Goal: Task Accomplishment & Management: Manage account settings

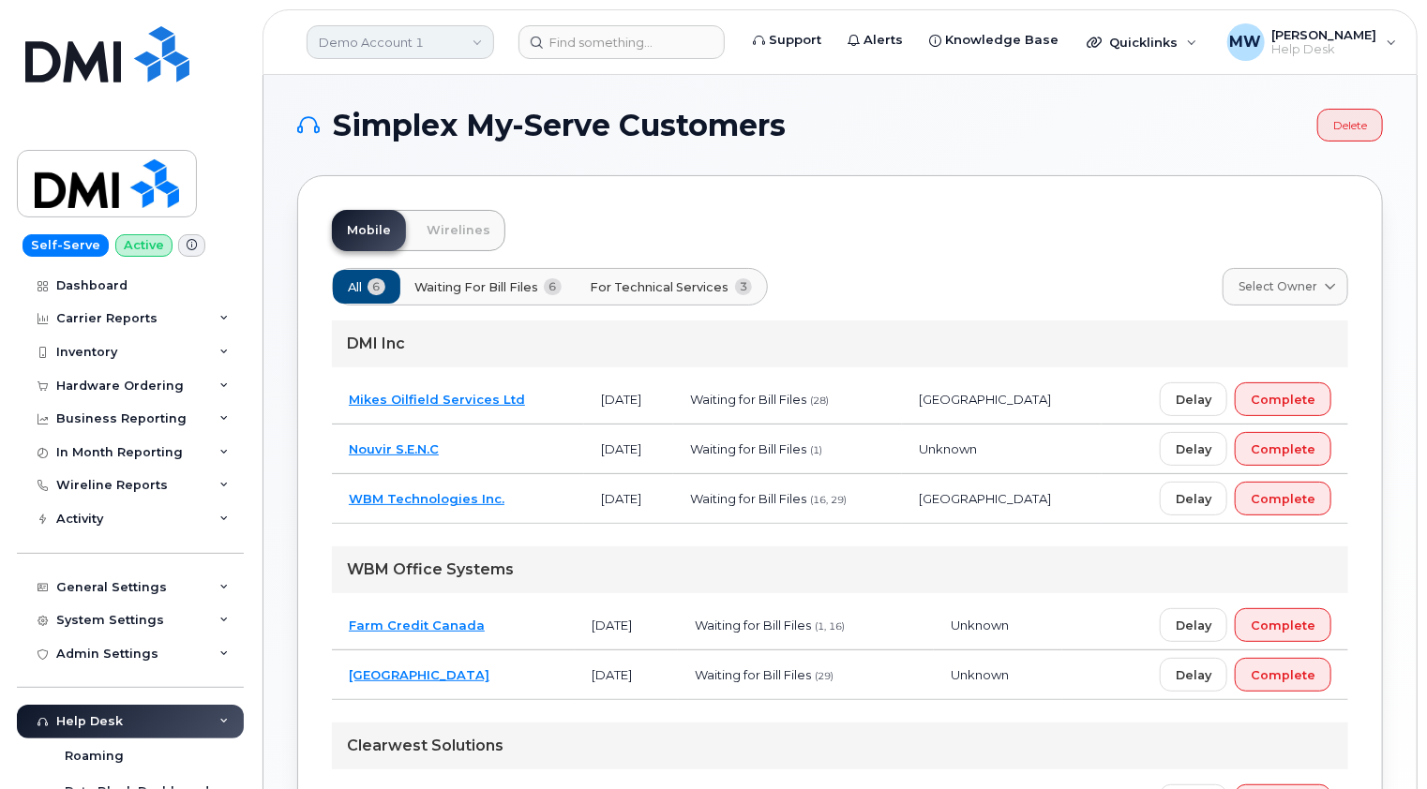
click at [437, 41] on link "Demo Account 1" at bounding box center [400, 42] width 187 height 34
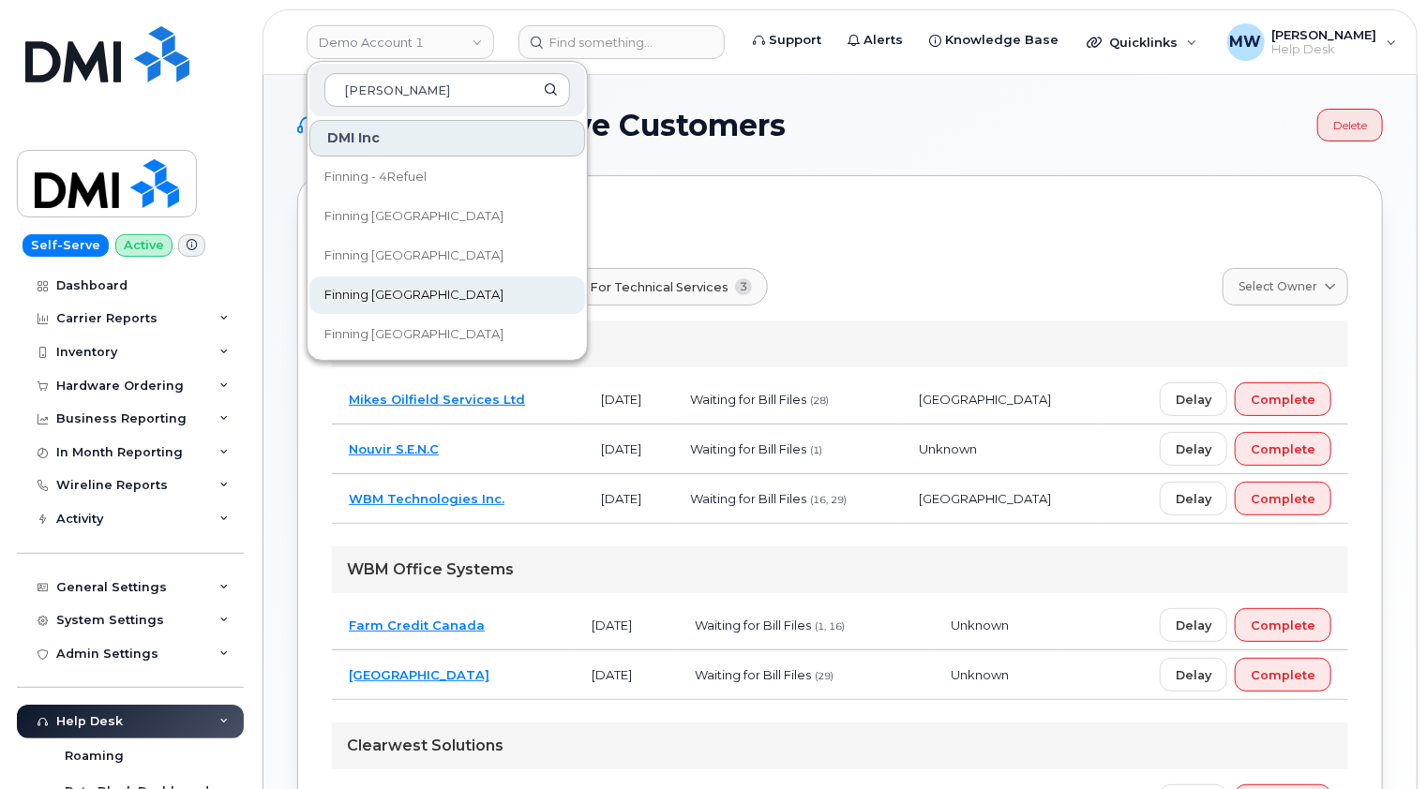
type input "finn"
click at [397, 289] on span "Finning [GEOGRAPHIC_DATA]" at bounding box center [413, 295] width 179 height 19
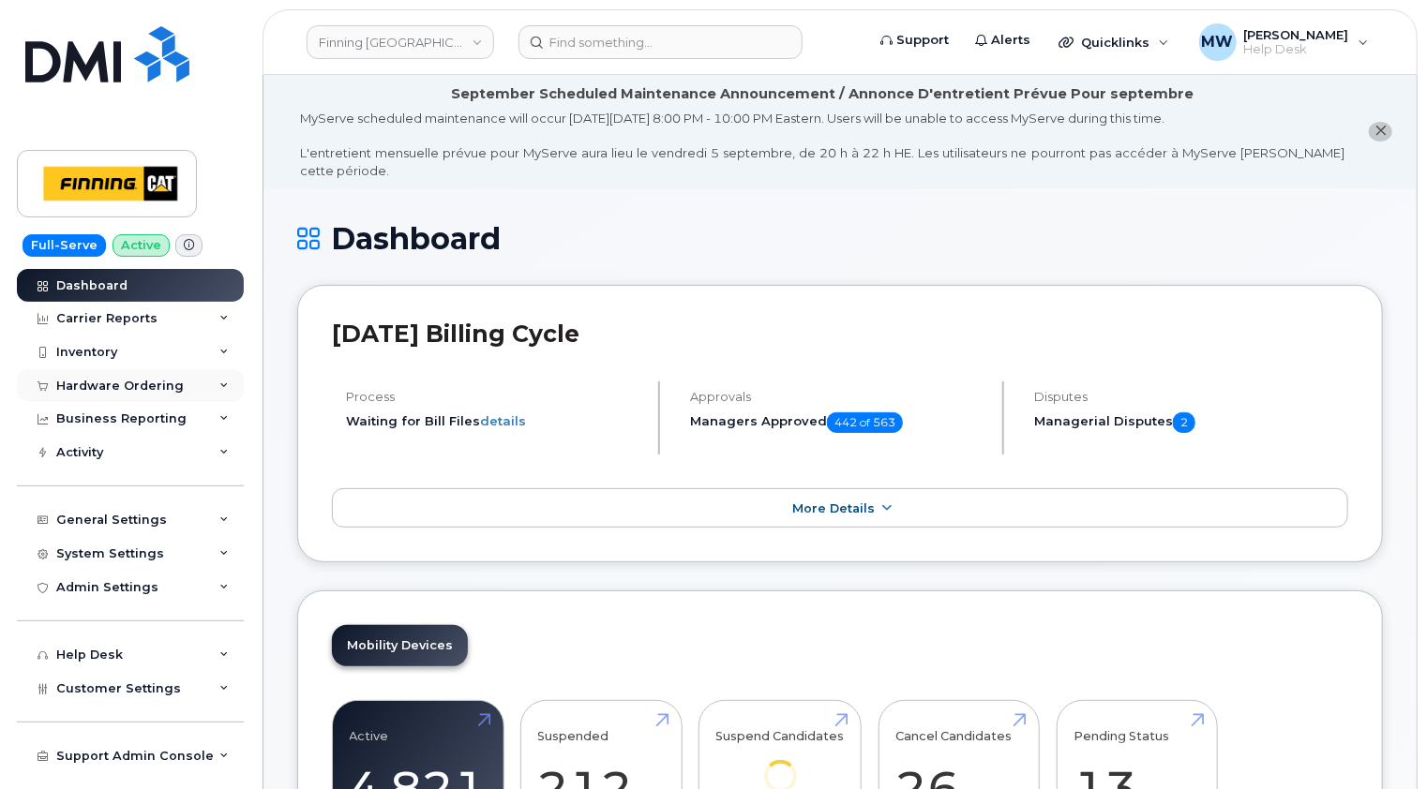
click at [148, 389] on div "Hardware Ordering" at bounding box center [119, 386] width 127 height 15
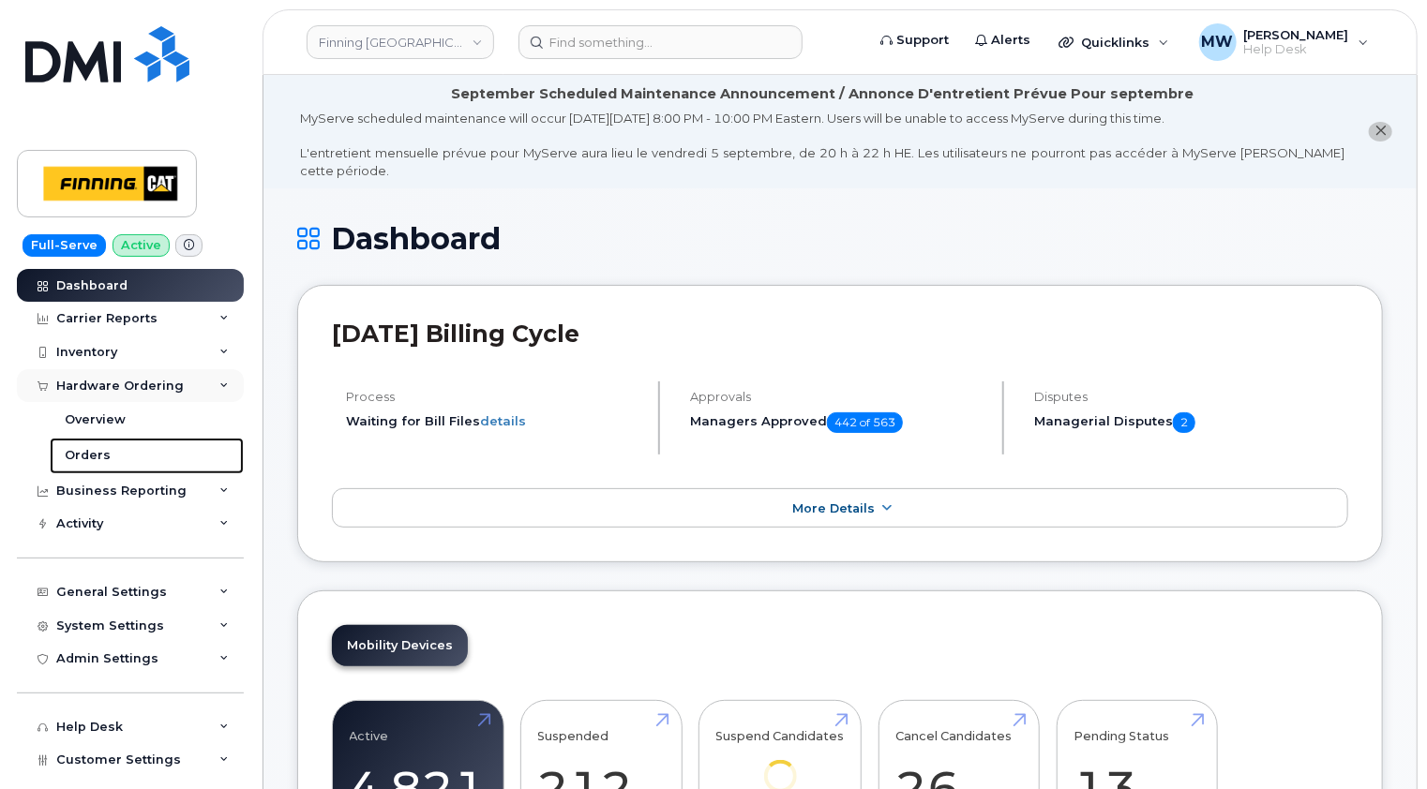
drag, startPoint x: 90, startPoint y: 452, endPoint x: 226, endPoint y: 390, distance: 149.3
click at [90, 452] on div "Orders" at bounding box center [88, 455] width 46 height 17
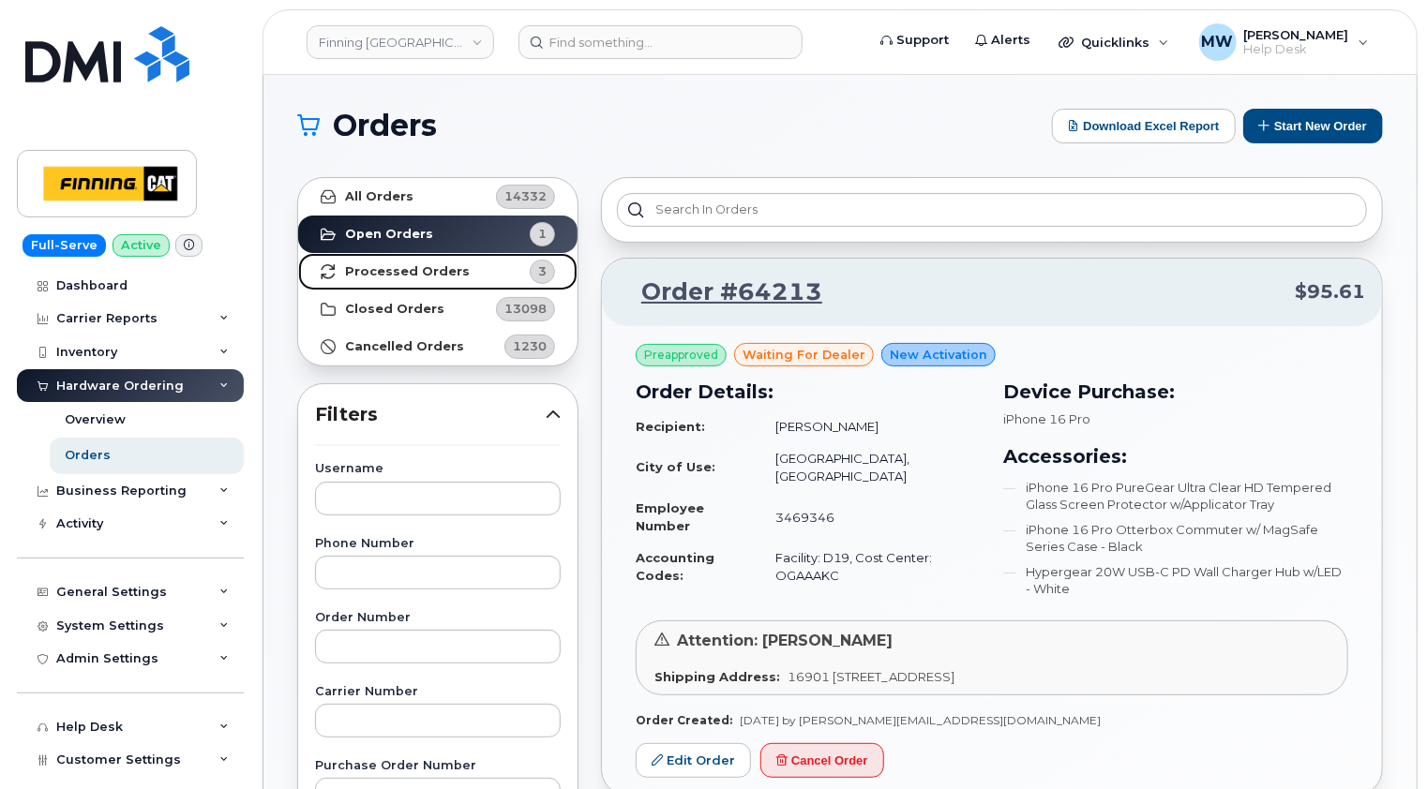
click at [438, 277] on strong "Processed Orders" at bounding box center [407, 271] width 125 height 15
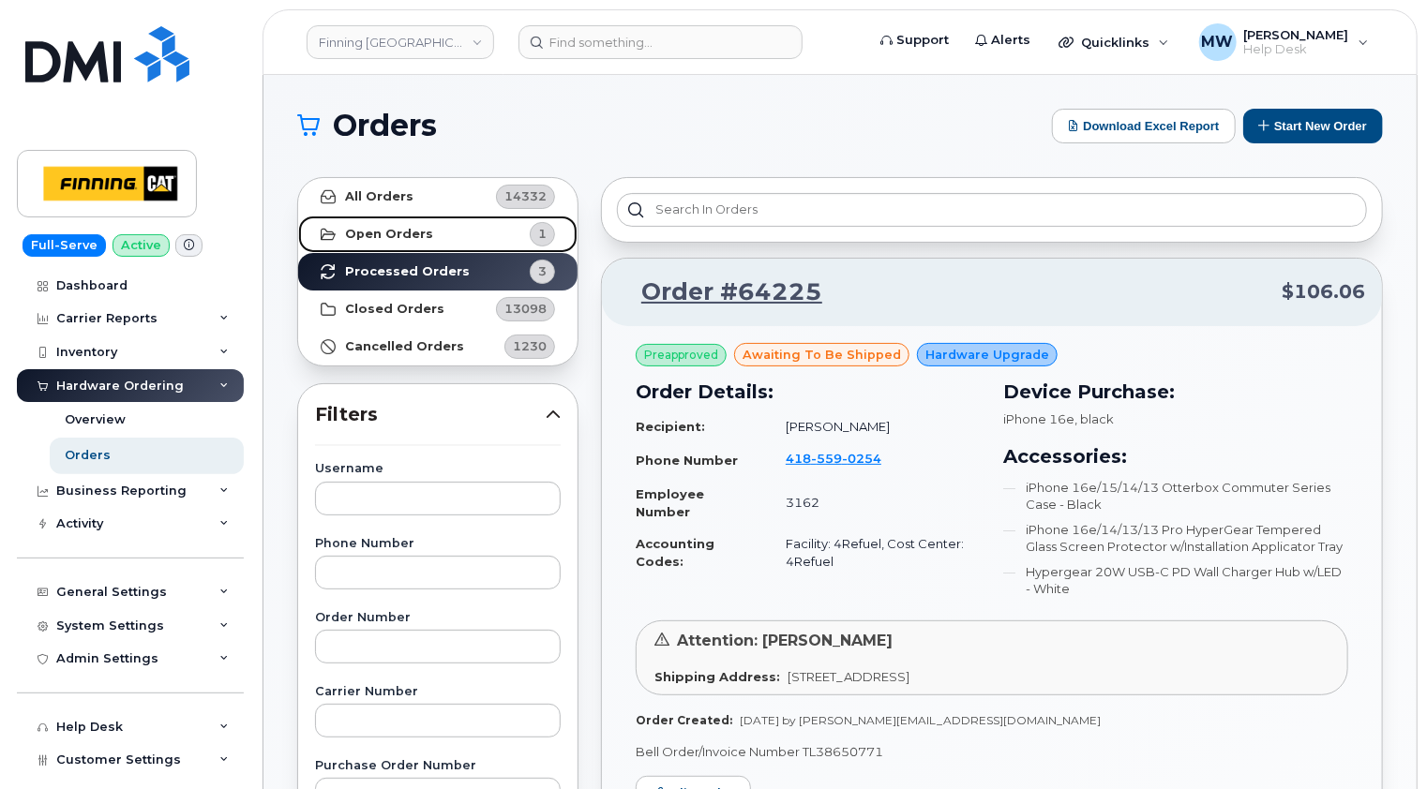
click at [394, 232] on strong "Open Orders" at bounding box center [389, 234] width 88 height 15
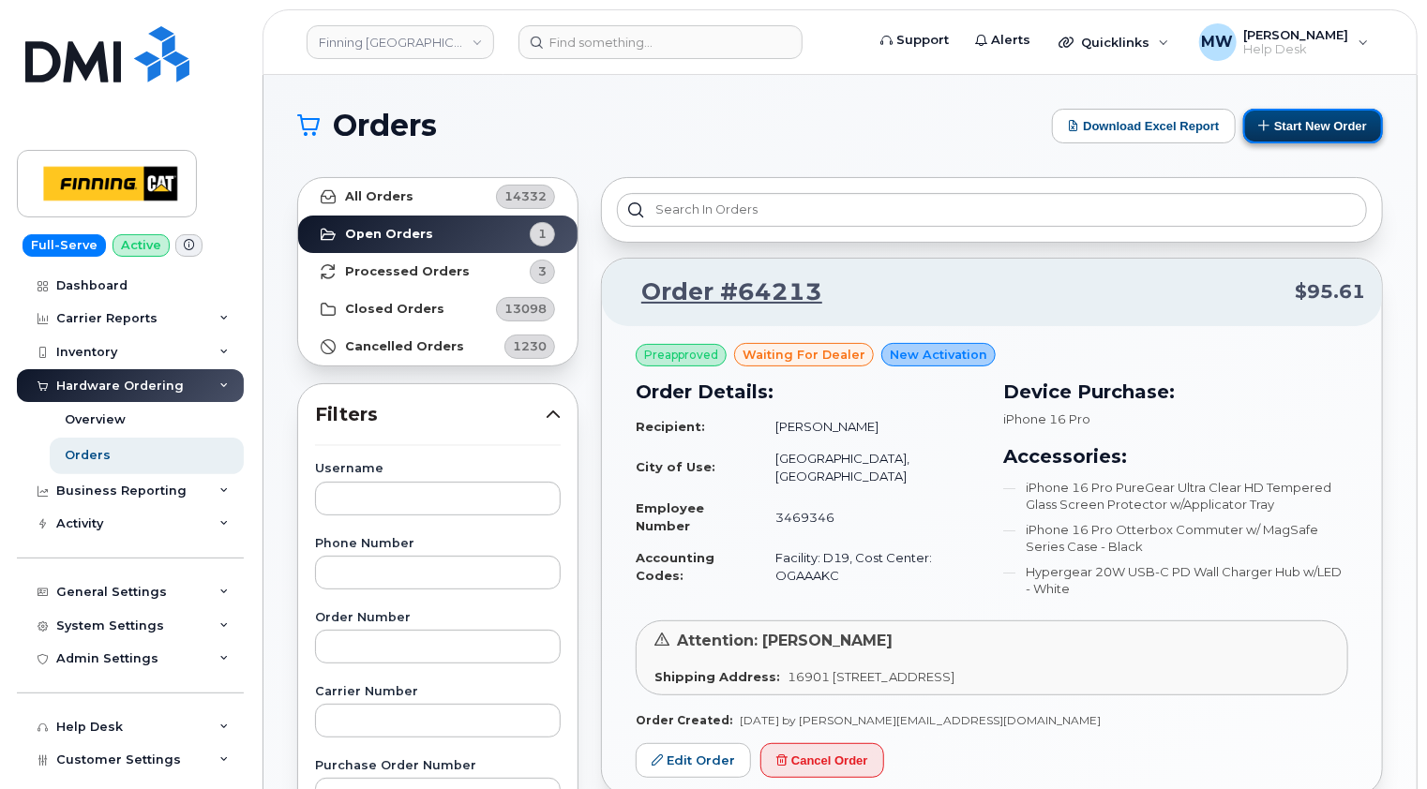
click at [1324, 130] on button "Start New Order" at bounding box center [1313, 126] width 140 height 35
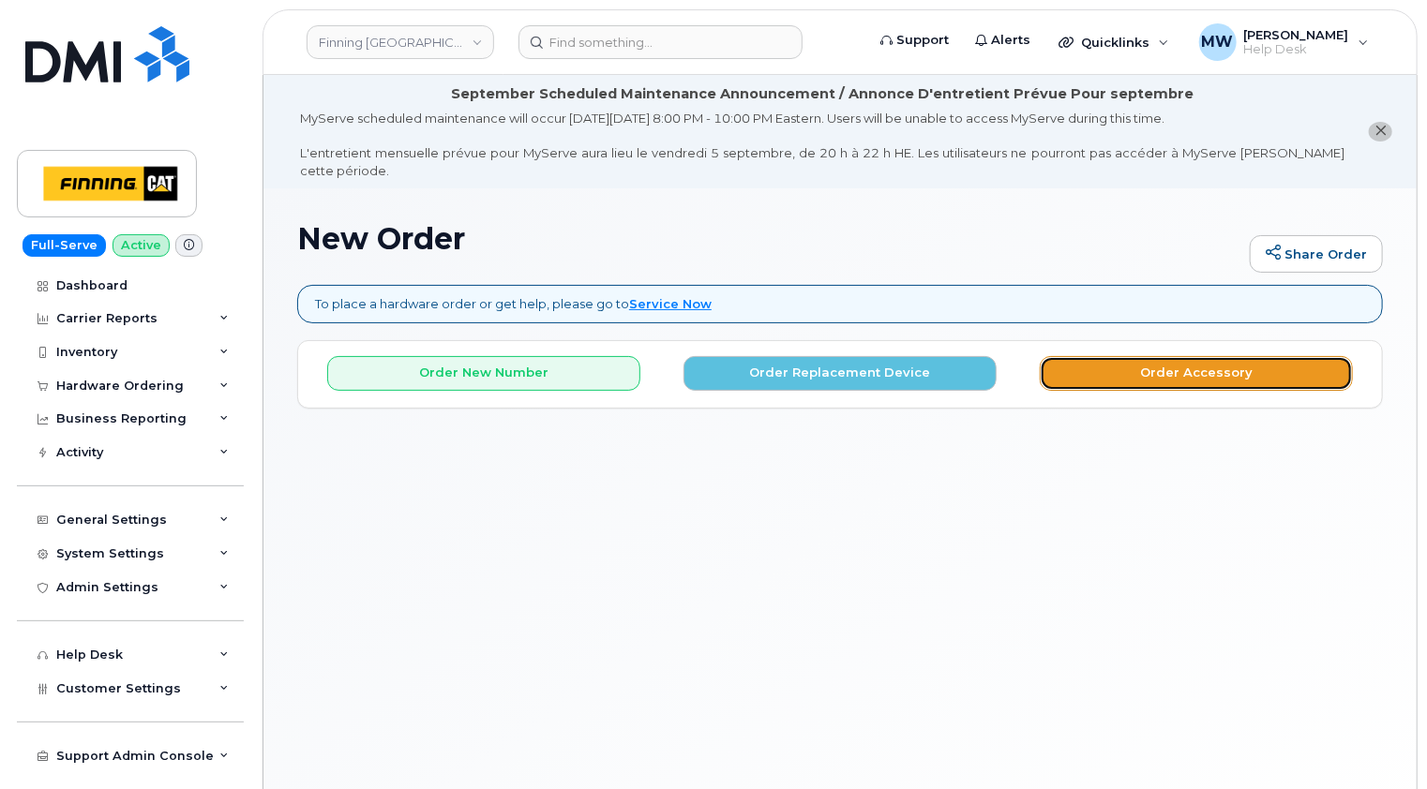
click at [1243, 358] on button "Order Accessory" at bounding box center [1196, 373] width 313 height 35
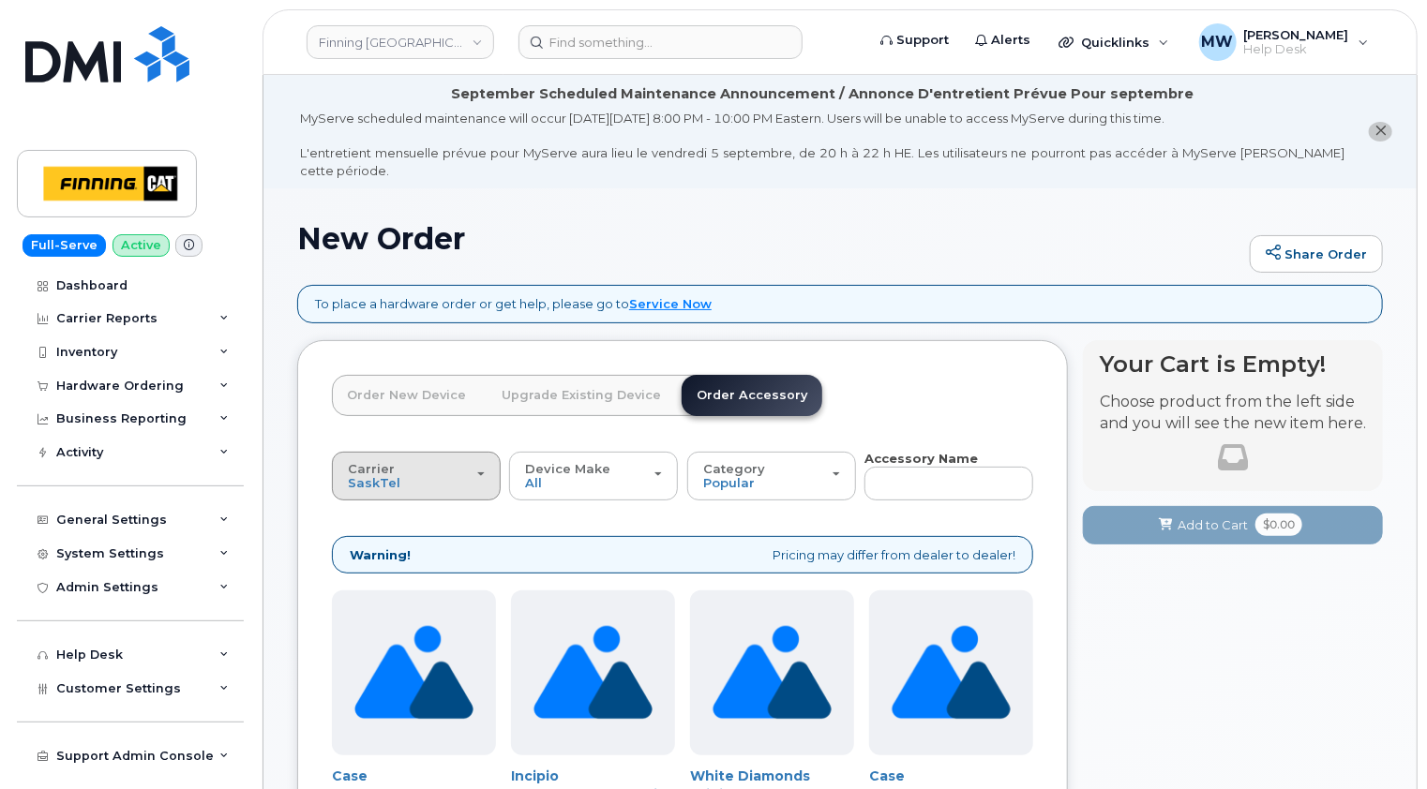
click at [451, 472] on div "Carrier SaskTel Telus" at bounding box center [416, 476] width 137 height 29
click at [393, 539] on div "Telus" at bounding box center [426, 550] width 178 height 22
click at [457, 471] on div "Carrier SaskTel Telus" at bounding box center [416, 476] width 137 height 29
click at [378, 539] on label "Telus" at bounding box center [366, 550] width 59 height 22
click at [0, 0] on input "Telus" at bounding box center [0, 0] width 0 height 0
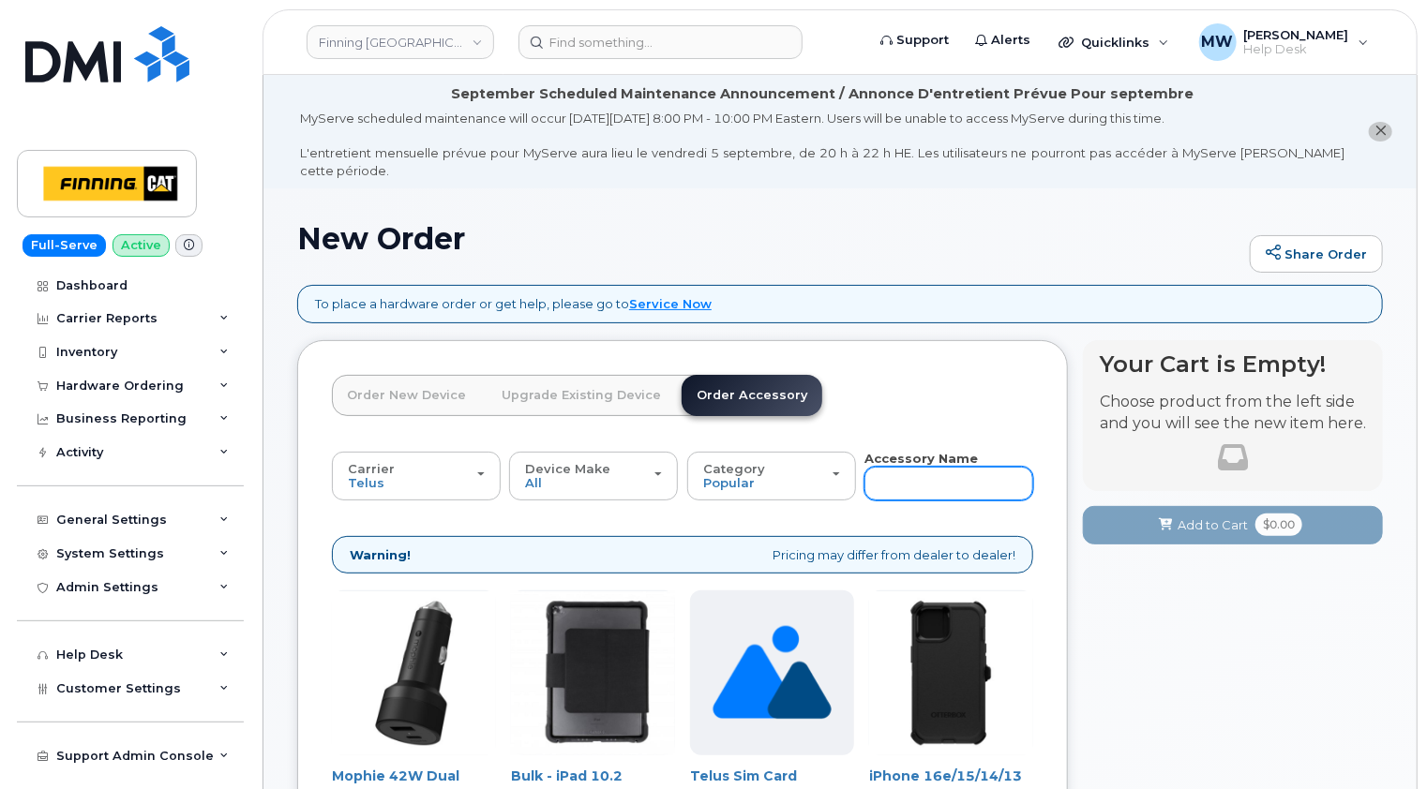
click at [953, 467] on input "text" at bounding box center [948, 484] width 169 height 34
type input "13"
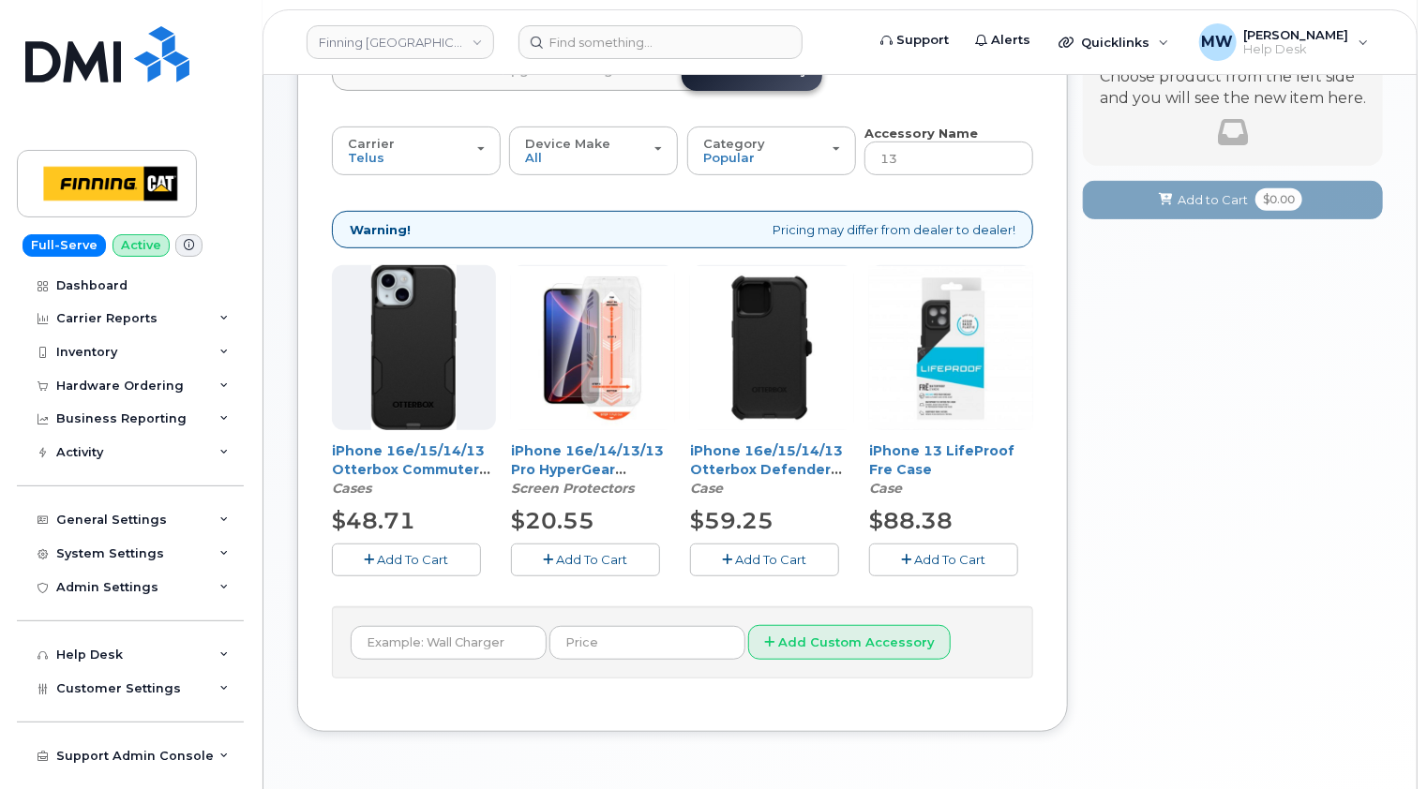
scroll to position [368, 0]
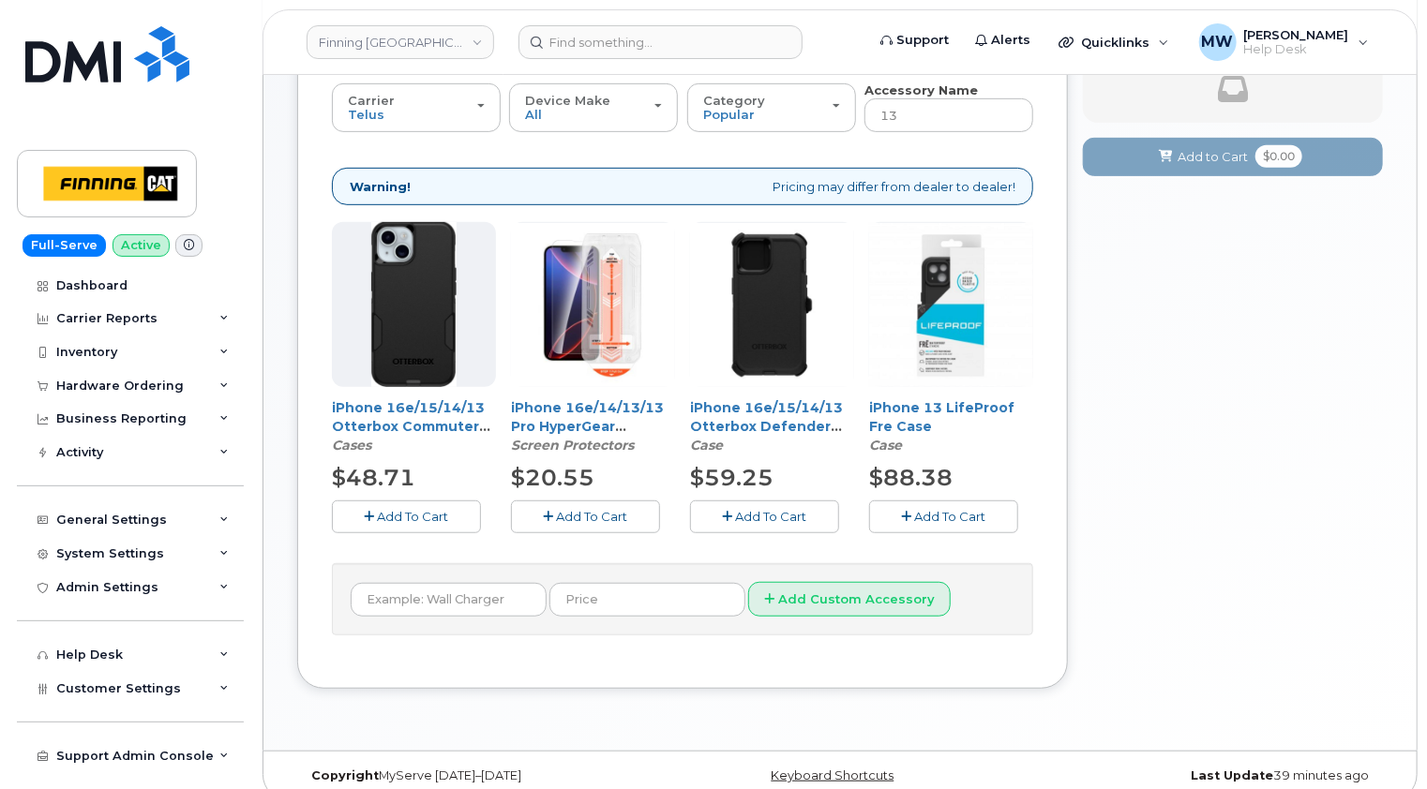
click at [959, 507] on button "Add To Cart" at bounding box center [943, 517] width 149 height 33
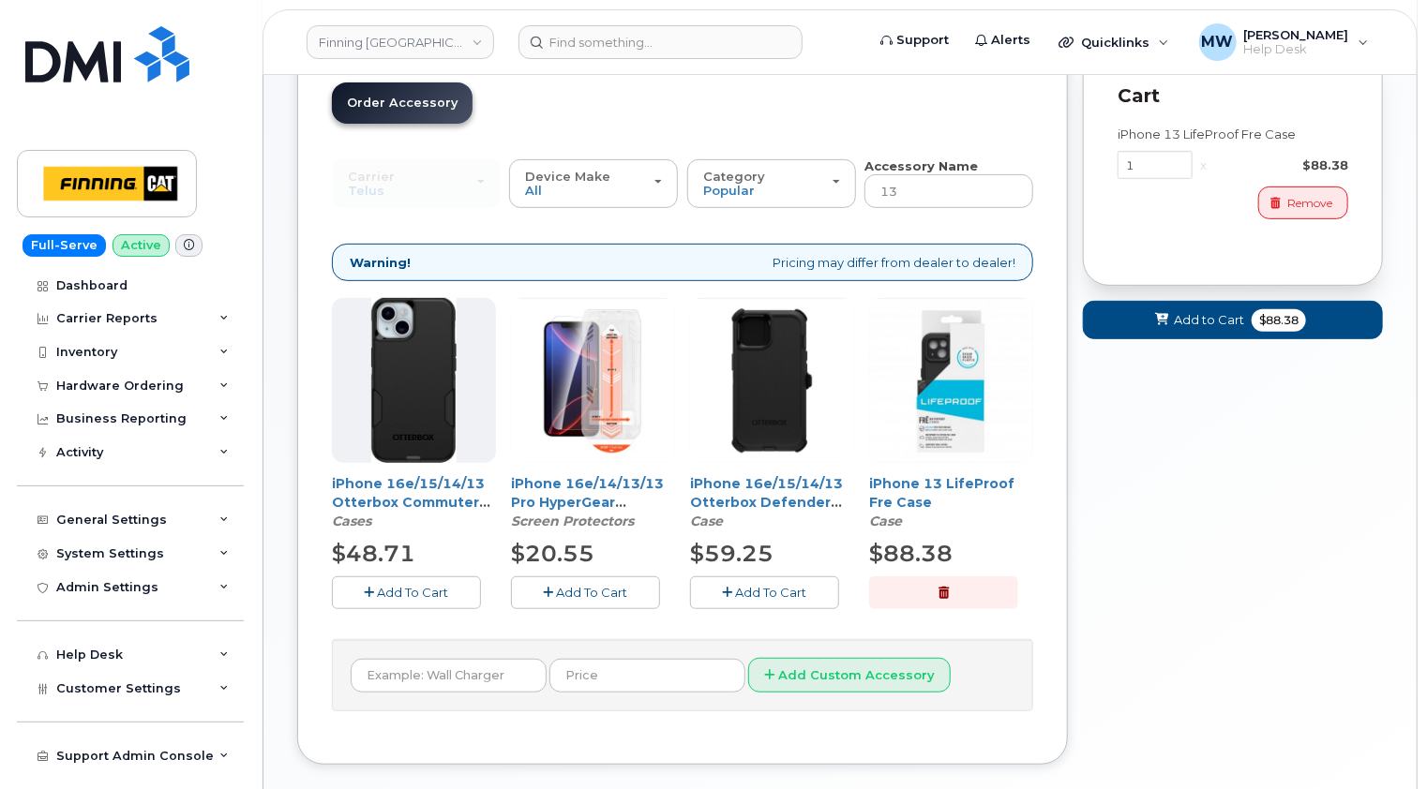
scroll to position [181, 0]
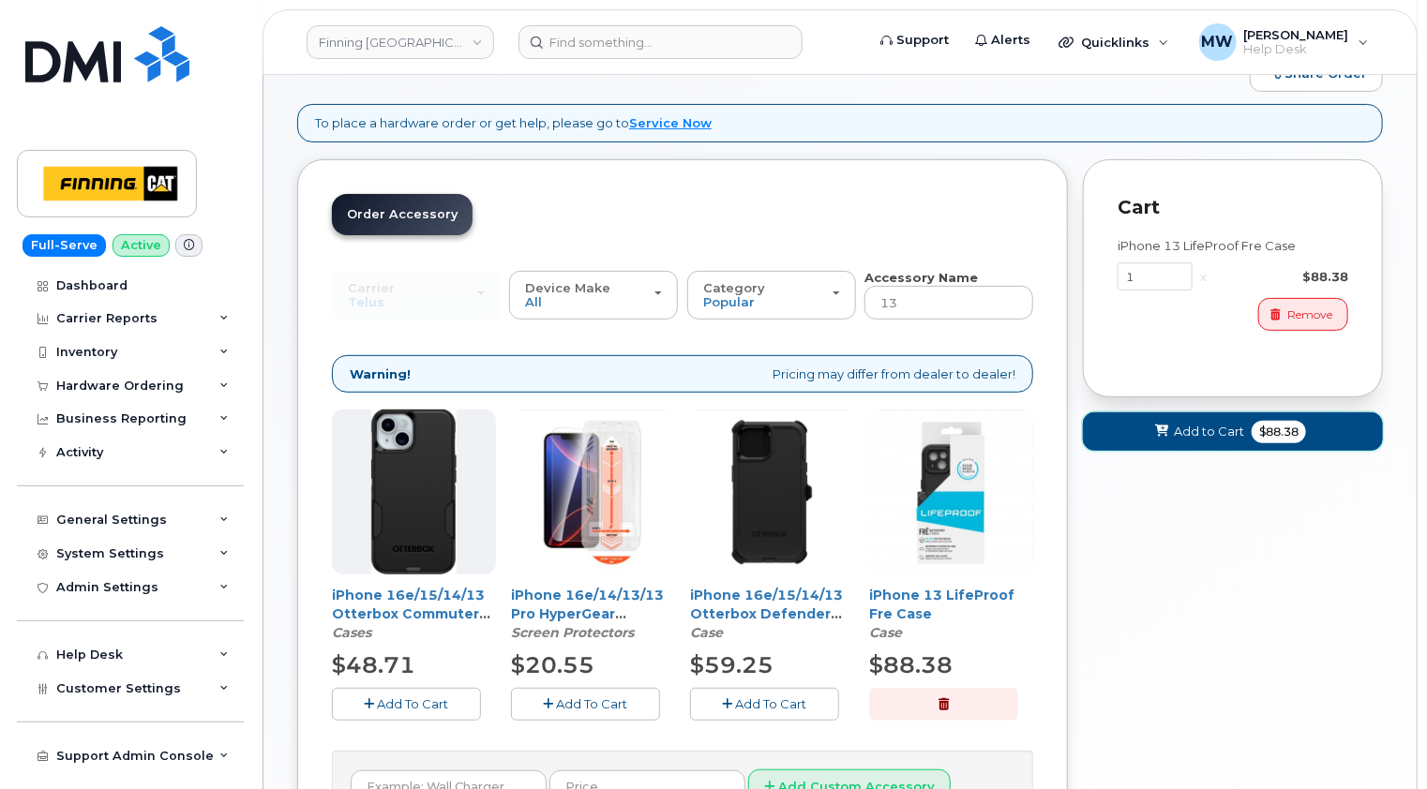
click at [1216, 423] on span "Add to Cart" at bounding box center [1209, 432] width 70 height 18
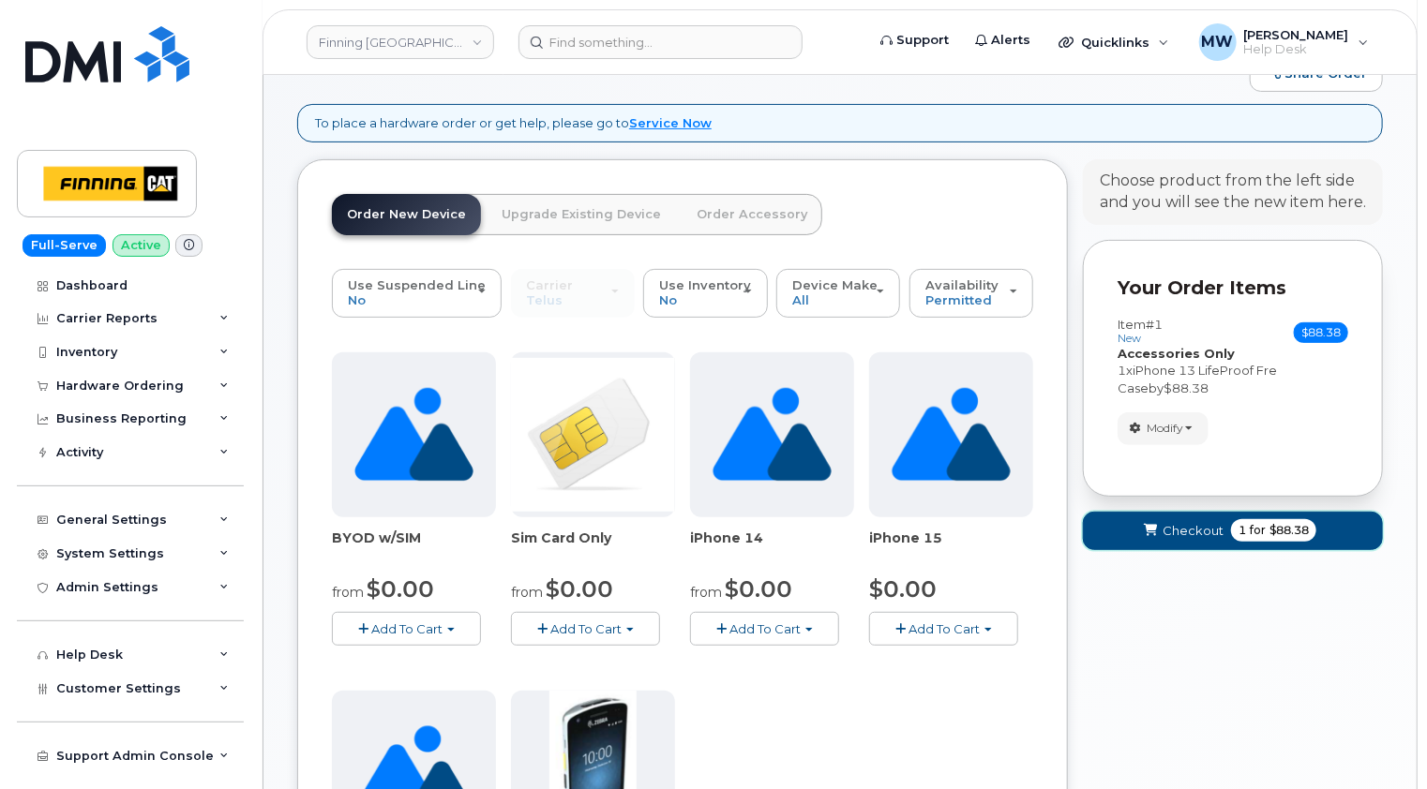
click at [1198, 522] on span "Checkout" at bounding box center [1192, 531] width 61 height 18
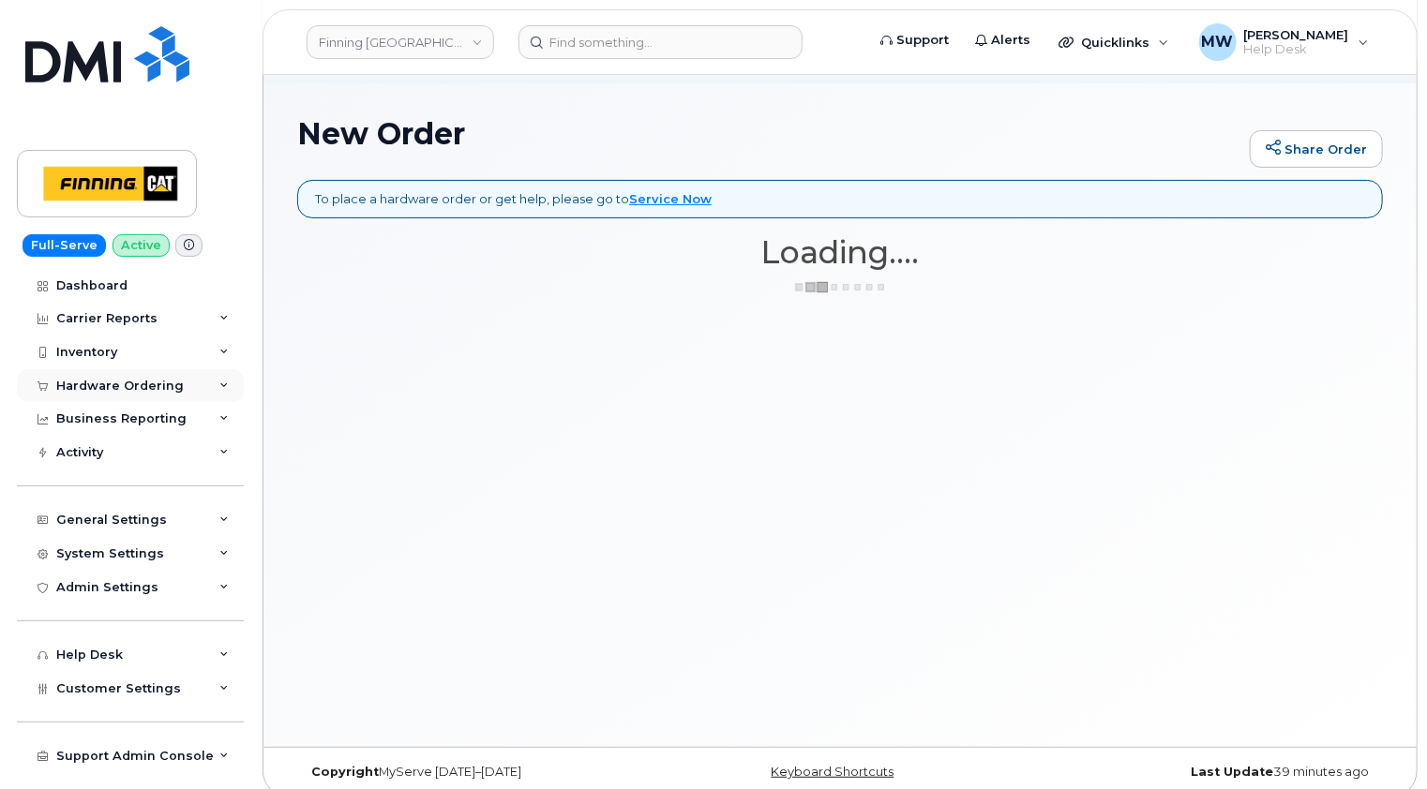
click at [142, 381] on div "Hardware Ordering" at bounding box center [119, 386] width 127 height 15
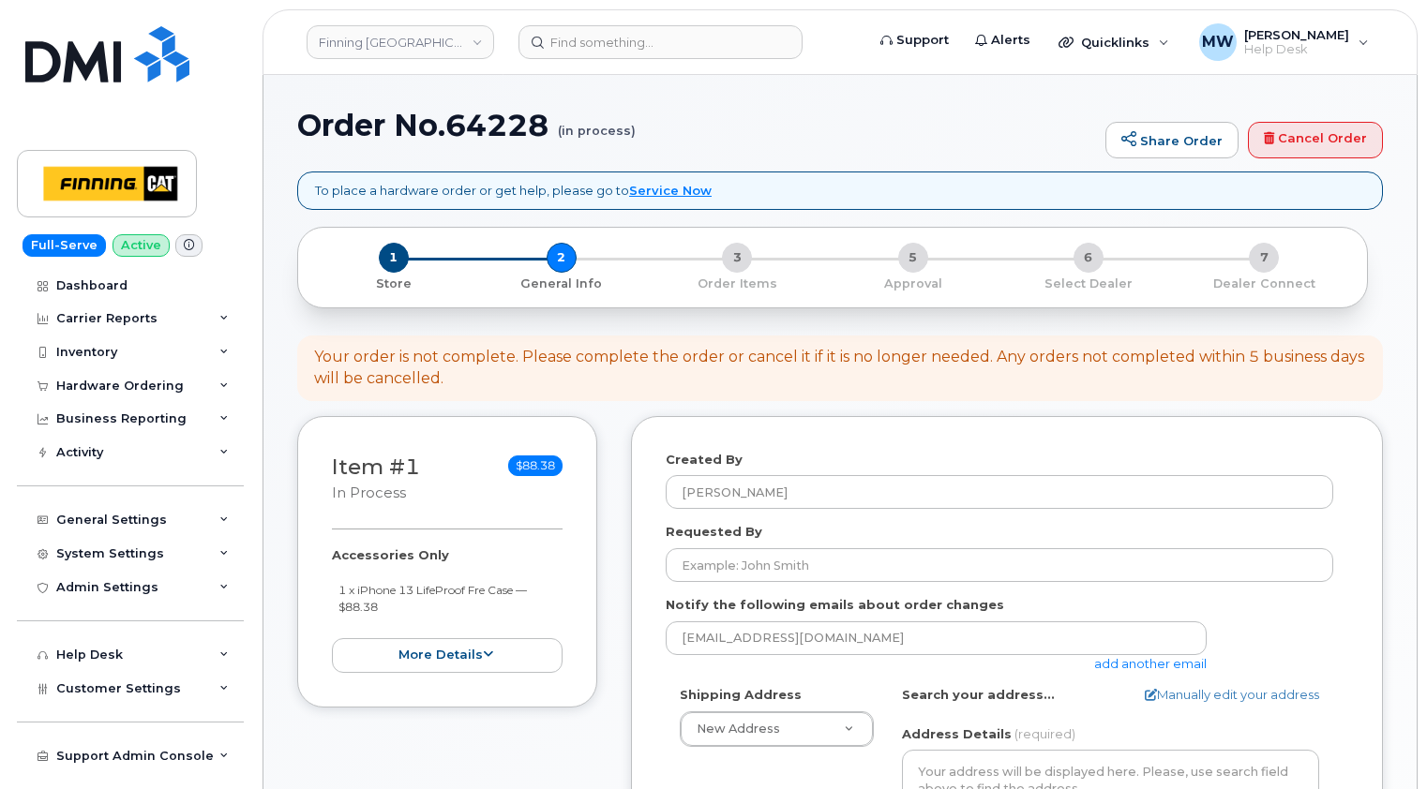
select select
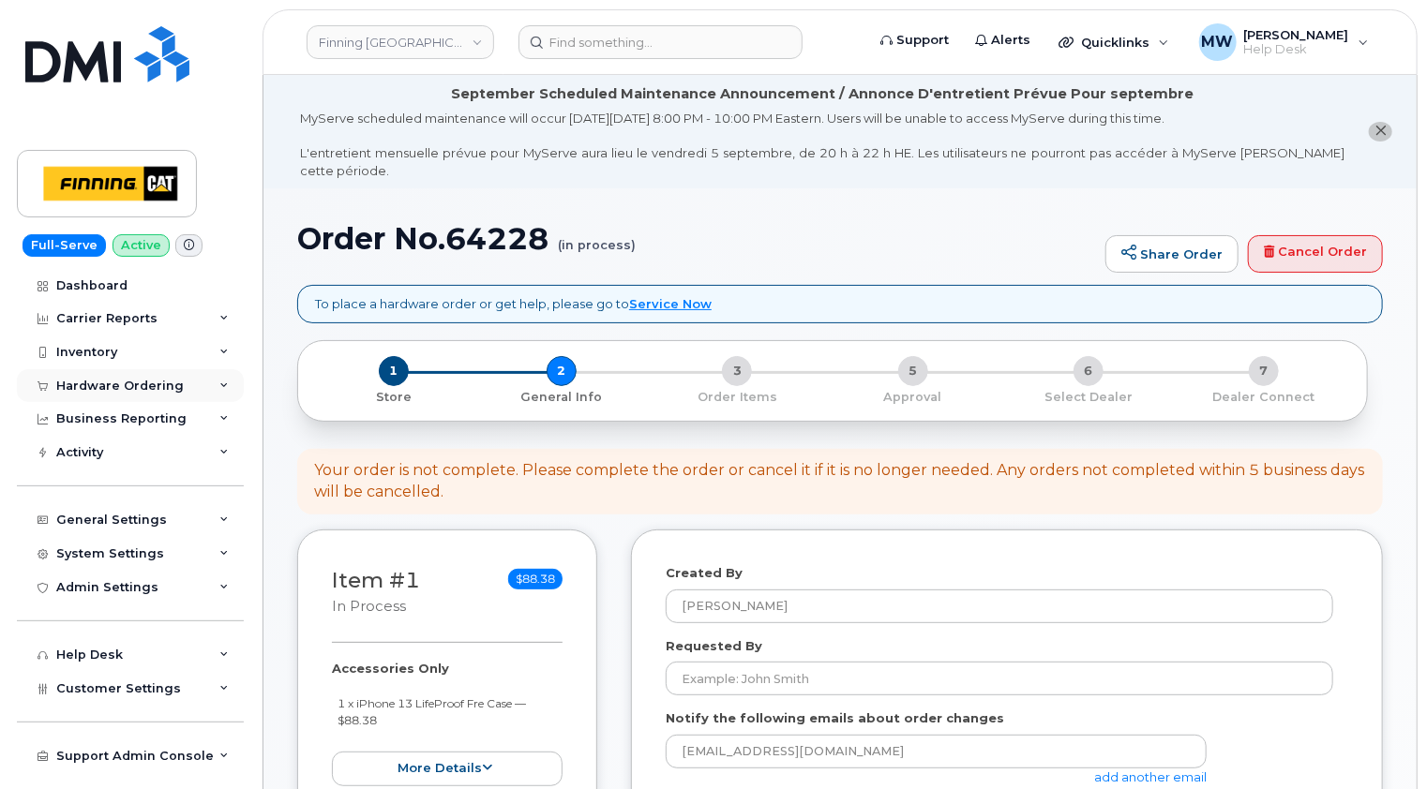
click at [116, 384] on div "Hardware Ordering" at bounding box center [119, 386] width 127 height 15
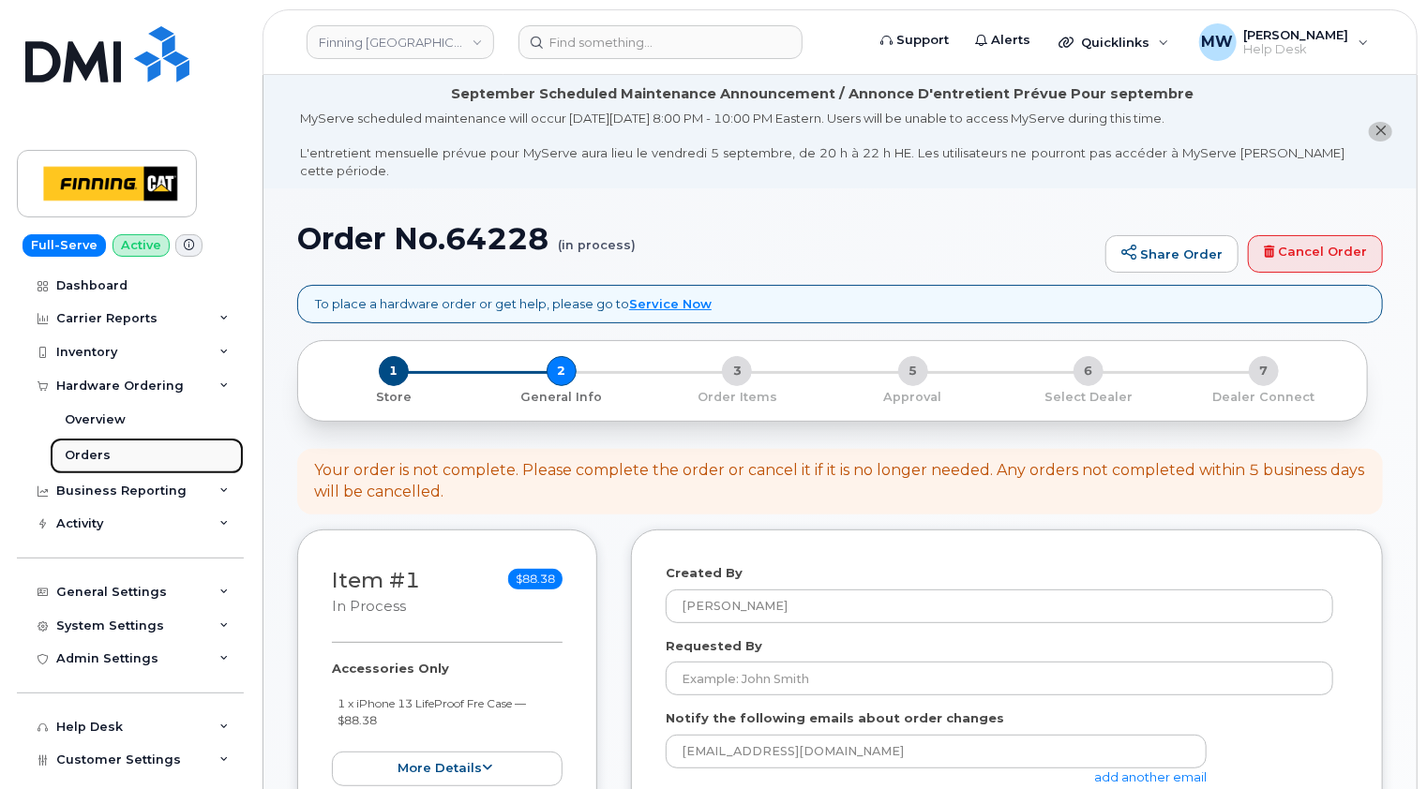
click at [83, 457] on div "Orders" at bounding box center [88, 455] width 46 height 17
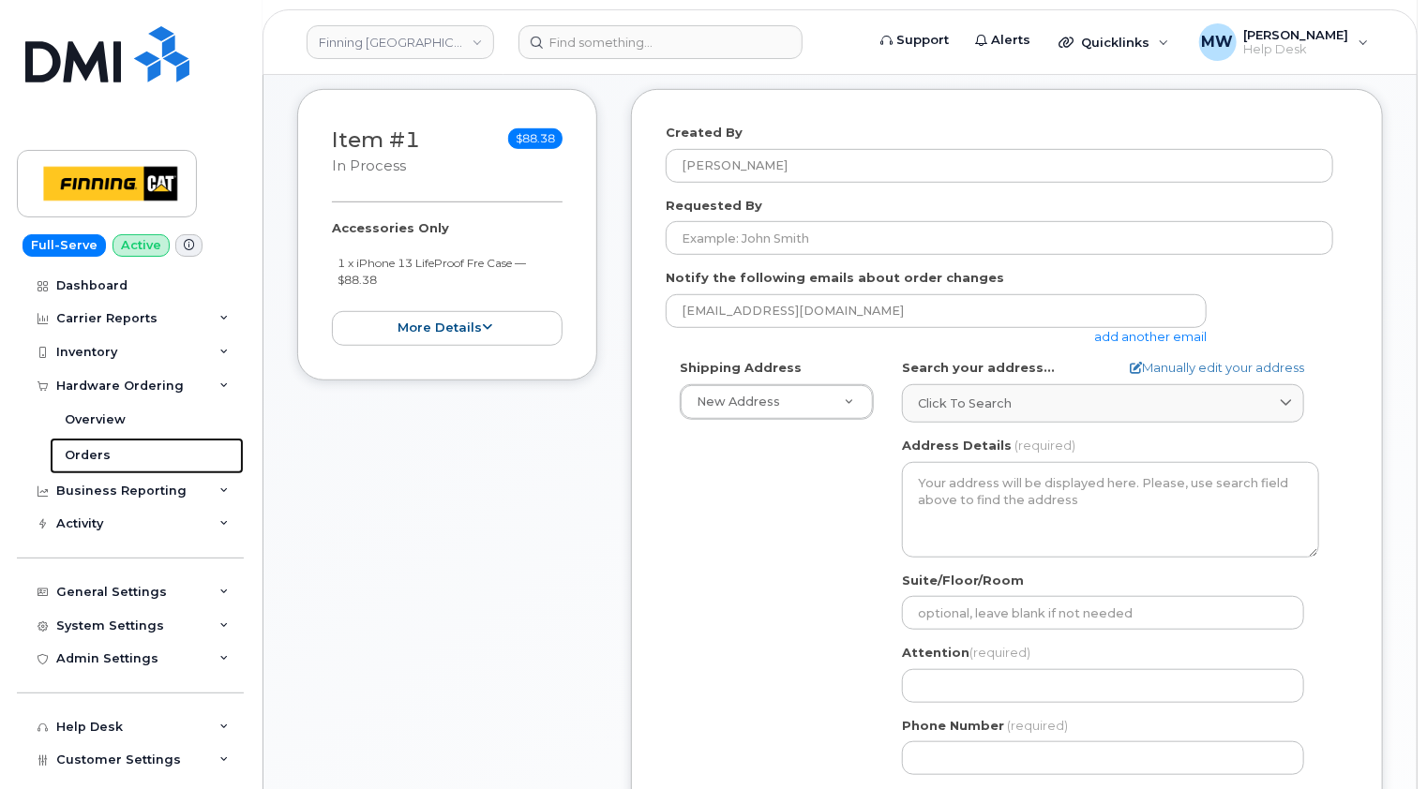
scroll to position [375, 0]
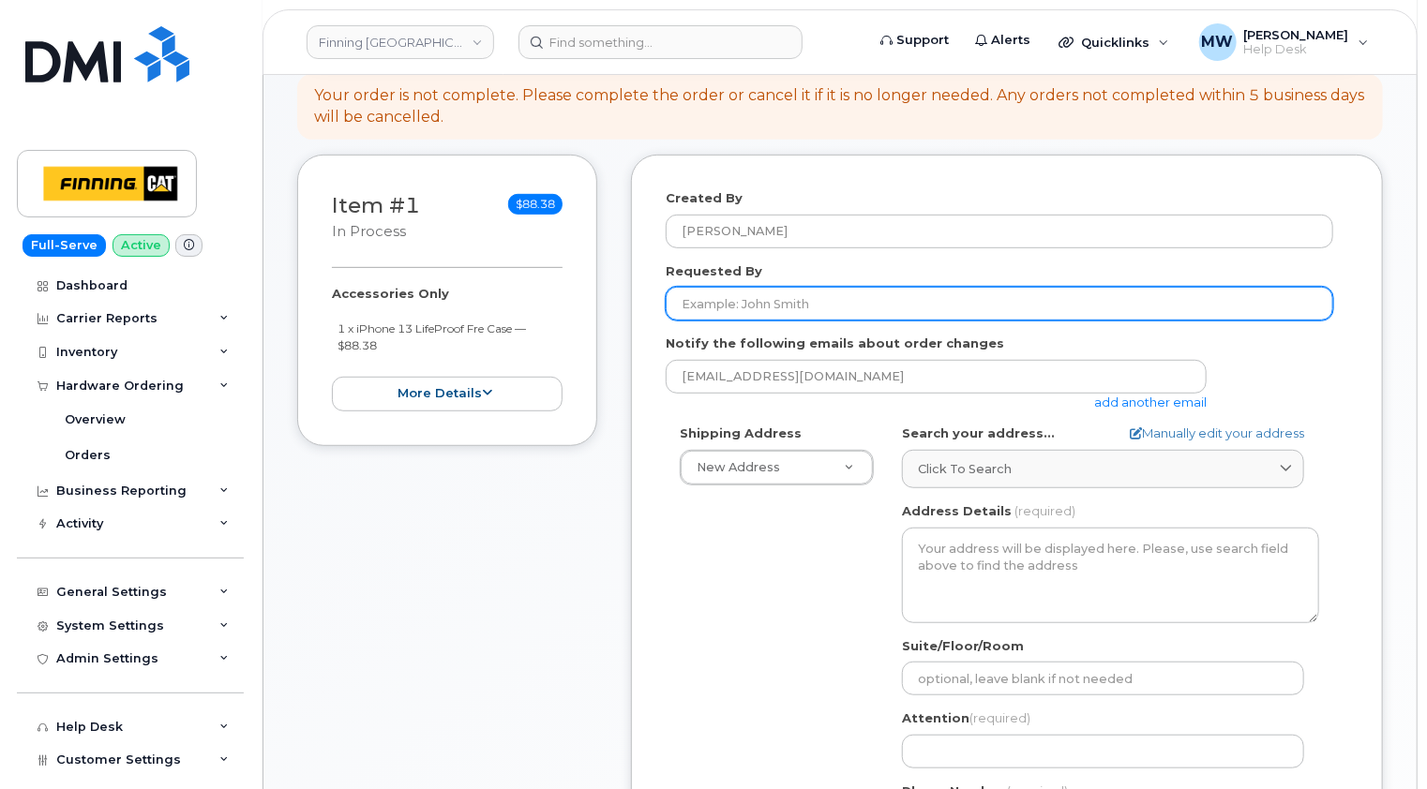
click at [780, 287] on input "Requested By" at bounding box center [999, 304] width 667 height 34
paste input "RITM0483835"
type input "RITM0483835"
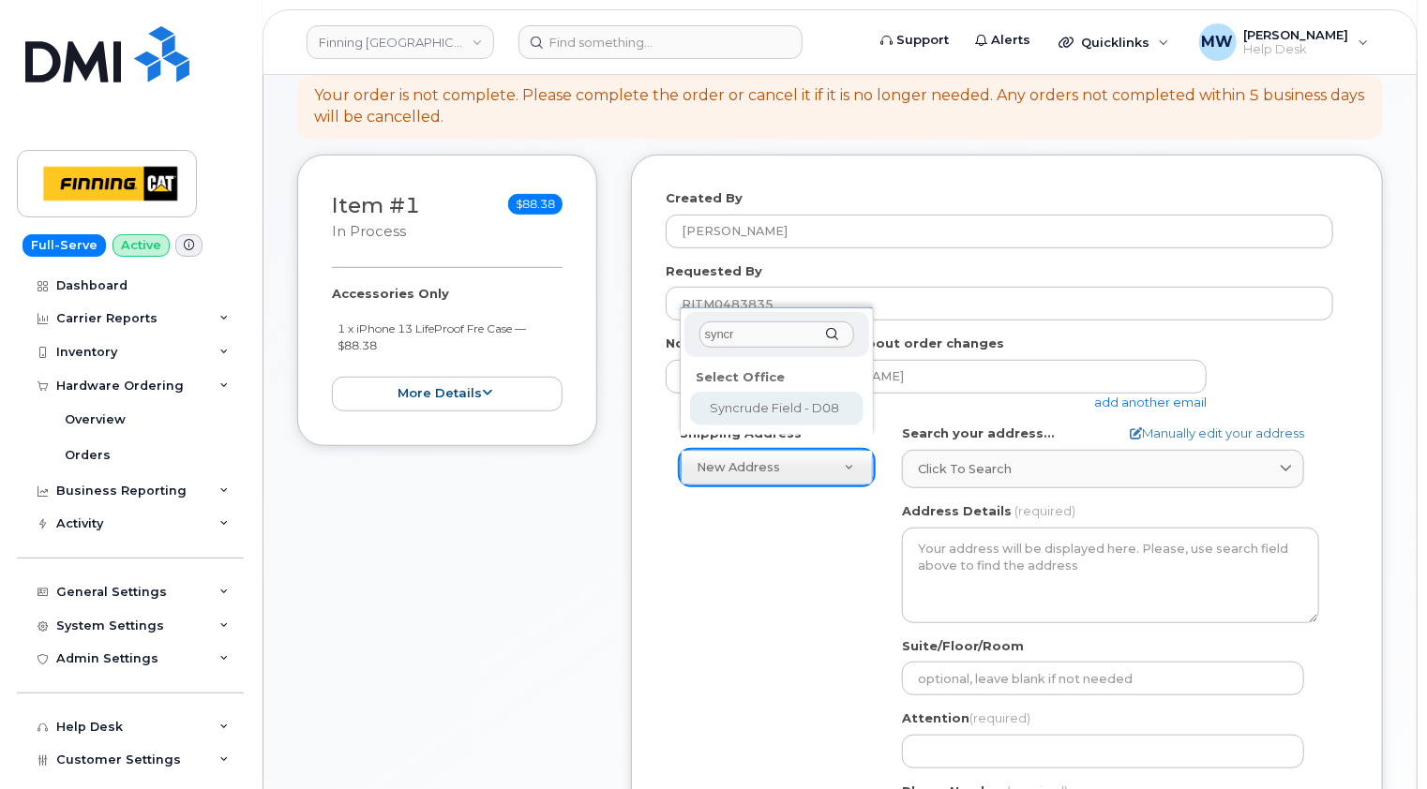
type input "syncr"
select select
type textarea "Syncrude Field - Highway 63, Mildred Lake Industrial Park Mildred Lake Alberta …"
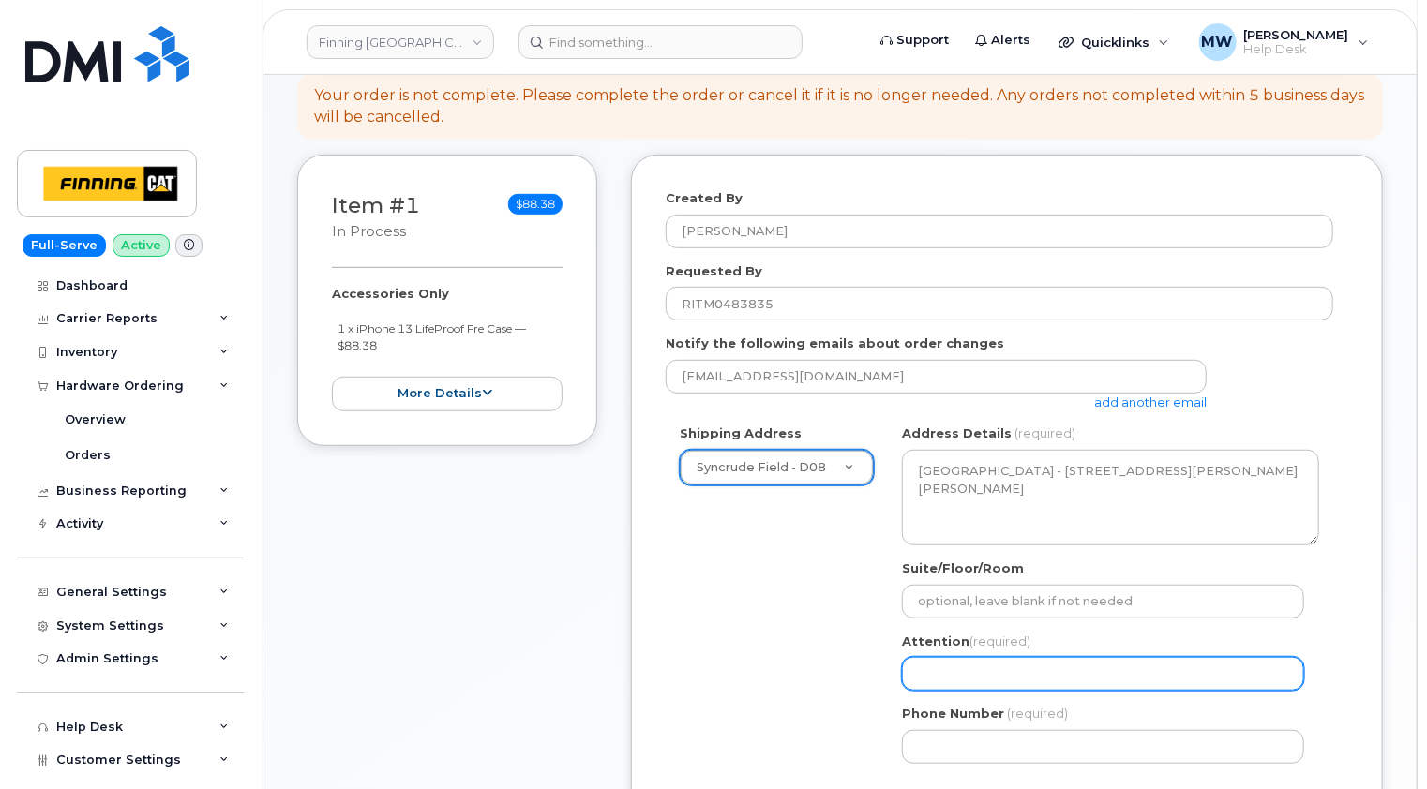
click at [984, 657] on input "Attention (required)" at bounding box center [1103, 674] width 402 height 34
paste input "[PERSON_NAME]"
select select
type input "[PERSON_NAME]"
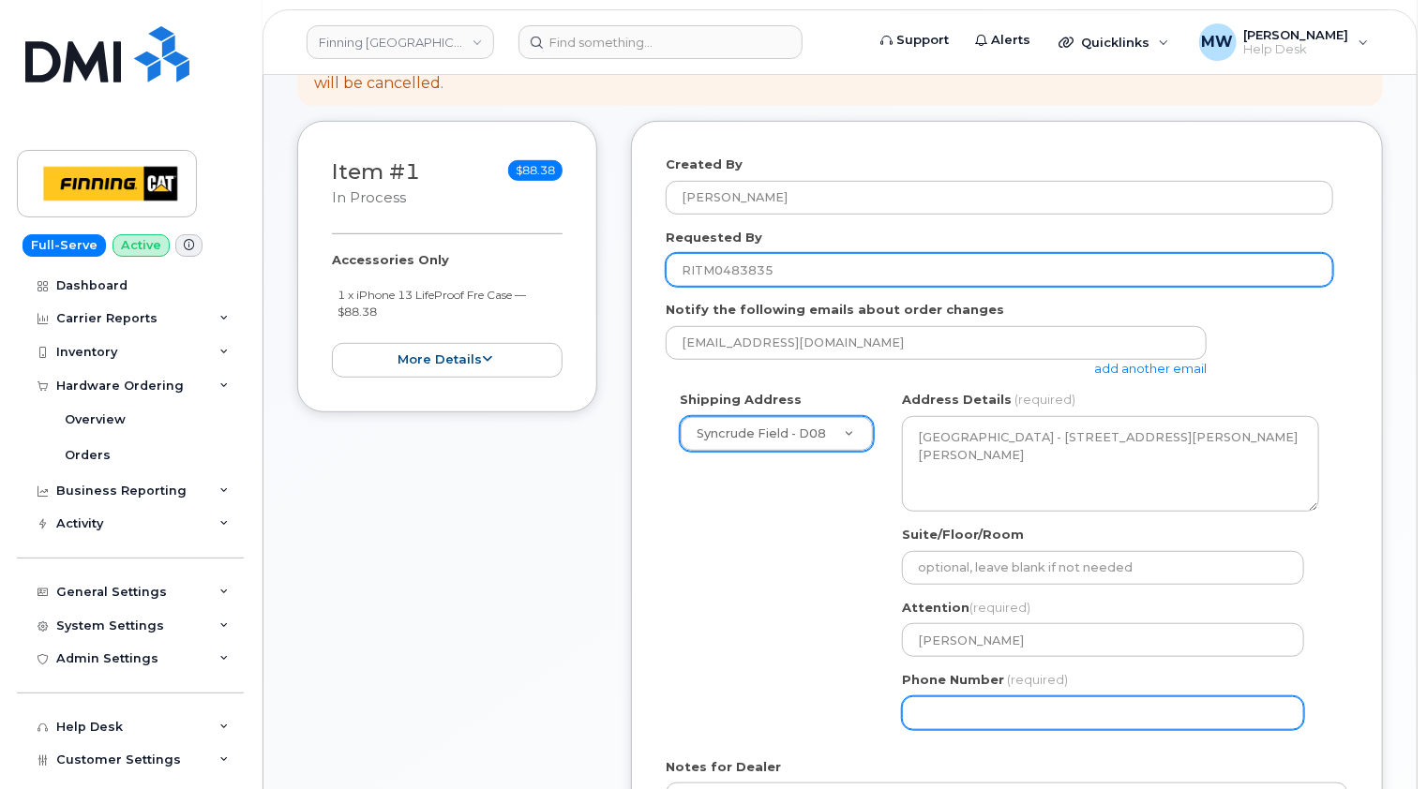
scroll to position [562, 0]
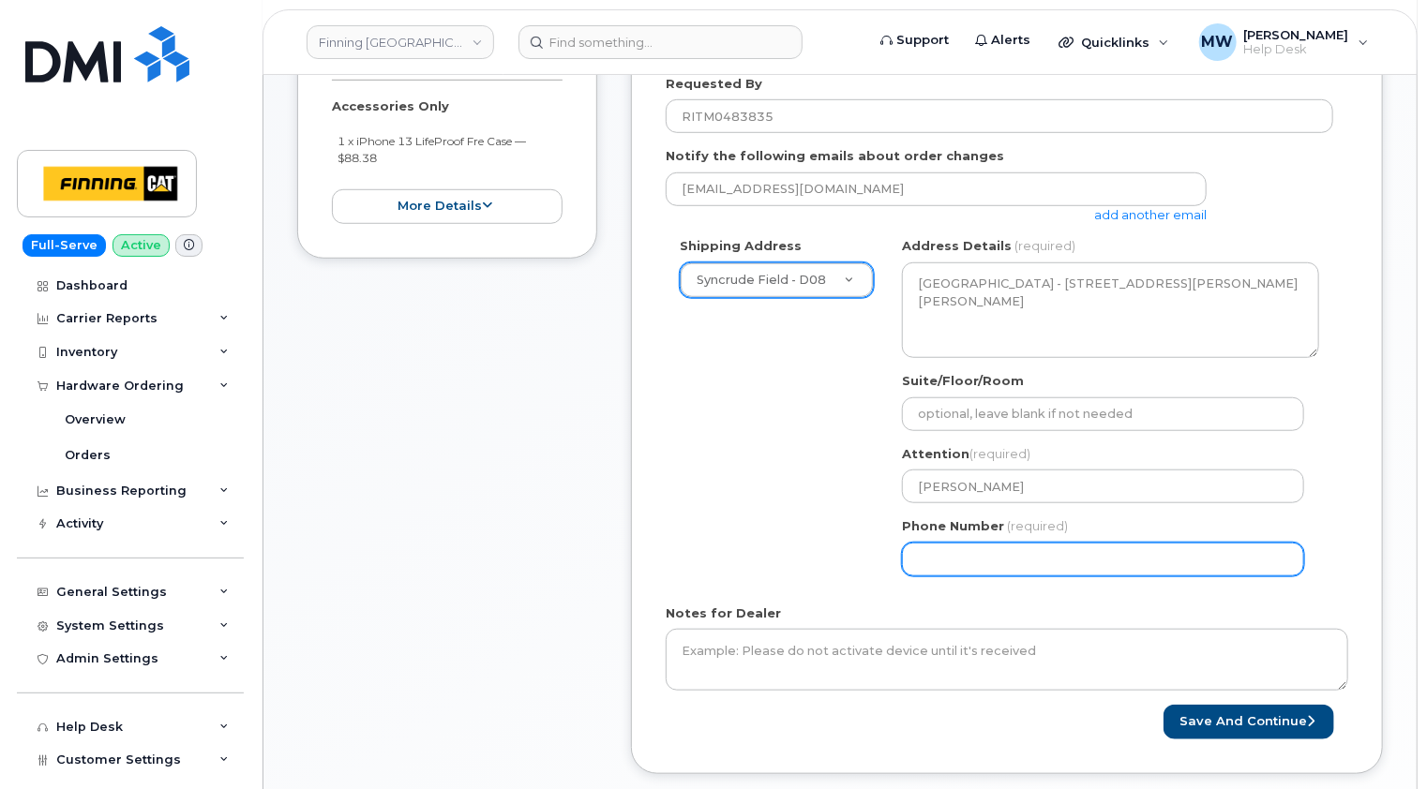
paste input "5876442807"
select select
type input "5876442807"
click at [1010, 577] on form "Created By Matthew Walshe Requested By RITM0483835 Notify the following emails …" at bounding box center [1007, 371] width 682 height 738
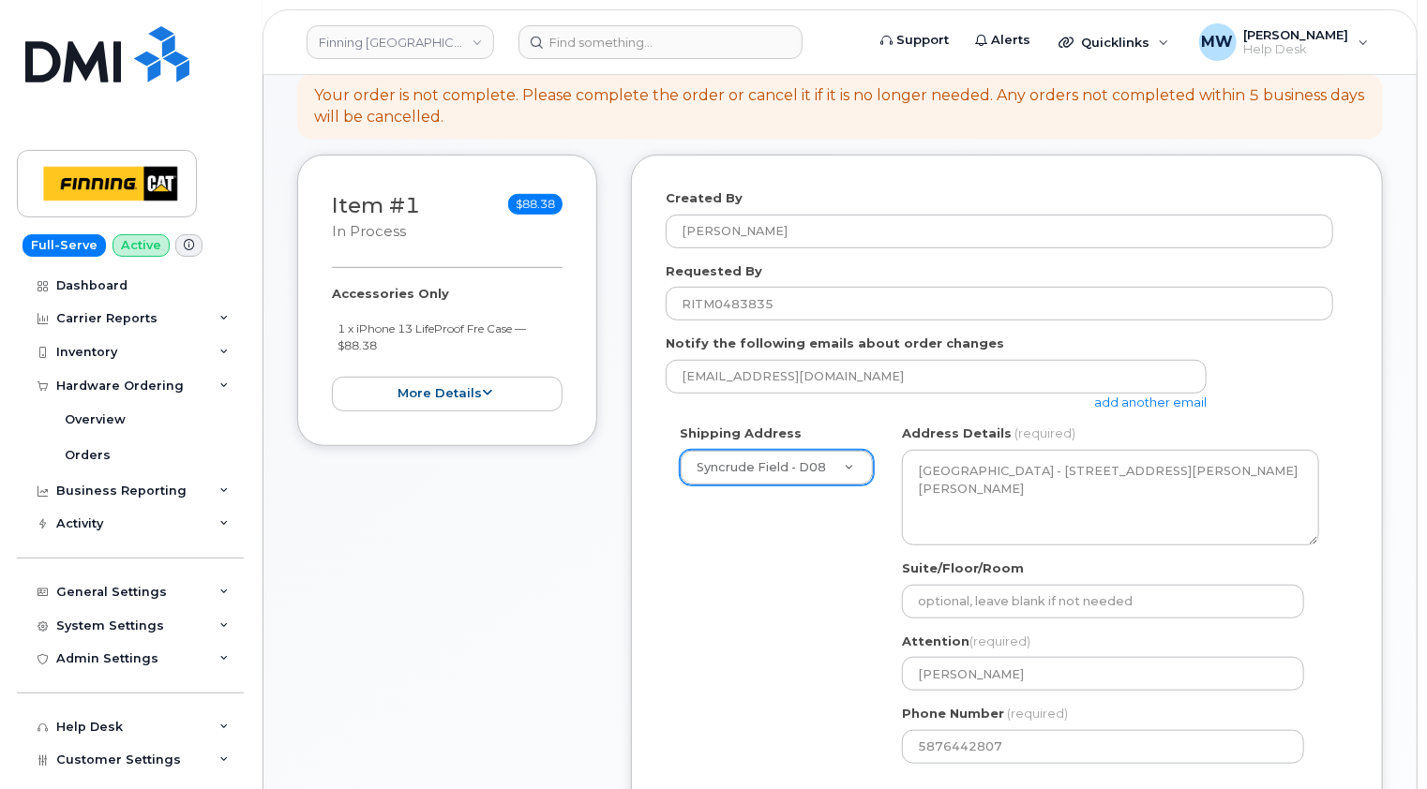
drag, startPoint x: 397, startPoint y: 336, endPoint x: 335, endPoint y: 314, distance: 66.4
click at [335, 320] on ul "1 x iPhone 13 LifeProof Fre Case — $88.38" at bounding box center [447, 337] width 231 height 35
copy small "1 x iPhone 13 LifeProof Fre Case — $88.38"
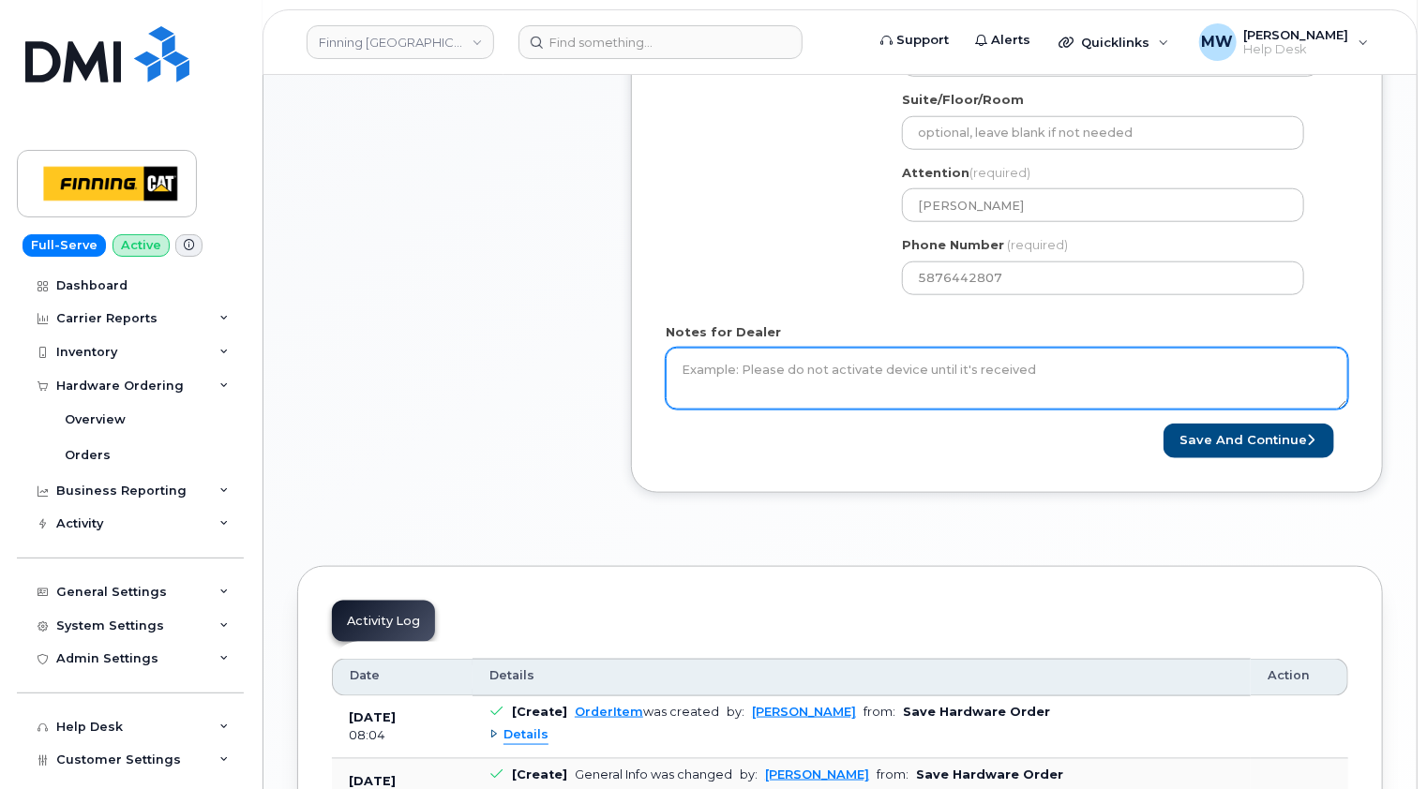
click at [921, 356] on textarea "Notes for Dealer" at bounding box center [1007, 379] width 682 height 62
paste textarea "1 x iPhone 13 LifeProof Fre Case — $88.38"
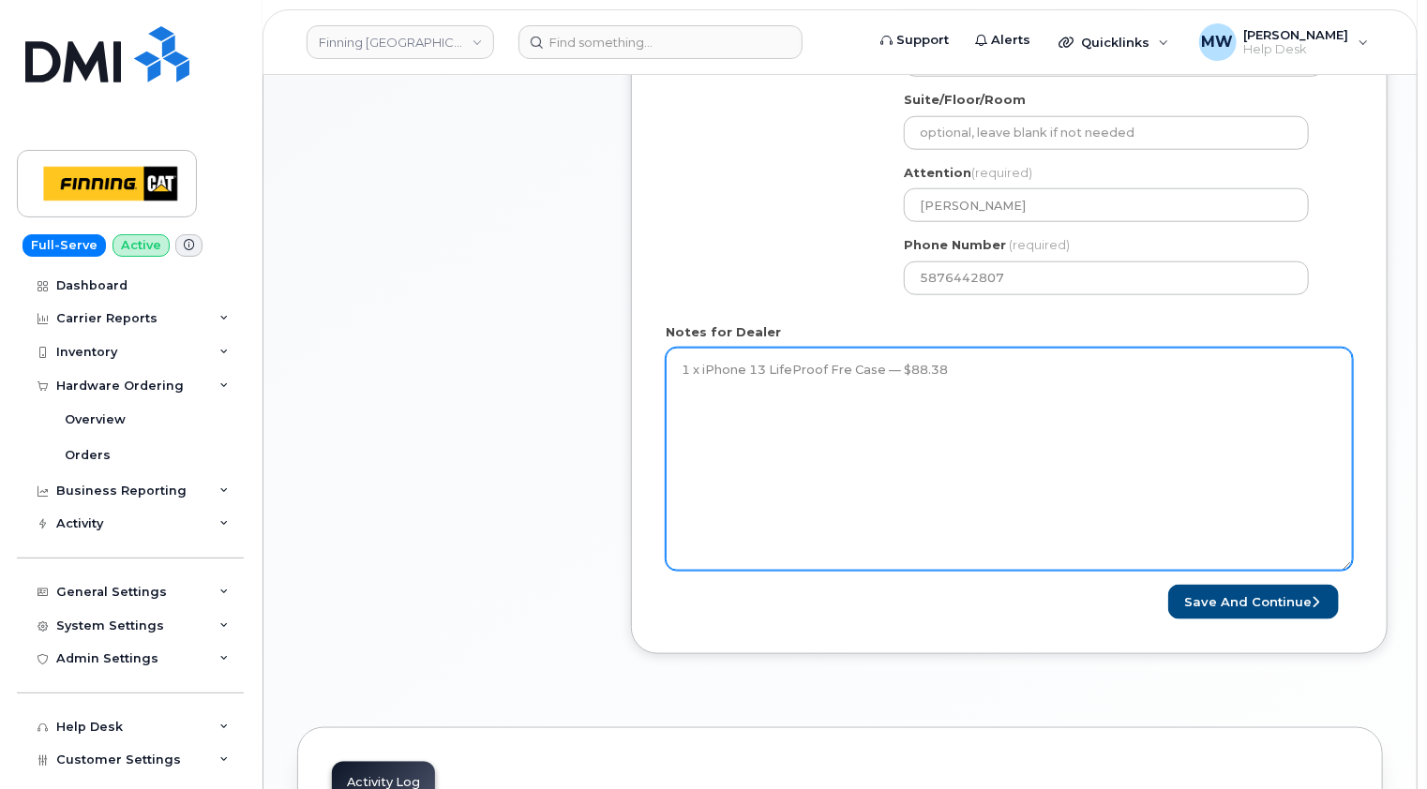
drag, startPoint x: 1342, startPoint y: 386, endPoint x: 1346, endPoint y: 623, distance: 237.2
click at [1346, 571] on textarea "1 x iPhone 13 LifeProof Fre Case — $88.38" at bounding box center [1009, 459] width 687 height 223
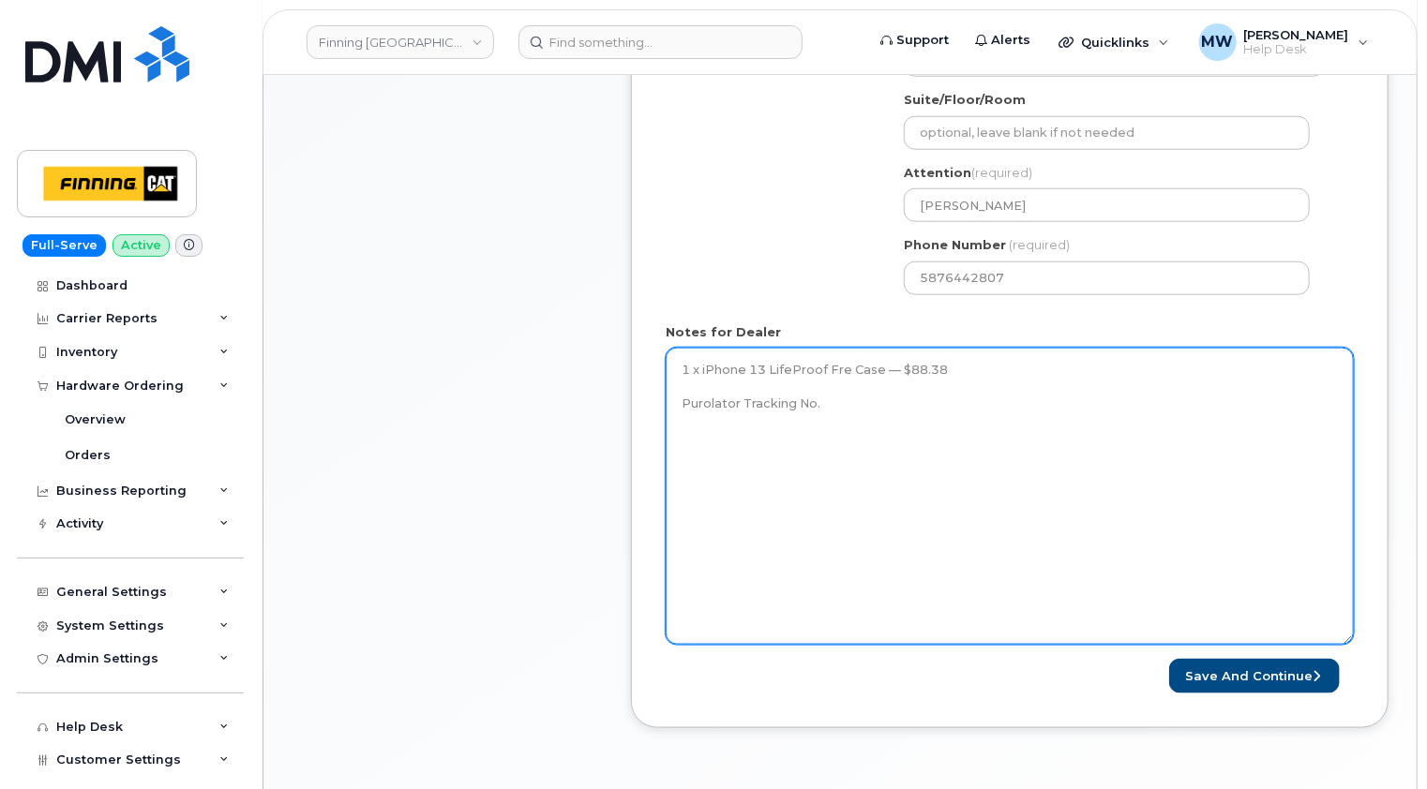
drag, startPoint x: 960, startPoint y: 347, endPoint x: 680, endPoint y: 357, distance: 280.5
click at [680, 357] on textarea "1 x iPhone 13 LifeProof Fre Case — $88.38 Purolator Tracking No." at bounding box center [1010, 496] width 688 height 297
type textarea "1 x iPhone 13 LifeProof Fre Case — $88.38 Purolator Tracking No."
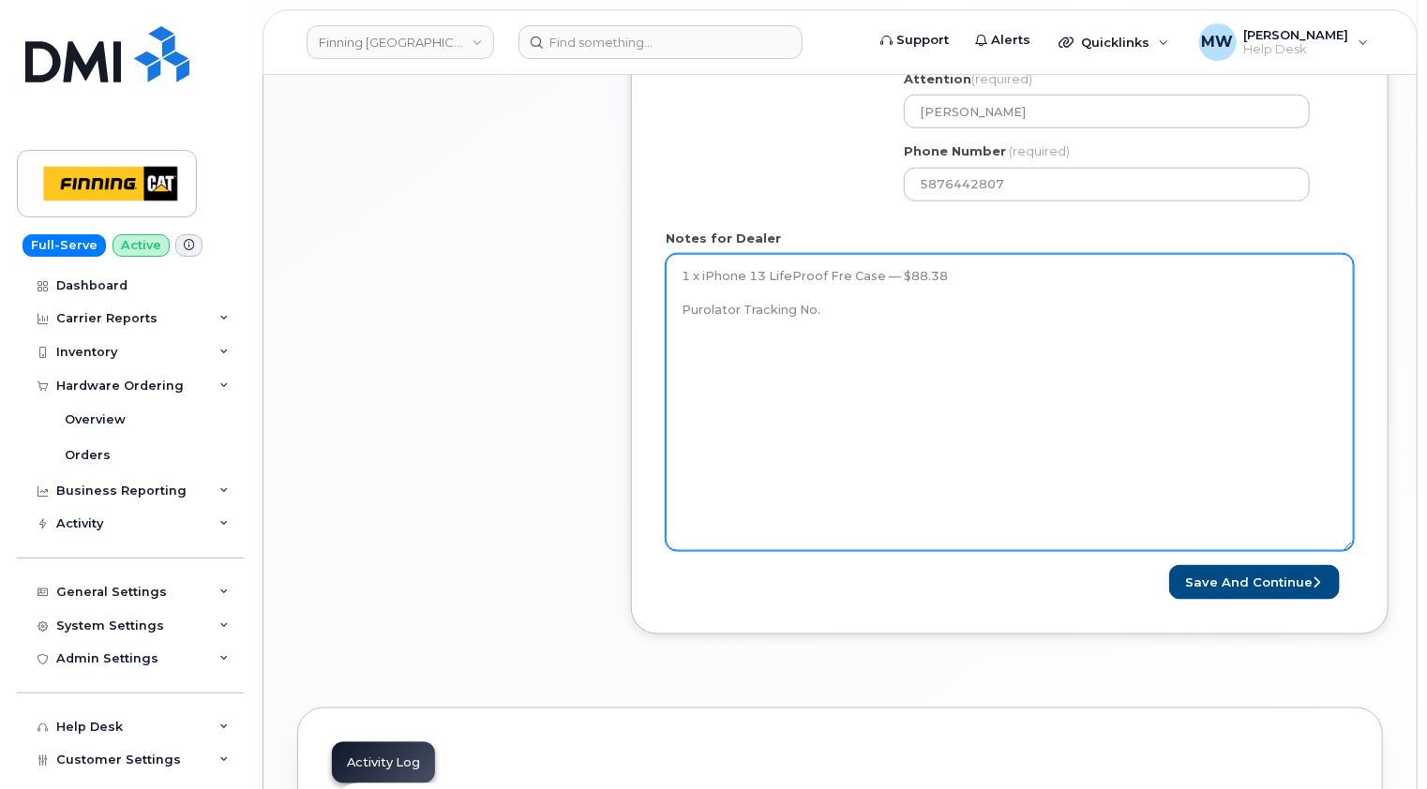
click at [902, 298] on textarea "1 x iPhone 13 LifeProof Fre Case — $88.38 Purolator Tracking No." at bounding box center [1010, 402] width 688 height 297
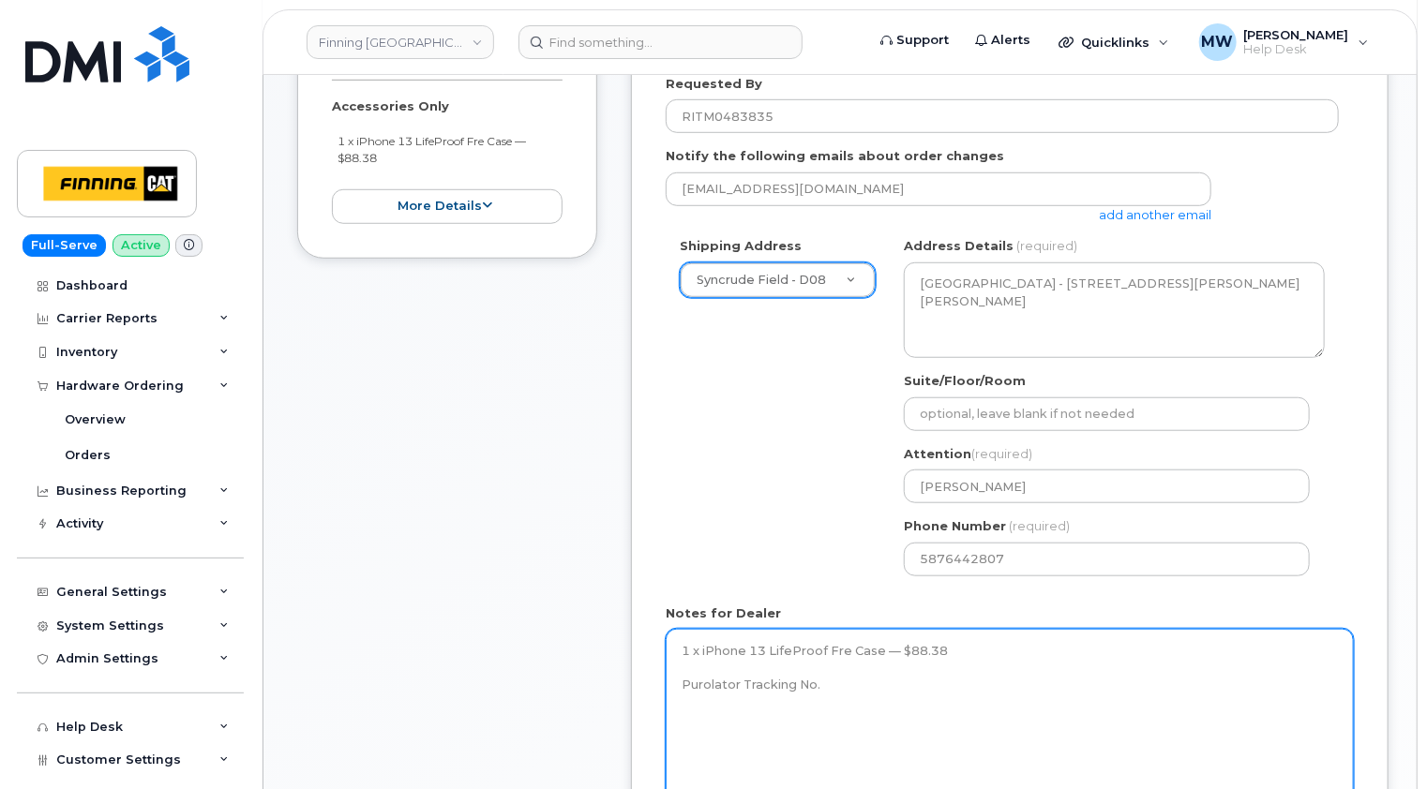
scroll to position [562, 0]
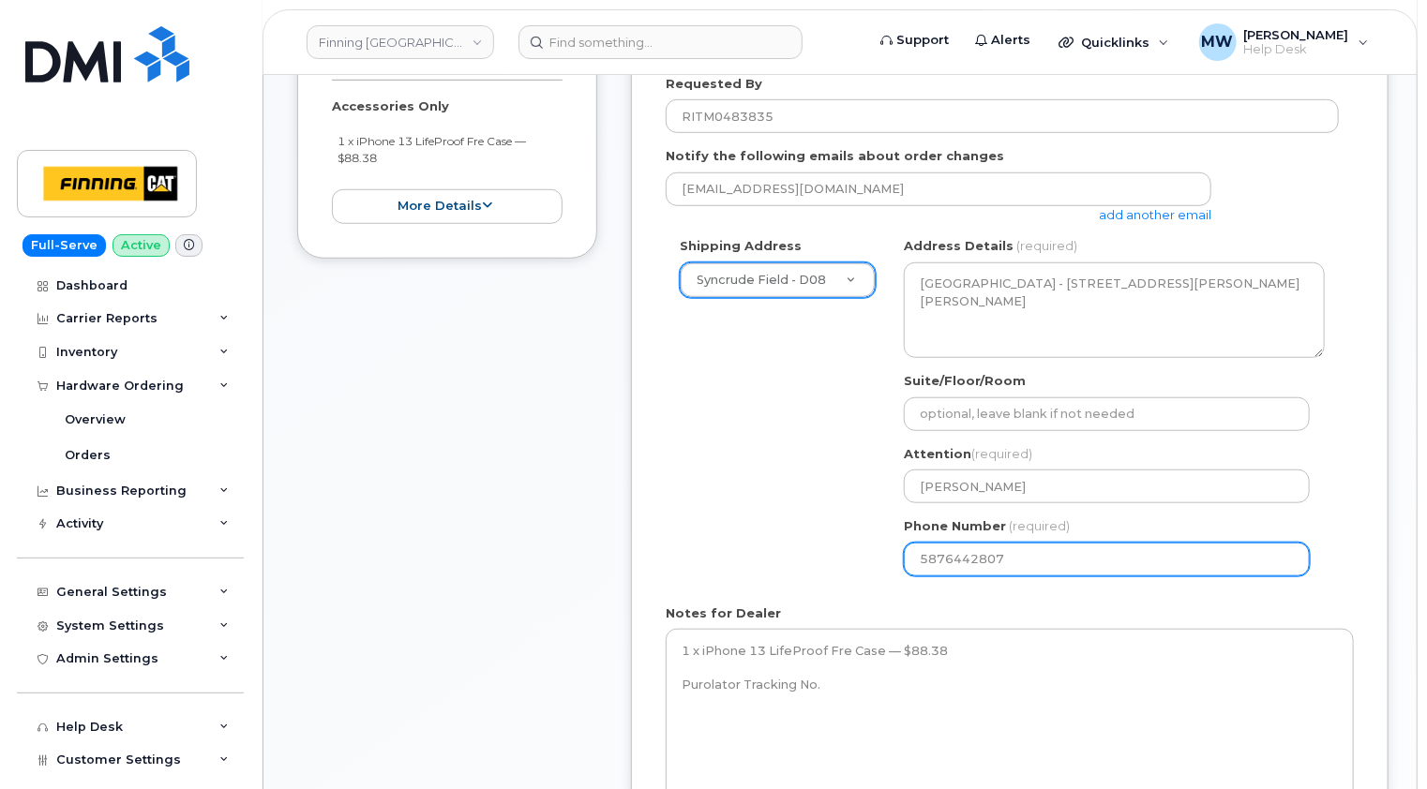
drag, startPoint x: 1018, startPoint y: 539, endPoint x: 915, endPoint y: 545, distance: 103.3
click at [915, 544] on input "5876442807" at bounding box center [1107, 560] width 406 height 34
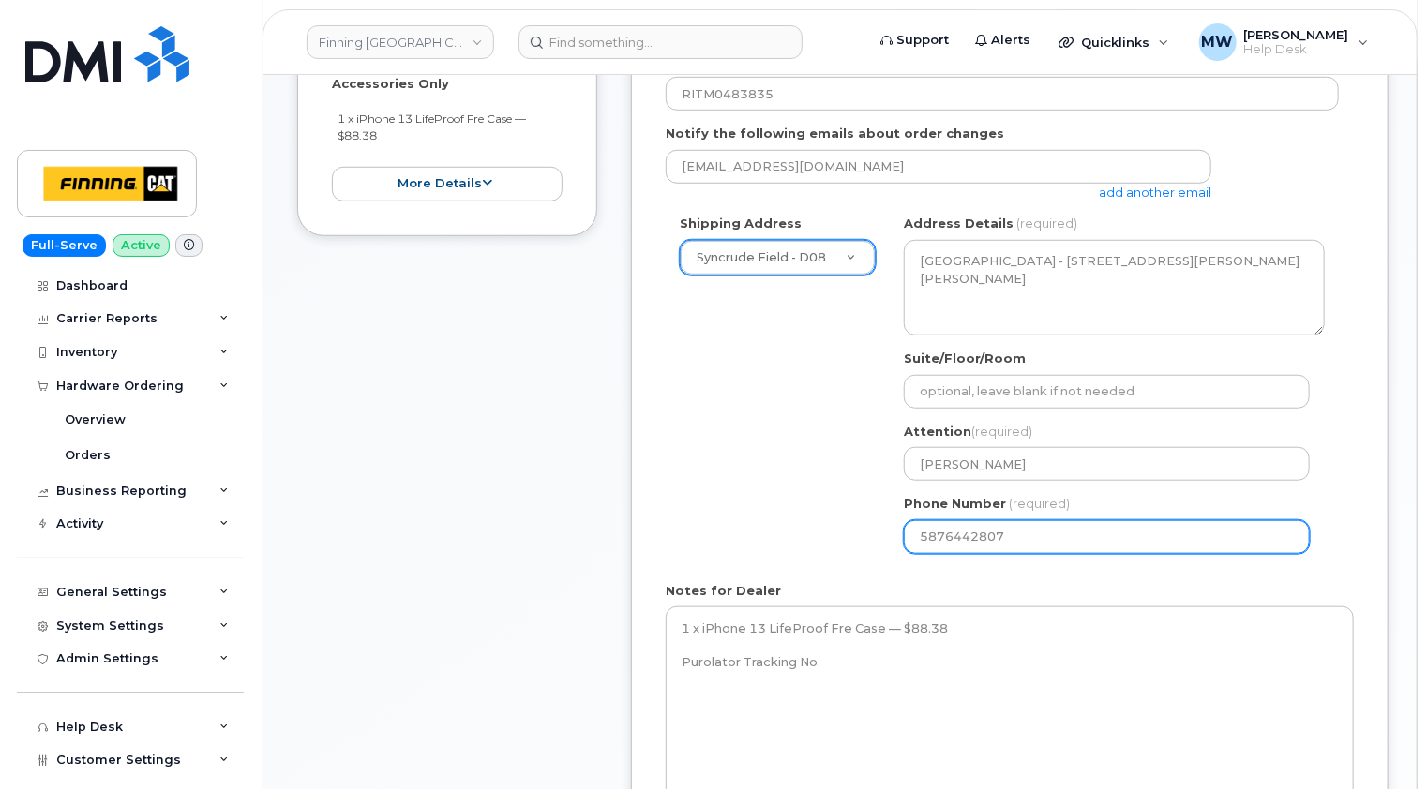
scroll to position [750, 0]
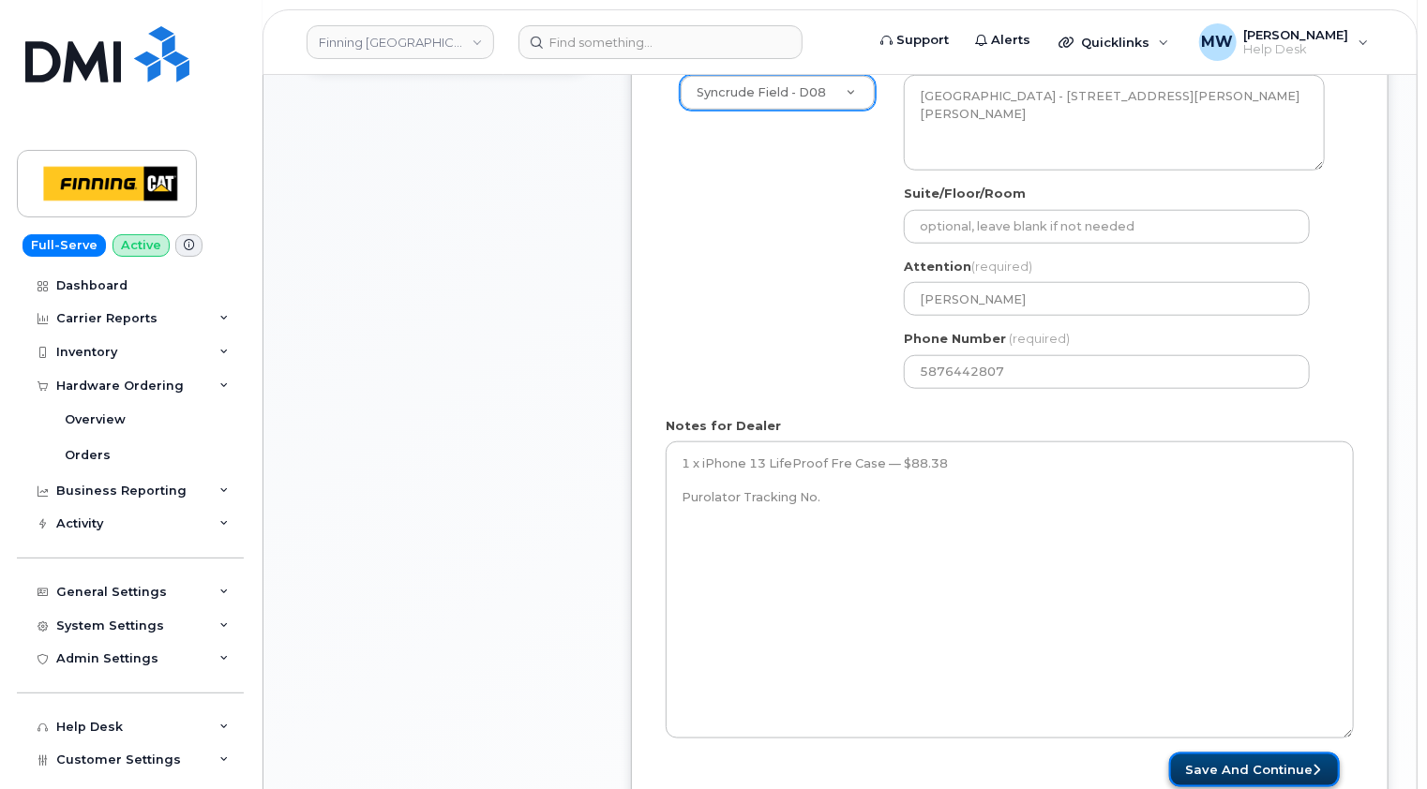
click at [1272, 753] on button "Save and Continue" at bounding box center [1254, 770] width 171 height 35
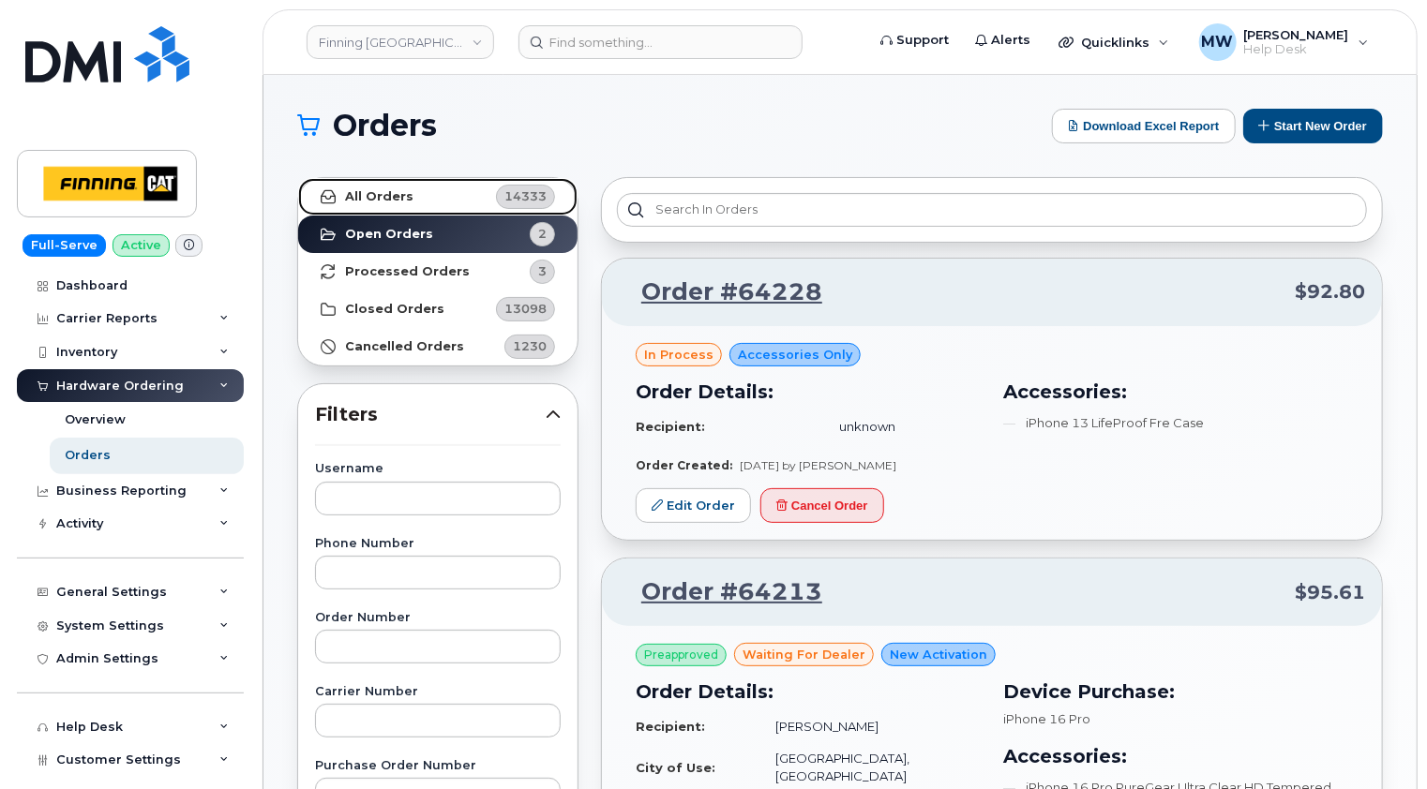
click at [386, 192] on strong "All Orders" at bounding box center [379, 196] width 68 height 15
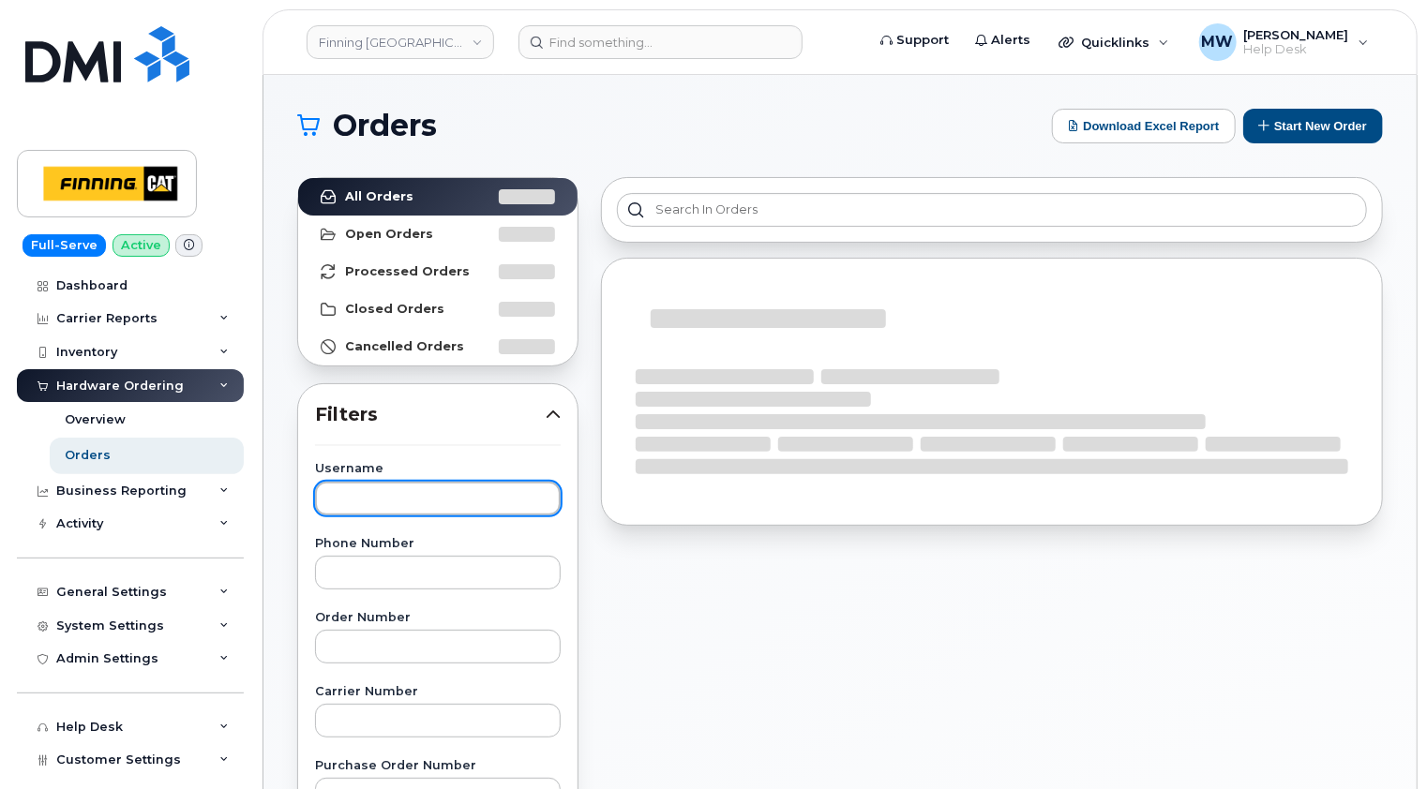
click at [373, 497] on input "text" at bounding box center [438, 499] width 246 height 34
paste input "[PERSON_NAME]"
type input "[PERSON_NAME]"
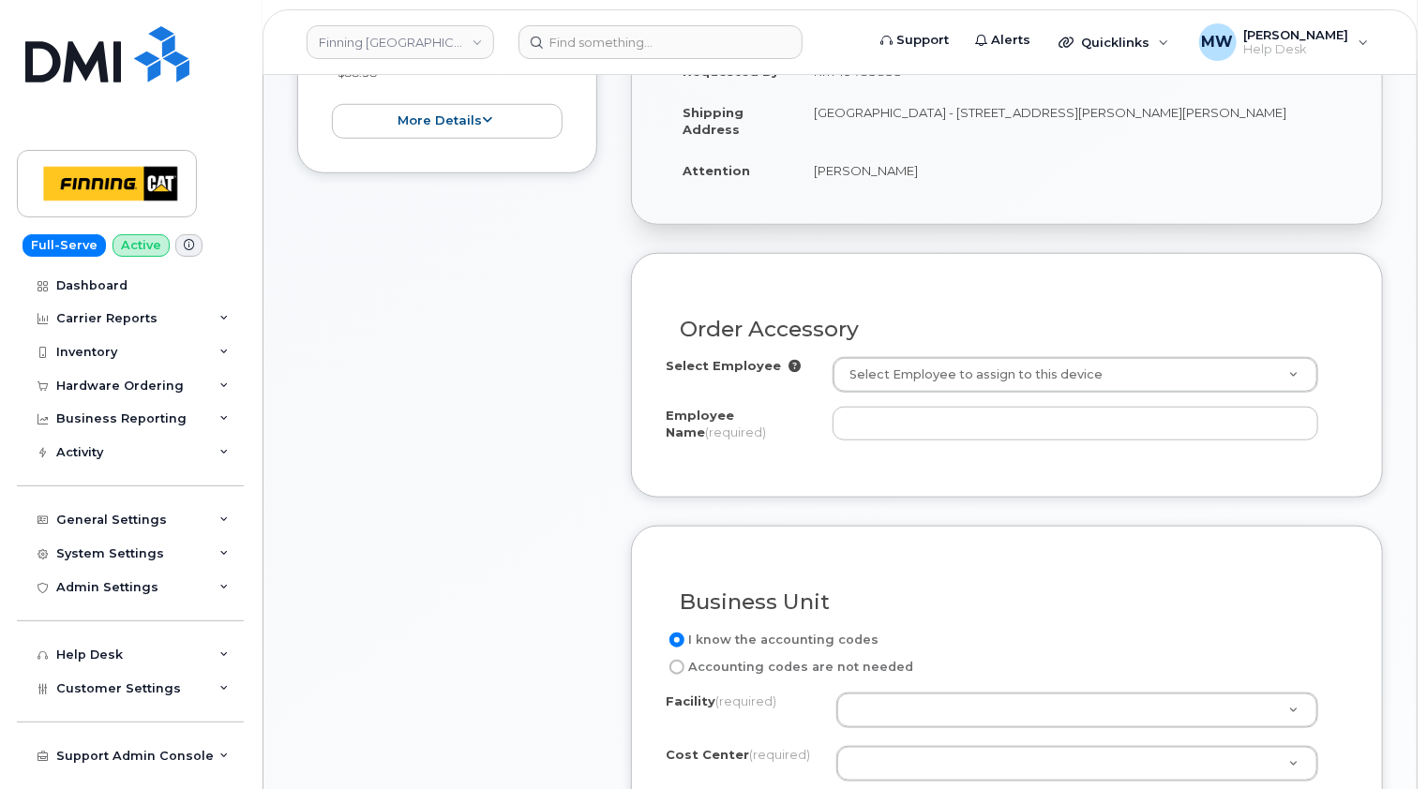
scroll to position [656, 0]
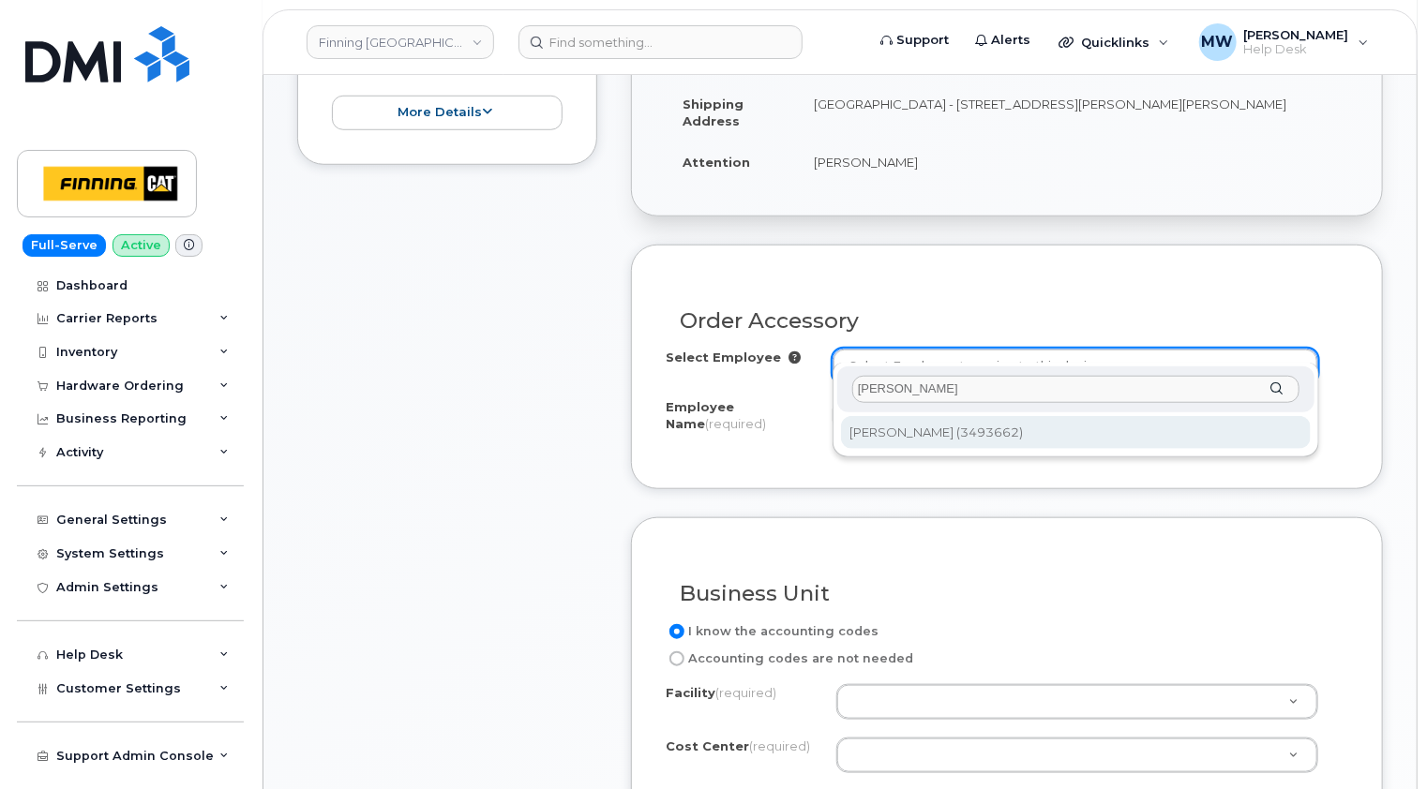
type input "aiden gillon"
type input "756334"
type input "[PERSON_NAME]"
select select "D08"
select select "CSMAAAA"
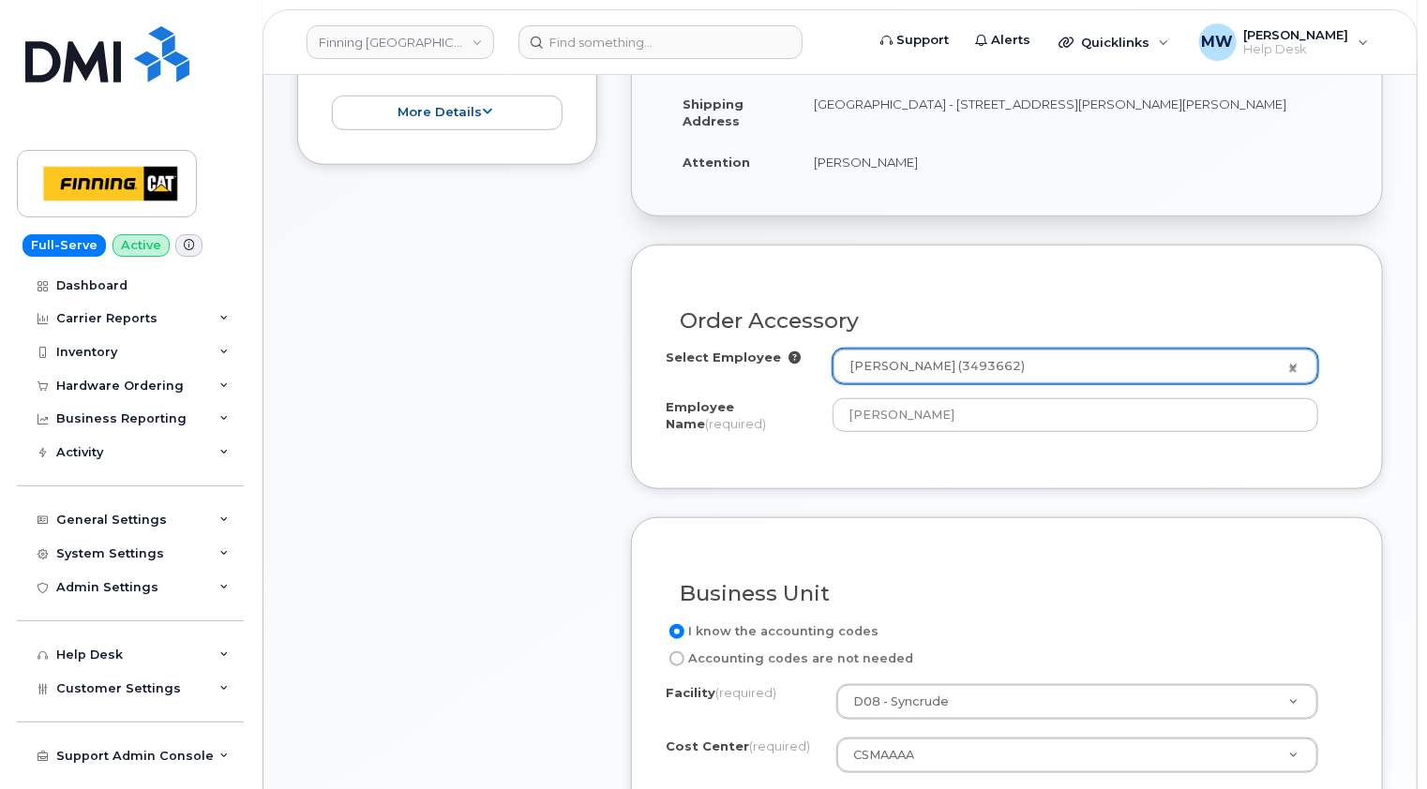
click at [1387, 431] on div "Order No.64228 (in process) Share Order Cancel Order To place a hardware order …" at bounding box center [839, 681] width 1153 height 2299
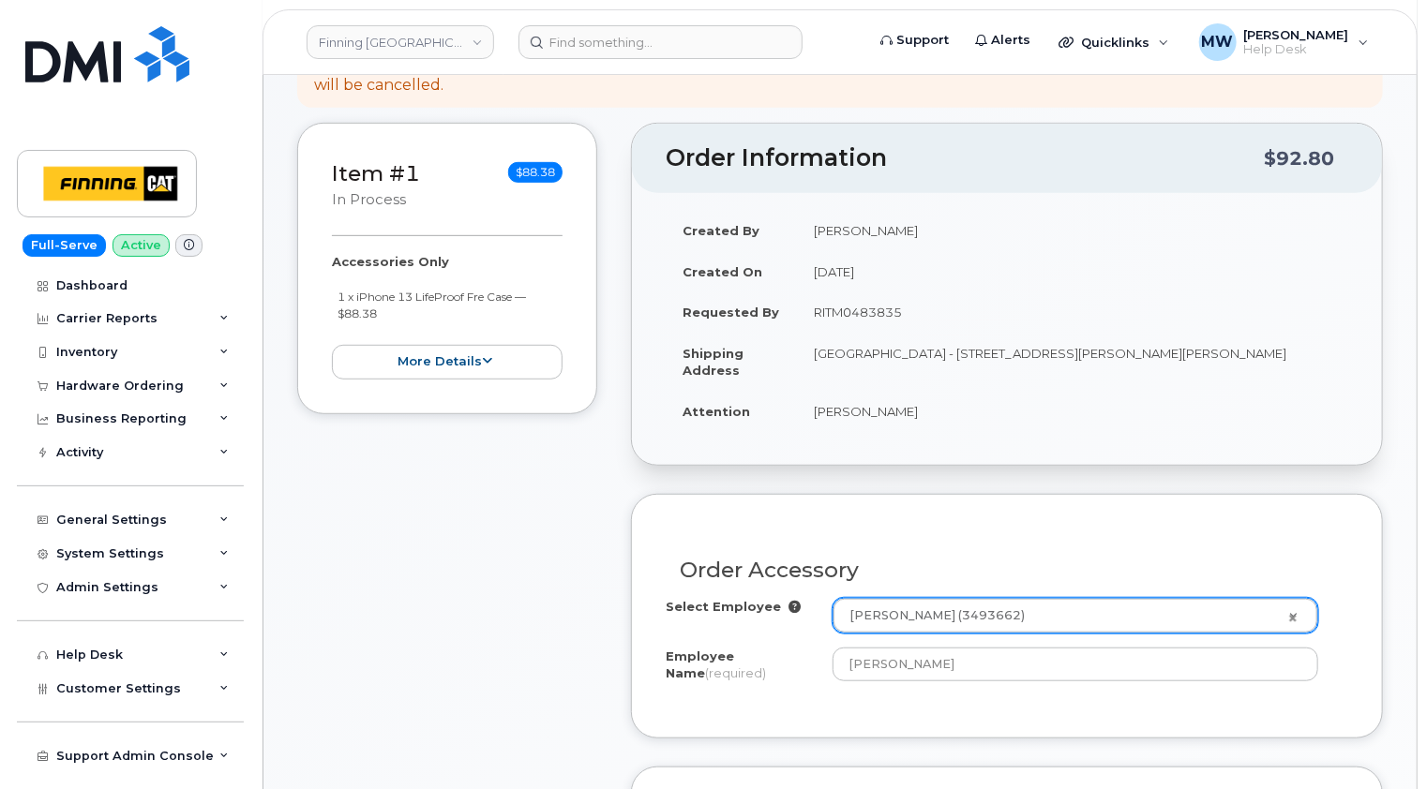
scroll to position [937, 0]
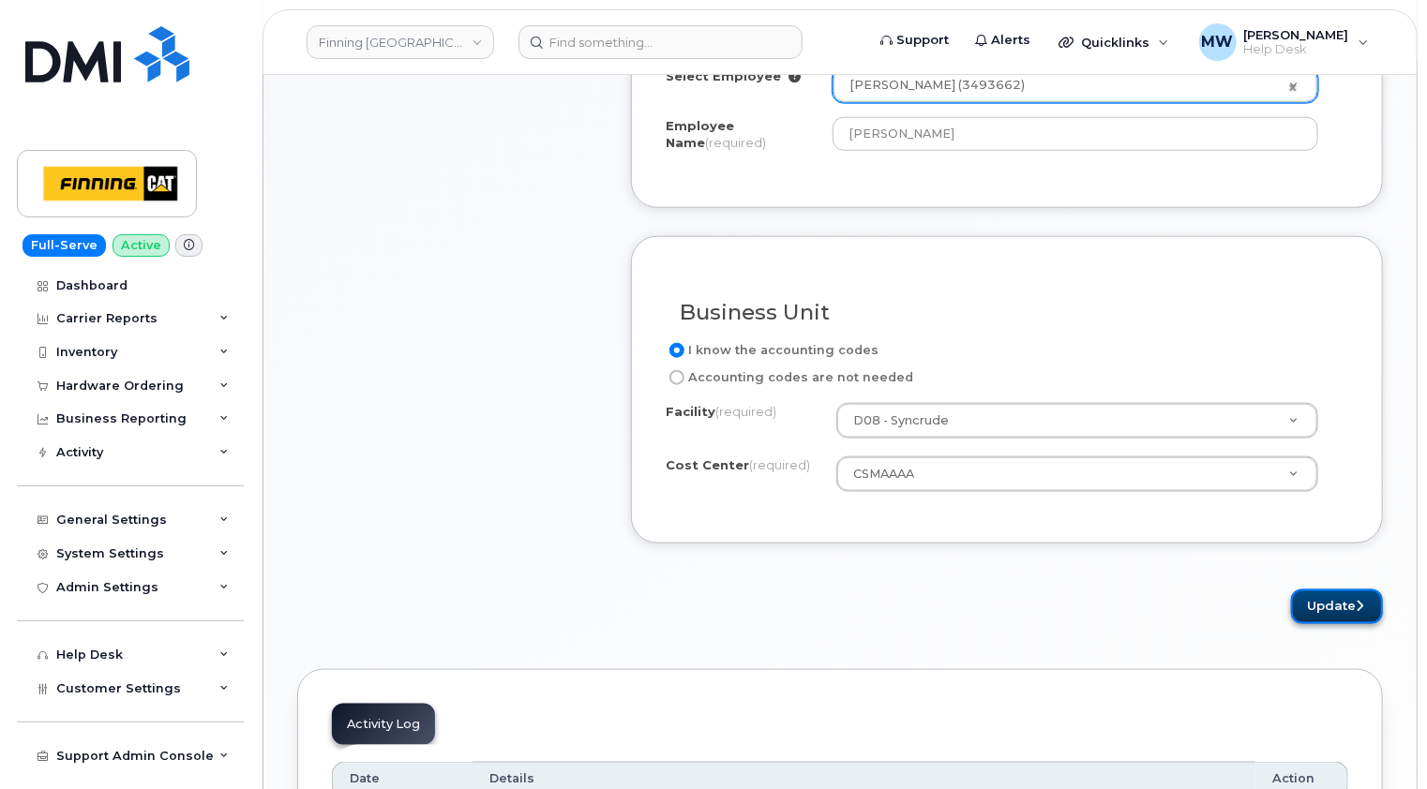
click at [1345, 590] on button "Update" at bounding box center [1337, 607] width 92 height 35
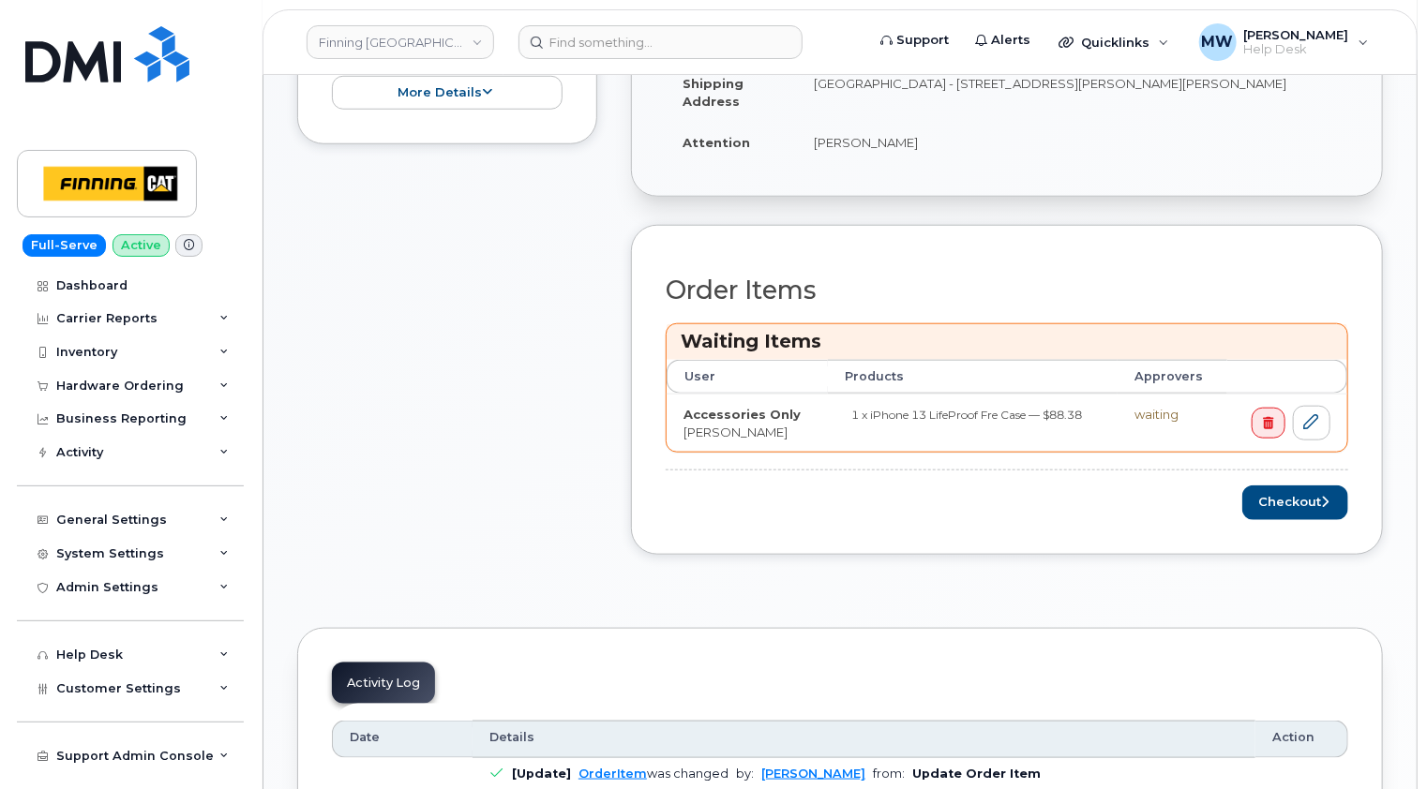
scroll to position [844, 0]
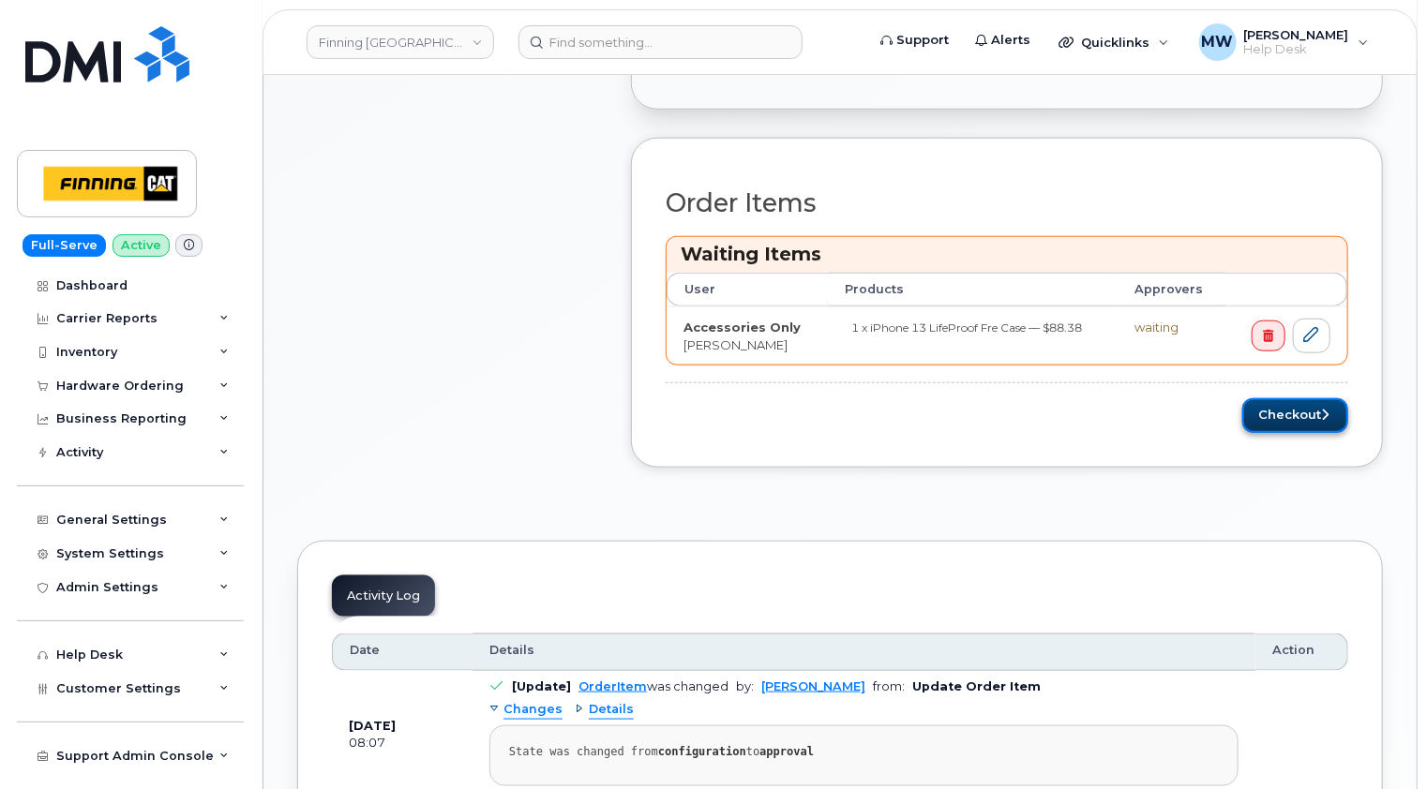
click at [1296, 398] on button "Checkout" at bounding box center [1295, 415] width 106 height 35
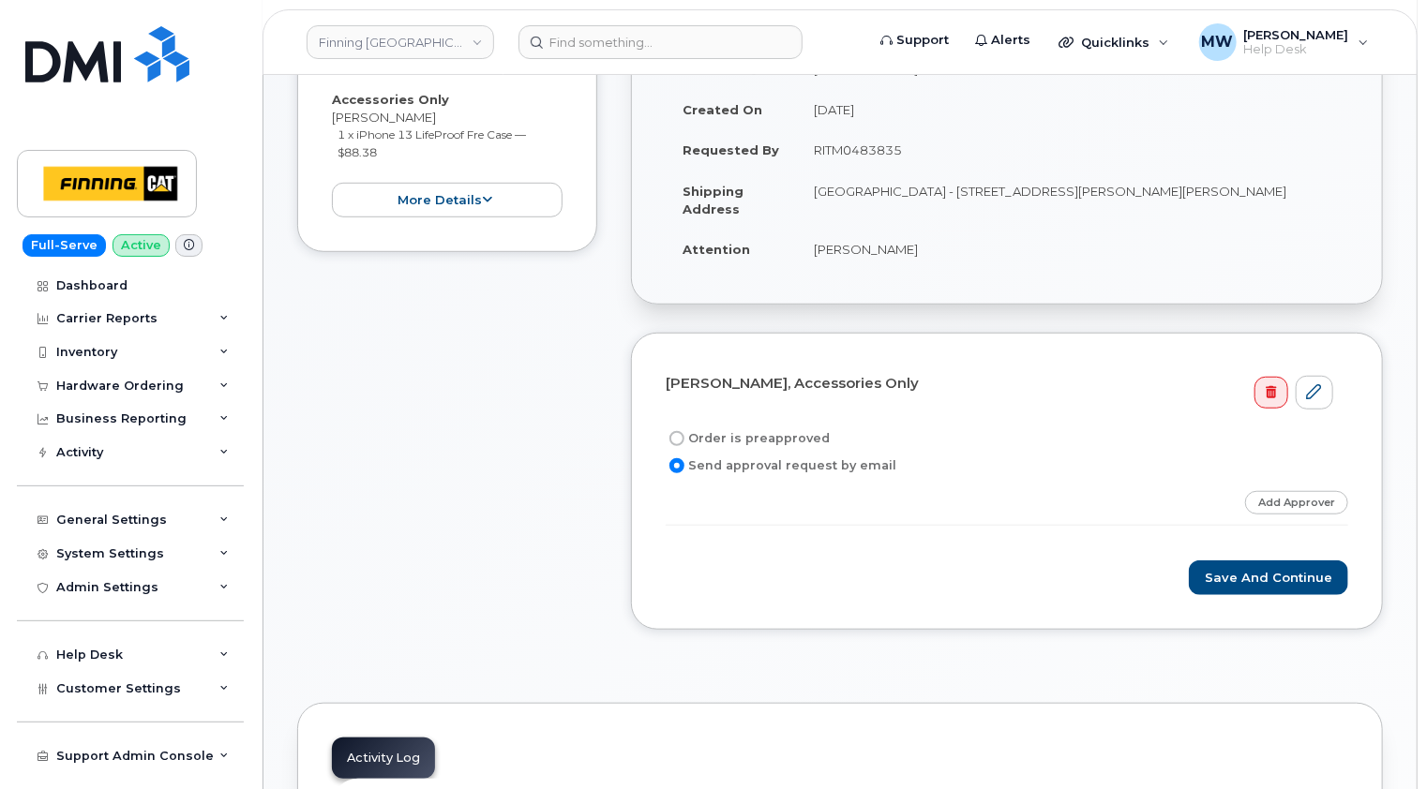
scroll to position [562, 0]
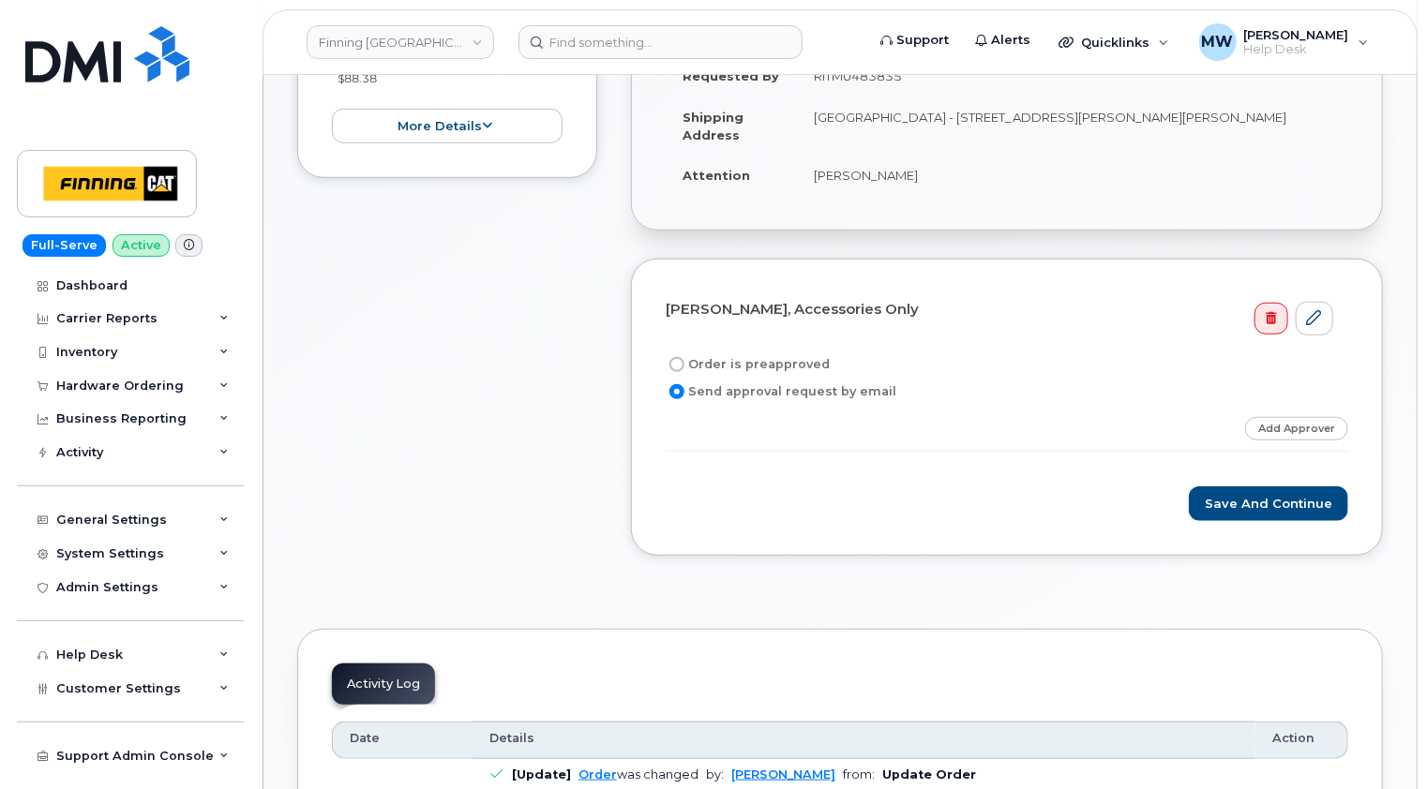
drag, startPoint x: 727, startPoint y: 340, endPoint x: 754, endPoint y: 347, distance: 27.1
click at [727, 353] on label "Order is preapproved" at bounding box center [748, 364] width 164 height 22
click at [684, 357] on input "Order is preapproved" at bounding box center [676, 364] width 15 height 15
radio input "true"
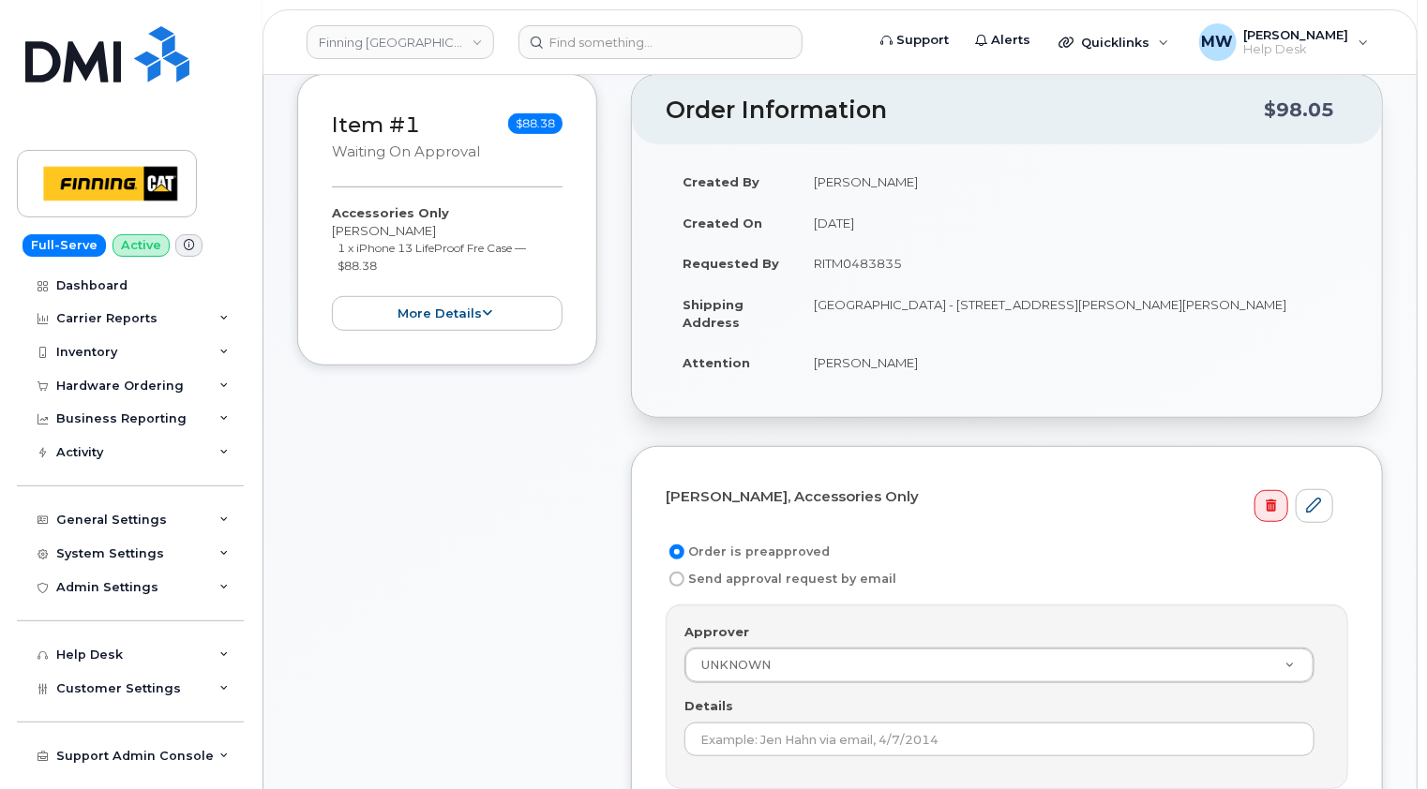
scroll to position [281, 0]
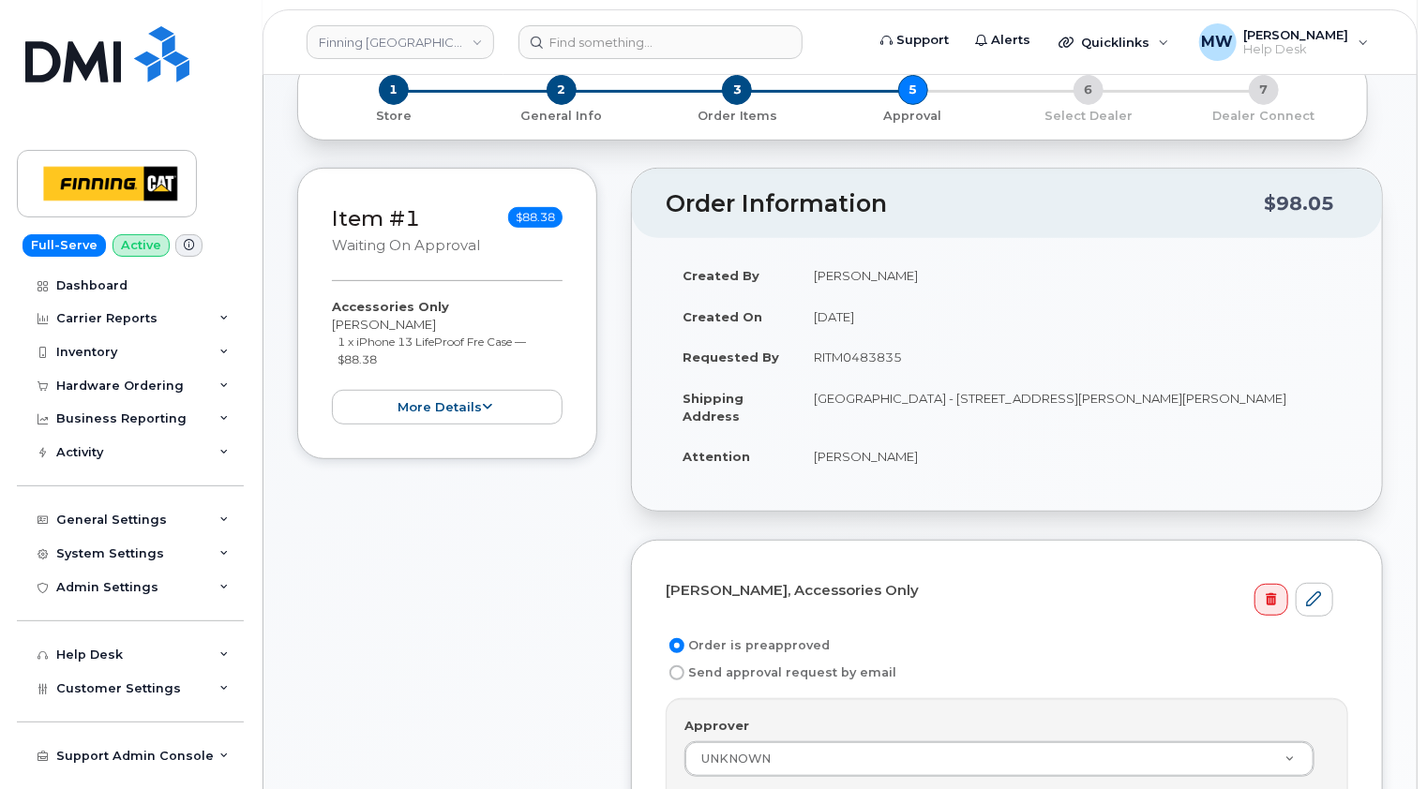
click at [892, 337] on td "RITM0483835" at bounding box center [1072, 357] width 551 height 41
copy td "RITM0483835"
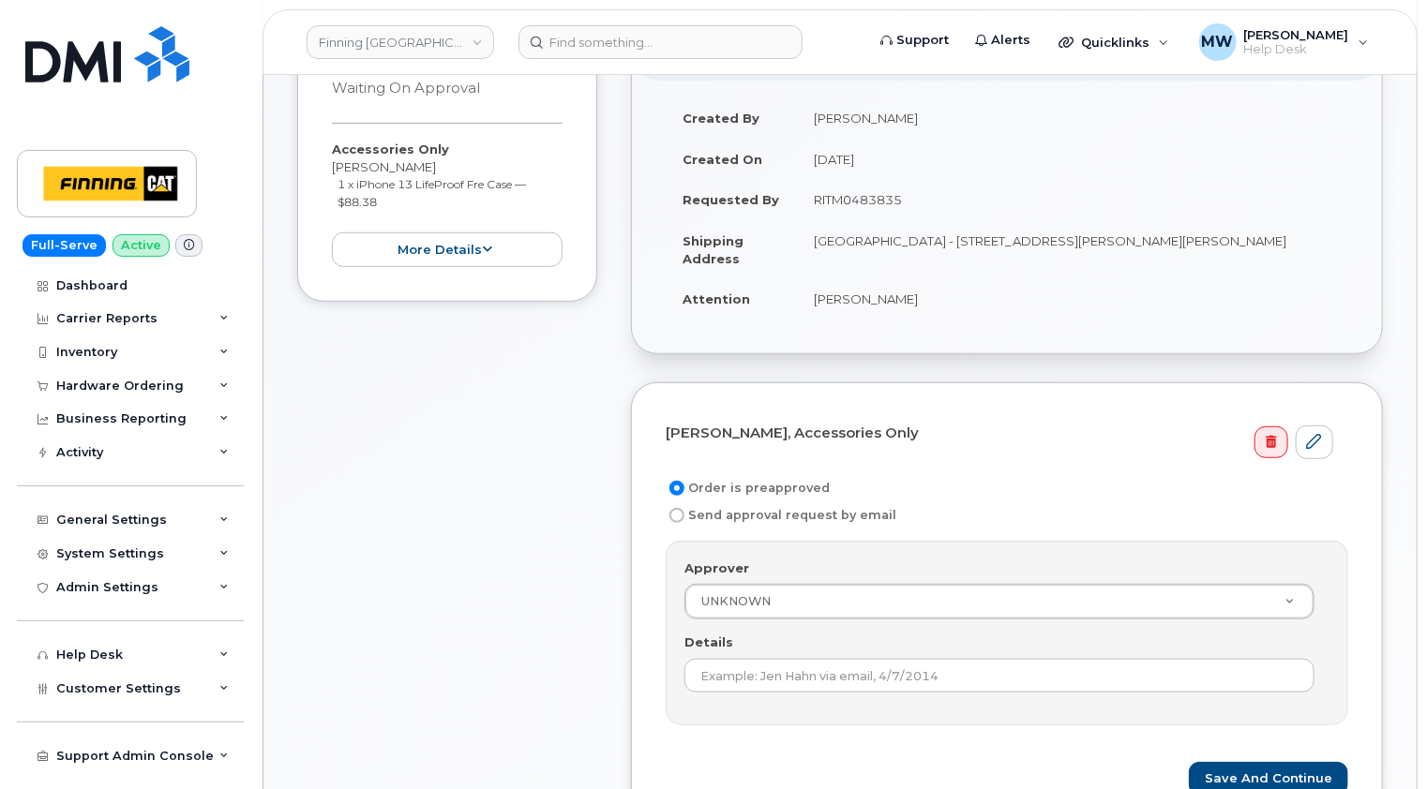
scroll to position [656, 0]
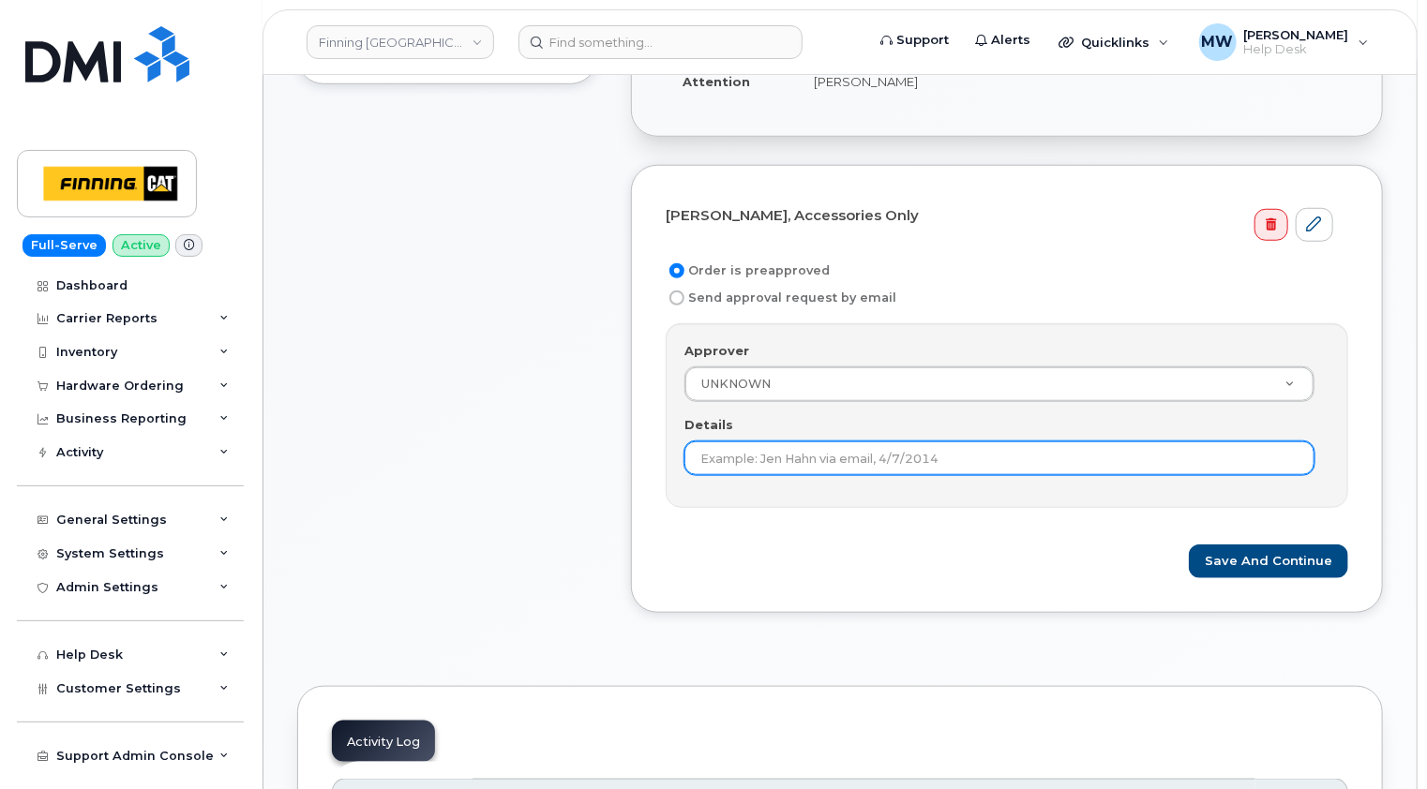
click at [826, 442] on input "Details" at bounding box center [999, 459] width 630 height 34
paste input "RITM0483835"
type input "RITM0483835"
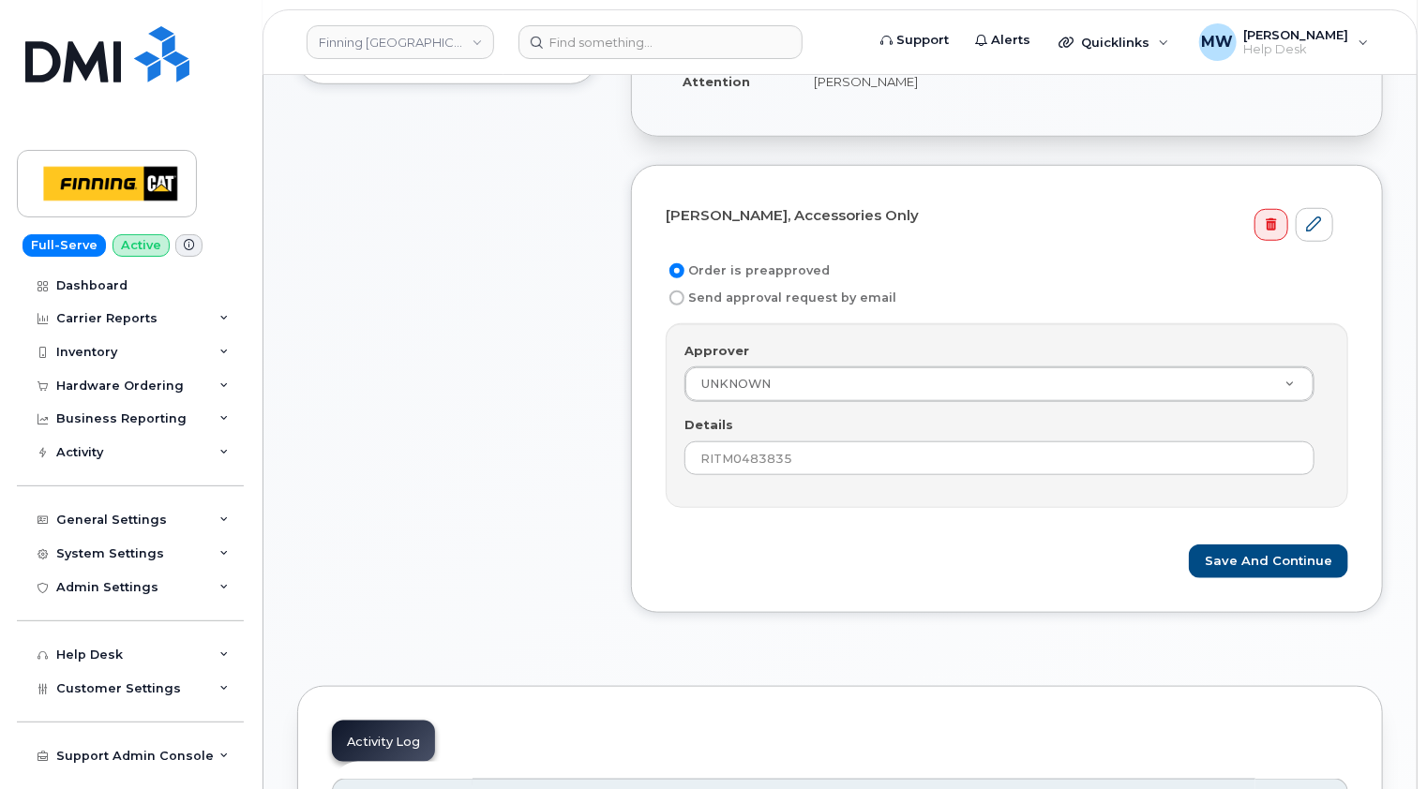
click at [1041, 503] on form "Aiden Gillon, Accessories Only Order is preapproved Send approval request by em…" at bounding box center [1007, 390] width 682 height 380
click at [1286, 545] on button "Save and Continue" at bounding box center [1268, 562] width 159 height 35
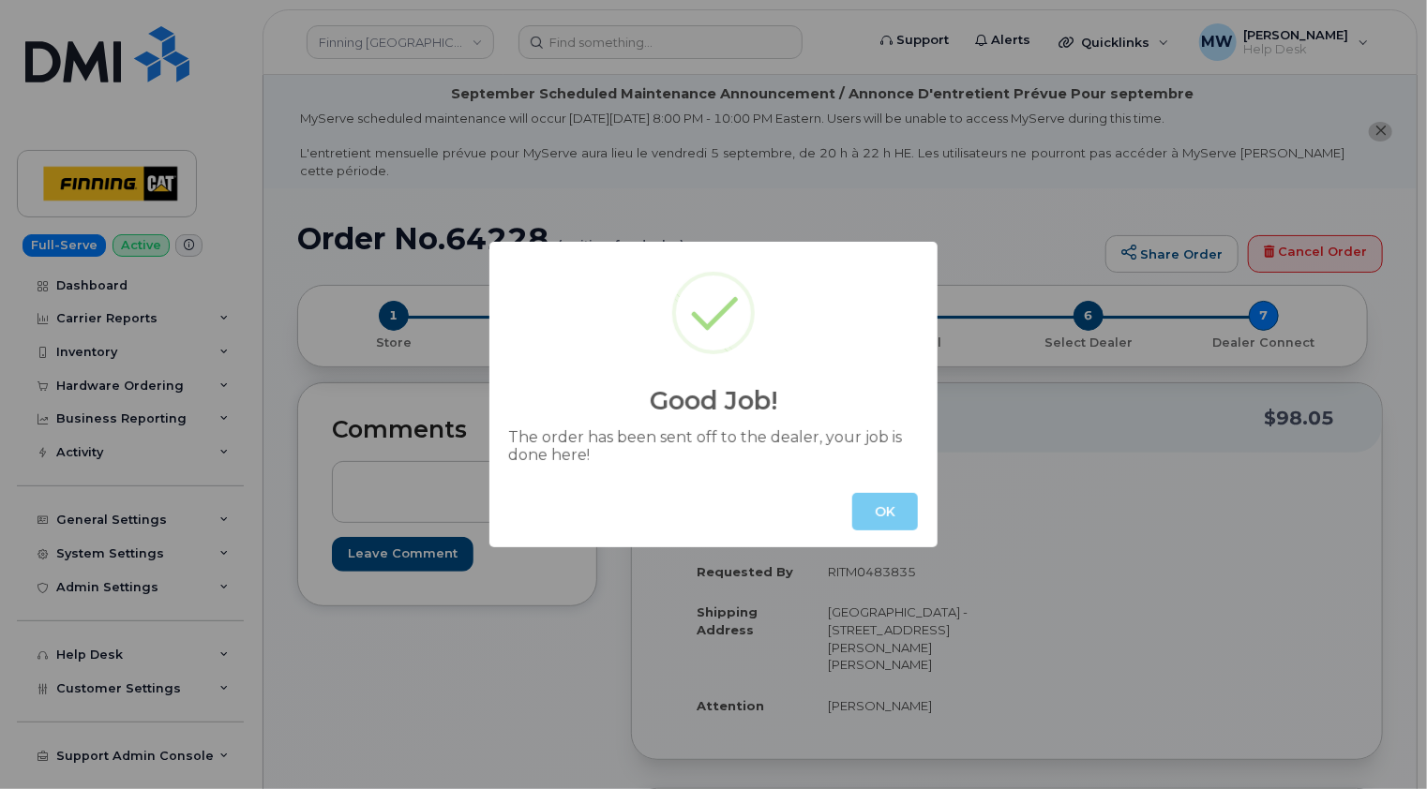
click at [897, 522] on button "OK" at bounding box center [885, 511] width 66 height 37
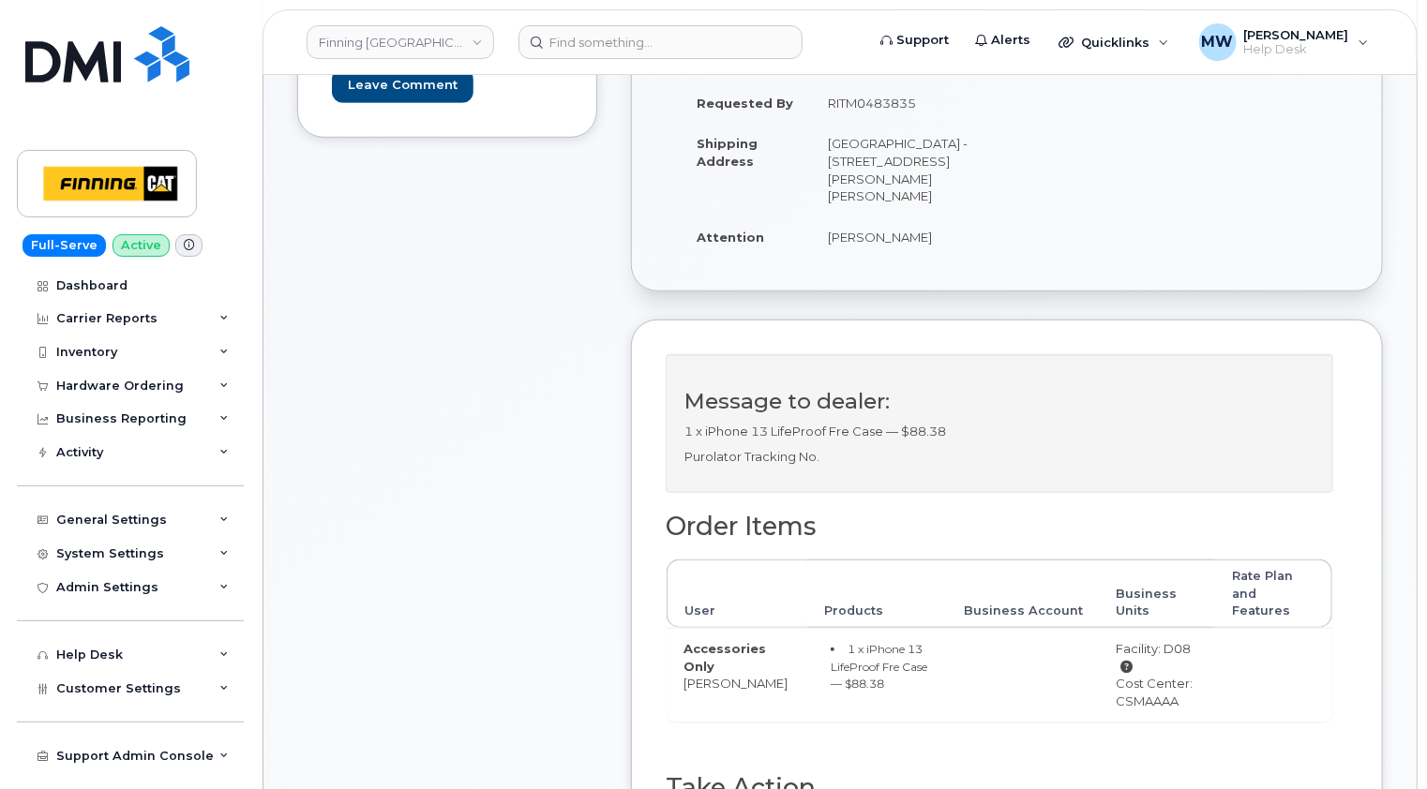
scroll to position [750, 0]
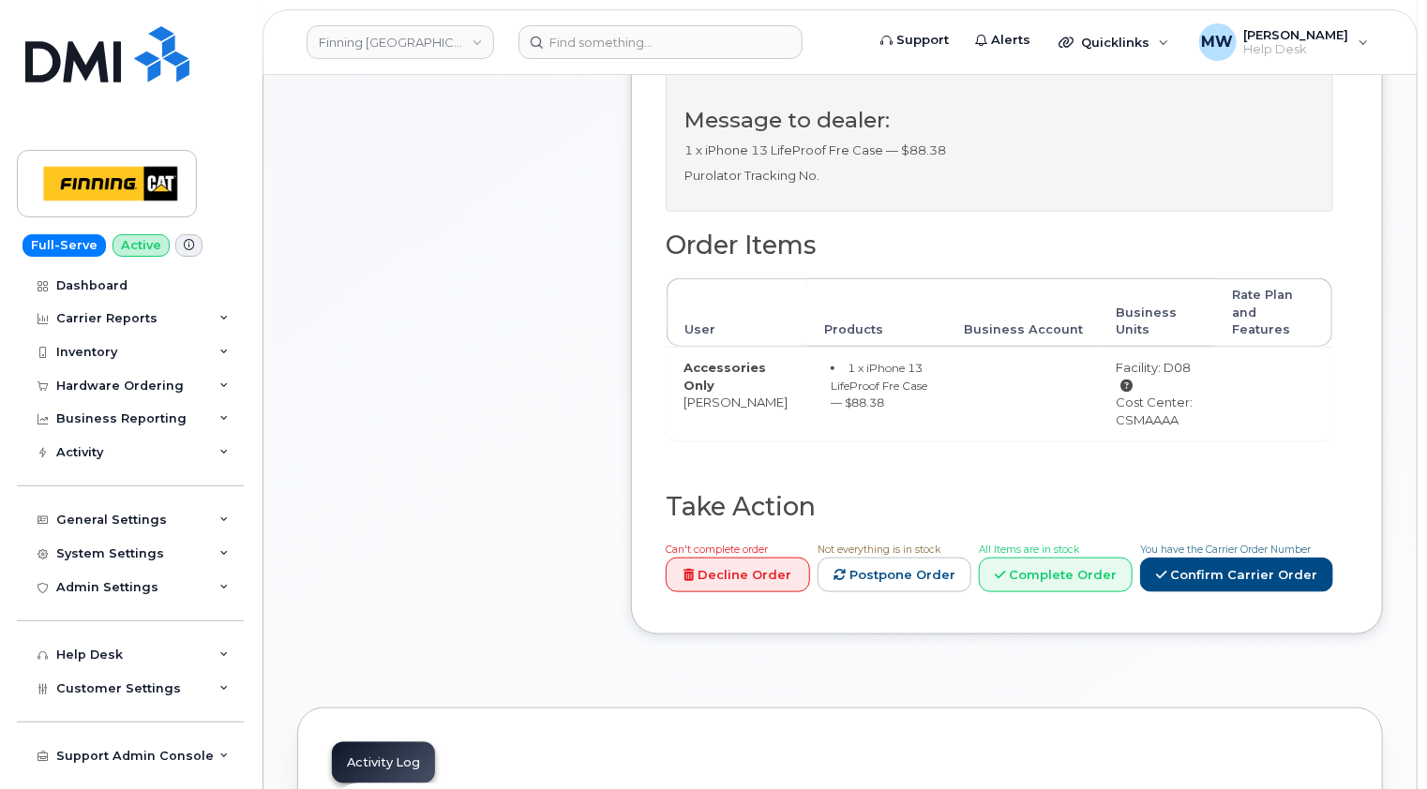
click at [1132, 399] on div "Cost Center: CSMAAAA" at bounding box center [1157, 411] width 82 height 35
copy div "CSMAAAA"
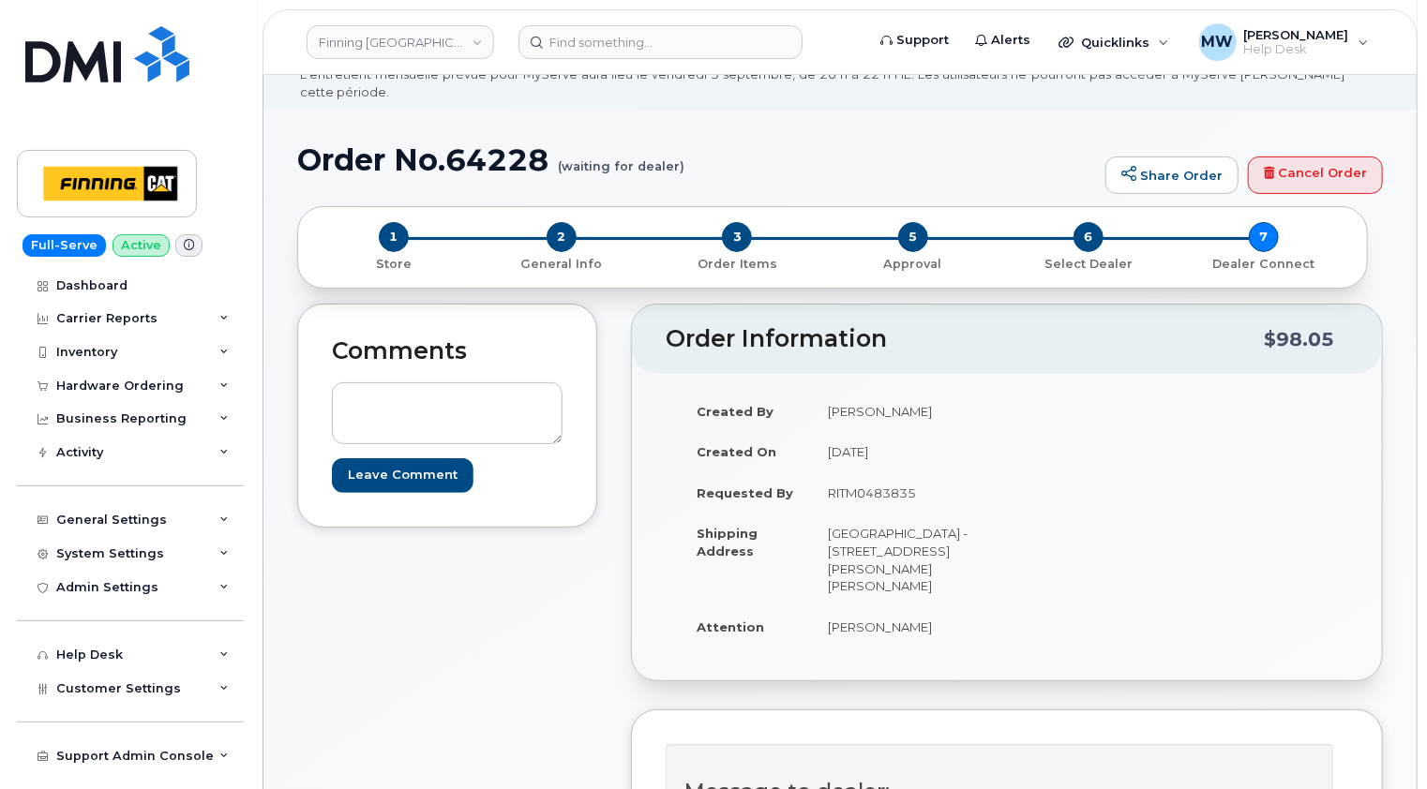
scroll to position [0, 0]
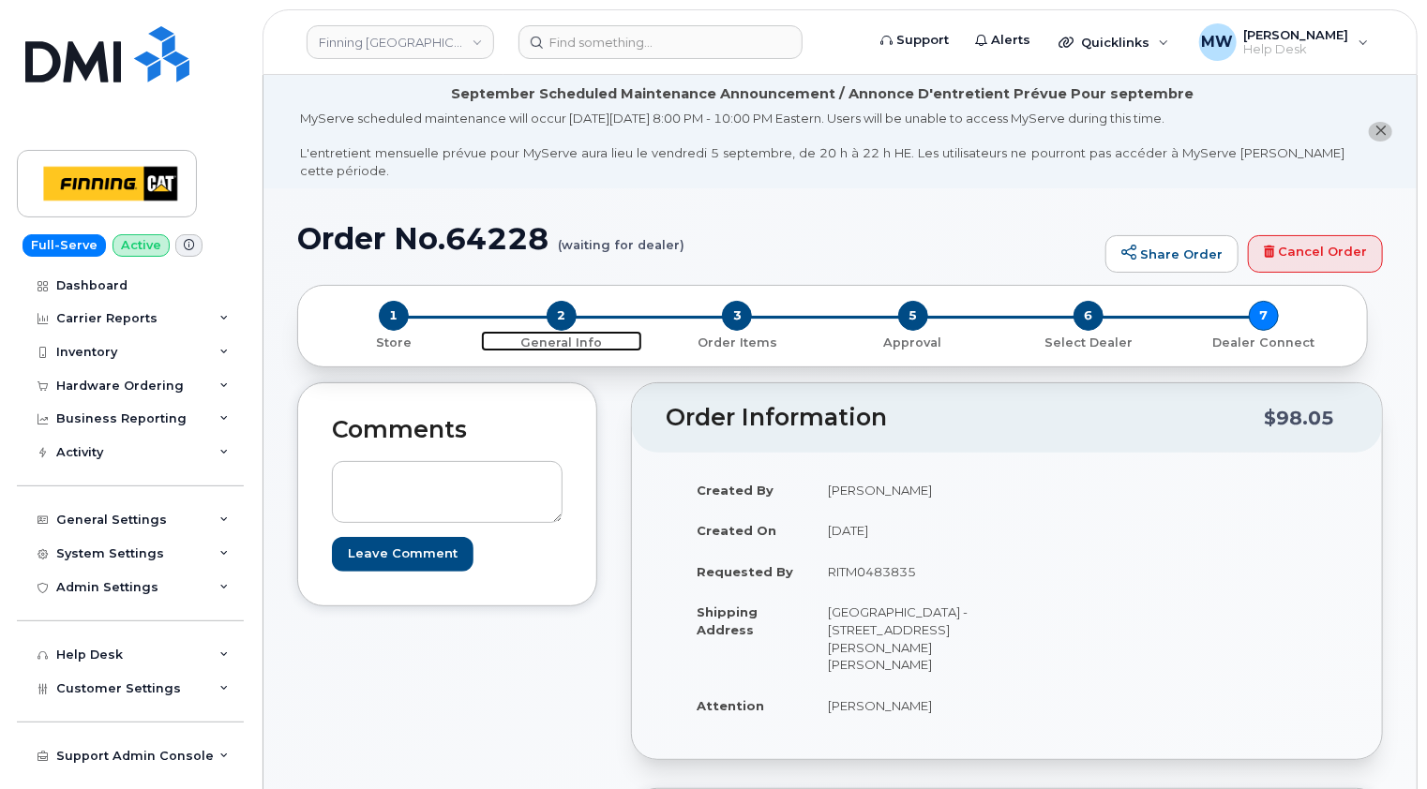
click at [566, 301] on span "2" at bounding box center [562, 316] width 30 height 30
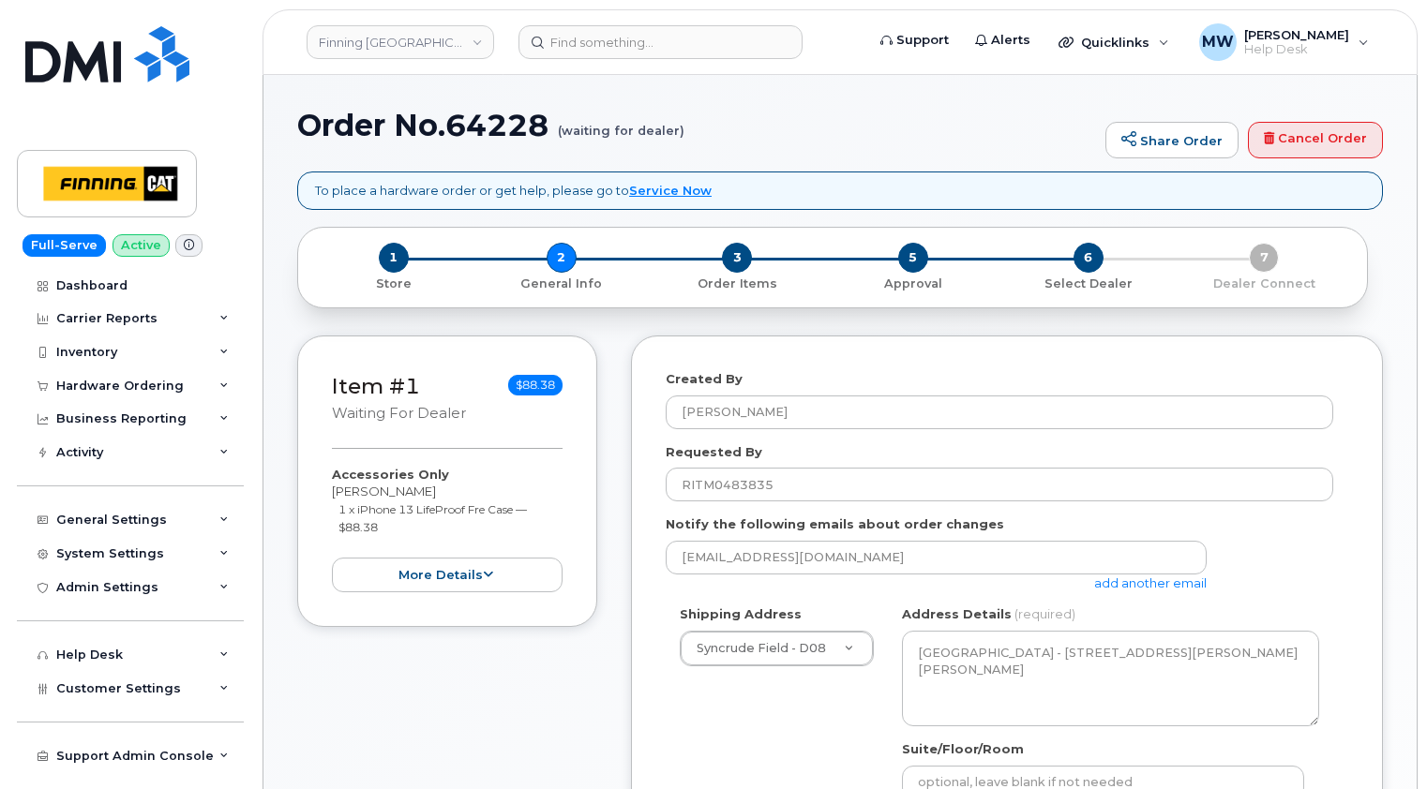
select select
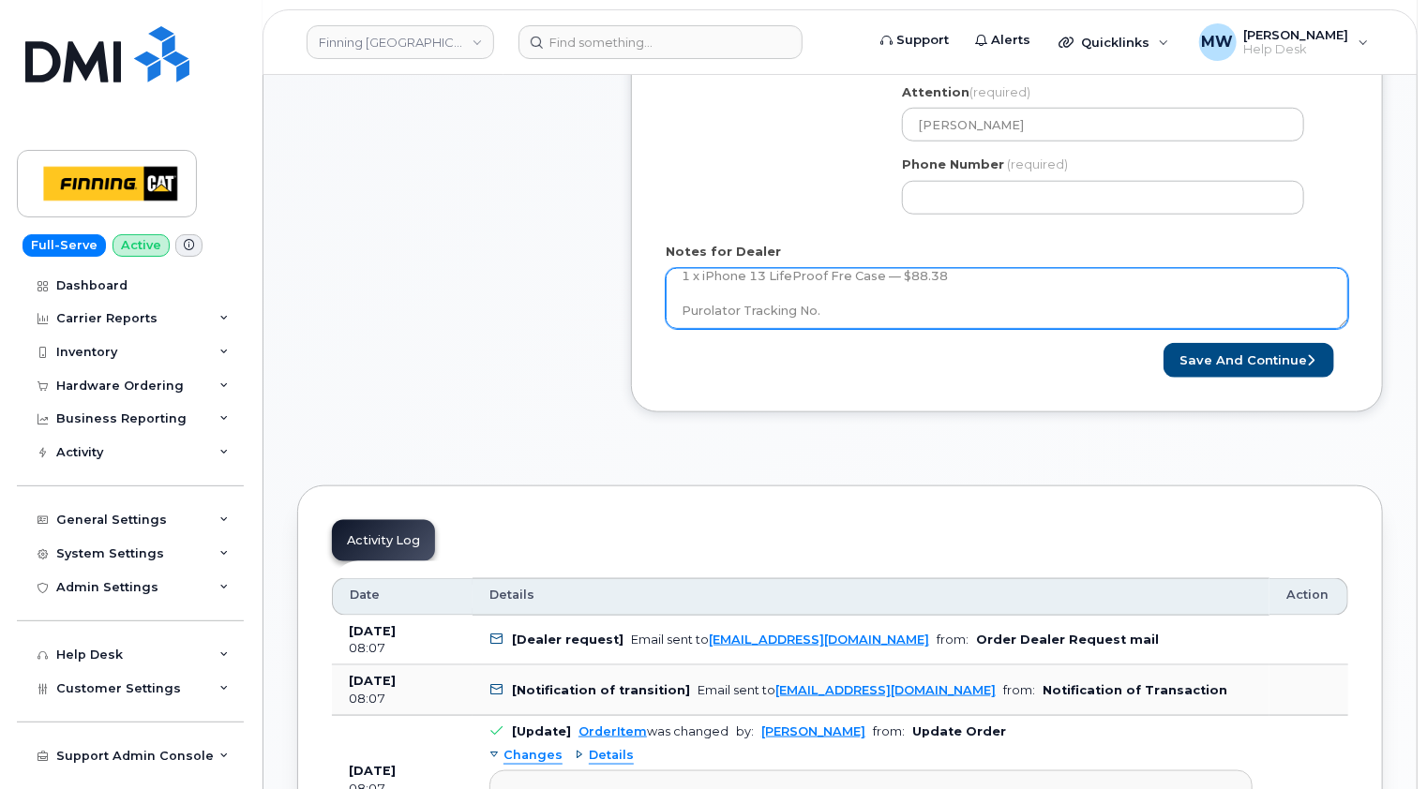
scroll to position [17, 0]
click at [866, 289] on textarea "1 x iPhone 13 LifeProof Fre Case — $88.38 Purolator Tracking No." at bounding box center [1007, 299] width 682 height 62
paste textarea "335647408970"
type textarea "1 x iPhone 13 LifeProof Fre Case — $88.38 Purolator Tracking No. 335647408970"
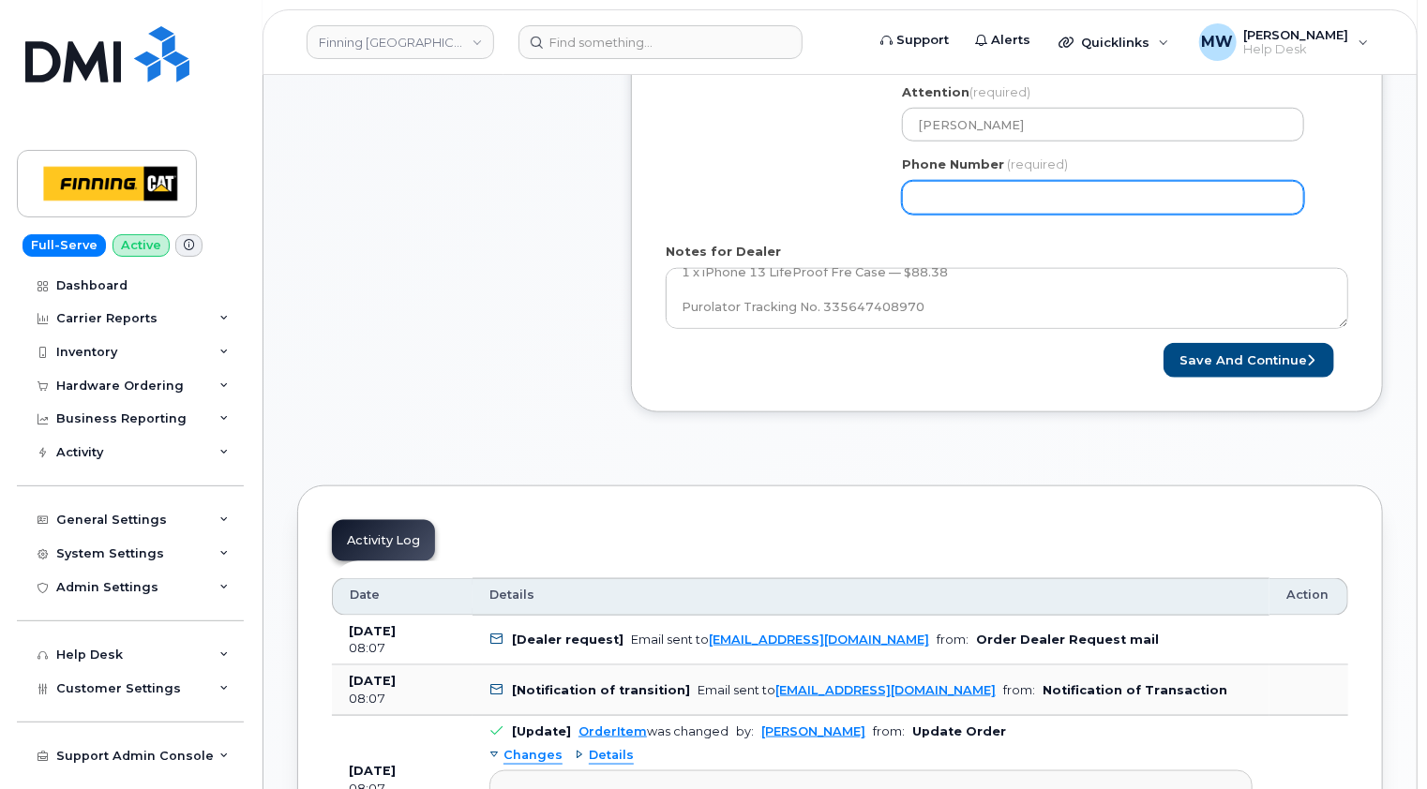
click at [1009, 181] on input "Phone Number" at bounding box center [1103, 198] width 402 height 34
paste input "5876442807"
select select
type input "5876442807"
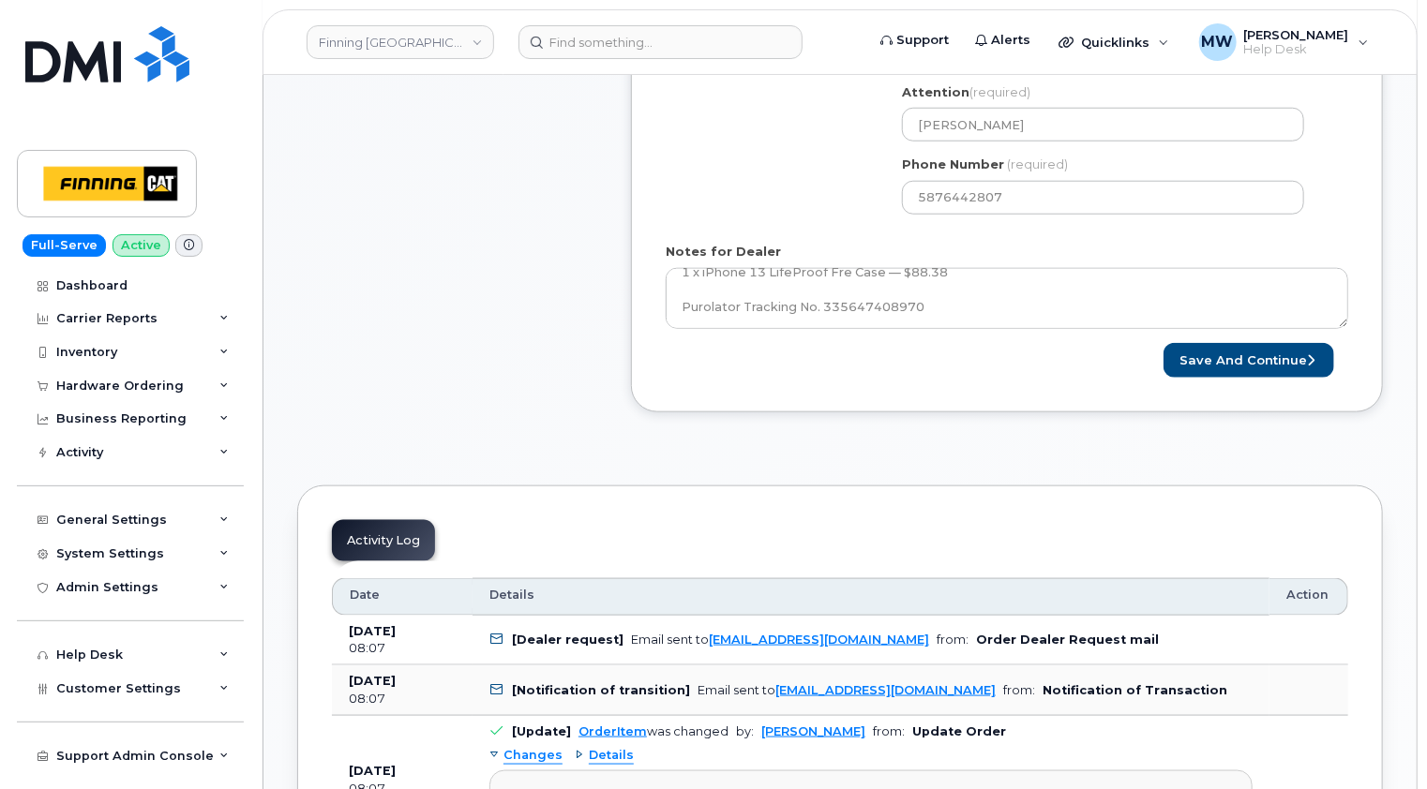
click at [1304, 217] on form "Created By Matthew Walshe Requested By RITM0483835 Notify the following emails …" at bounding box center [1007, 9] width 682 height 738
click at [1262, 343] on button "Save and Continue" at bounding box center [1248, 360] width 171 height 35
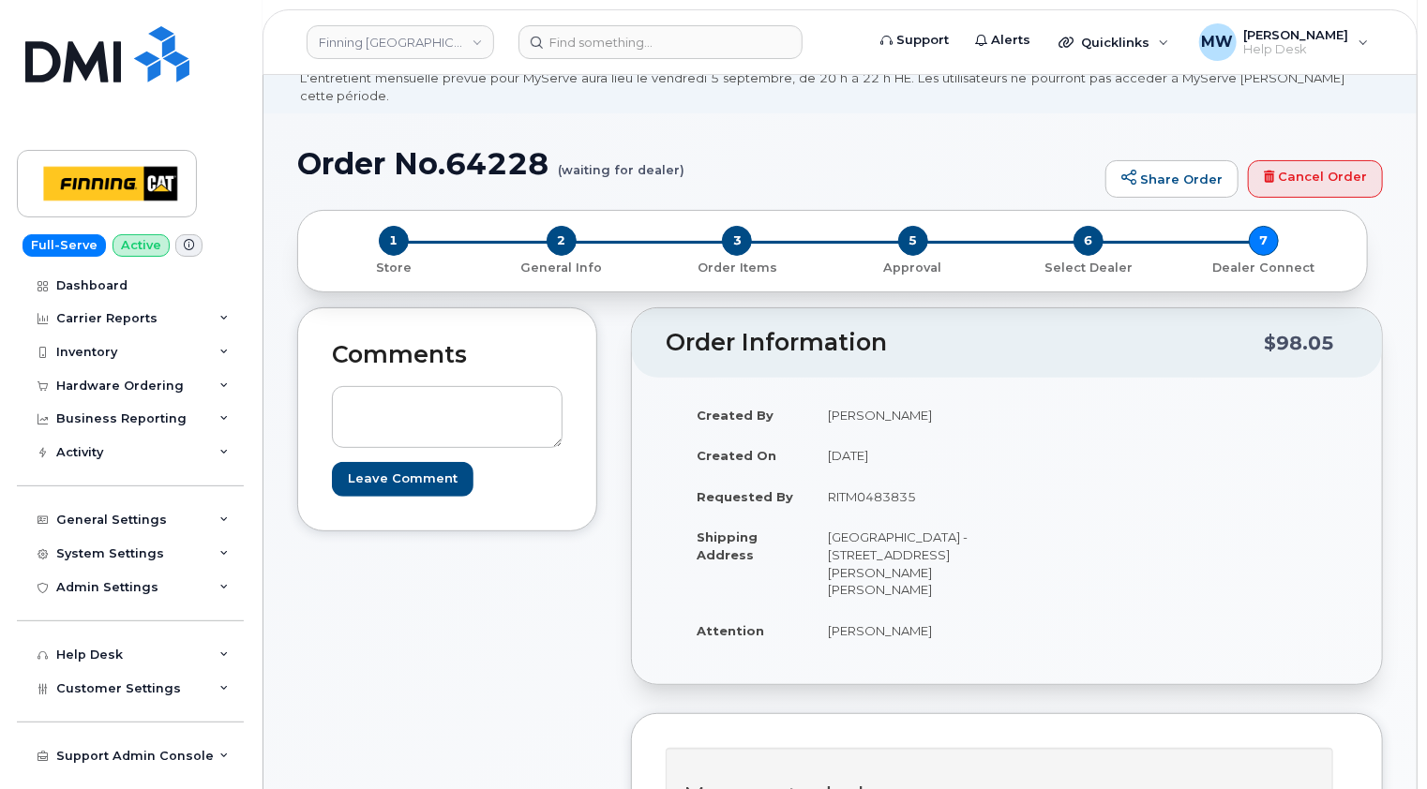
scroll to position [375, 0]
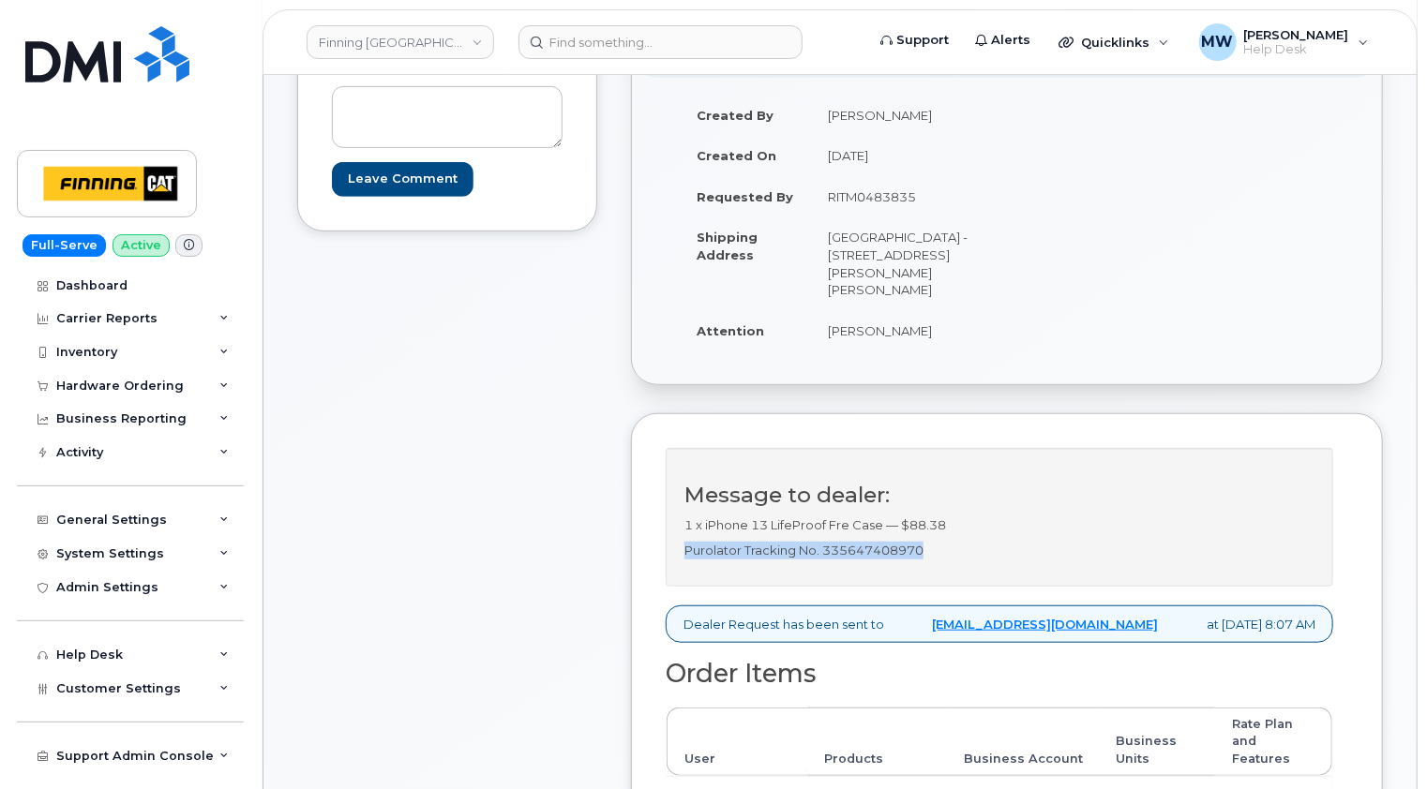
drag, startPoint x: 935, startPoint y: 552, endPoint x: 685, endPoint y: 547, distance: 249.4
click at [685, 547] on p "Purolator Tracking No. 335647408970" at bounding box center [999, 551] width 630 height 18
copy p "Purolator Tracking No. 335647408970"
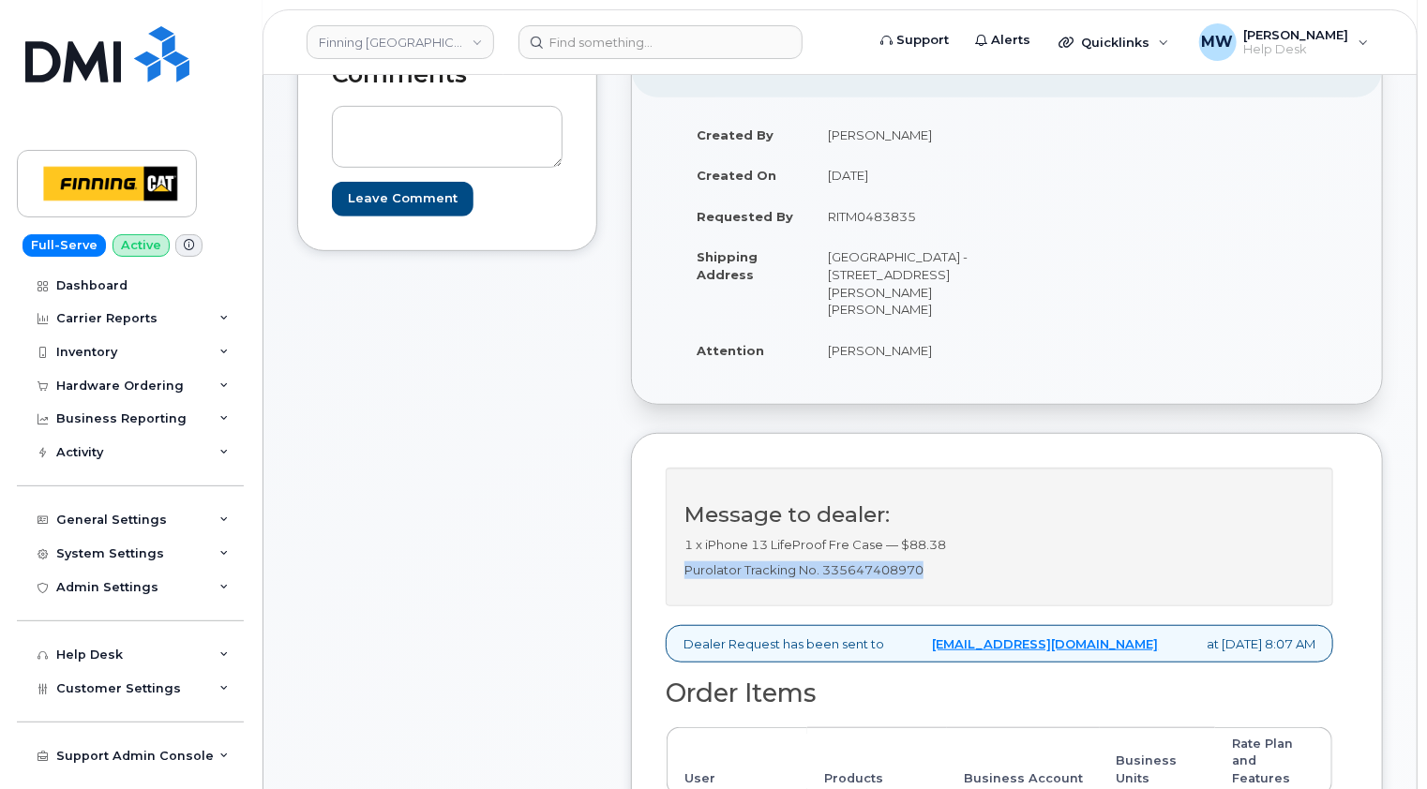
scroll to position [281, 0]
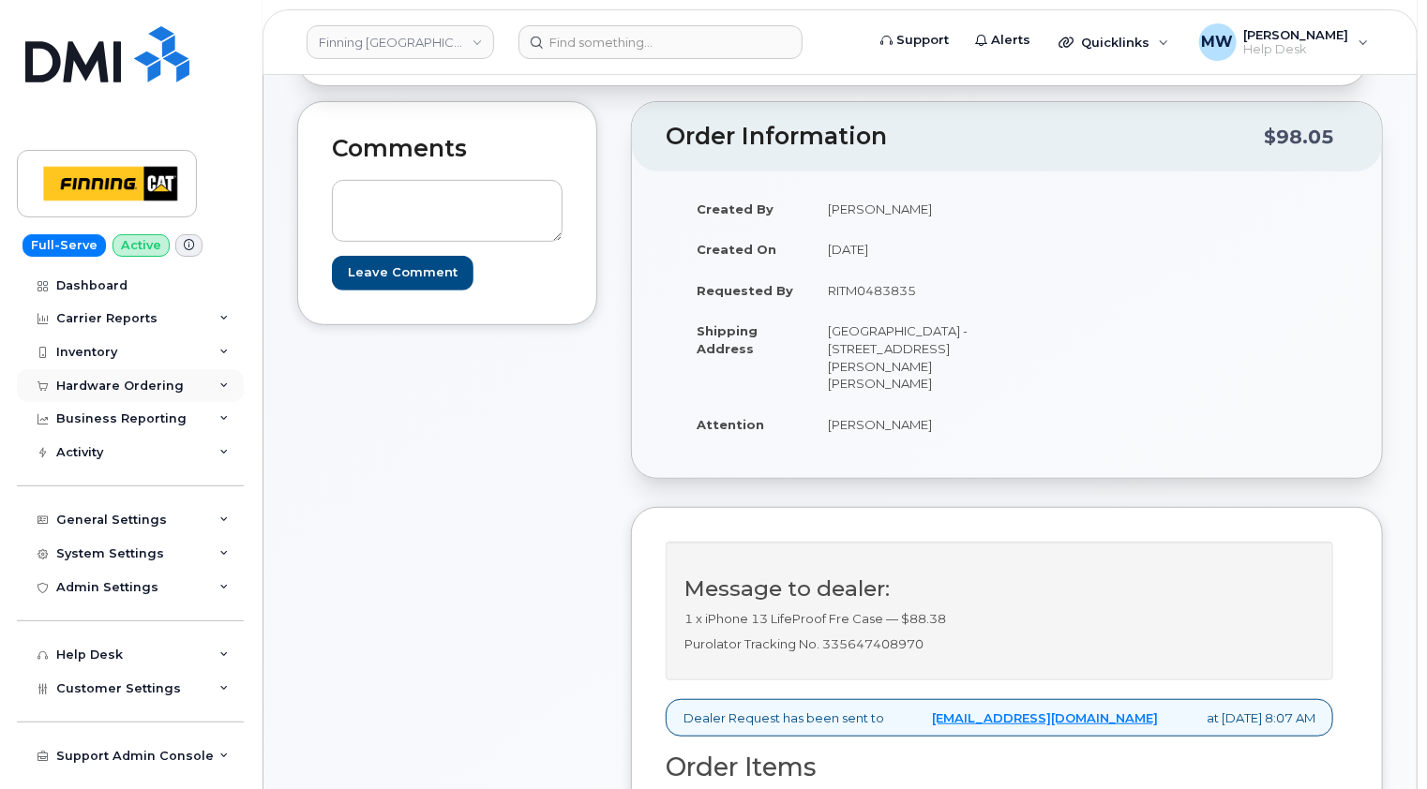
click at [145, 386] on div "Hardware Ordering" at bounding box center [119, 386] width 127 height 15
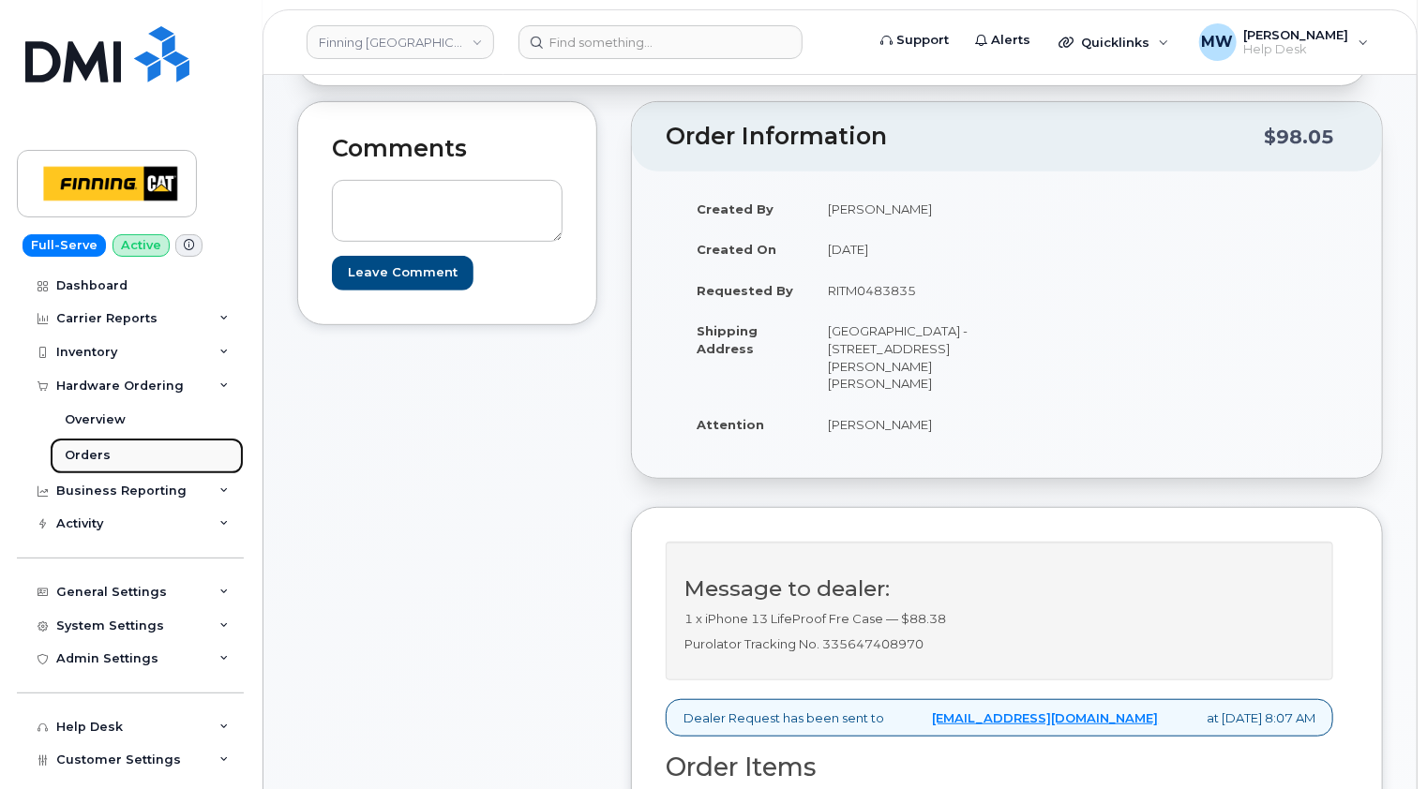
click at [103, 448] on div "Orders" at bounding box center [88, 455] width 46 height 17
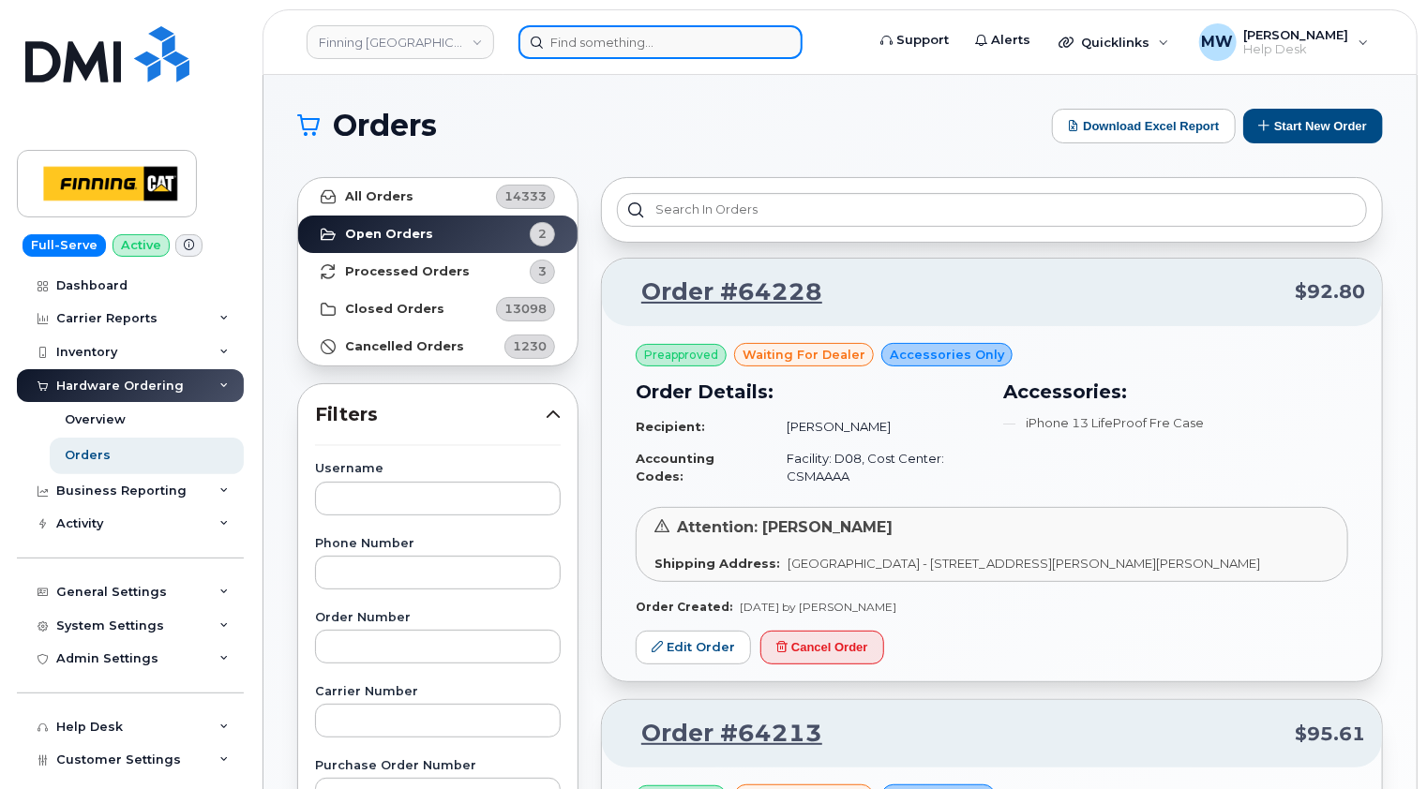
click at [649, 41] on input at bounding box center [660, 42] width 284 height 34
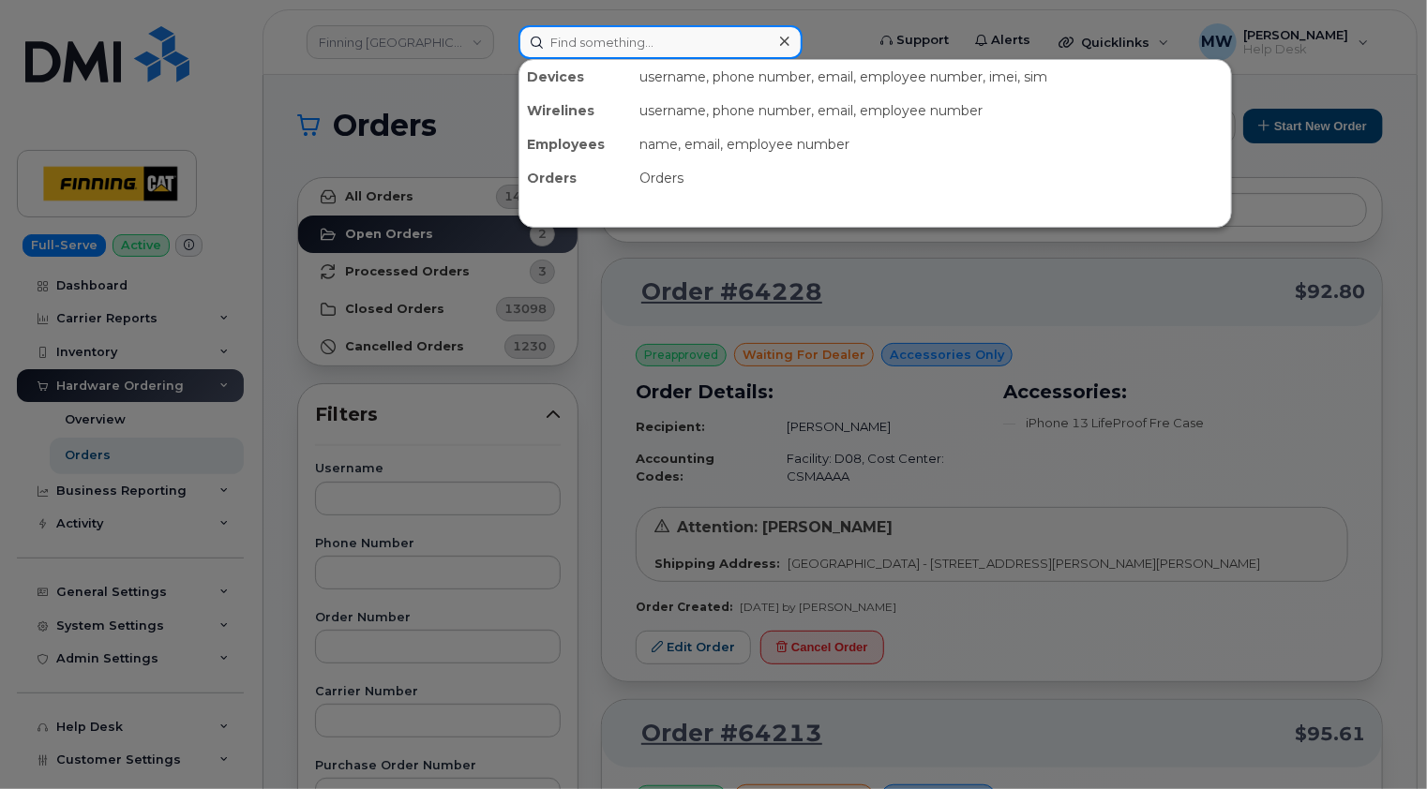
paste input "7805985709"
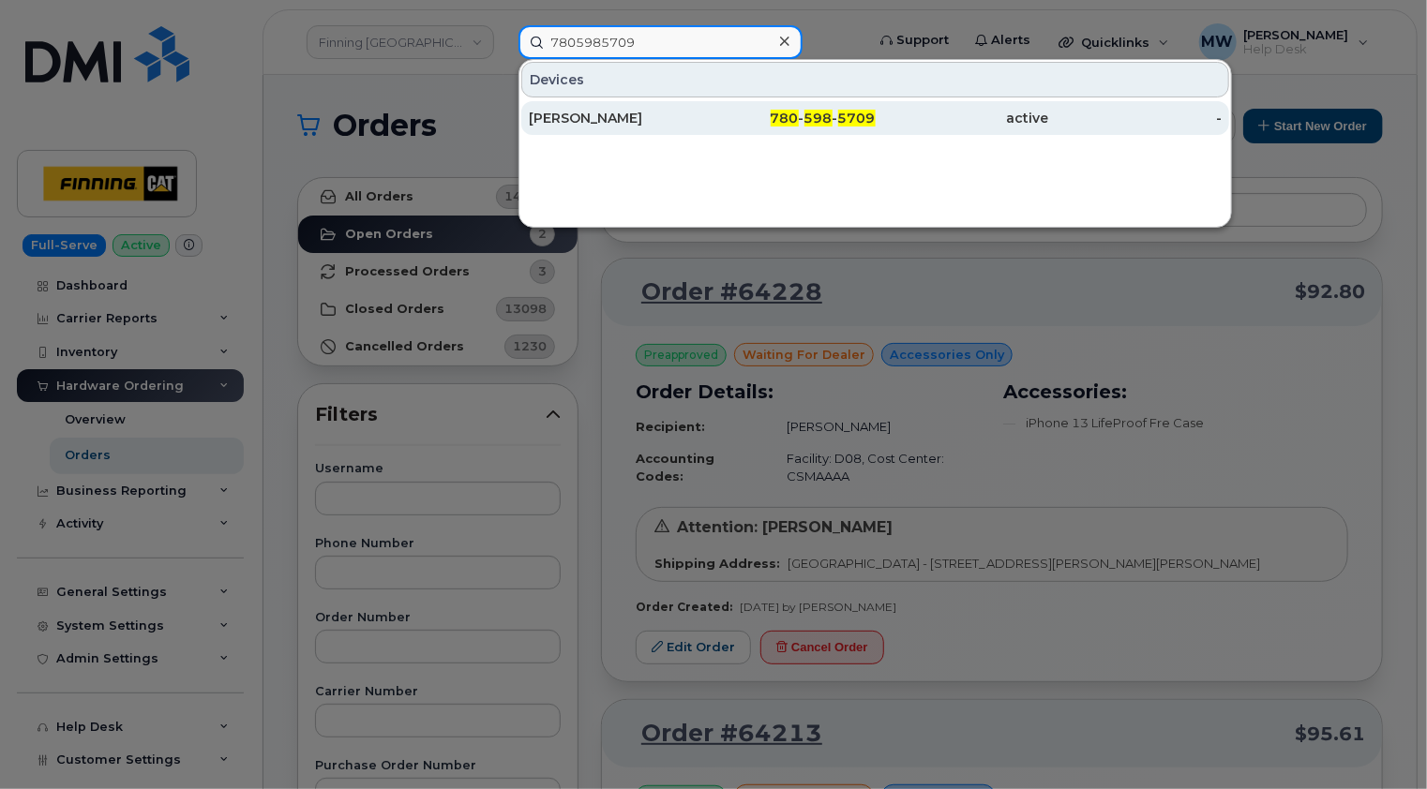
type input "7805985709"
click at [681, 119] on div "[PERSON_NAME]" at bounding box center [615, 118] width 173 height 19
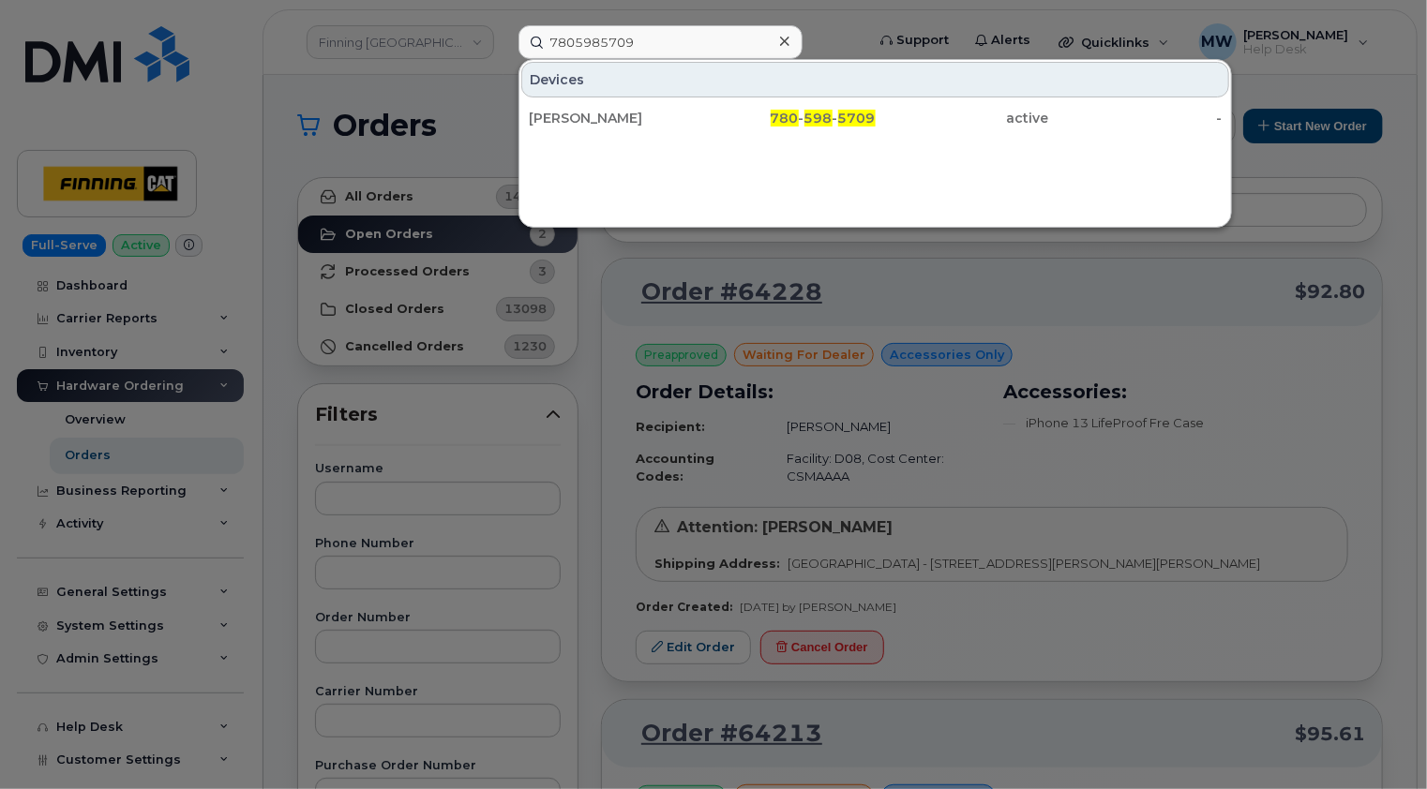
click at [783, 41] on icon at bounding box center [784, 41] width 9 height 9
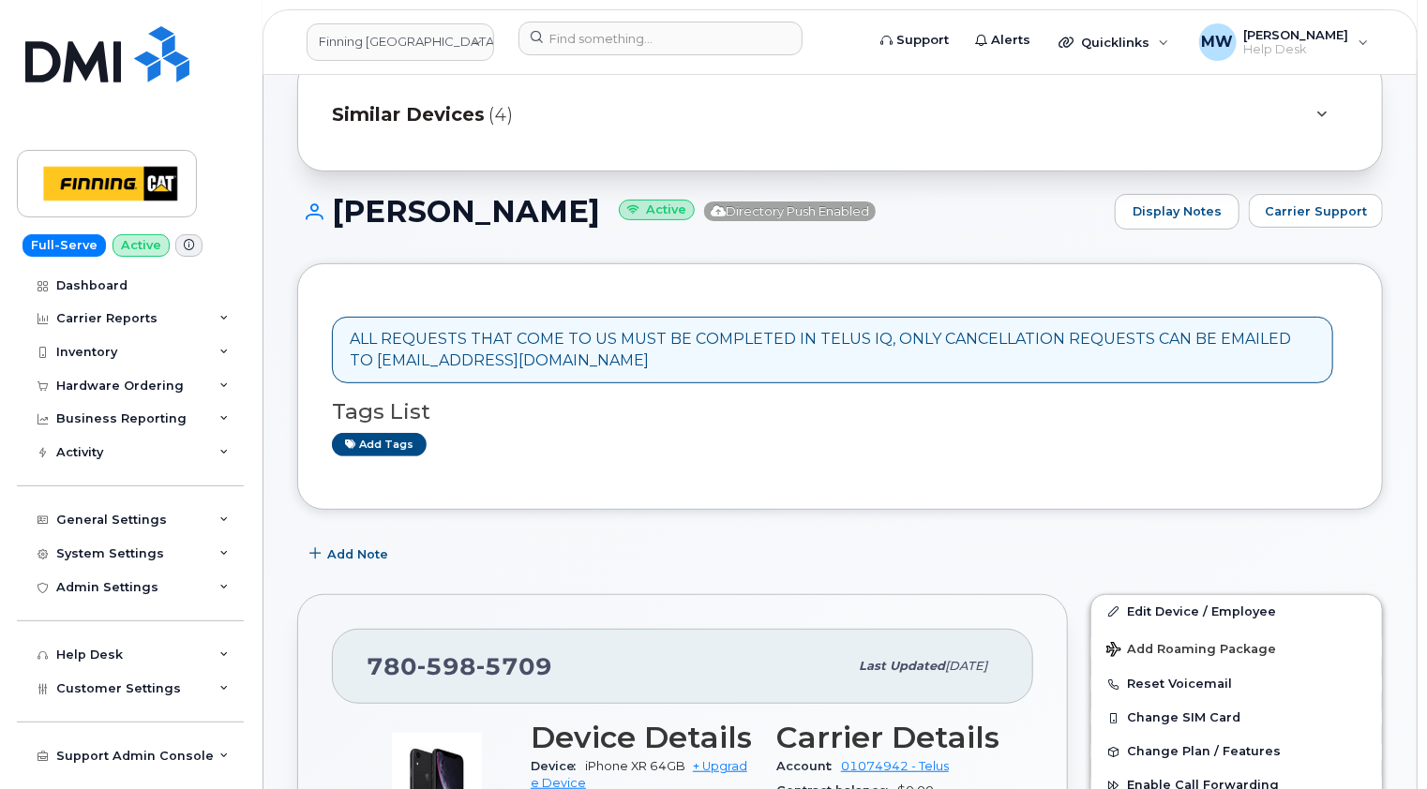
scroll to position [375, 0]
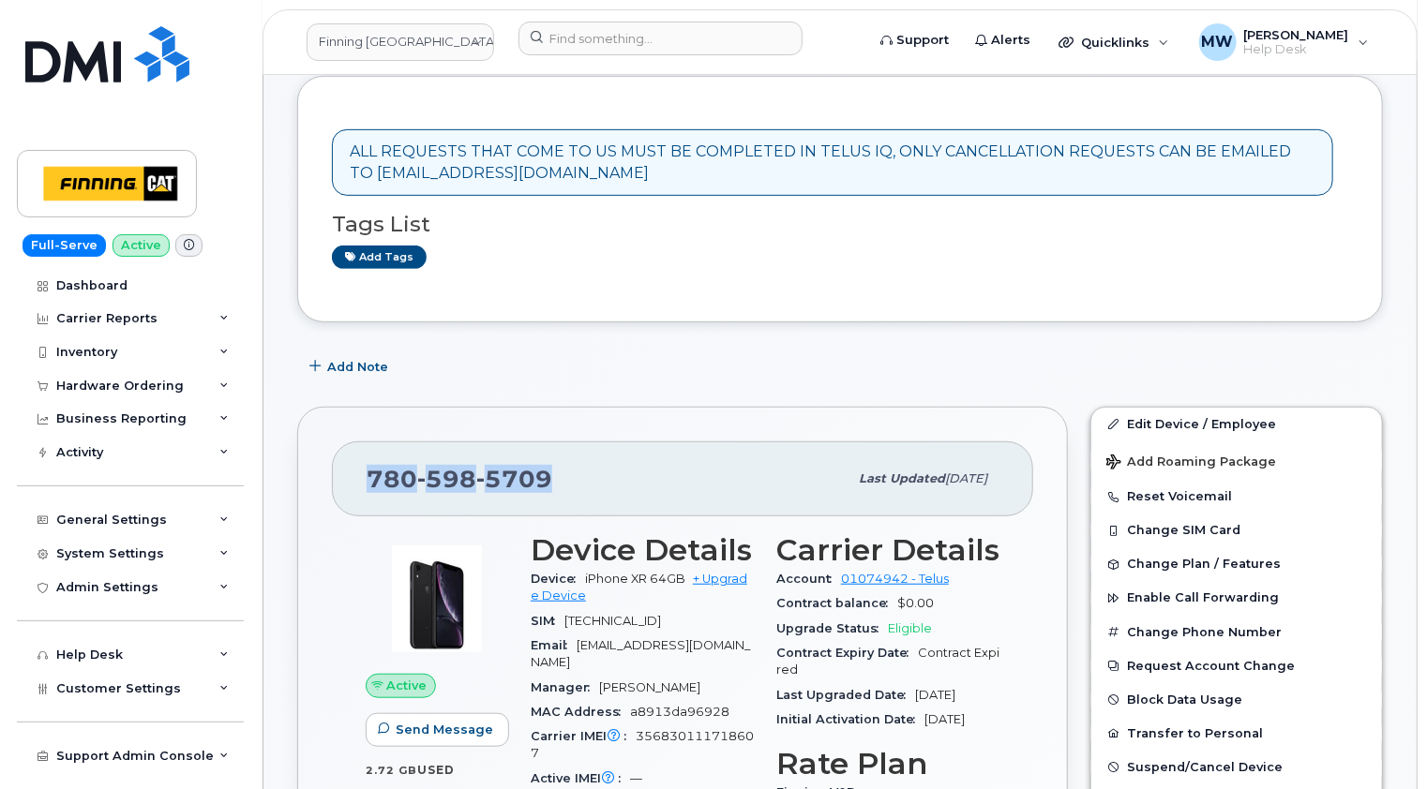
drag, startPoint x: 562, startPoint y: 464, endPoint x: 368, endPoint y: 459, distance: 194.1
click at [368, 459] on div "[PHONE_NUMBER]" at bounding box center [607, 478] width 481 height 39
copy span "[PHONE_NUMBER]"
click at [665, 38] on input at bounding box center [660, 39] width 284 height 34
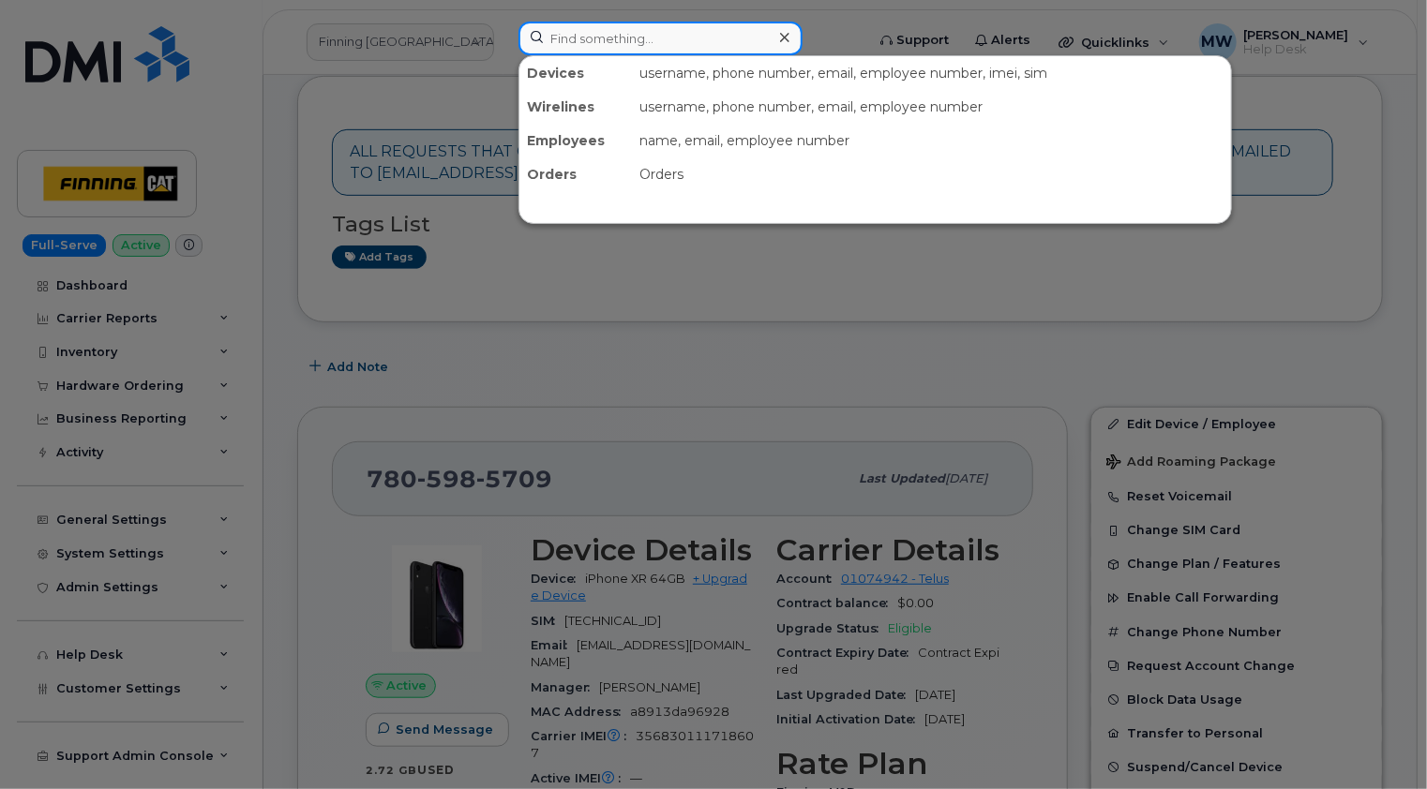
paste input "5876465603"
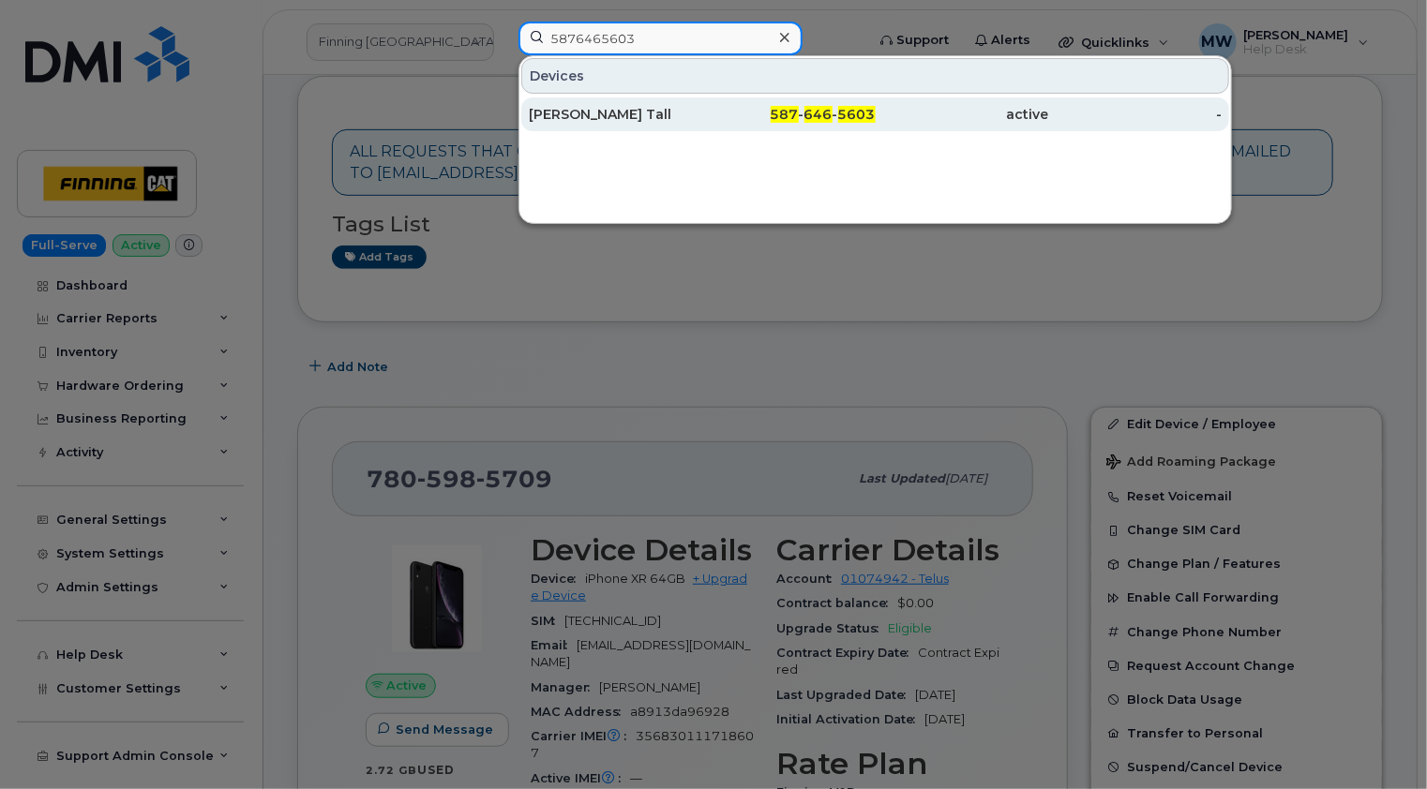
type input "5876465603"
click at [626, 112] on div "Glen Tall" at bounding box center [615, 114] width 173 height 19
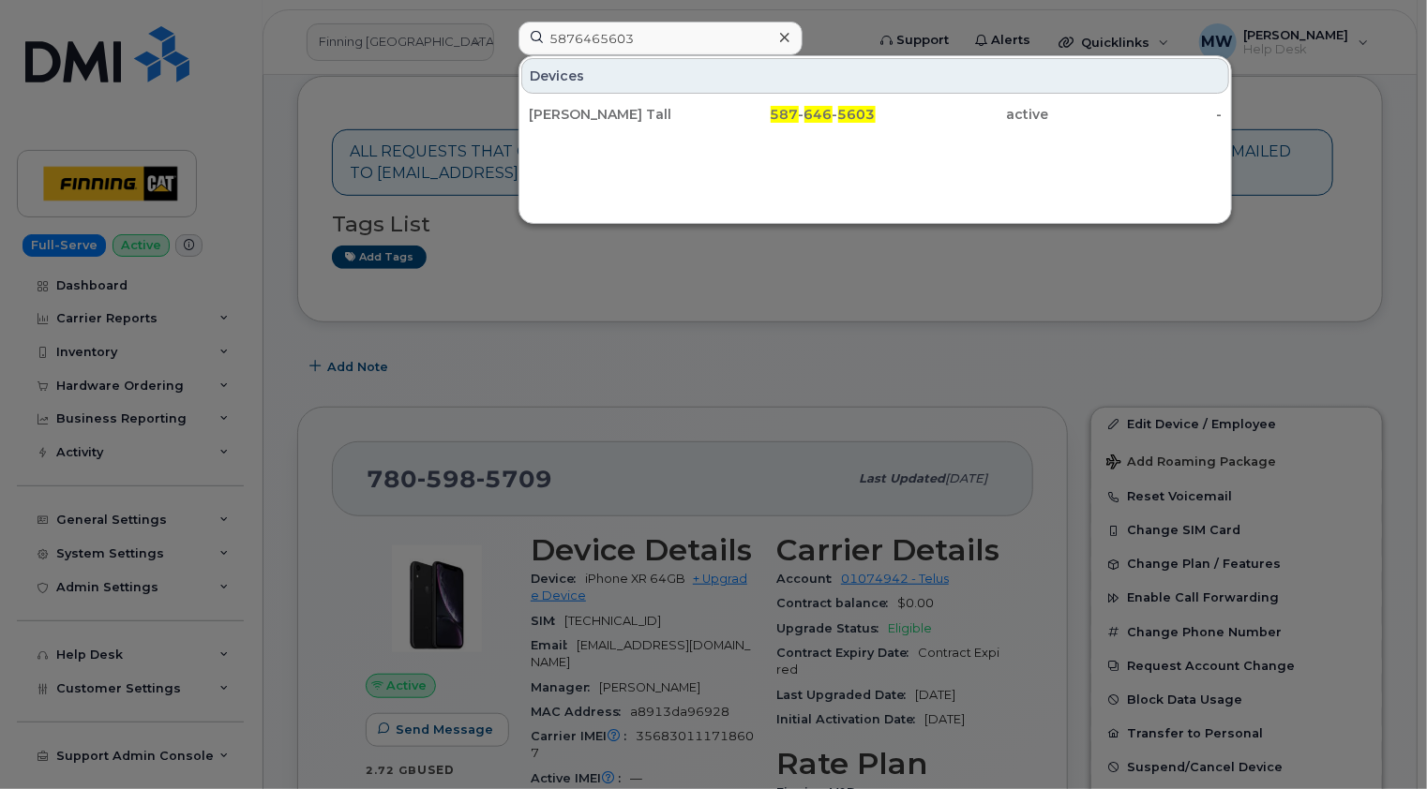
click at [782, 39] on icon at bounding box center [784, 37] width 9 height 9
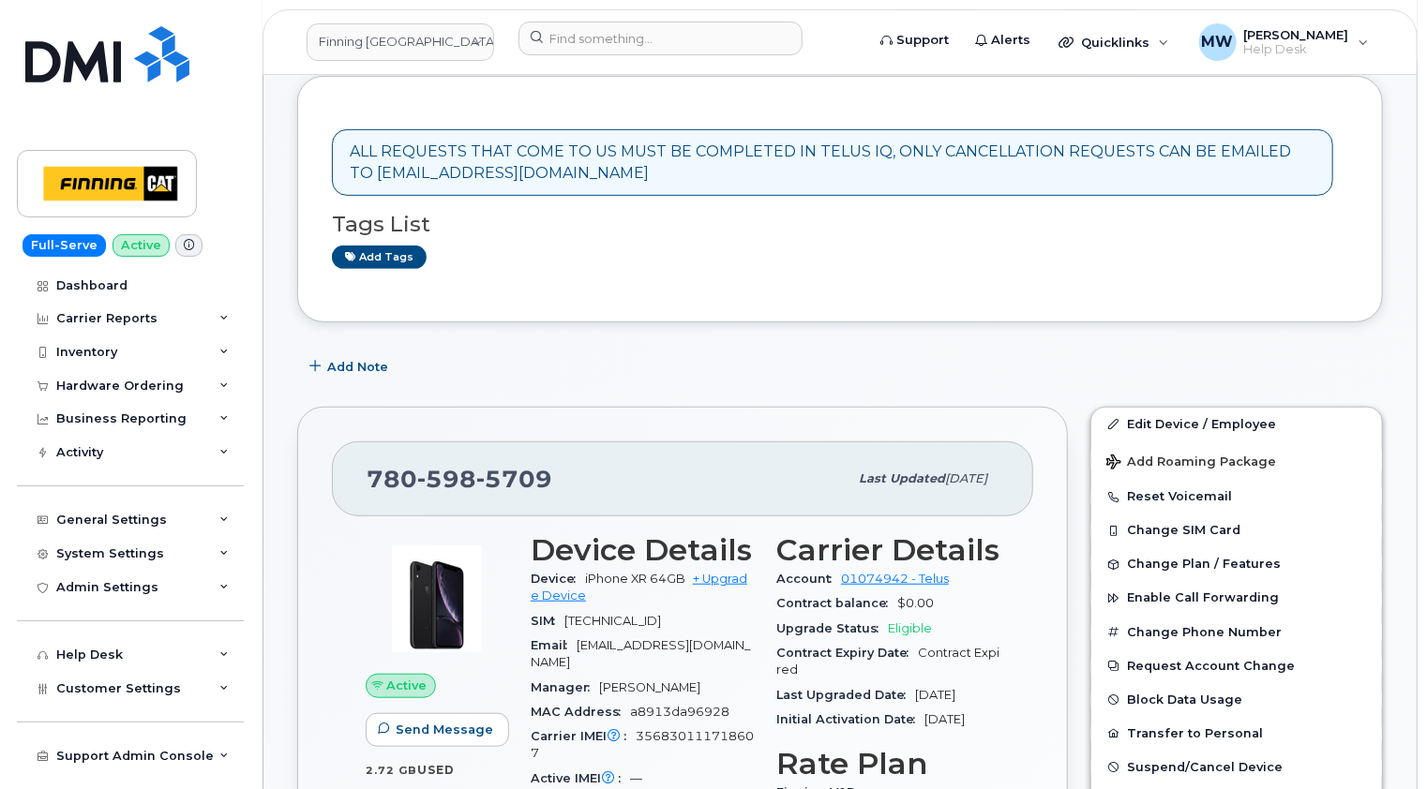
click at [471, 465] on span "598" at bounding box center [446, 479] width 59 height 28
copy span "780 598 5709"
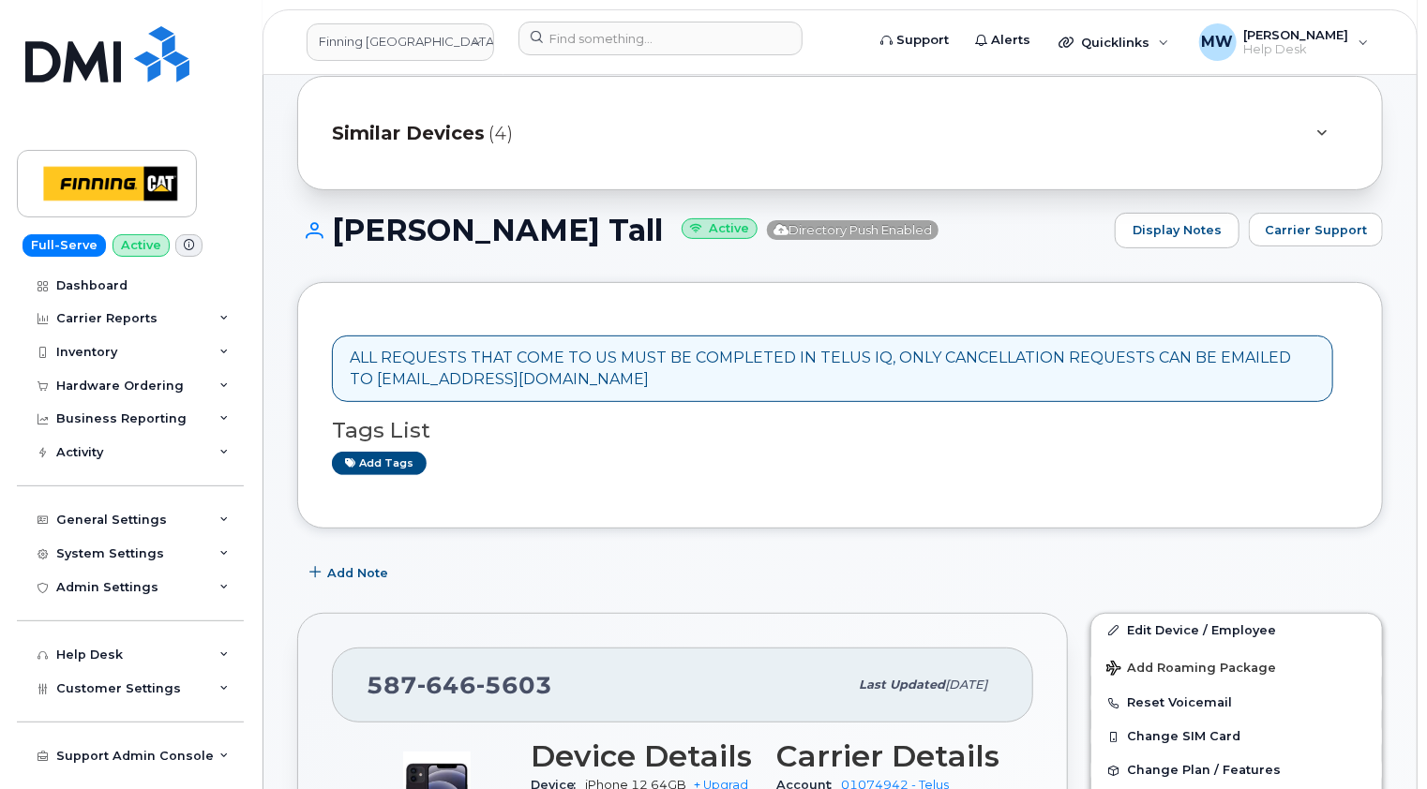
scroll to position [281, 0]
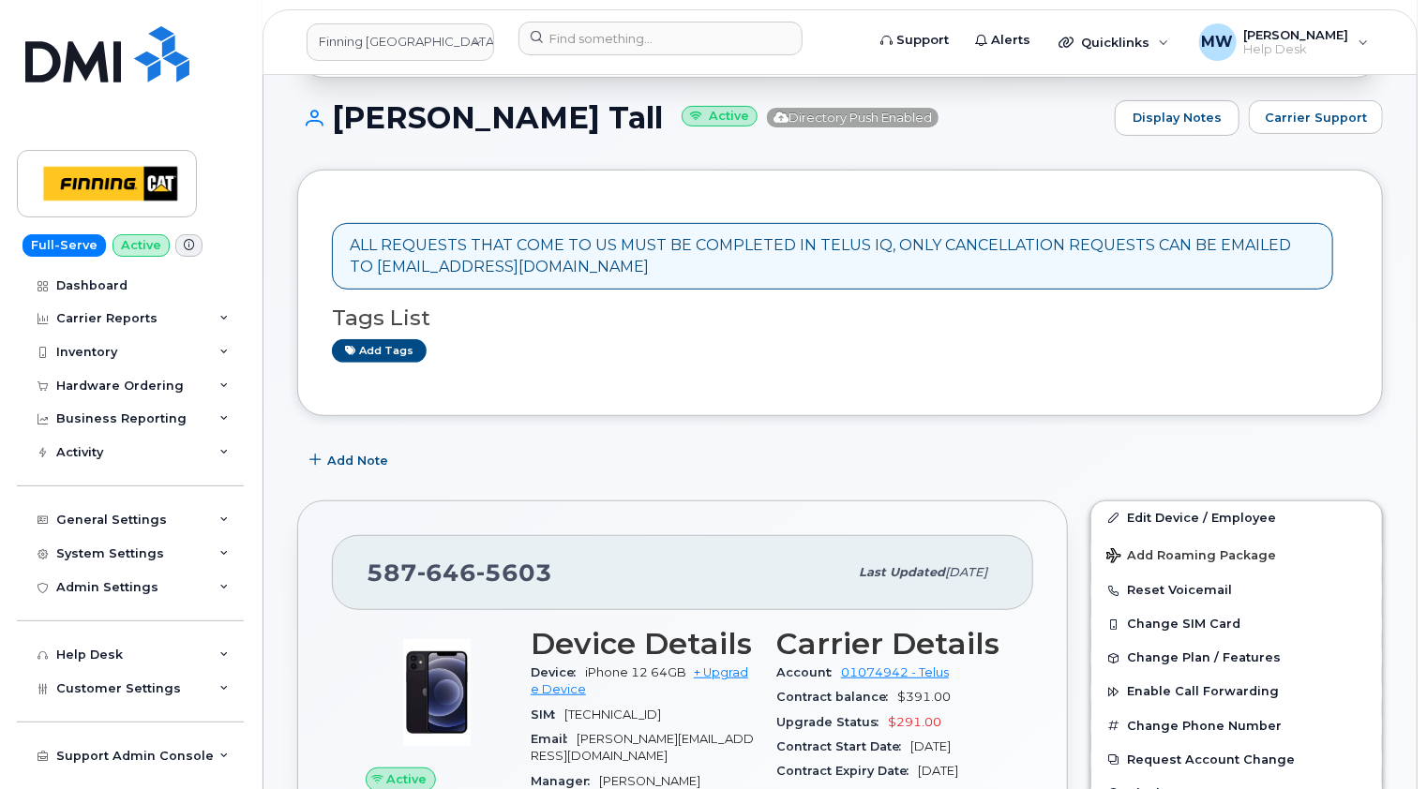
click at [489, 559] on span "5603" at bounding box center [514, 573] width 76 height 28
copy span "587 646 5603"
click at [786, 382] on div "ALL REQUESTS THAT COME TO US MUST BE COMPLETED IN TELUS IQ, ONLY CANCELLATION R…" at bounding box center [840, 293] width 1086 height 247
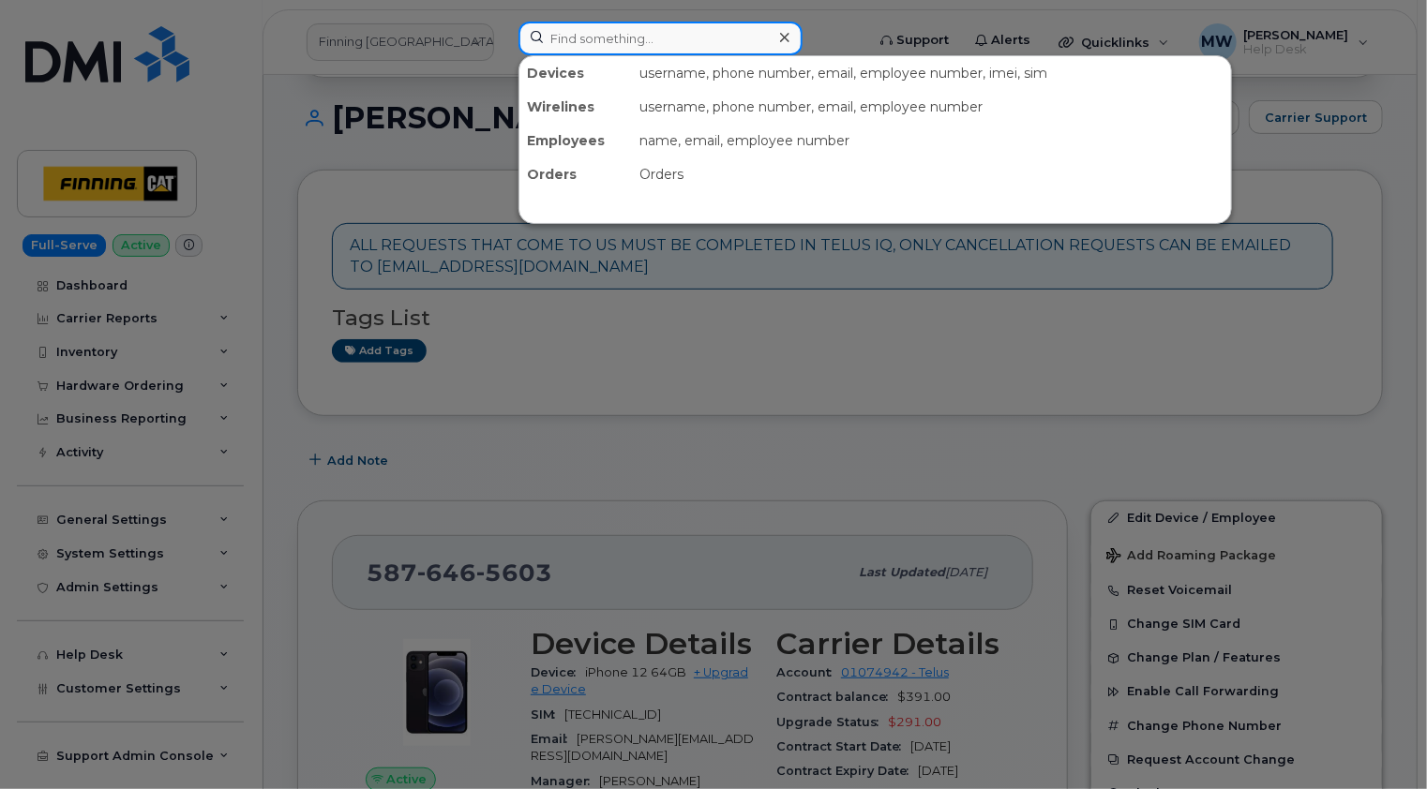
click at [638, 33] on input at bounding box center [660, 39] width 284 height 34
paste input "780-777-2775"
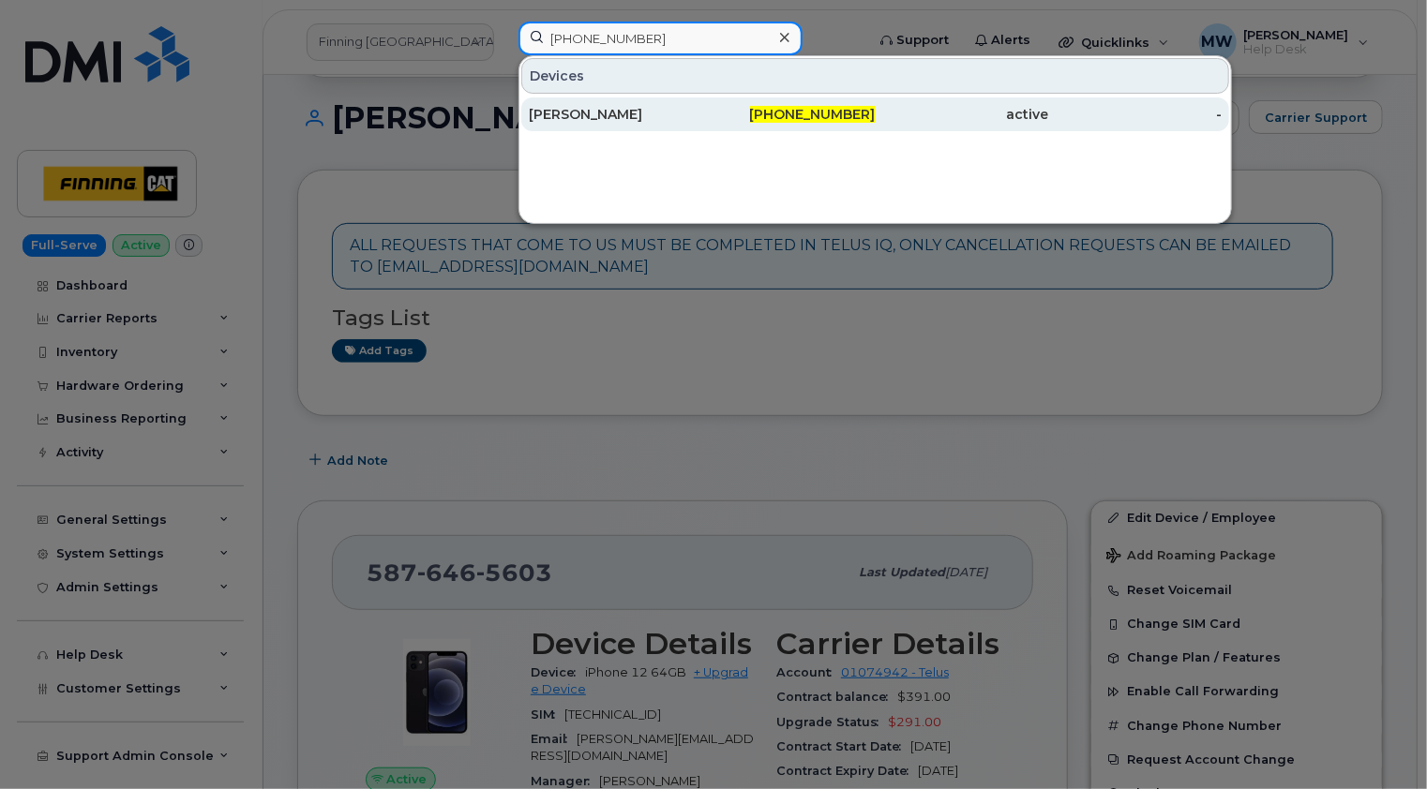
type input "780-777-2775"
click at [634, 116] on div "[PERSON_NAME]" at bounding box center [615, 114] width 173 height 19
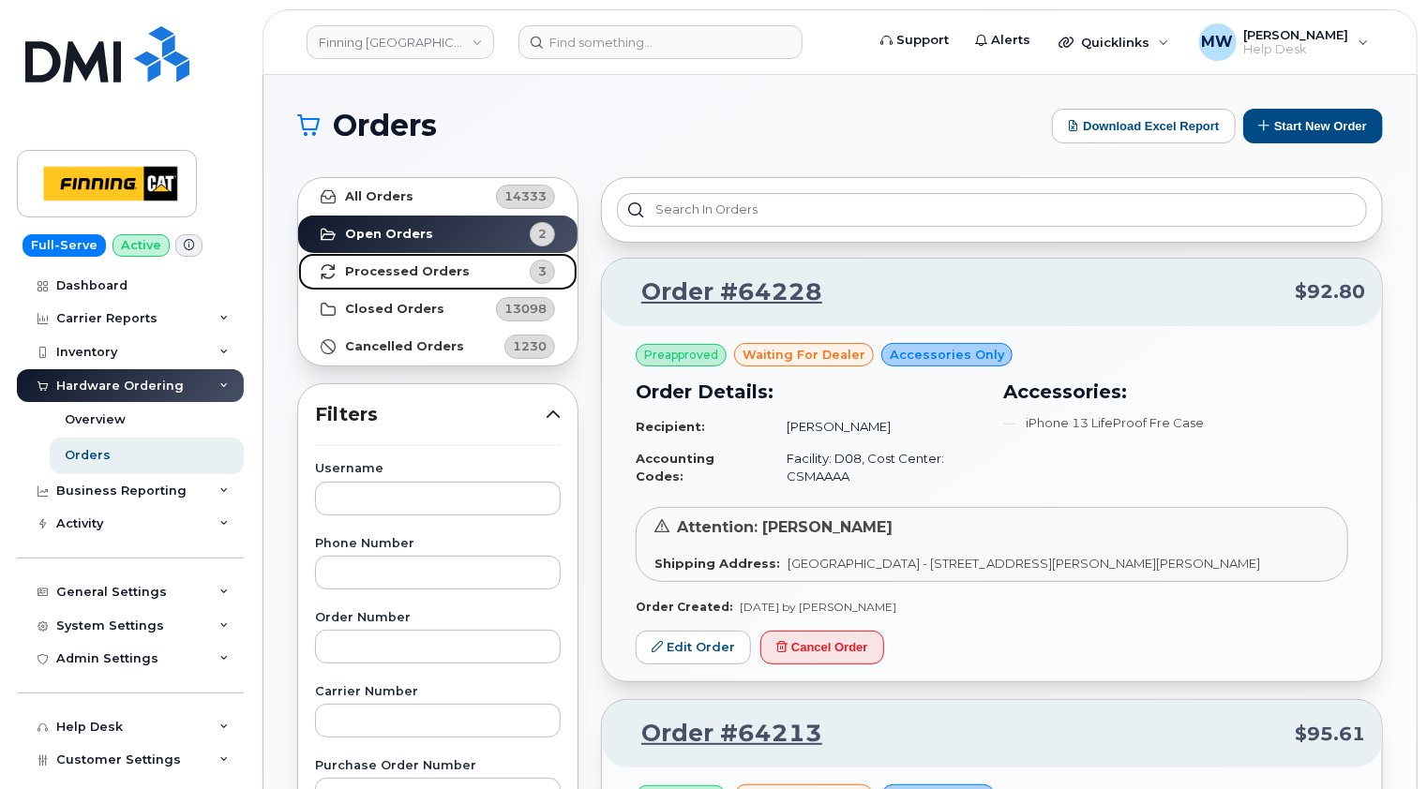
click at [371, 272] on strong "Processed Orders" at bounding box center [407, 271] width 125 height 15
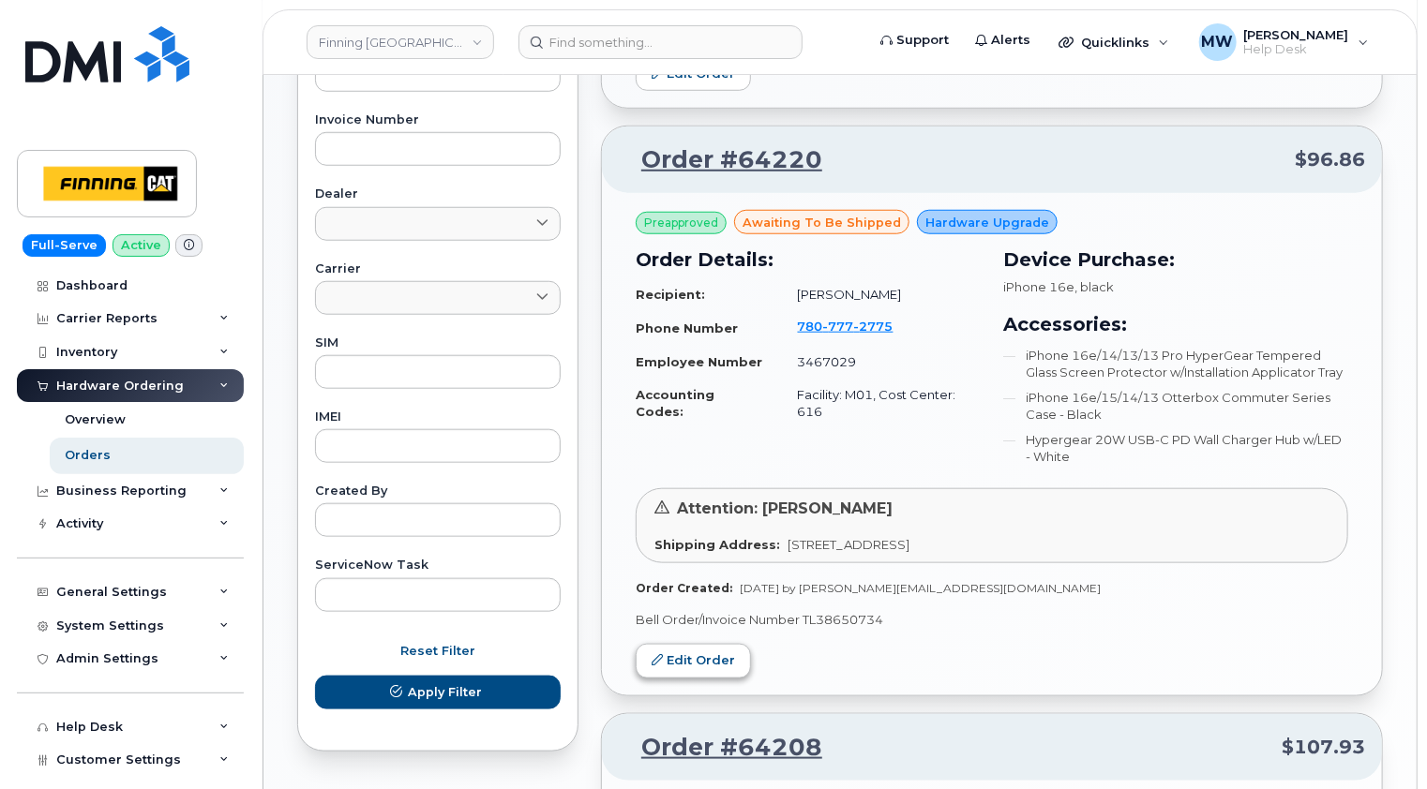
scroll to position [750, 0]
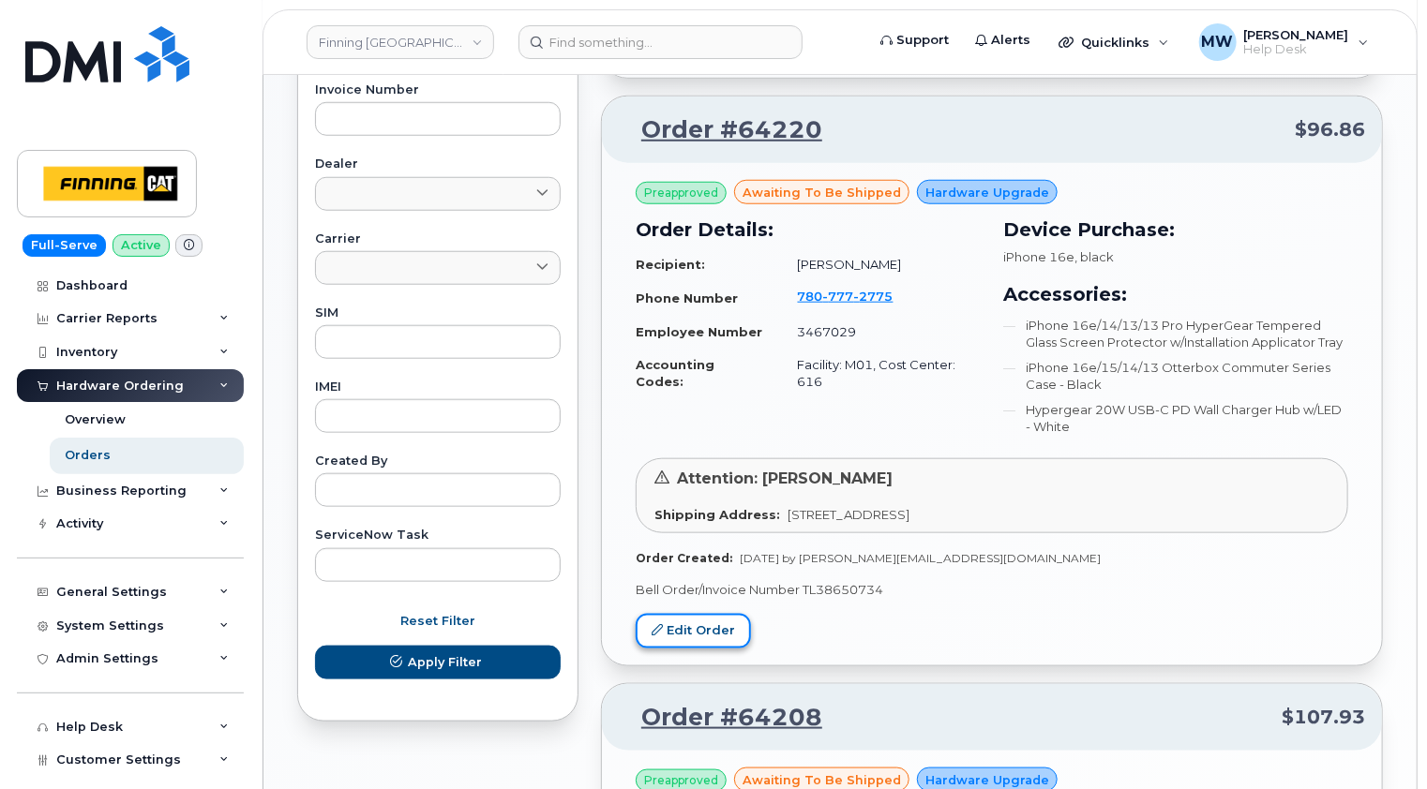
click at [709, 624] on link "Edit Order" at bounding box center [693, 631] width 115 height 35
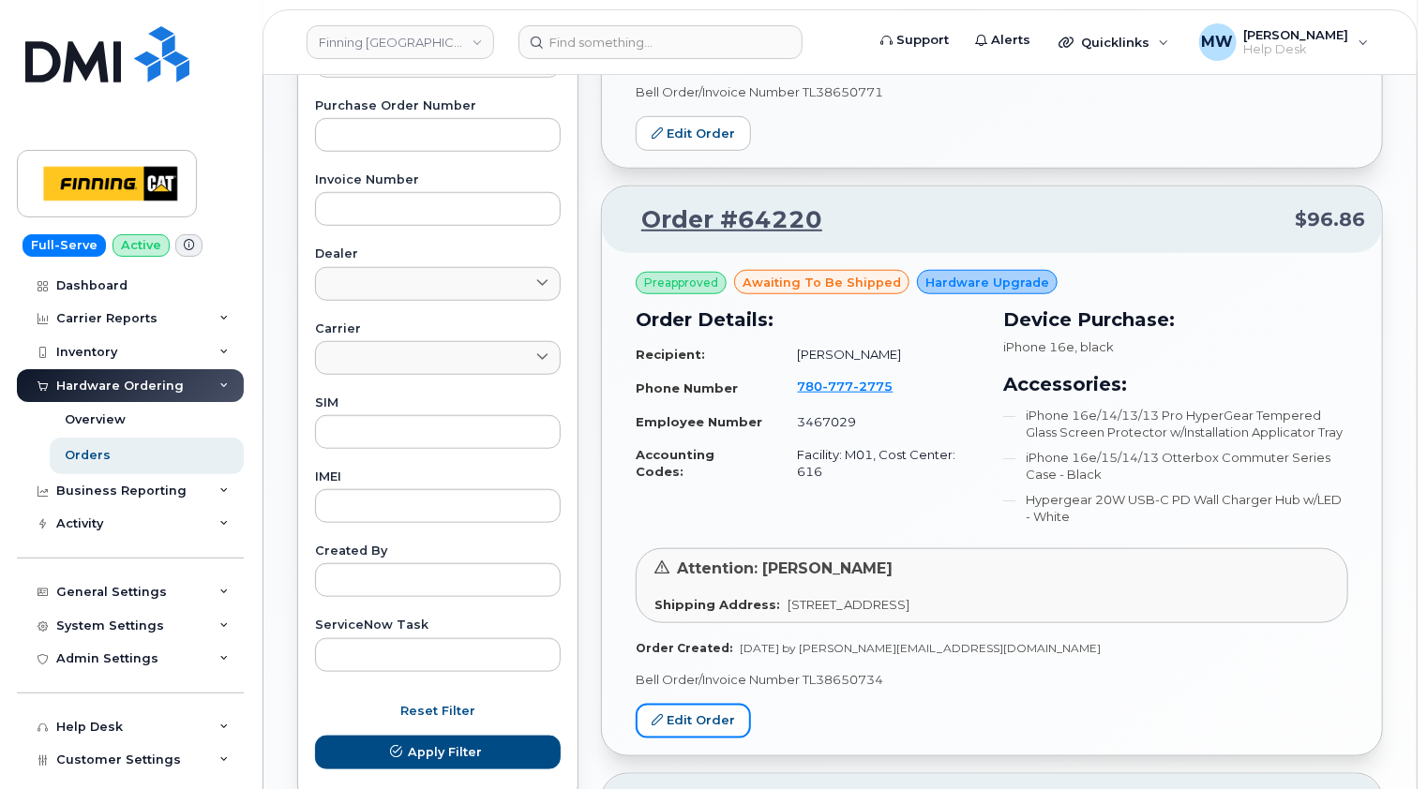
scroll to position [656, 0]
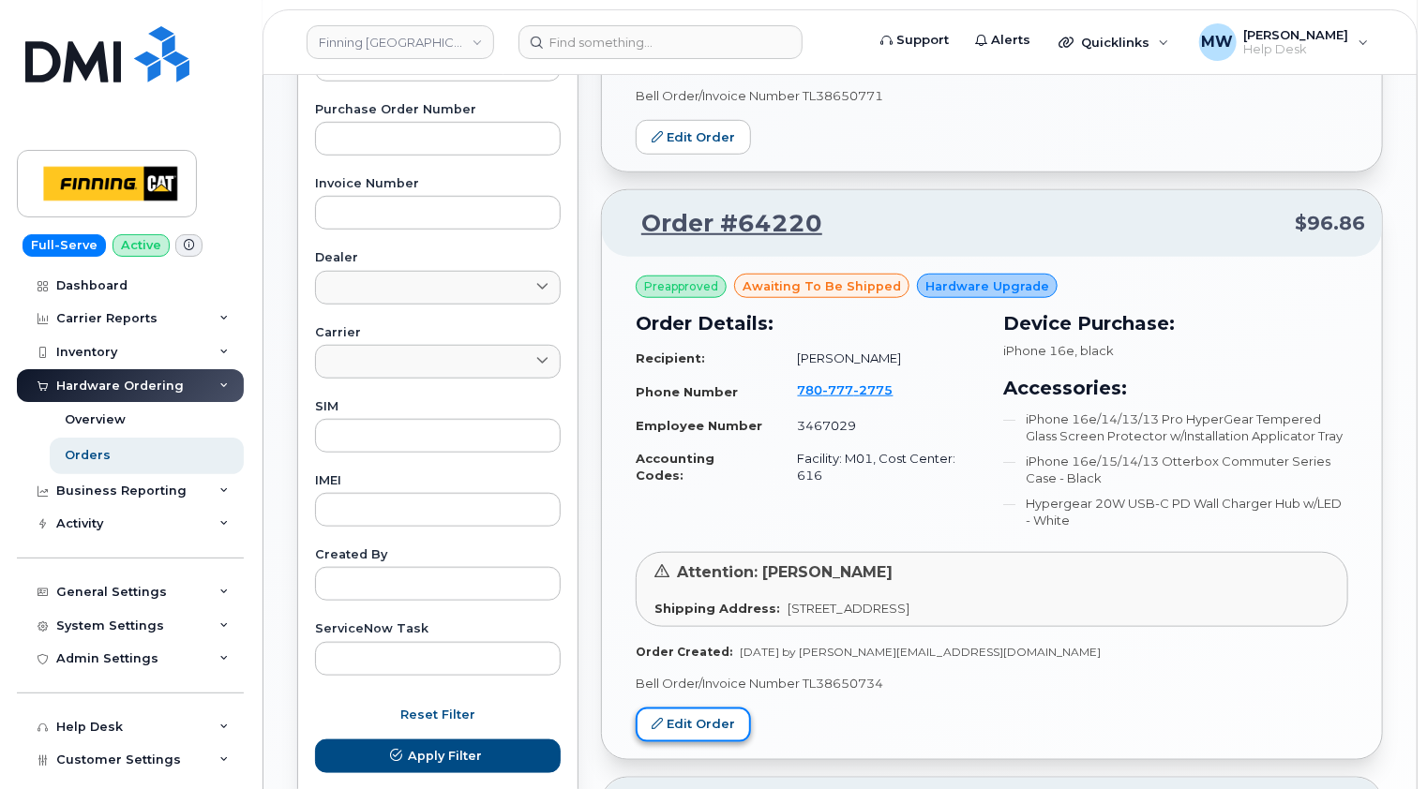
click at [705, 726] on link "Edit Order" at bounding box center [693, 725] width 115 height 35
drag, startPoint x: 163, startPoint y: 381, endPoint x: 148, endPoint y: 396, distance: 21.2
click at [163, 381] on div "Hardware Ordering" at bounding box center [119, 386] width 127 height 15
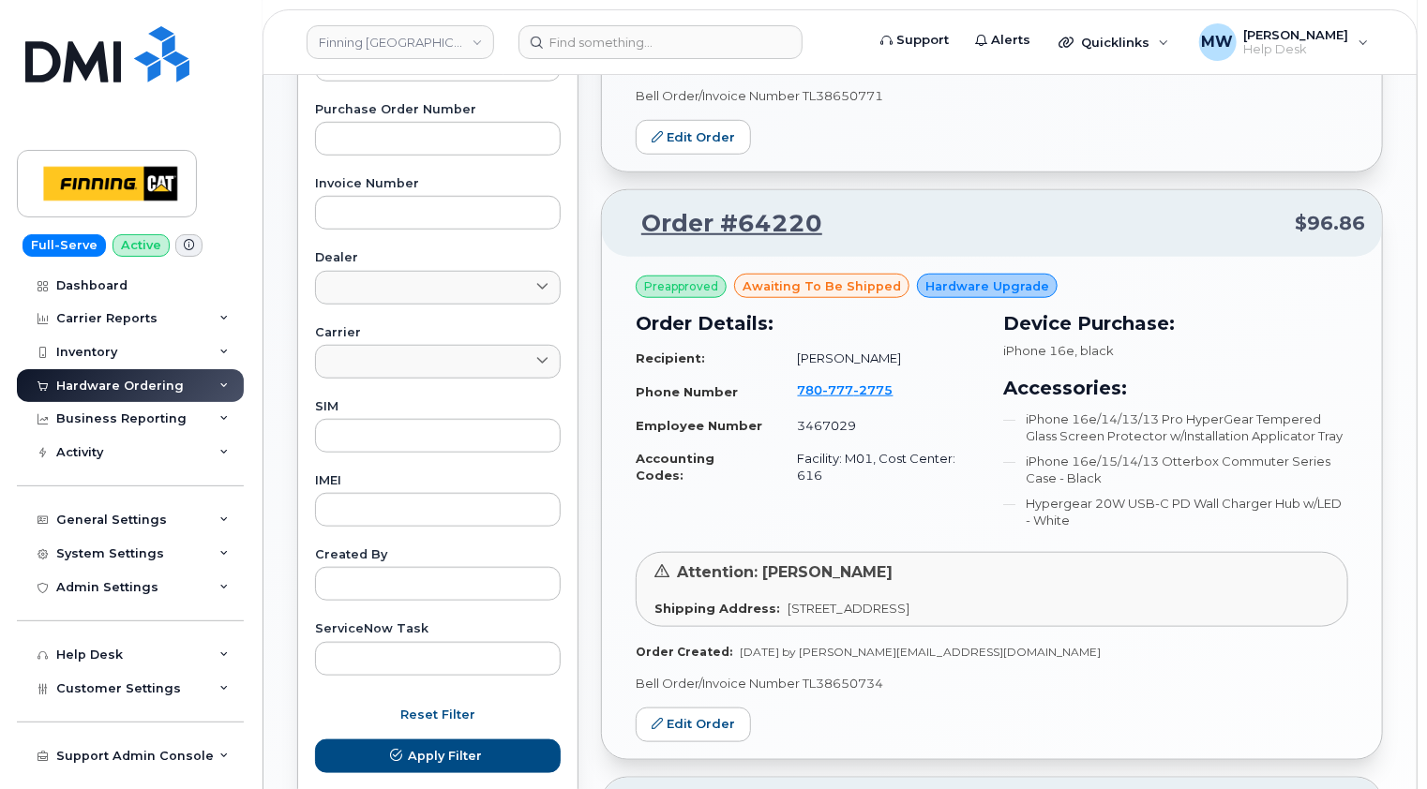
click at [111, 377] on div "Hardware Ordering" at bounding box center [130, 386] width 227 height 34
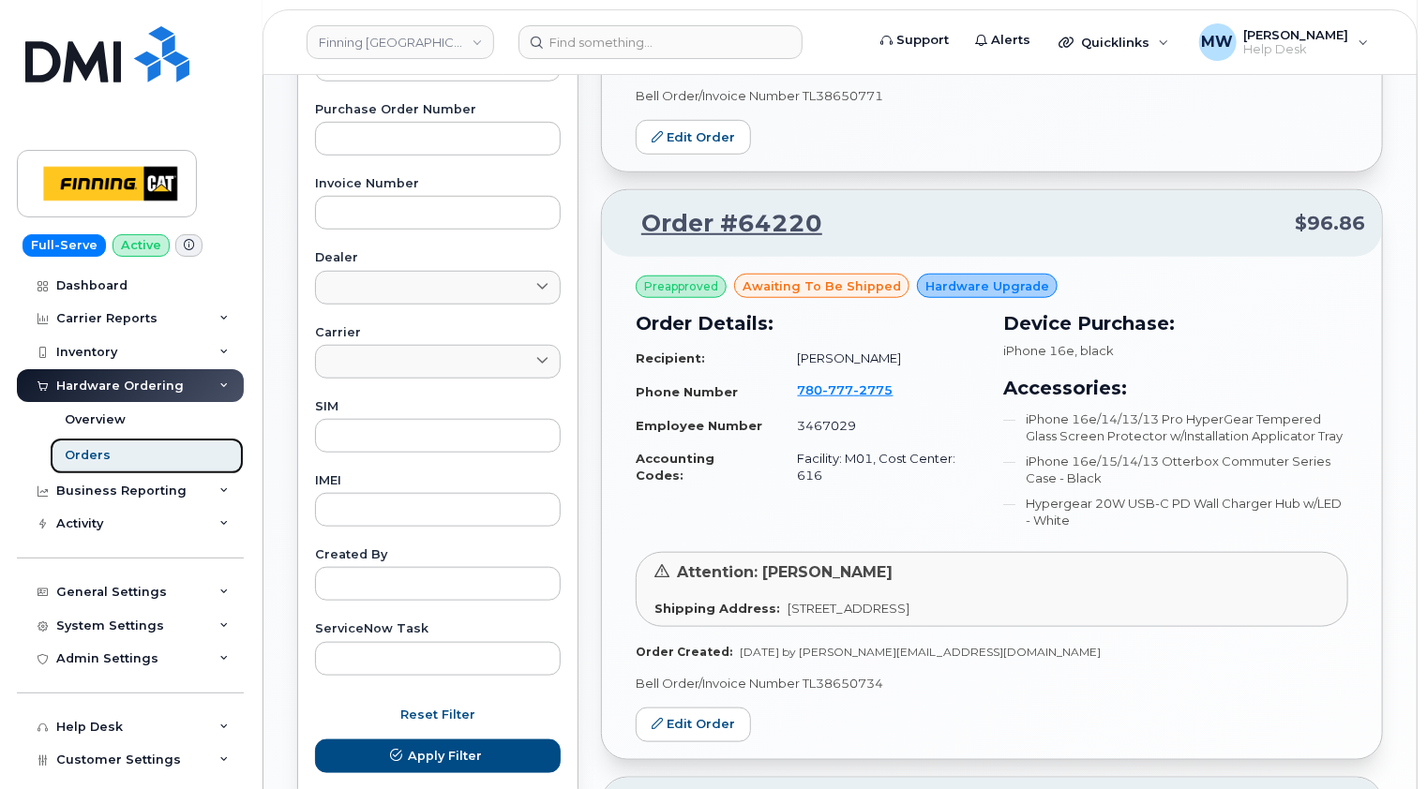
click at [89, 447] on div "Orders" at bounding box center [88, 455] width 46 height 17
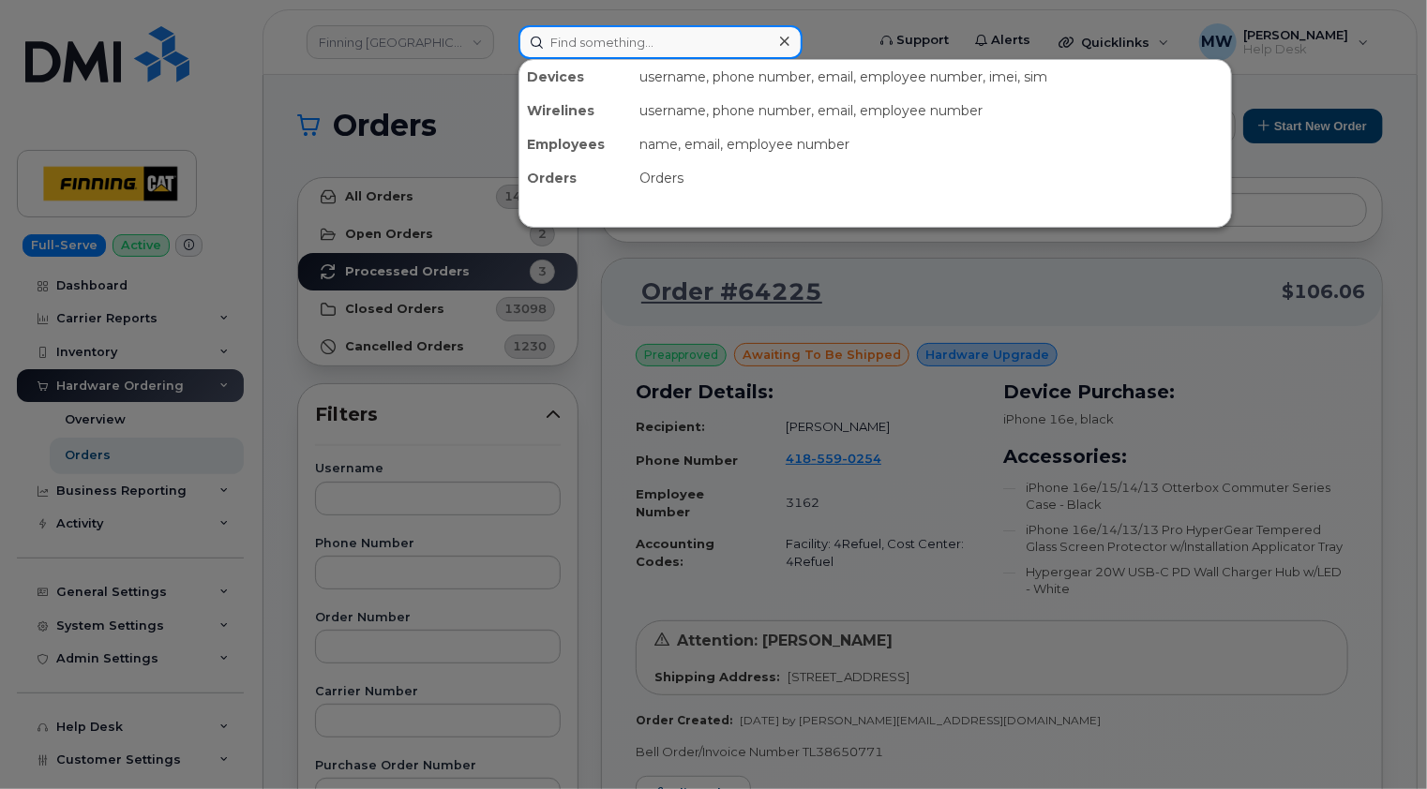
click at [644, 35] on input at bounding box center [660, 42] width 284 height 34
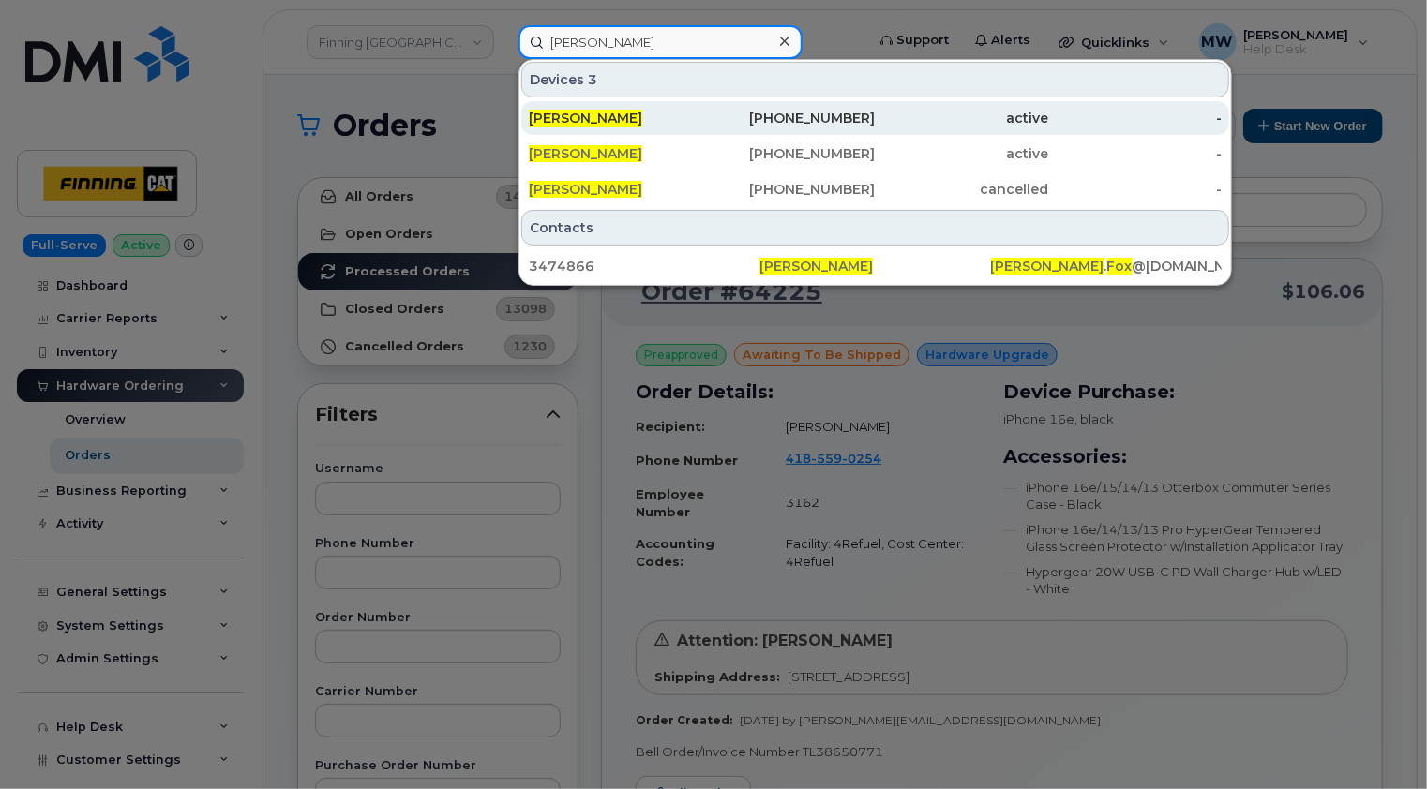
type input "elliott fox"
click at [637, 122] on div "Elliott Fox" at bounding box center [615, 118] width 173 height 19
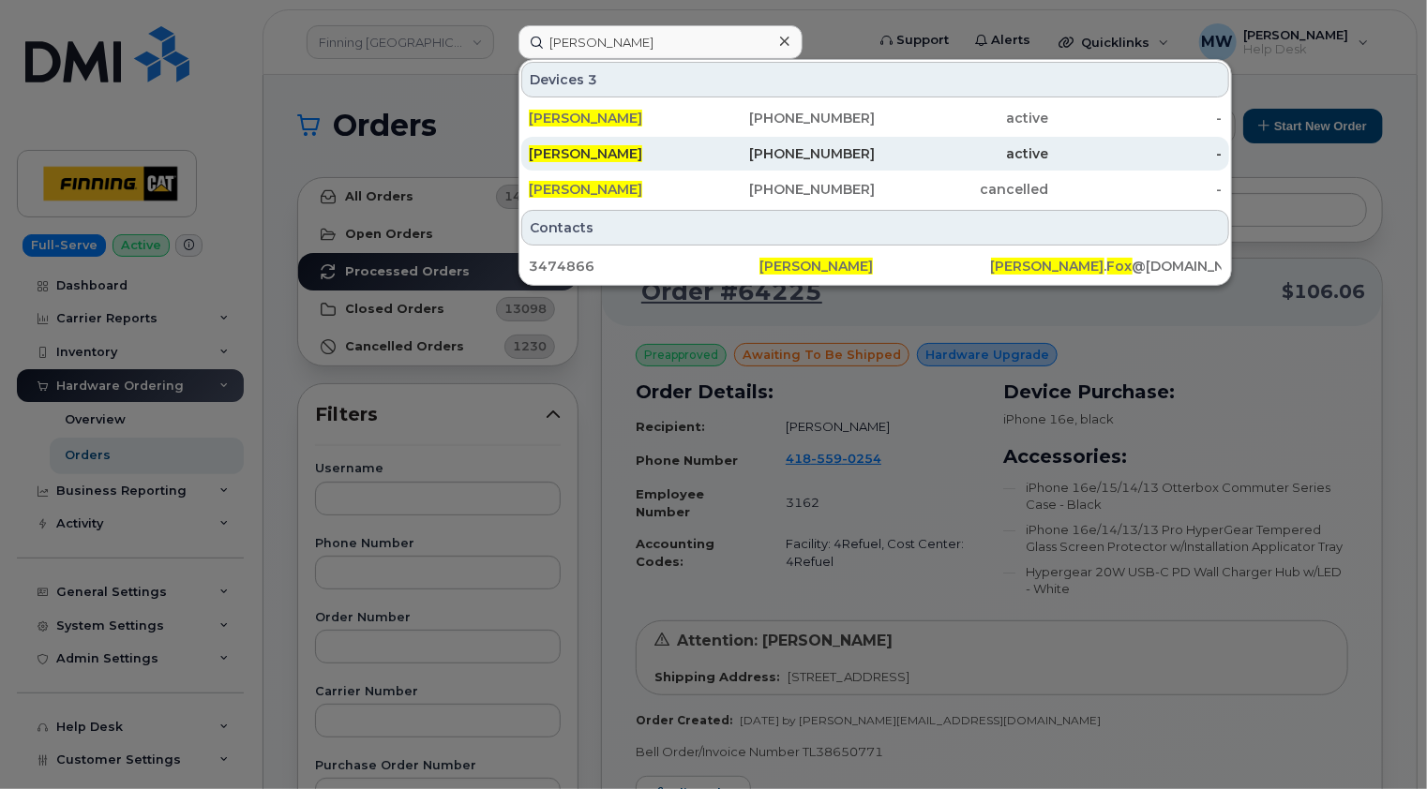
click at [641, 145] on div "Elliott Fox" at bounding box center [615, 153] width 173 height 19
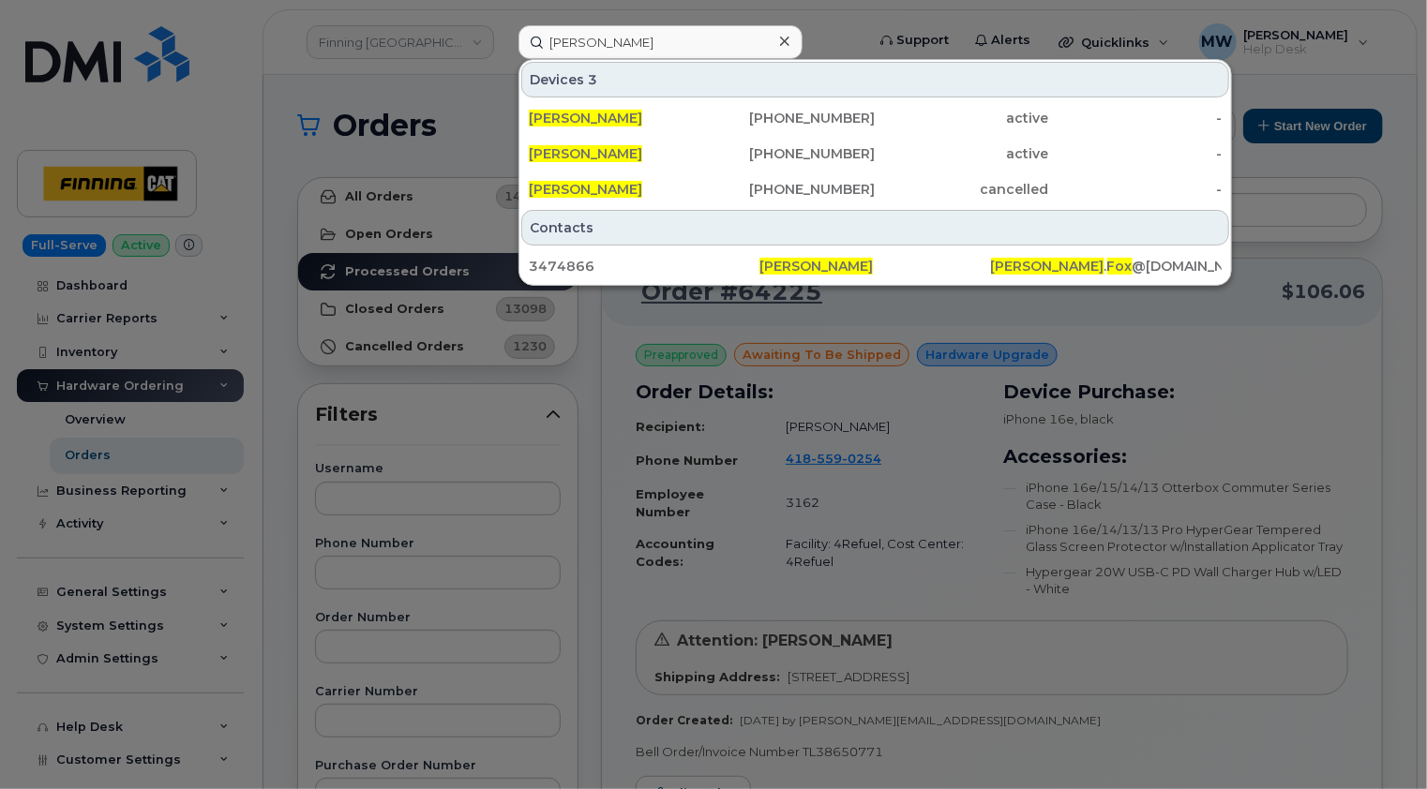
click at [784, 39] on icon at bounding box center [784, 41] width 9 height 15
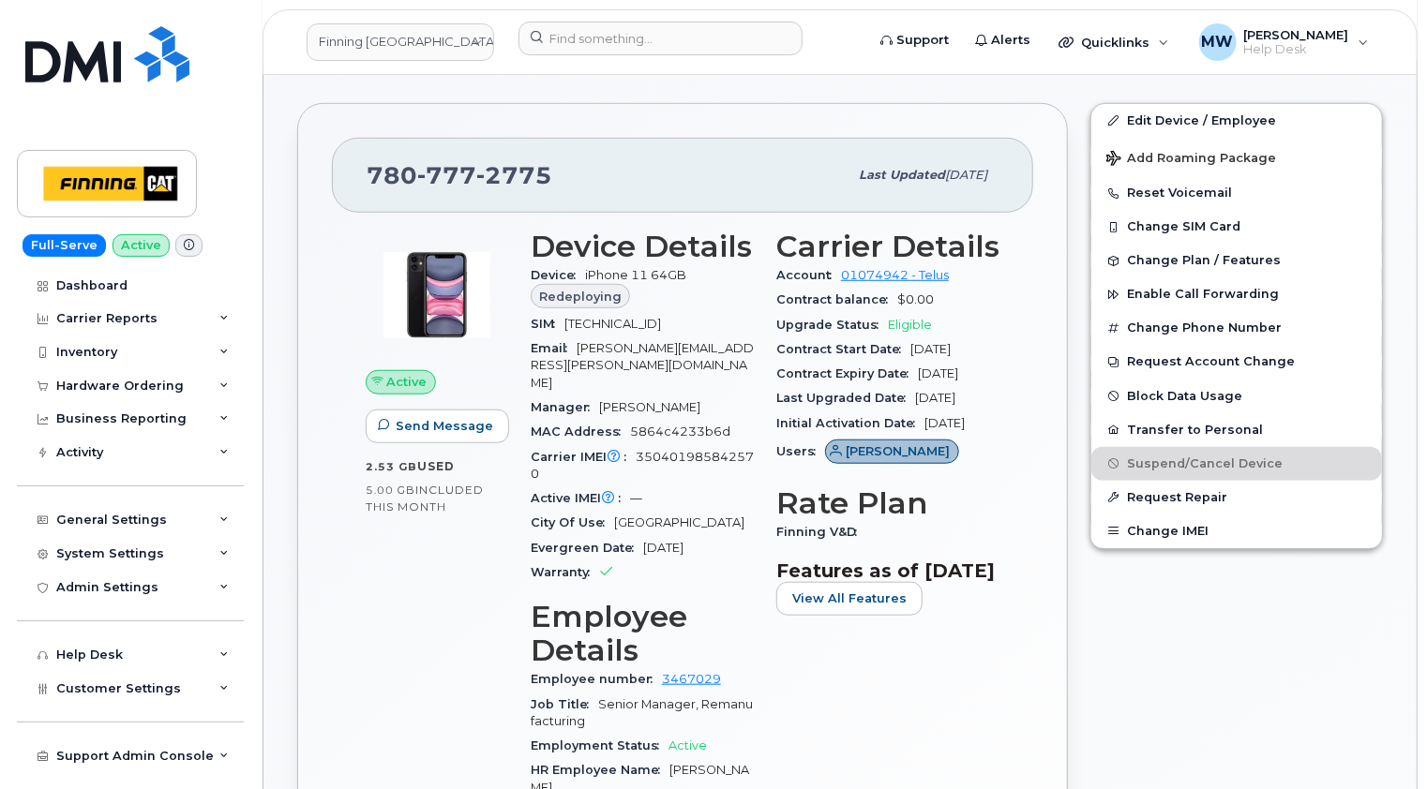
scroll to position [562, 0]
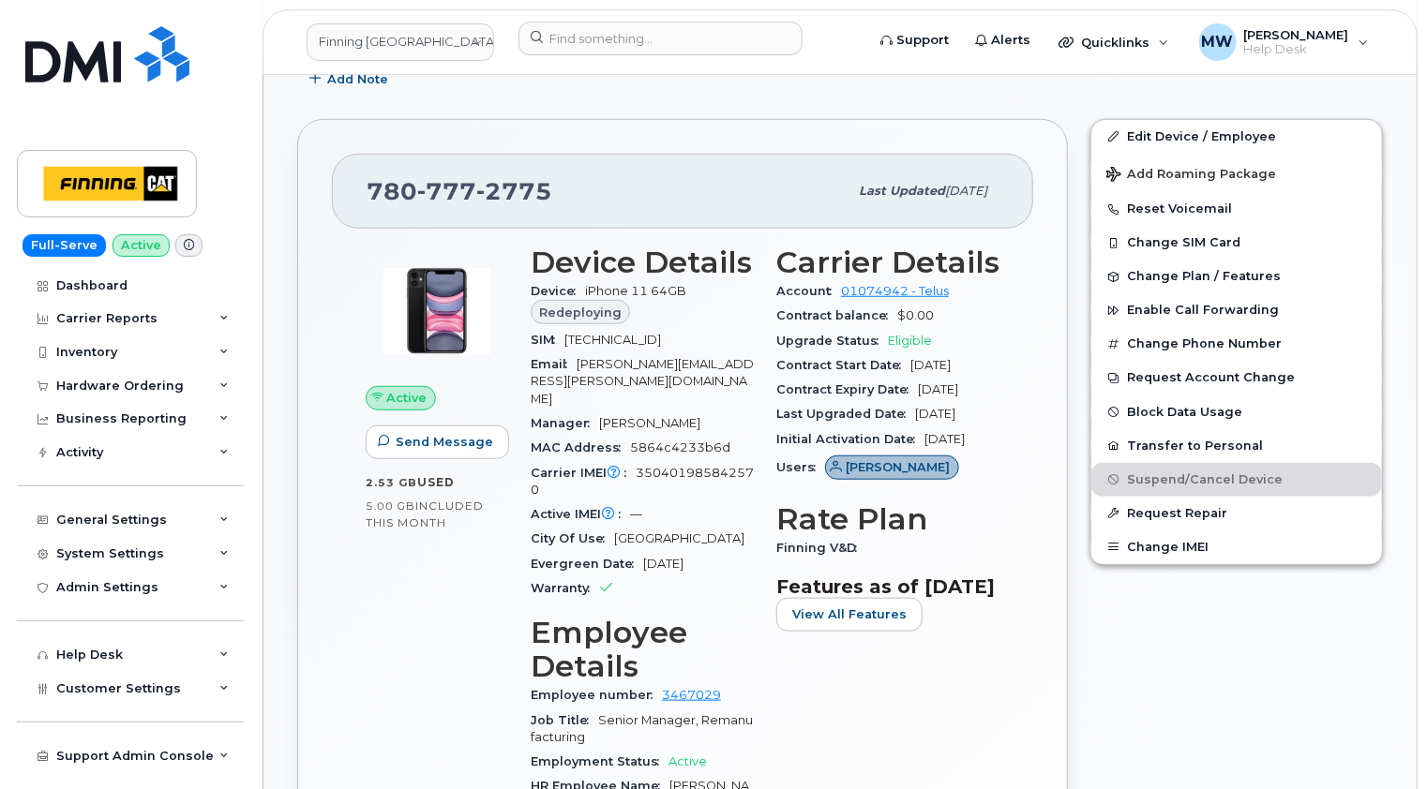
click at [649, 333] on span "[TECHNICAL_ID]" at bounding box center [612, 340] width 97 height 14
click at [649, 333] on span "8912230100040590943" at bounding box center [612, 340] width 97 height 14
copy span "8912230100040590943"
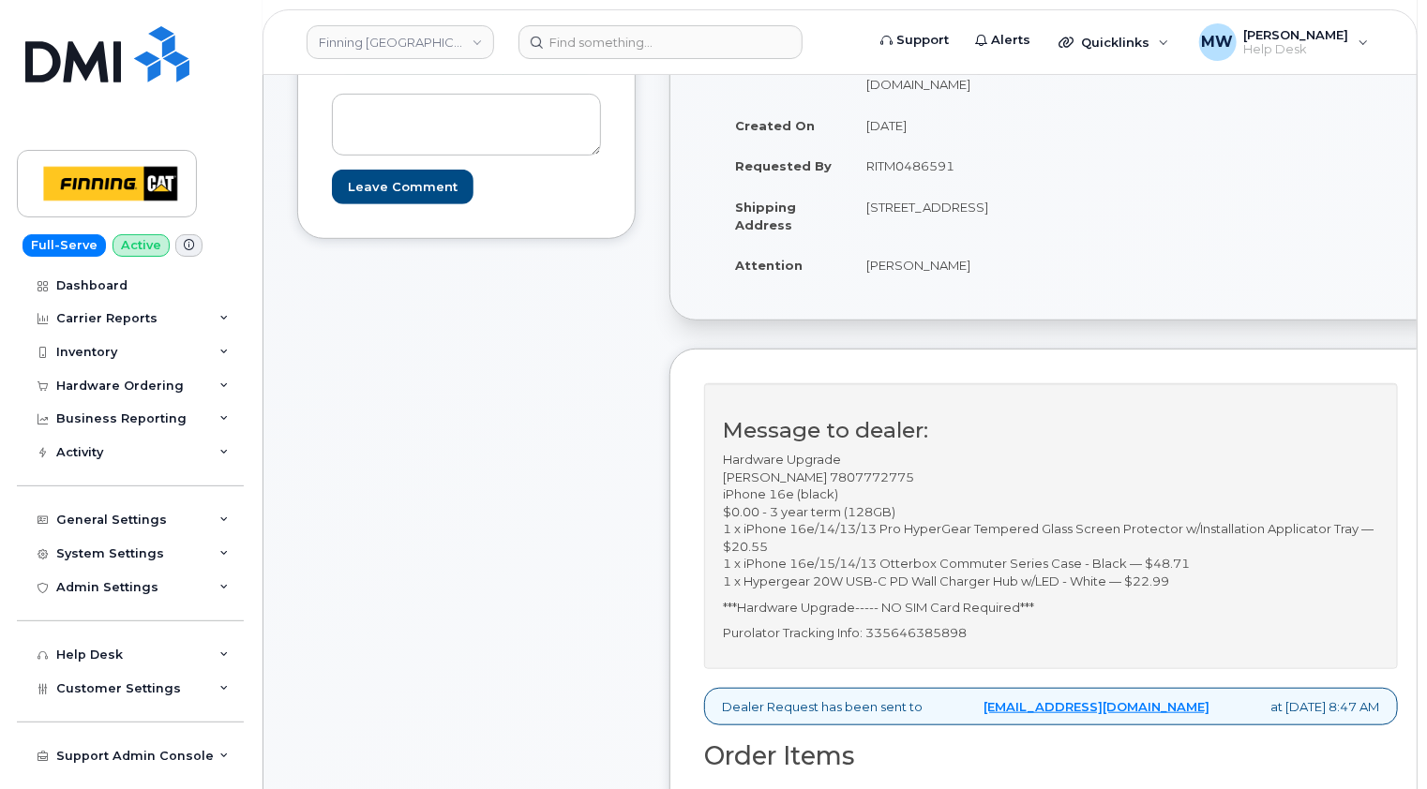
scroll to position [469, 0]
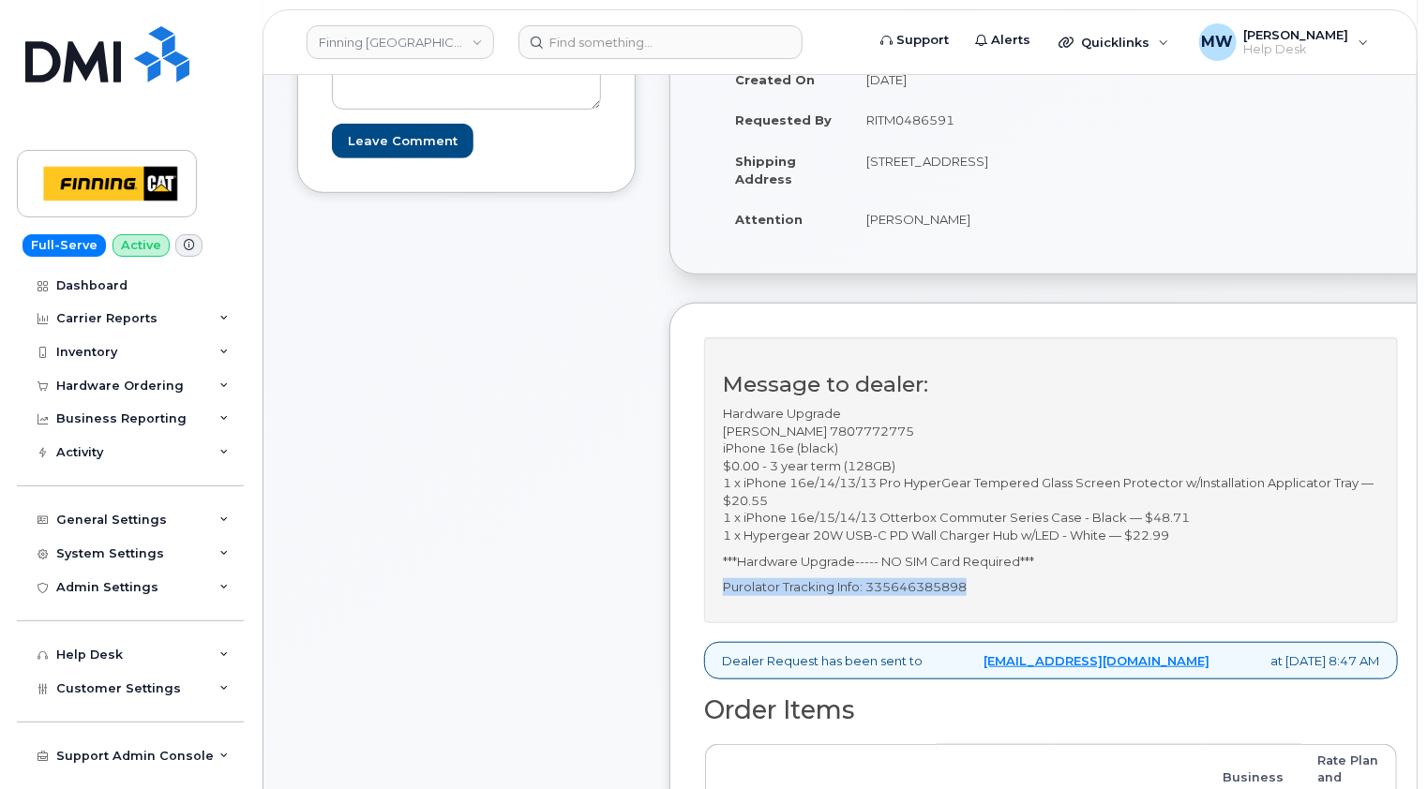
drag, startPoint x: 996, startPoint y: 569, endPoint x: 735, endPoint y: 569, distance: 260.6
click at [735, 578] on p "Purolator Tracking Info: 335646385898" at bounding box center [1051, 587] width 656 height 18
copy p "Purolator Tracking Info: 335646385898"
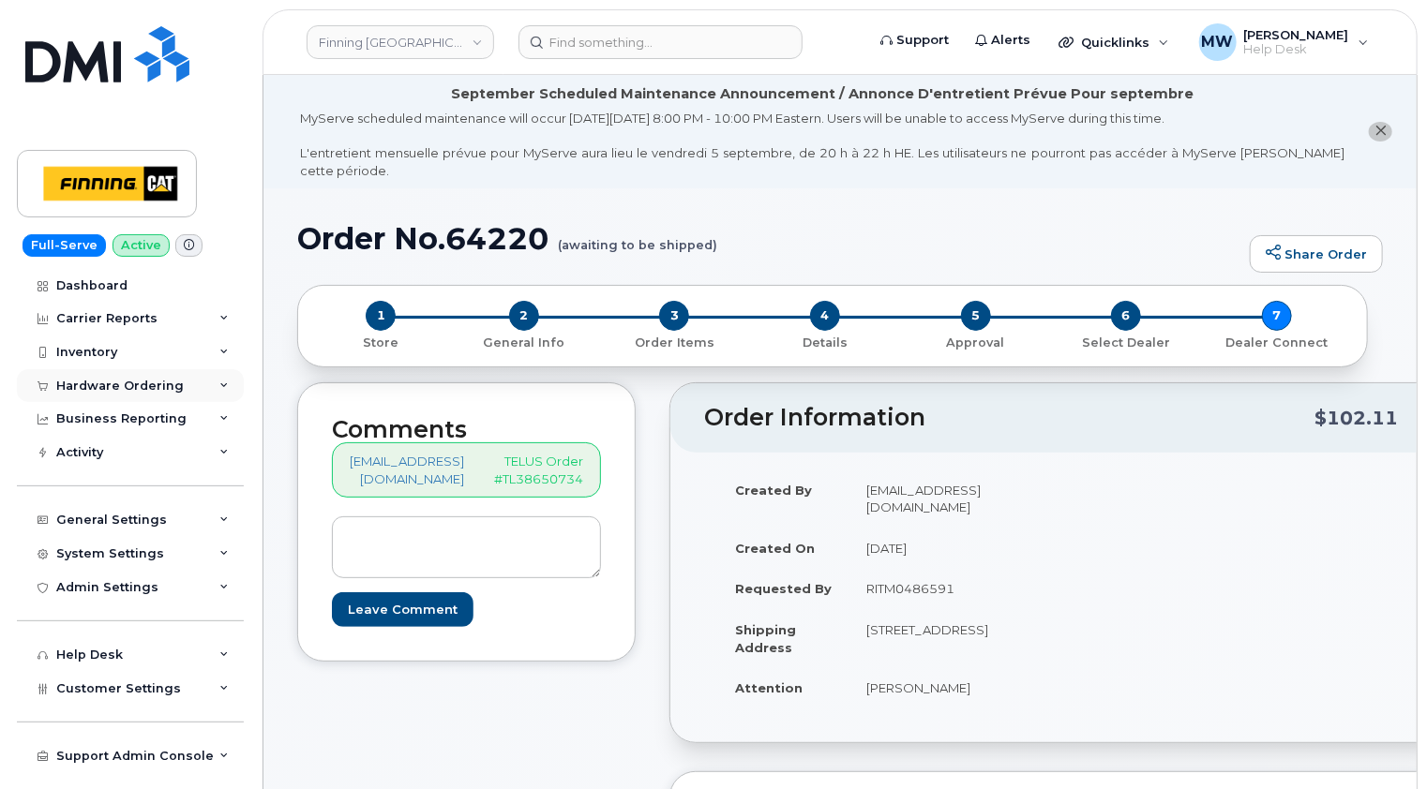
click at [124, 384] on div "Hardware Ordering" at bounding box center [119, 386] width 127 height 15
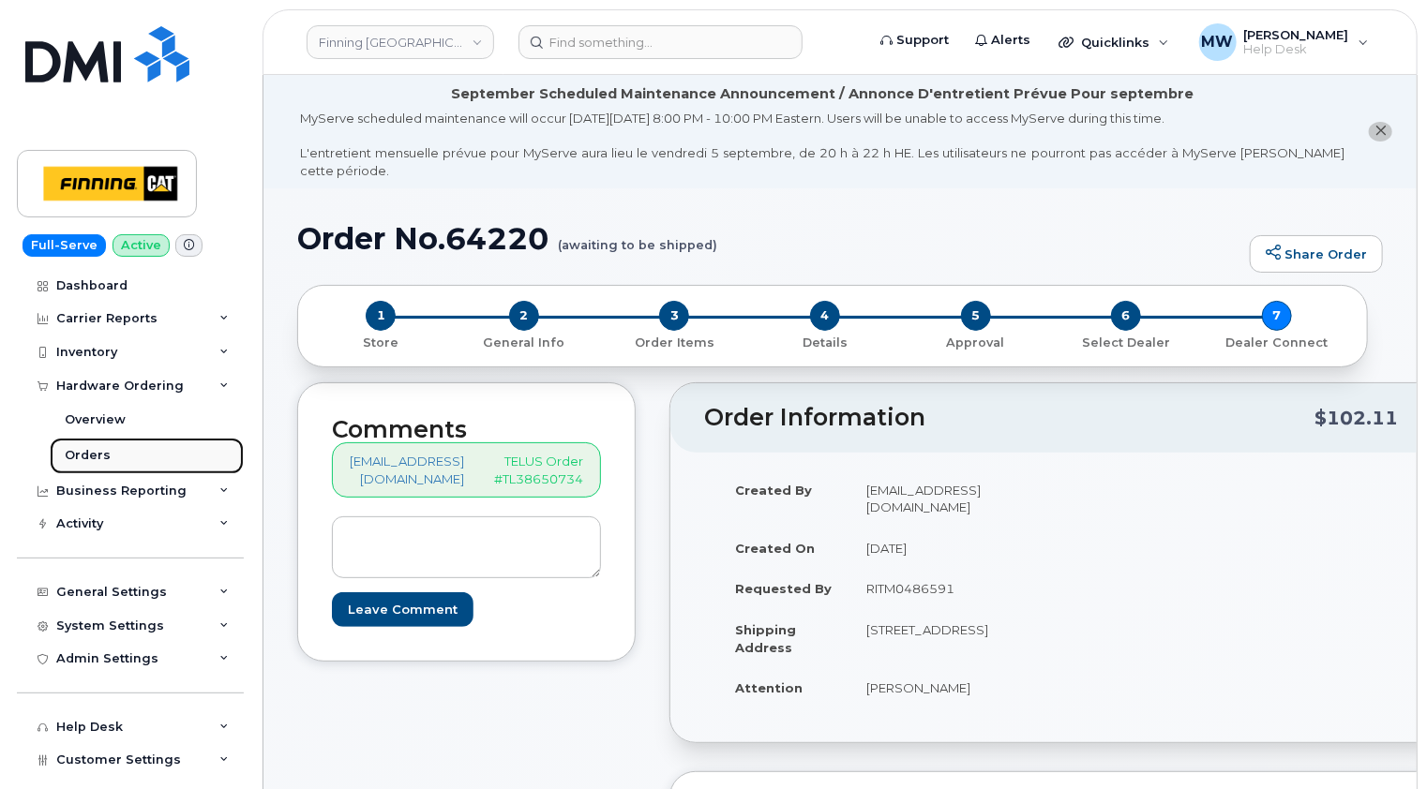
click at [94, 452] on div "Orders" at bounding box center [88, 455] width 46 height 17
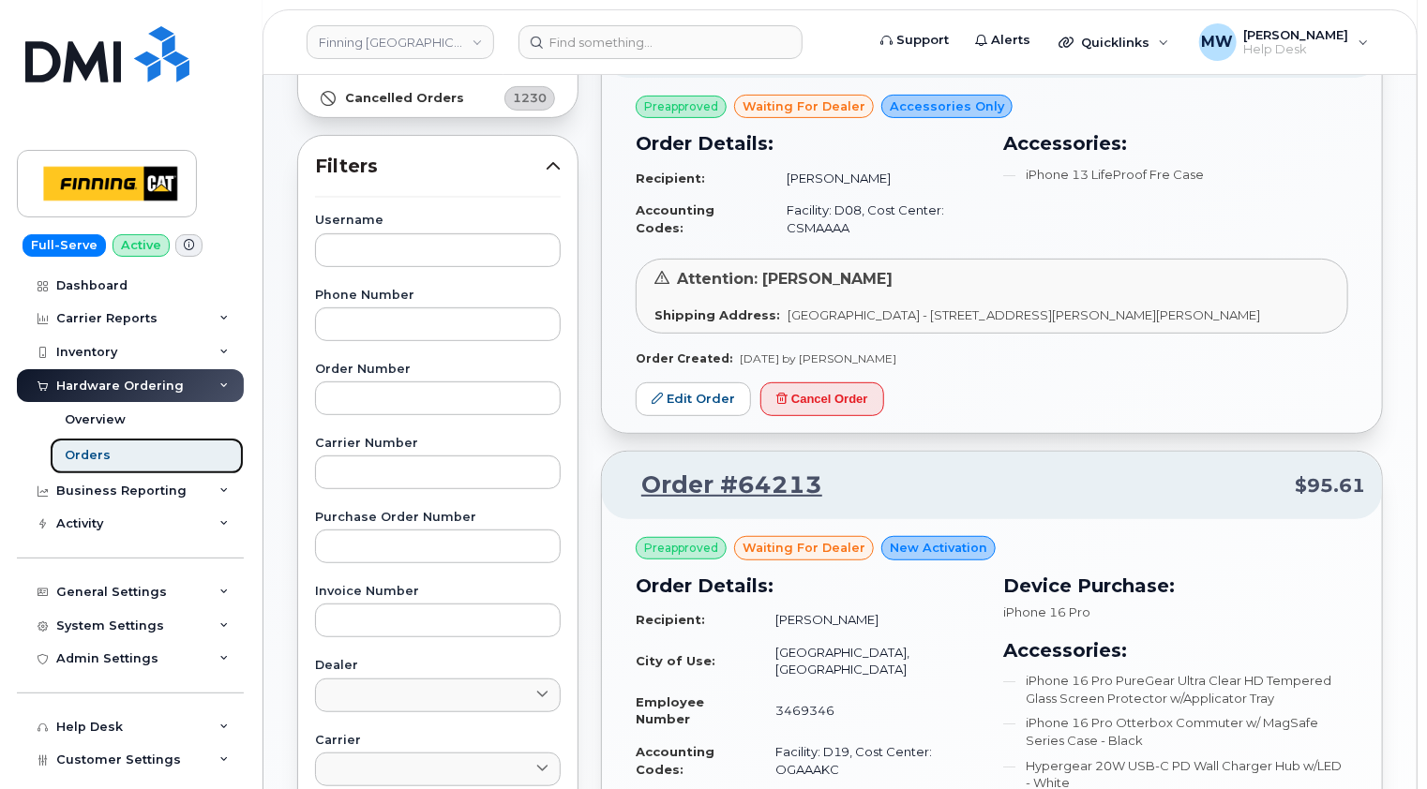
scroll to position [117, 0]
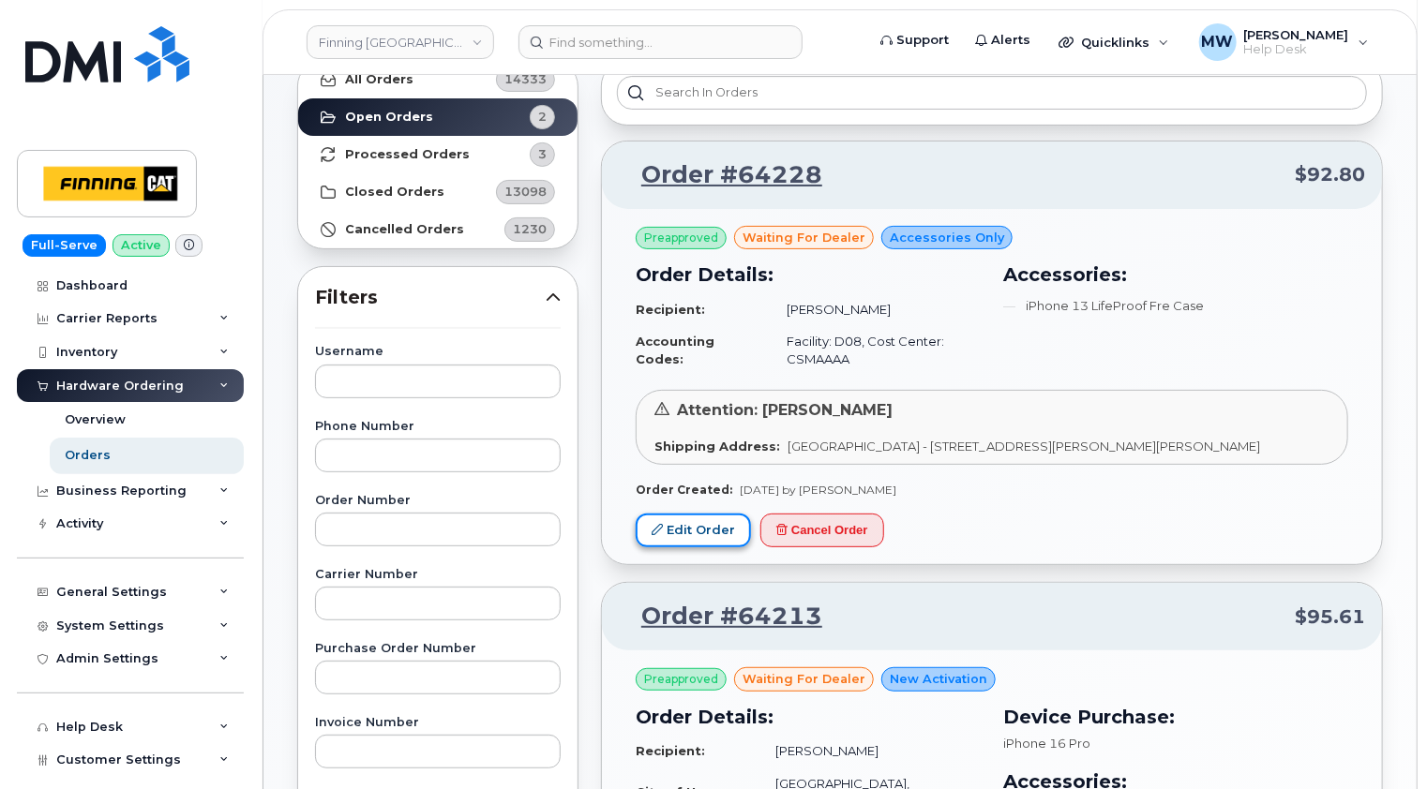
click at [701, 533] on link "Edit Order" at bounding box center [693, 531] width 115 height 35
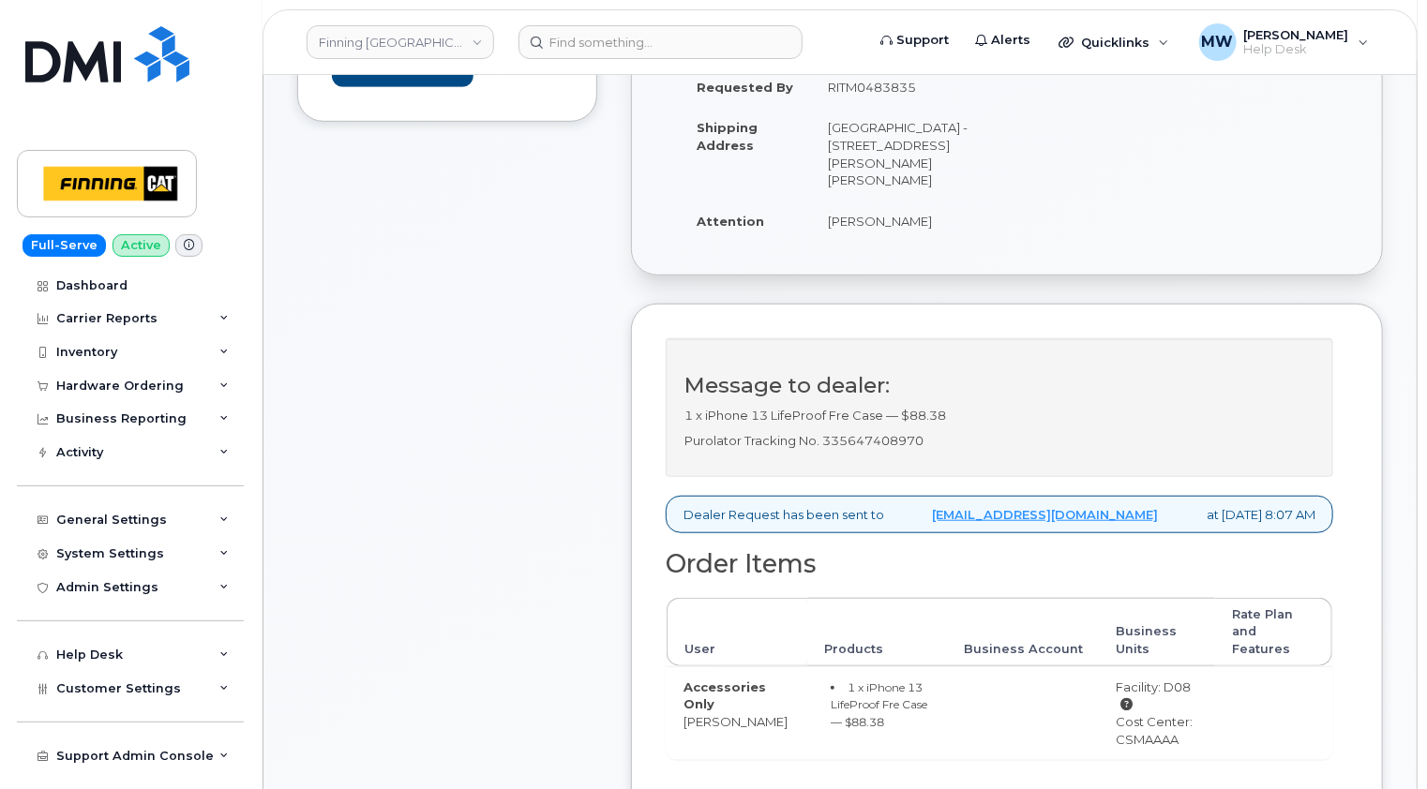
scroll to position [562, 0]
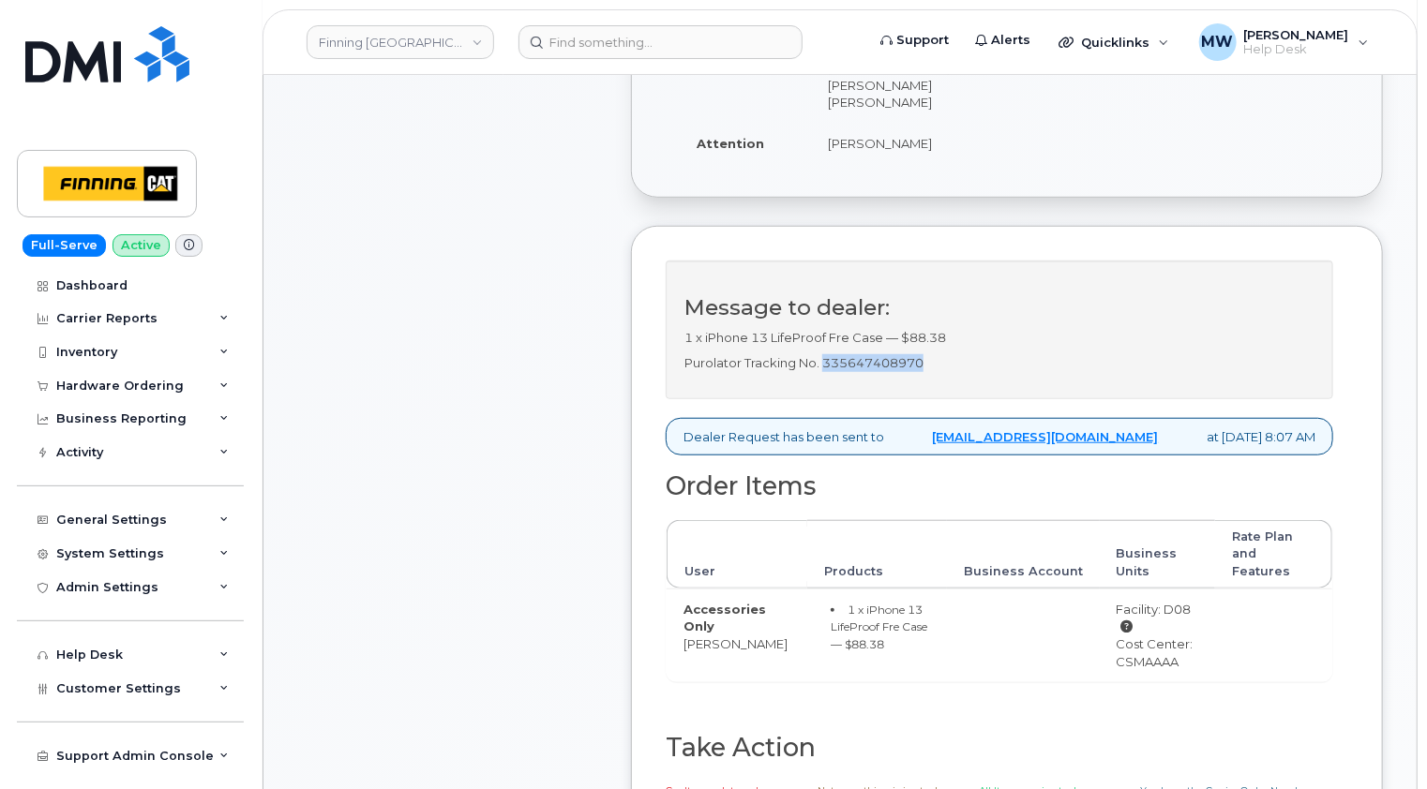
drag, startPoint x: 927, startPoint y: 367, endPoint x: 825, endPoint y: 362, distance: 102.3
click at [825, 362] on p "Purolator Tracking No. 335647408970" at bounding box center [999, 363] width 630 height 18
copy p "335647408970"
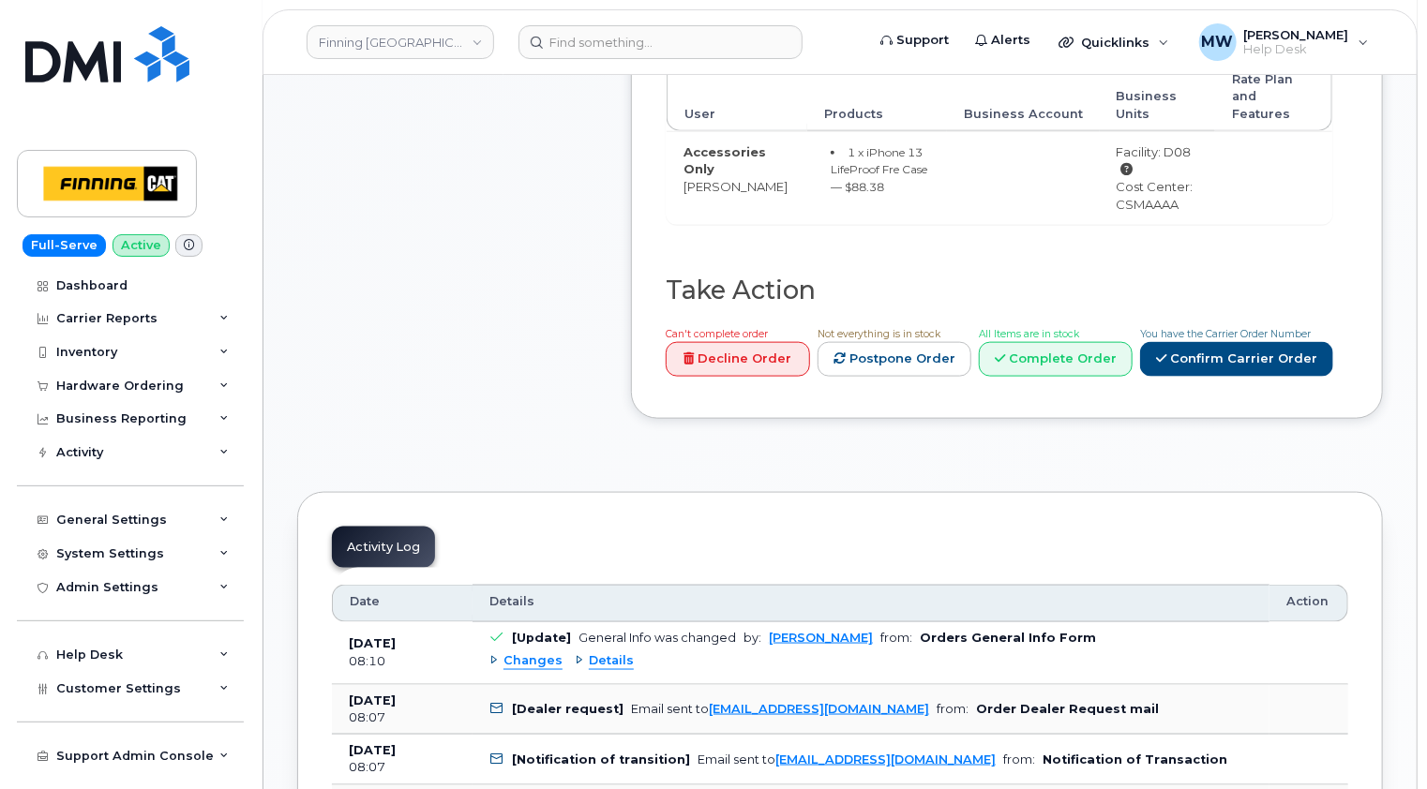
scroll to position [1031, 0]
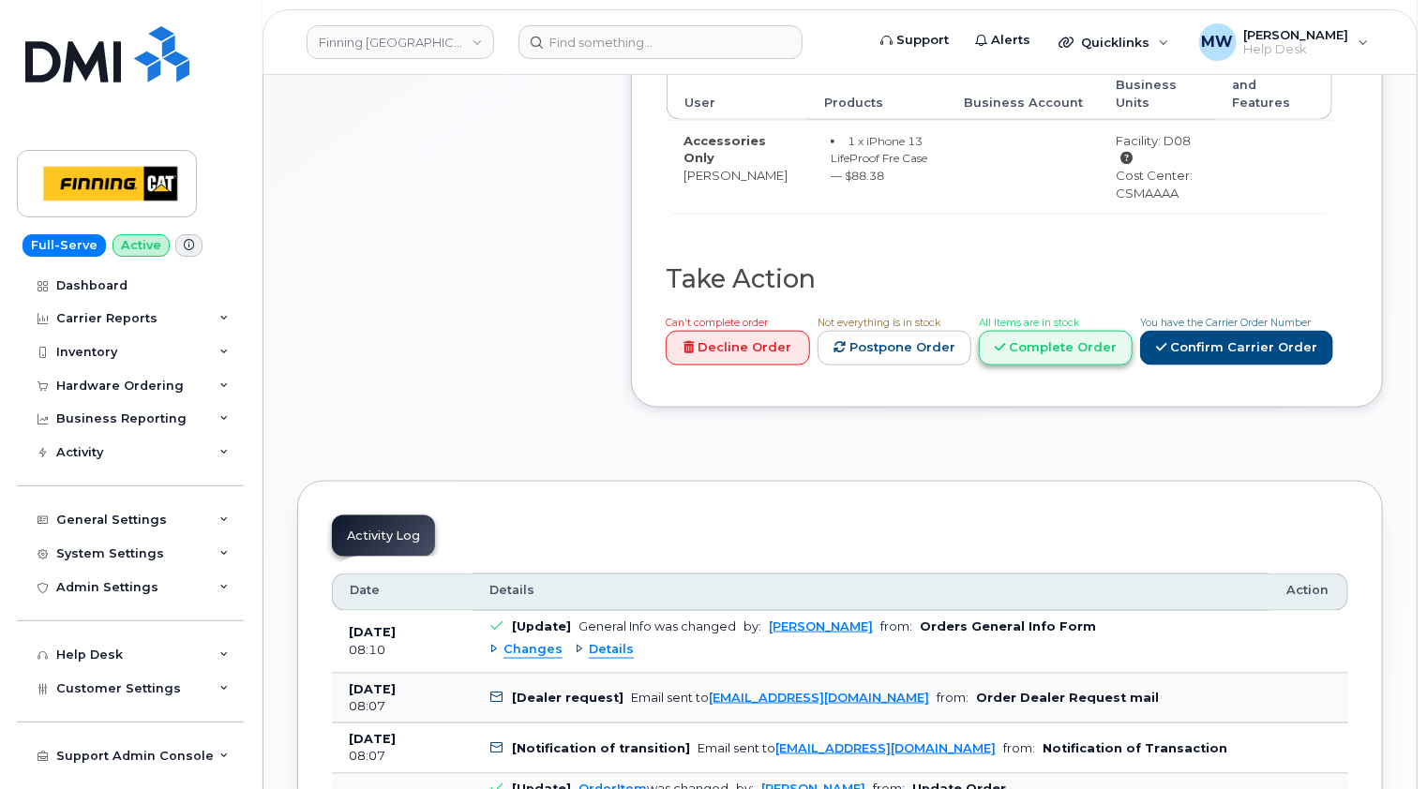
click at [1066, 331] on link "Complete Order" at bounding box center [1056, 348] width 154 height 35
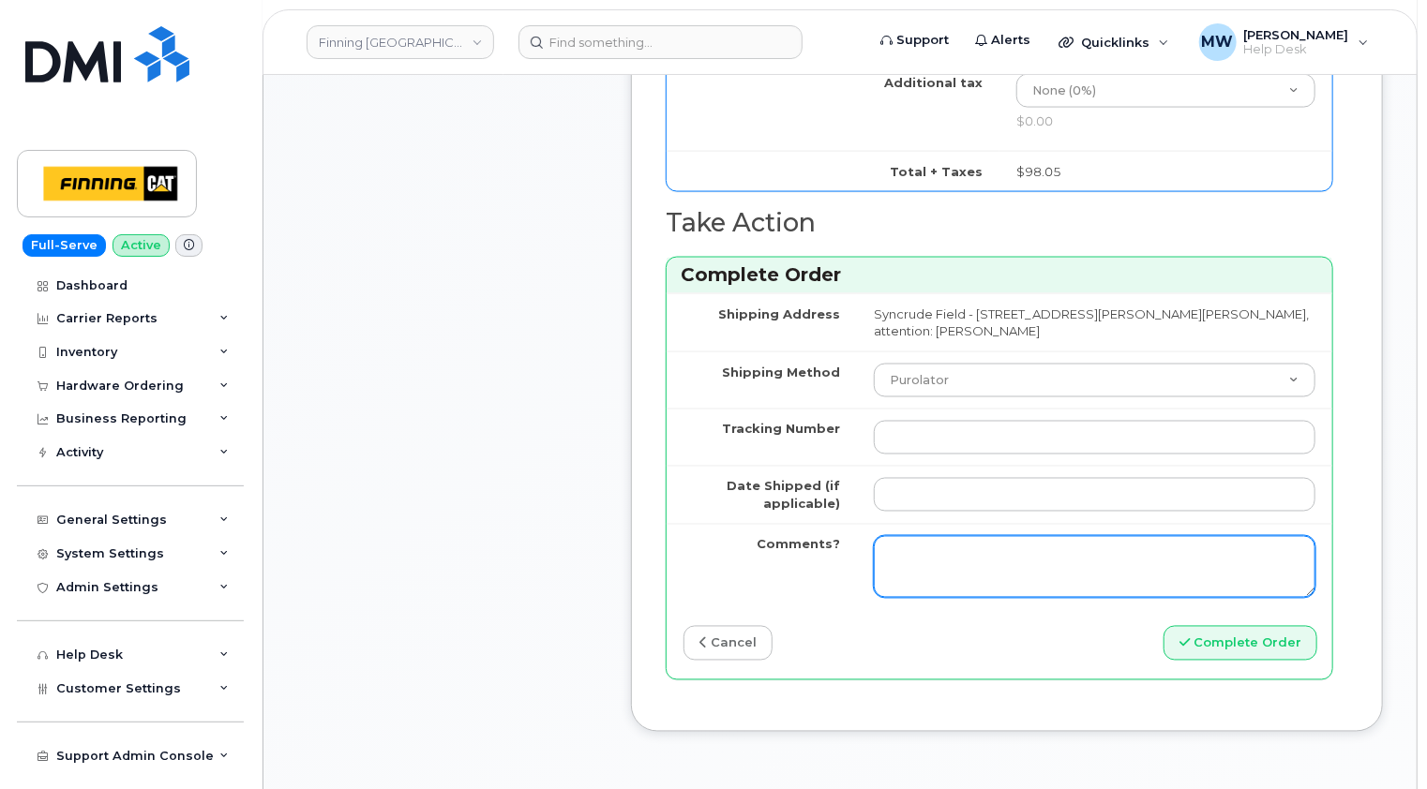
scroll to position [1500, 0]
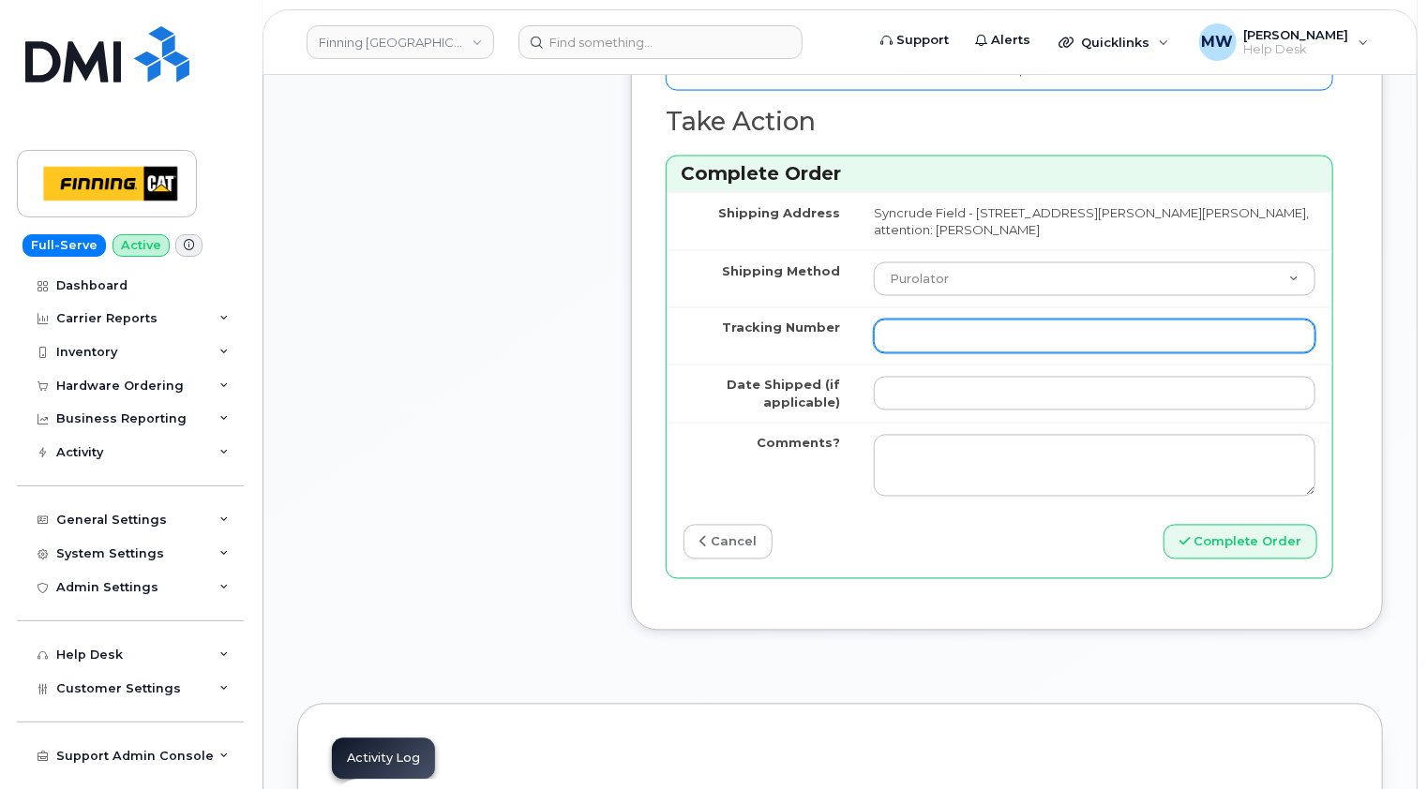
click at [939, 332] on input "Tracking Number" at bounding box center [1095, 337] width 442 height 34
paste input "335647408970"
type input "335647408970"
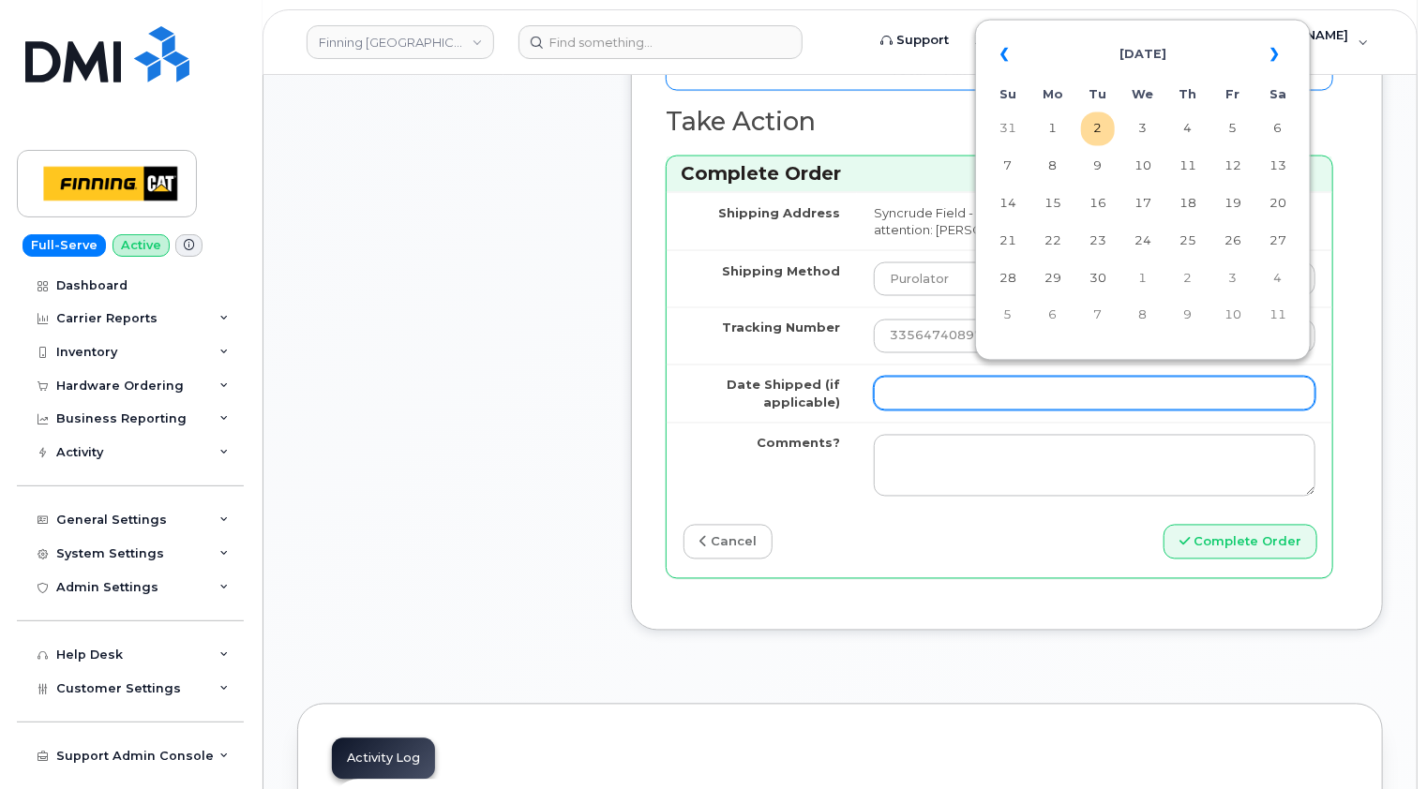
click at [919, 384] on input "Date Shipped (if applicable)" at bounding box center [1095, 394] width 442 height 34
click at [1104, 127] on td "2" at bounding box center [1098, 129] width 34 height 34
type input "2025-09-02"
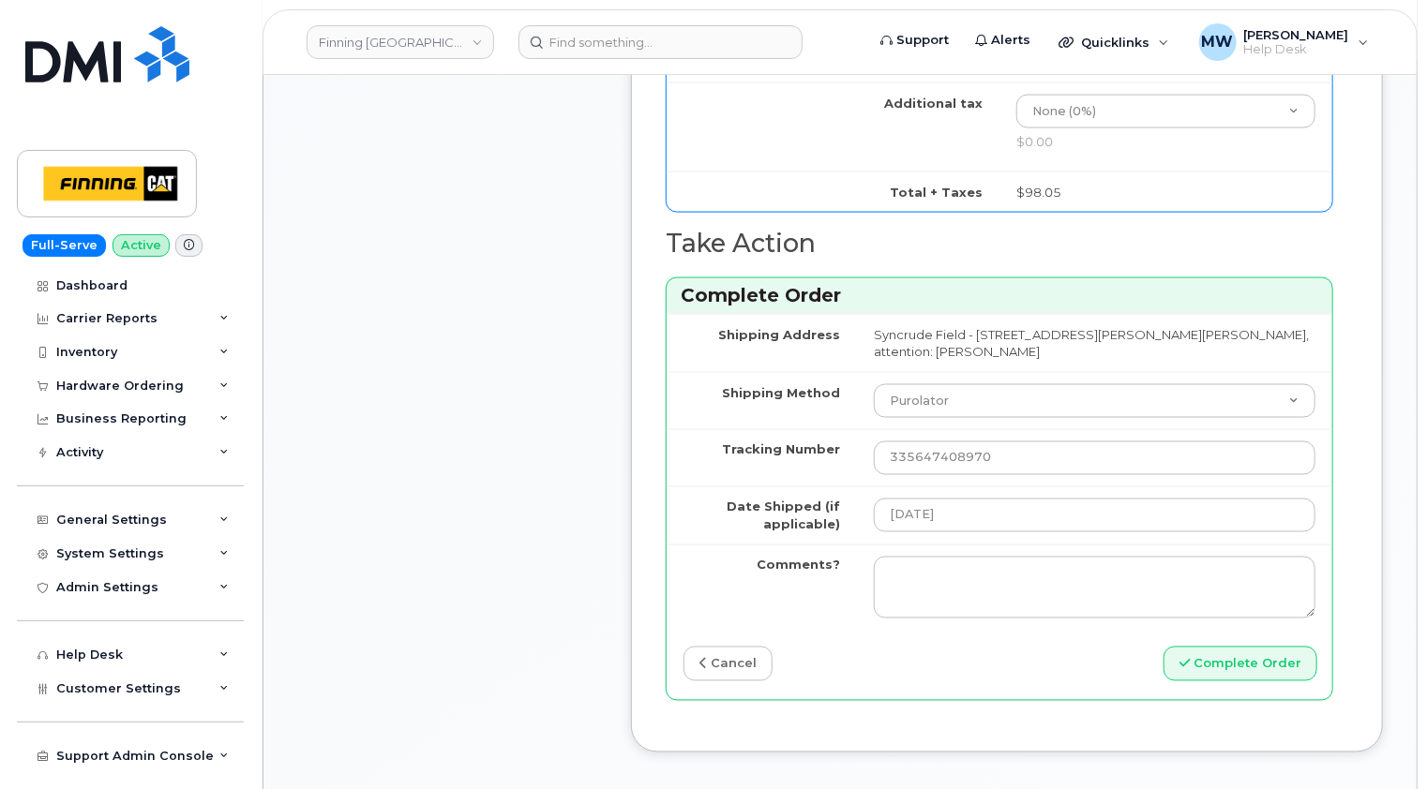
scroll to position [1406, 0]
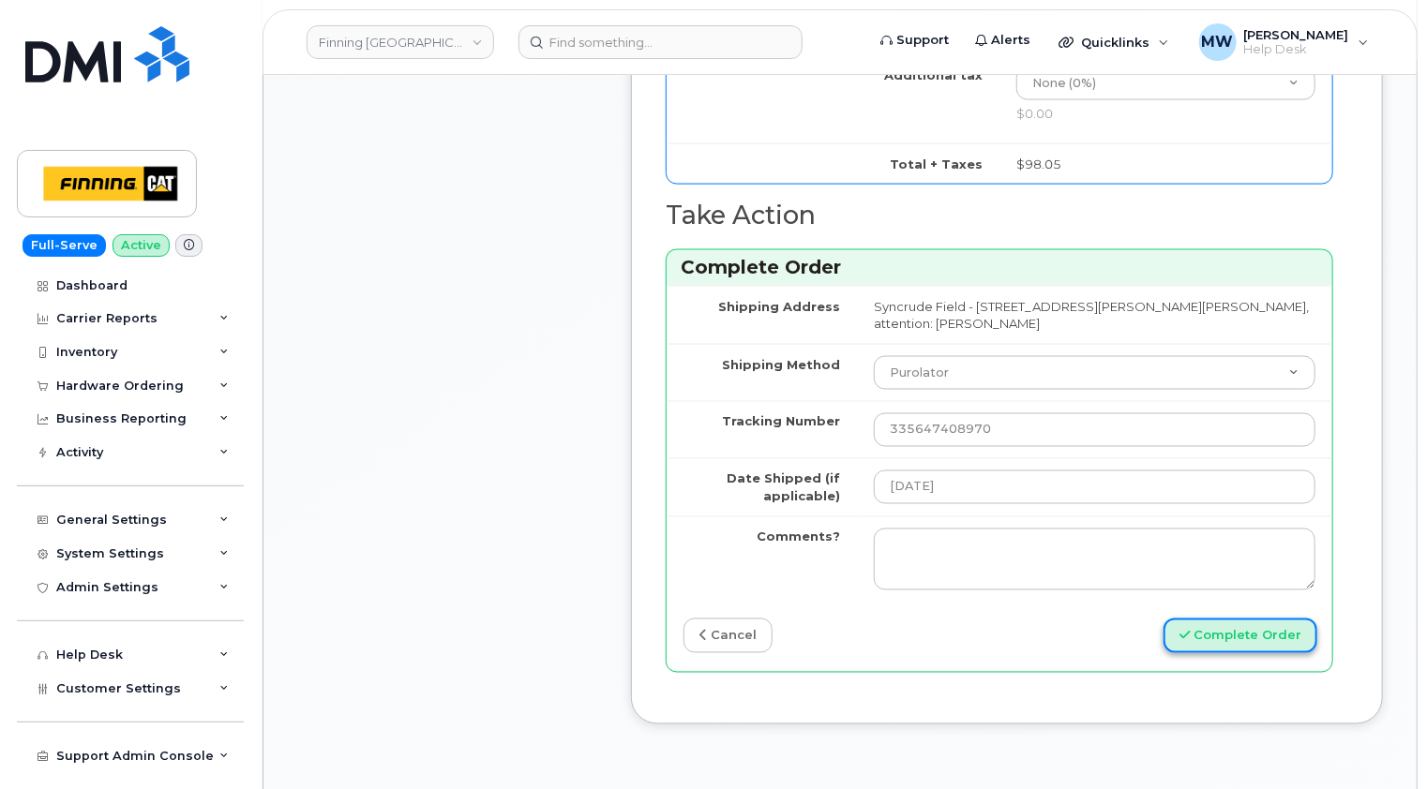
click at [1257, 637] on button "Complete Order" at bounding box center [1240, 636] width 154 height 35
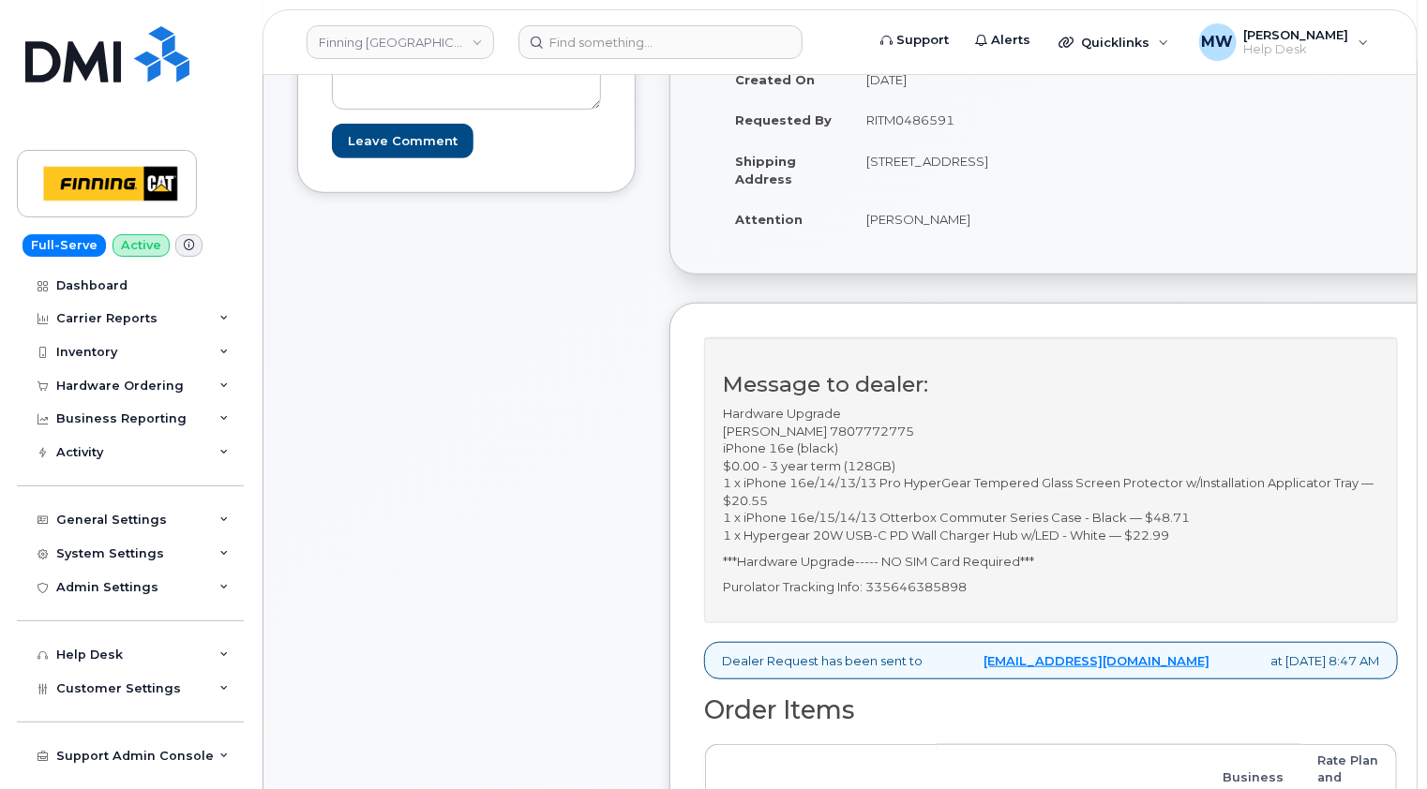
scroll to position [187, 0]
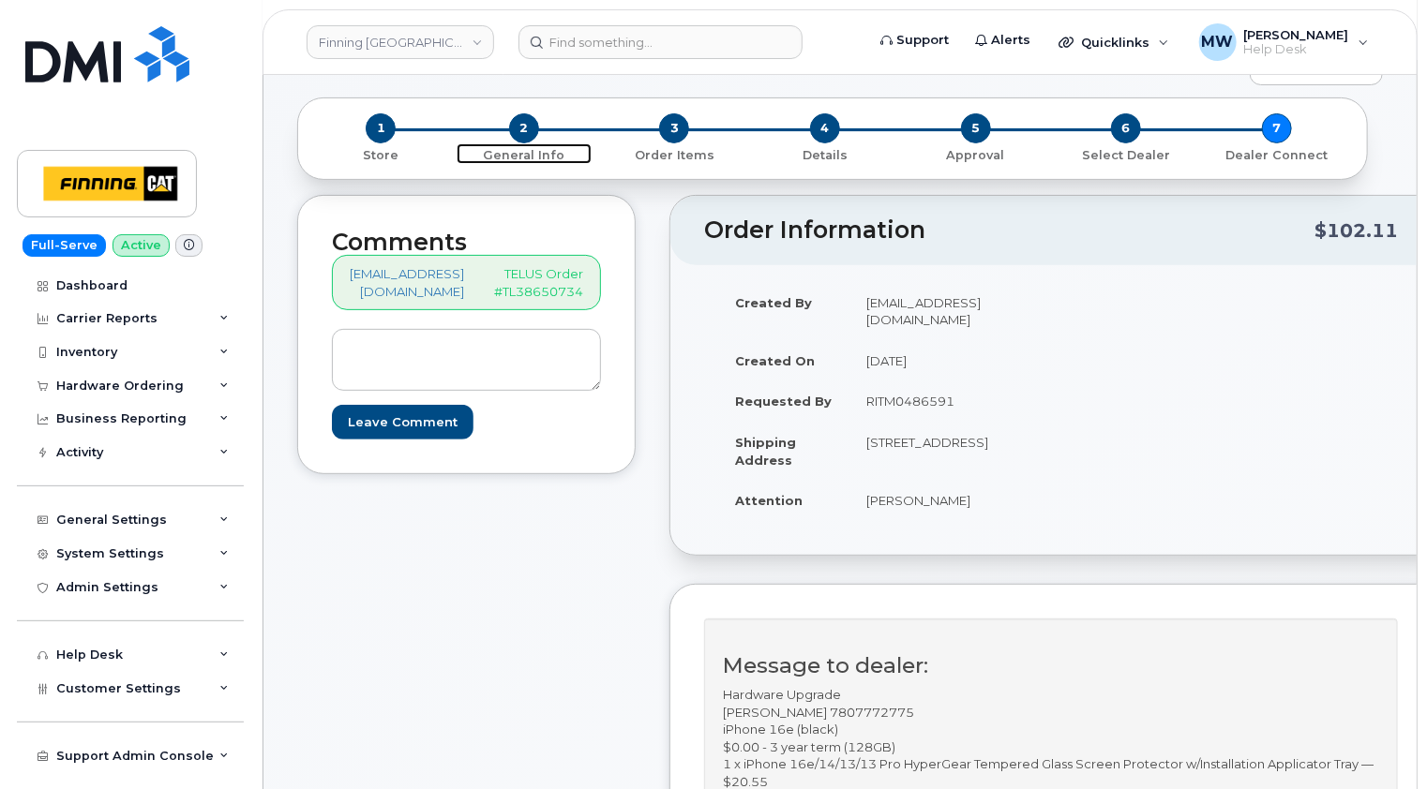
click at [524, 113] on span "2" at bounding box center [524, 128] width 30 height 30
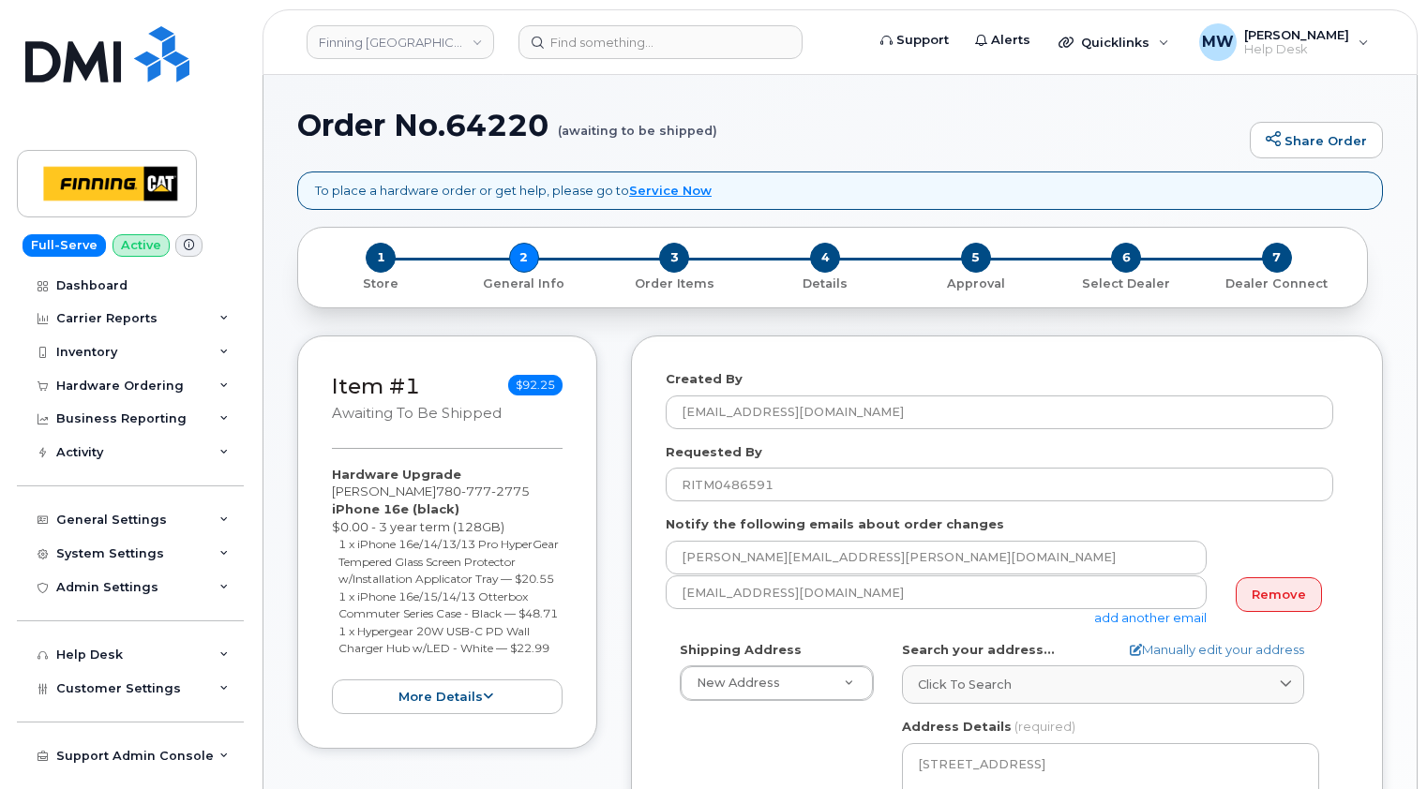
select select
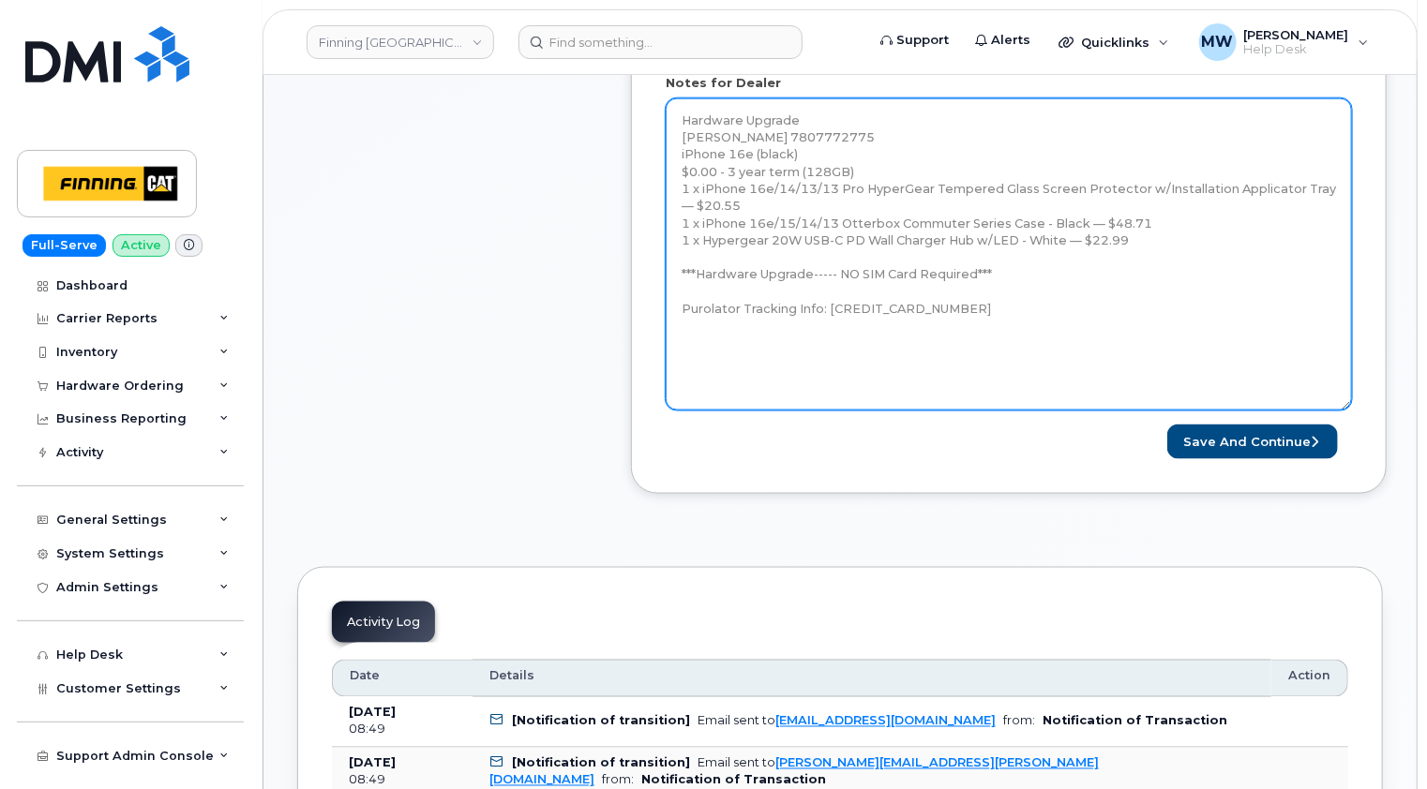
drag, startPoint x: 1346, startPoint y: 137, endPoint x: 1339, endPoint y: 410, distance: 272.9
click at [1350, 411] on textarea "Hardware Upgrade [PERSON_NAME] 7807772775 iPhone 16e (black) $0.00 - 3 year ter…" at bounding box center [1009, 254] width 686 height 312
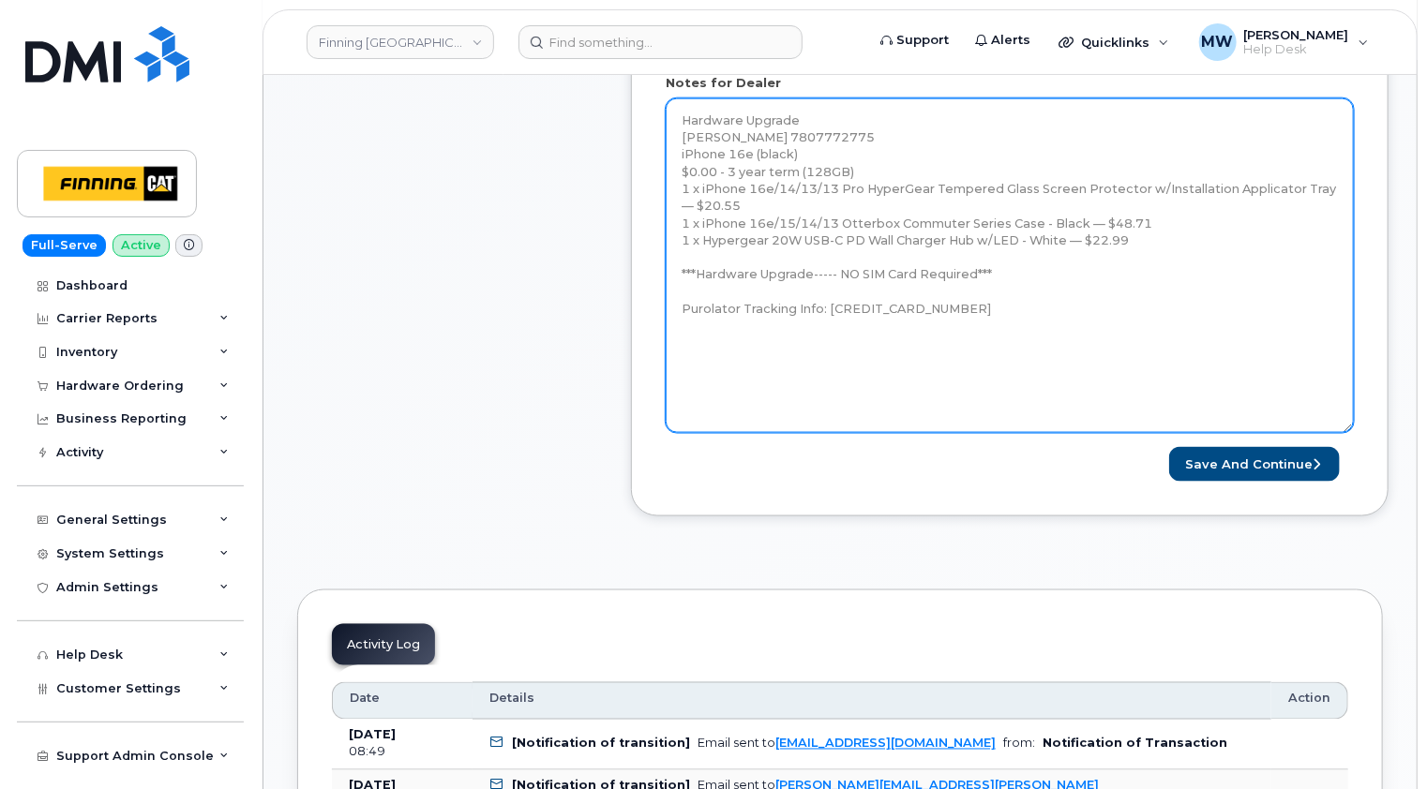
click at [946, 338] on textarea "Hardware Upgrade Steve Shaw 7807772775 iPhone 16e (black) $0.00 - 3 year term (…" at bounding box center [1010, 265] width 688 height 335
click at [947, 292] on textarea "Hardware Upgrade Steve Shaw 7807772775 iPhone 16e (black) $0.00 - 3 year term (…" at bounding box center [1010, 265] width 688 height 335
paste textarea "iPhone 16e (#2062) S/N: CQV6039YF9 IMEI: 353389561377037 SIM: 89122301000405909…"
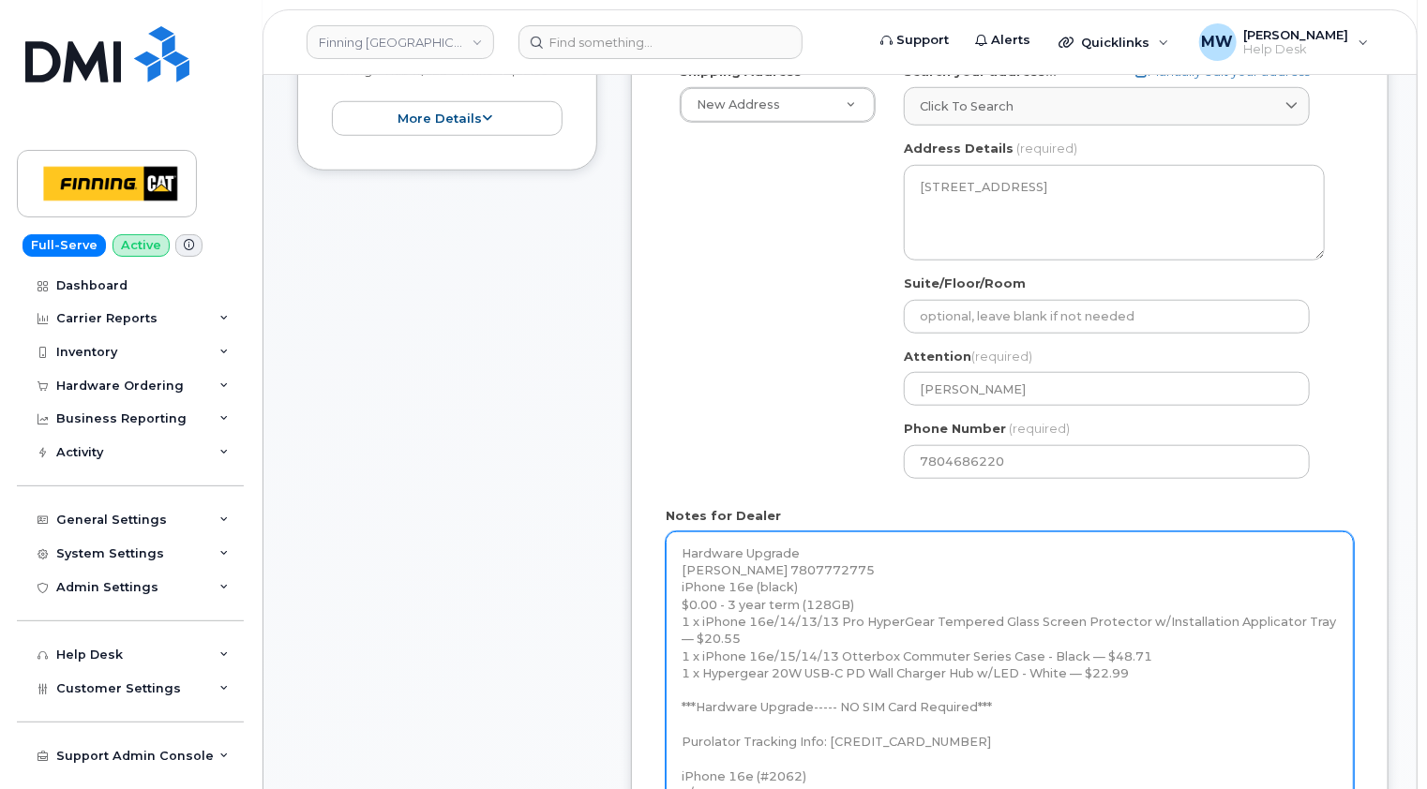
scroll to position [937, 0]
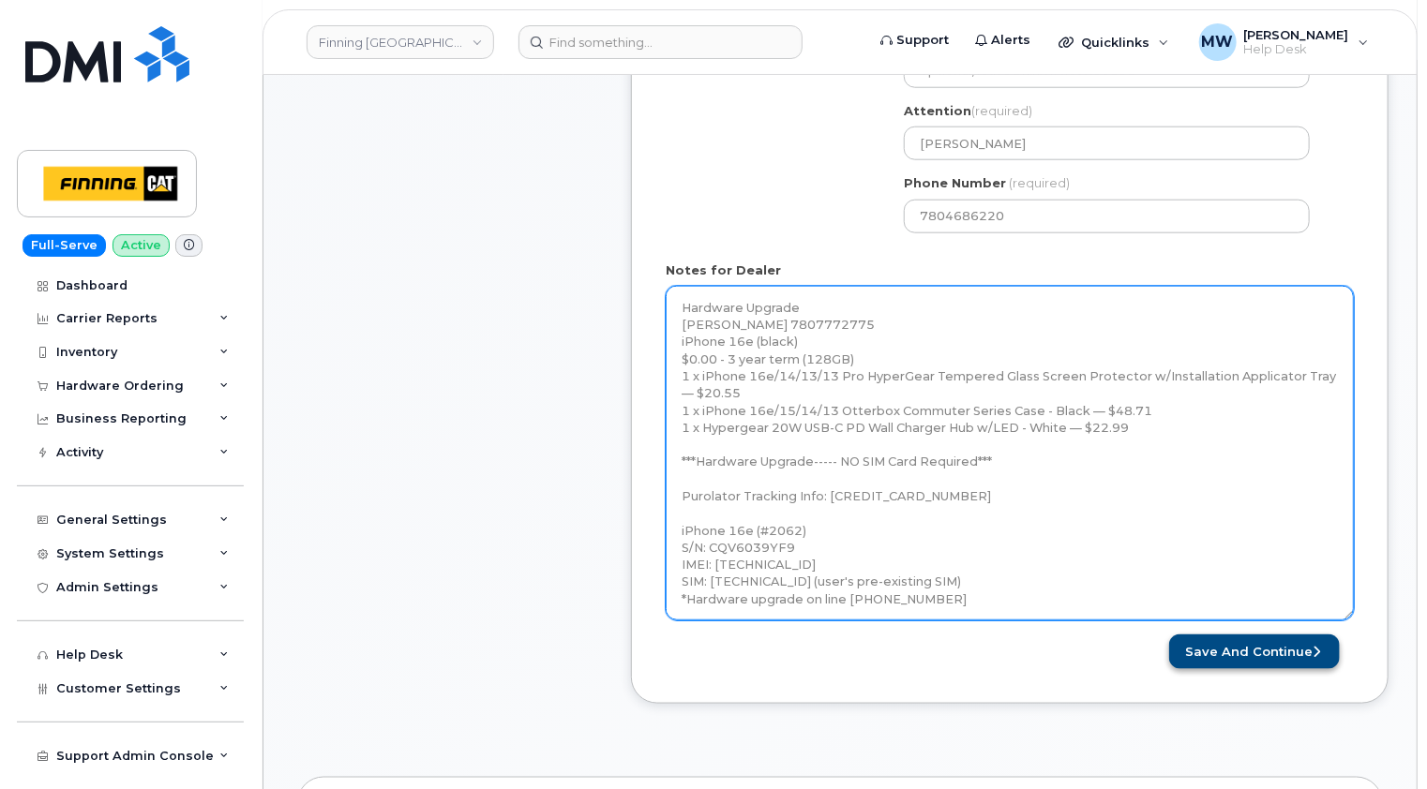
type textarea "Hardware Upgrade Steve Shaw 7807772775 iPhone 16e (black) $0.00 - 3 year term (…"
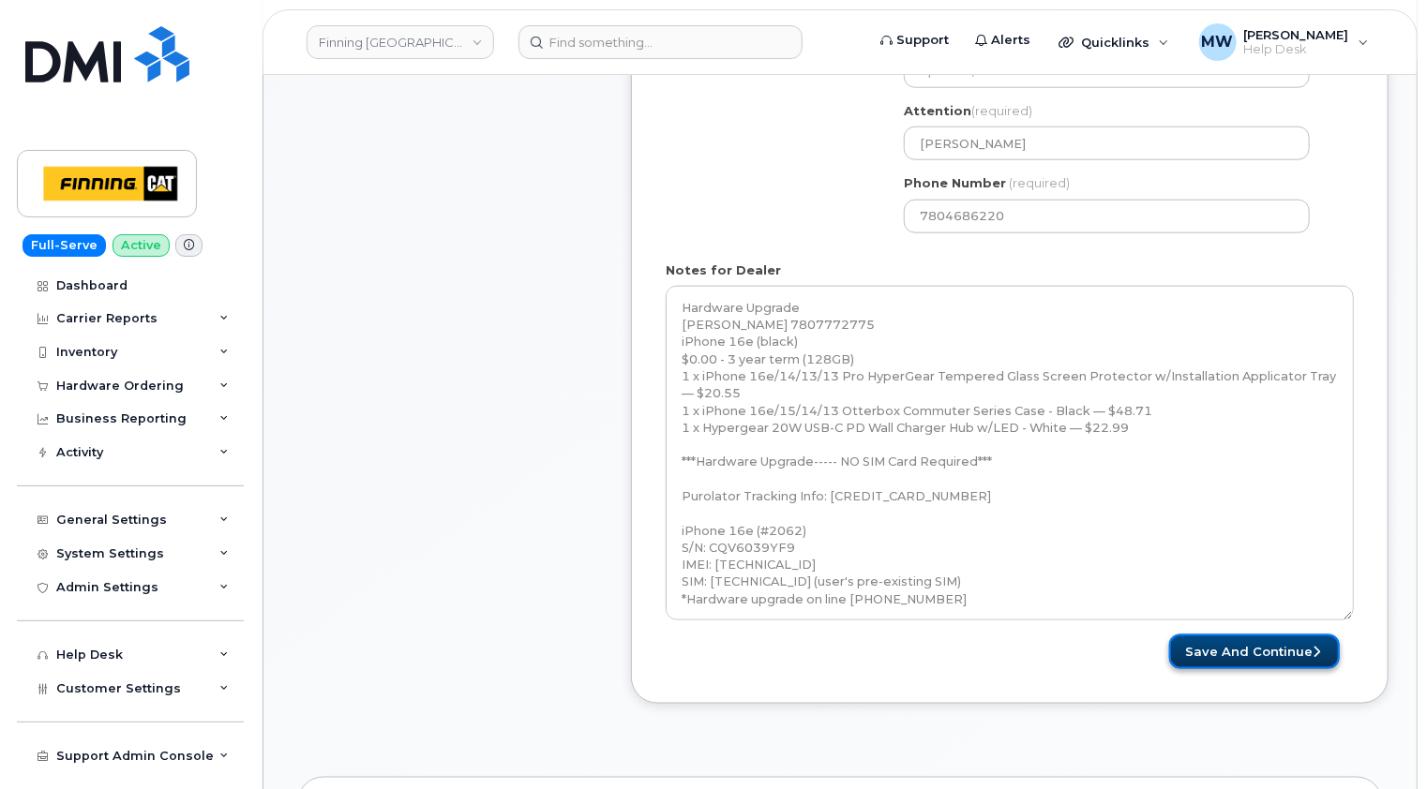
click at [1281, 635] on button "Save and Continue" at bounding box center [1254, 652] width 171 height 35
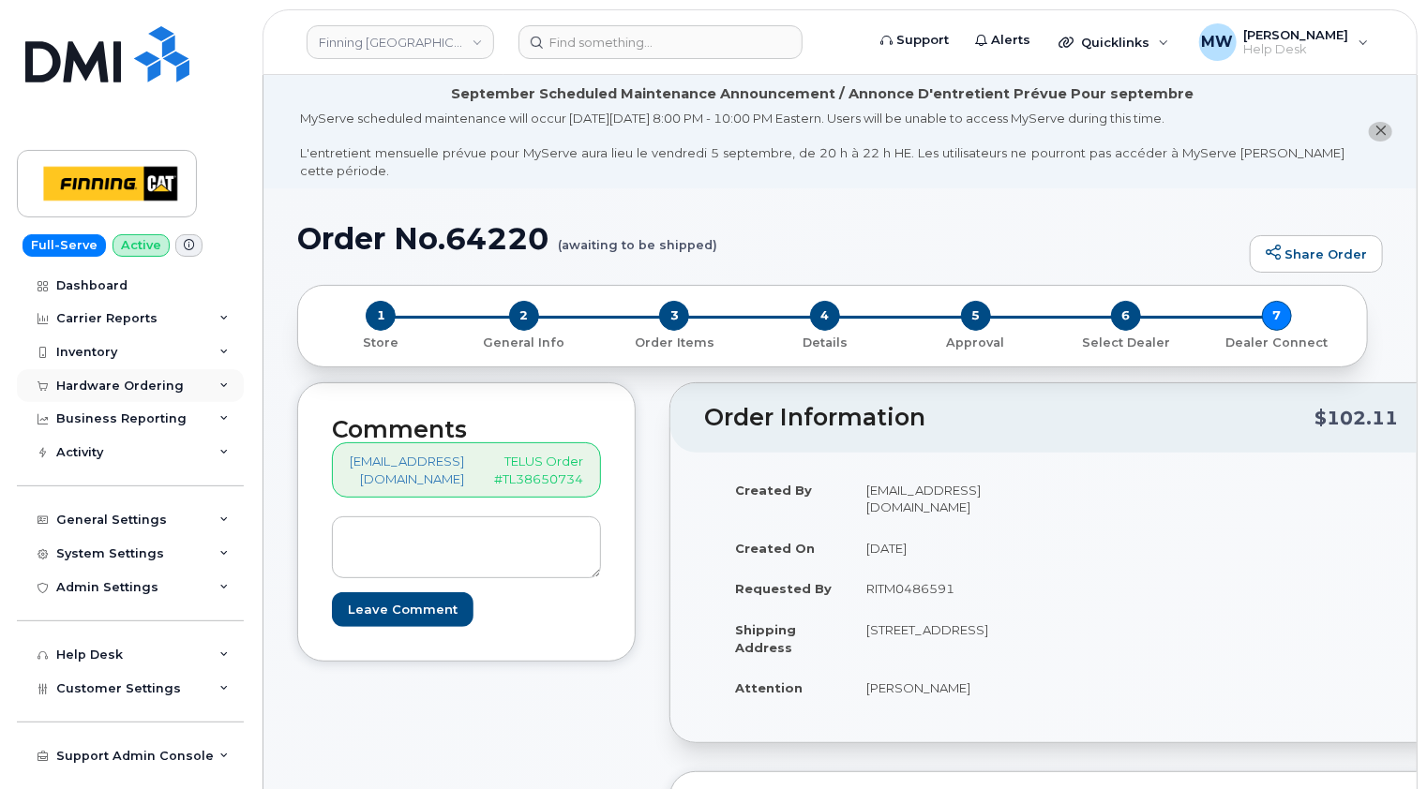
click at [138, 386] on div "Hardware Ordering" at bounding box center [119, 386] width 127 height 15
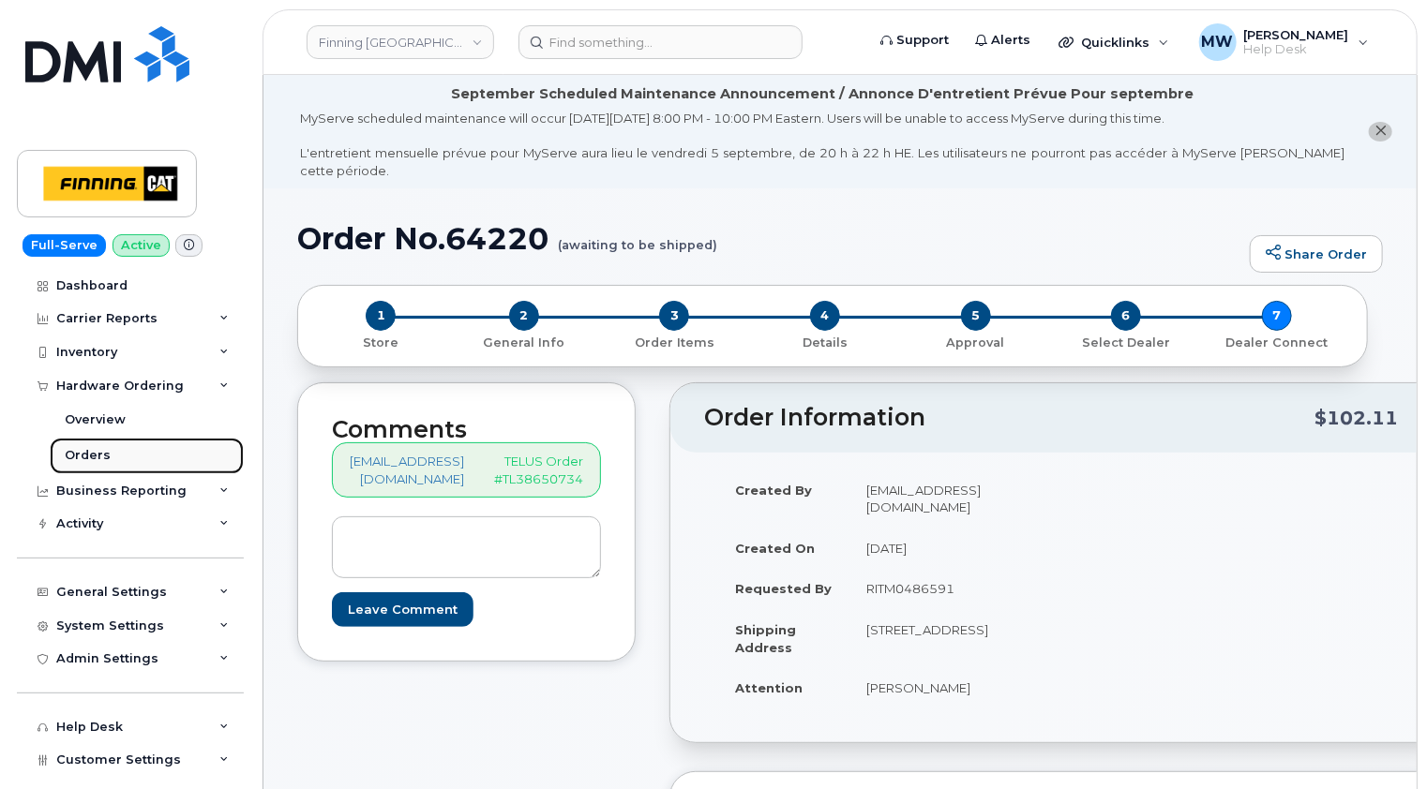
click at [87, 457] on div "Orders" at bounding box center [88, 455] width 46 height 17
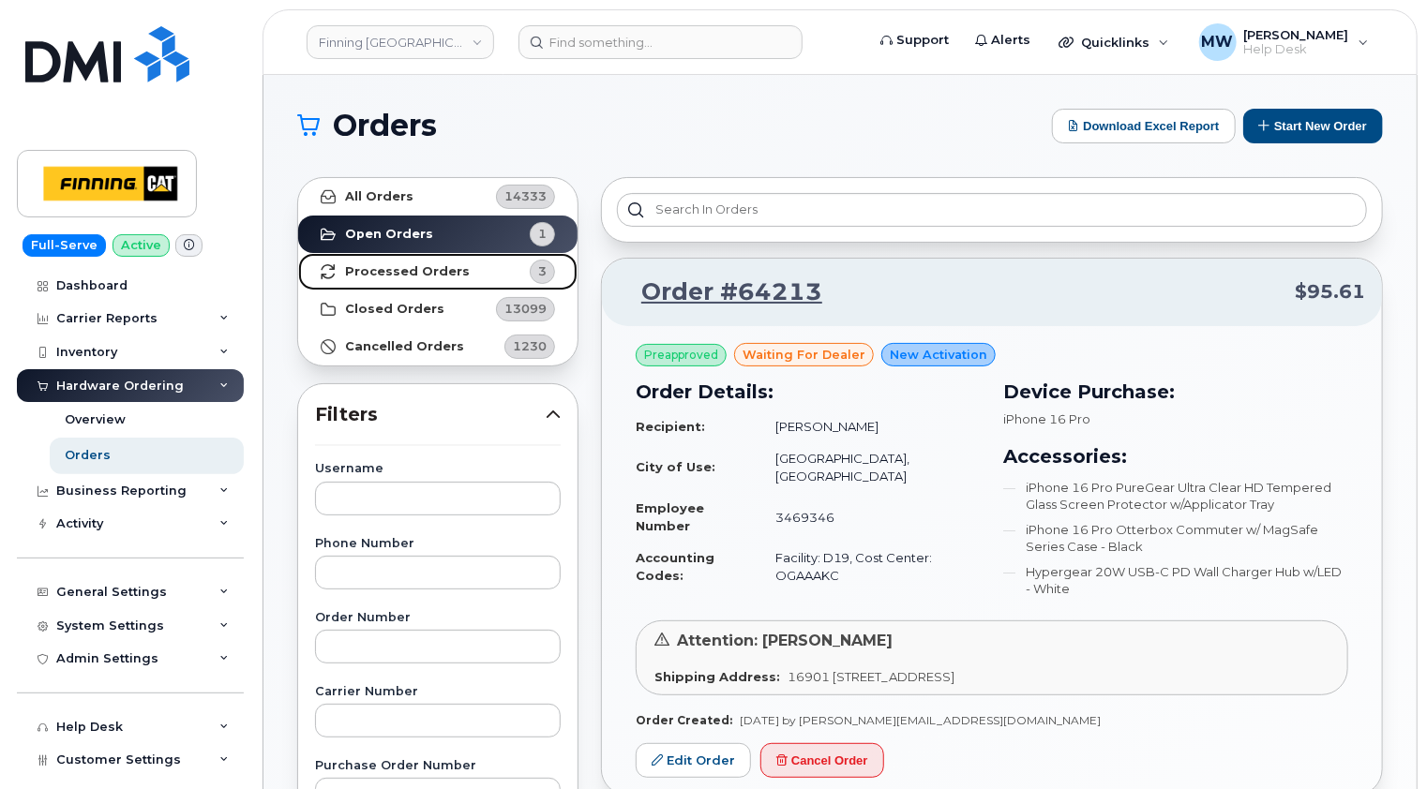
click at [394, 271] on strong "Processed Orders" at bounding box center [407, 271] width 125 height 15
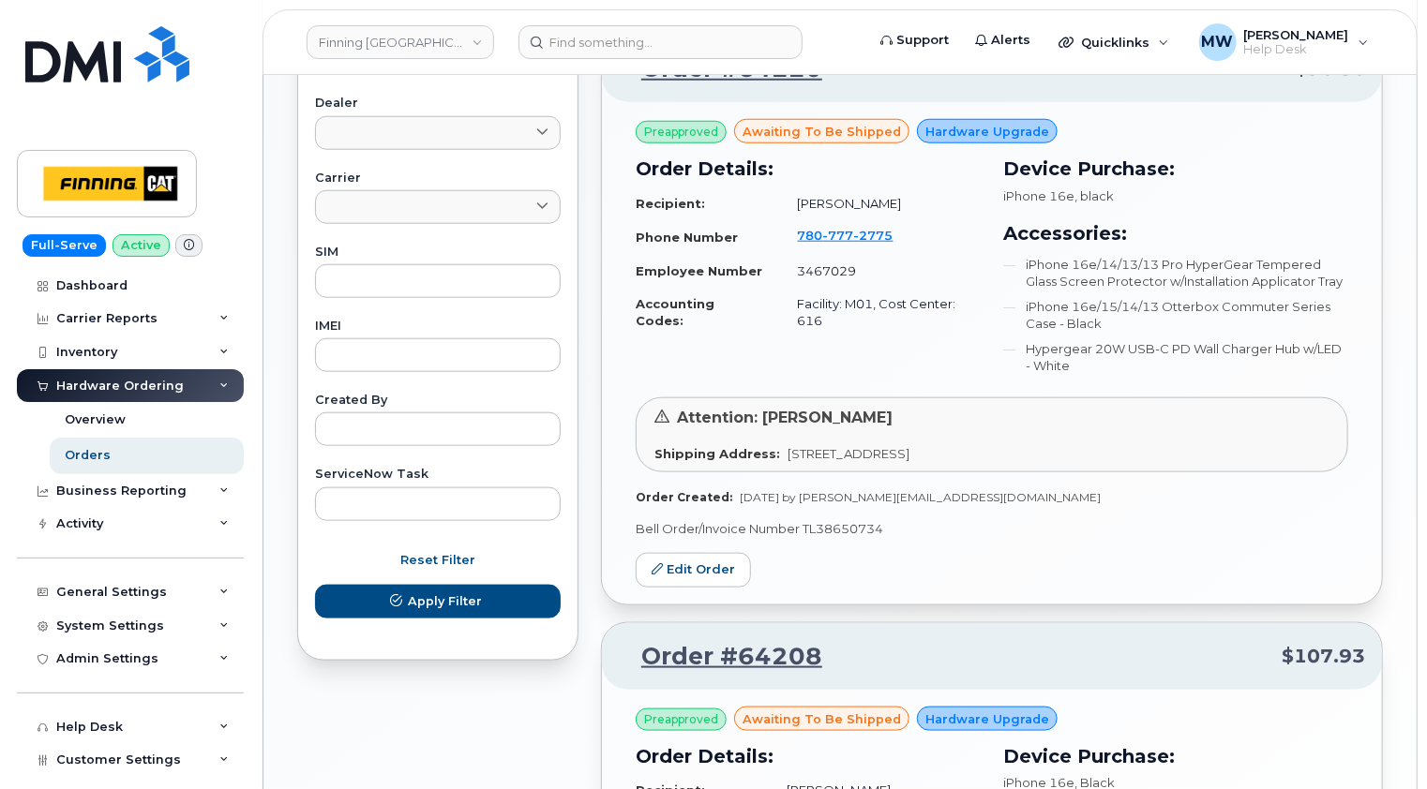
scroll to position [844, 0]
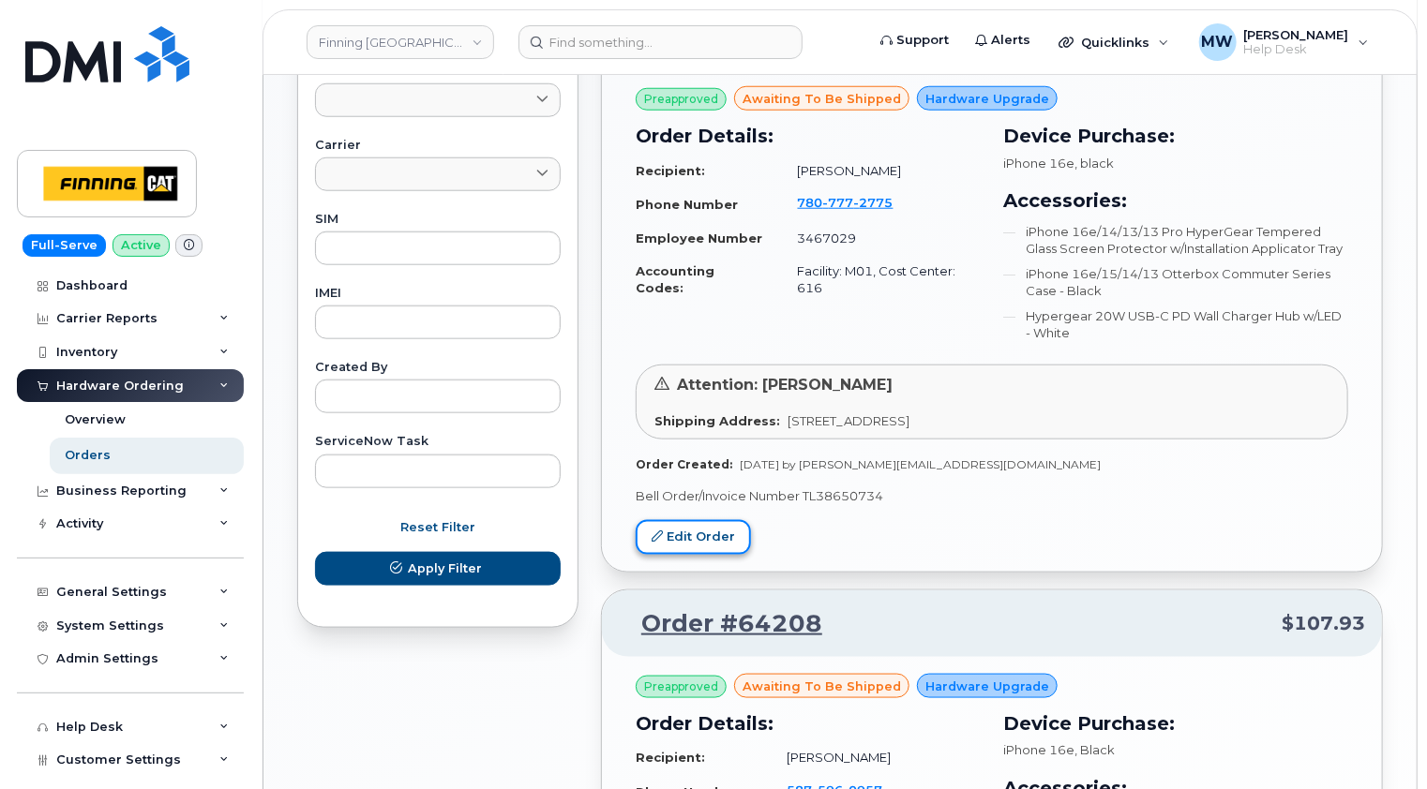
click at [705, 532] on link "Edit Order" at bounding box center [693, 537] width 115 height 35
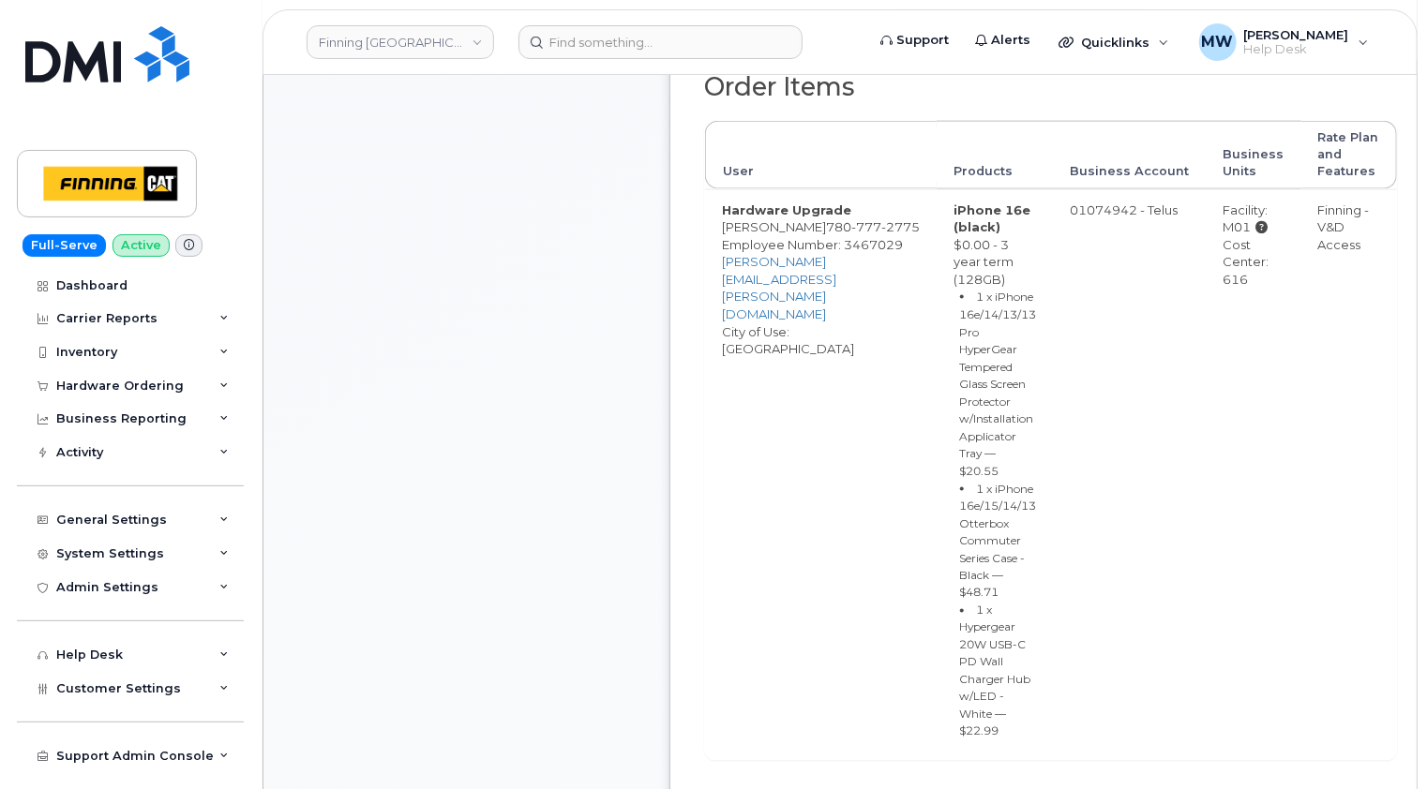
scroll to position [1406, 0]
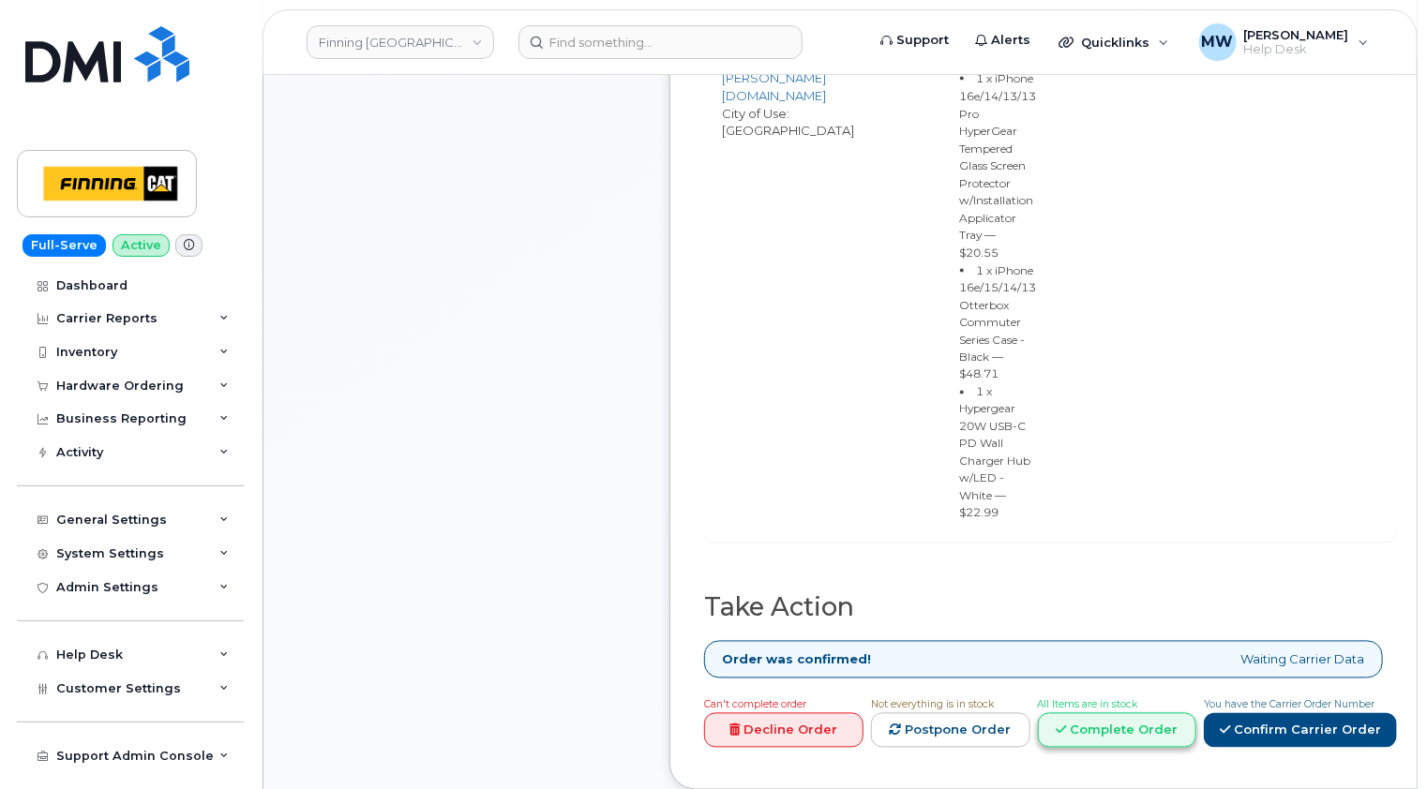
click at [1117, 713] on link "Complete Order" at bounding box center [1117, 730] width 159 height 35
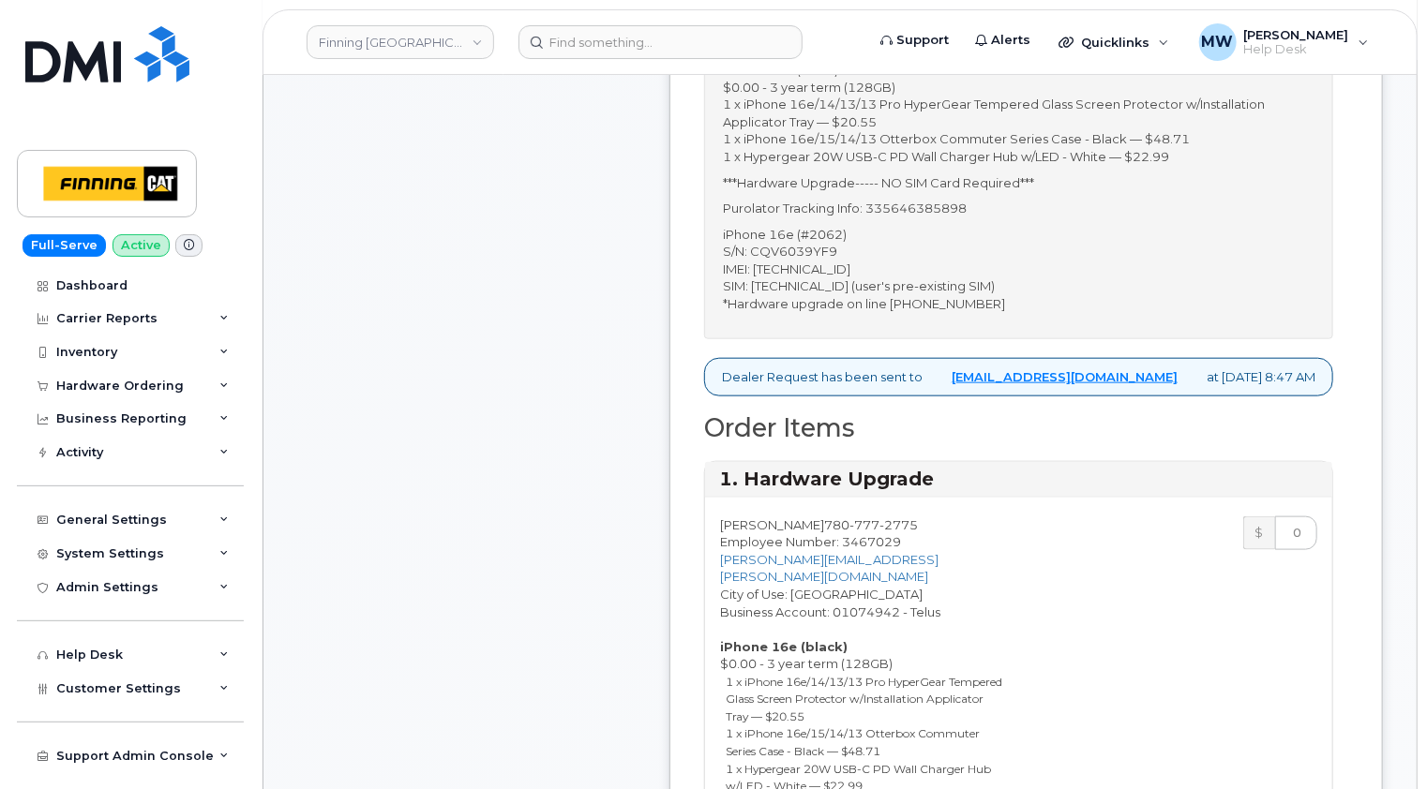
scroll to position [750, 0]
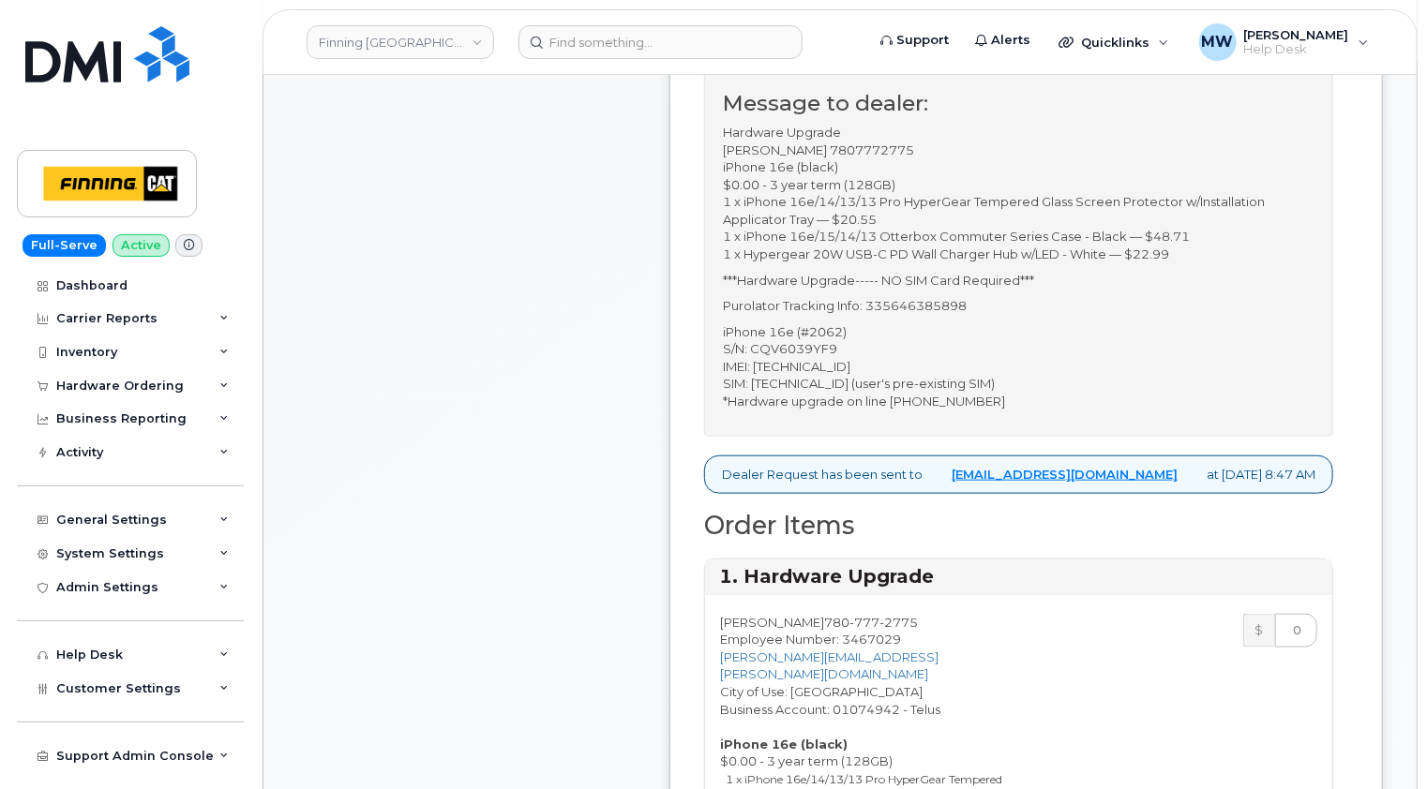
click at [821, 347] on p "iPhone 16e (#2062) S/N: CQV6039YF9 IMEI: [TECHNICAL_ID] SIM: [TECHNICAL_ID] (us…" at bounding box center [1019, 366] width 592 height 87
copy p "353389561377037"
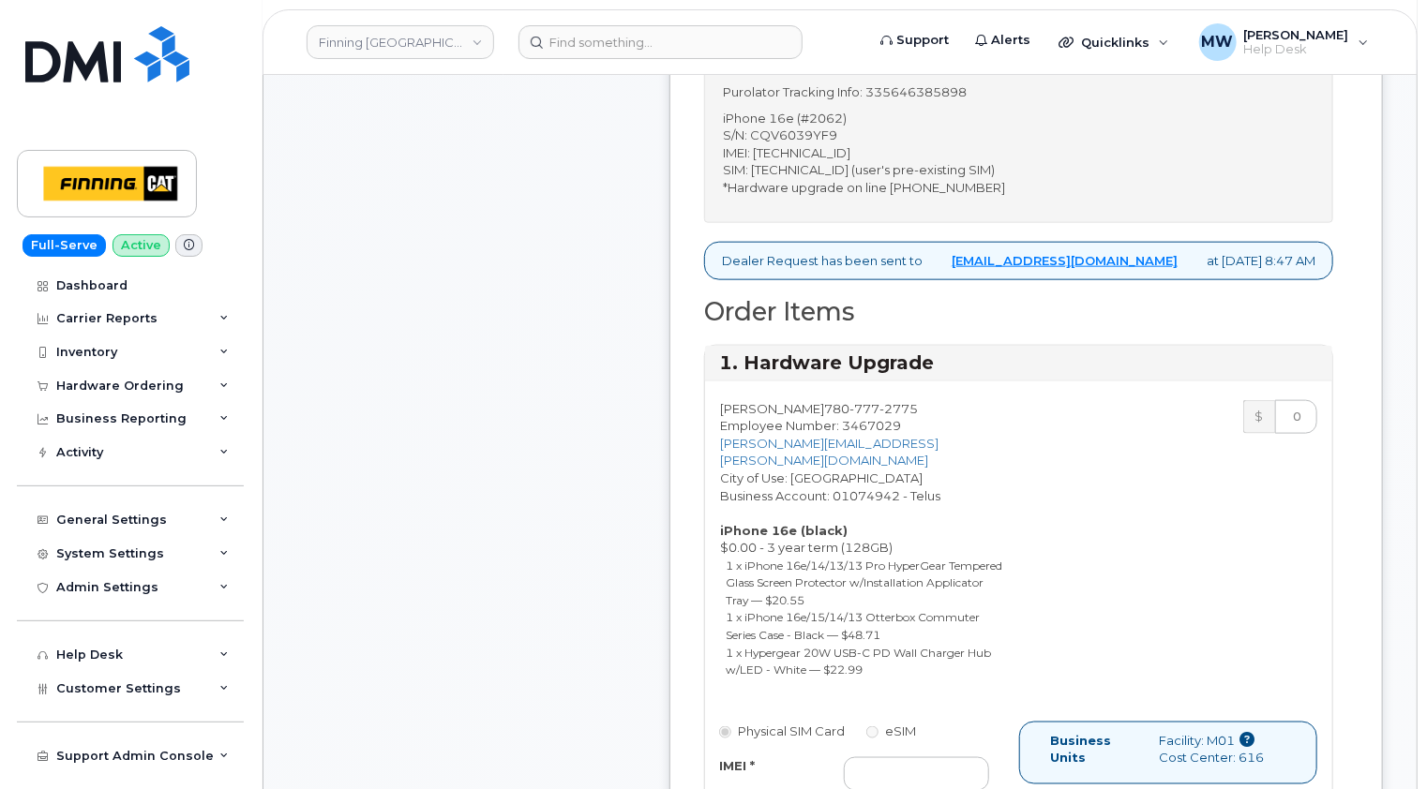
scroll to position [1219, 0]
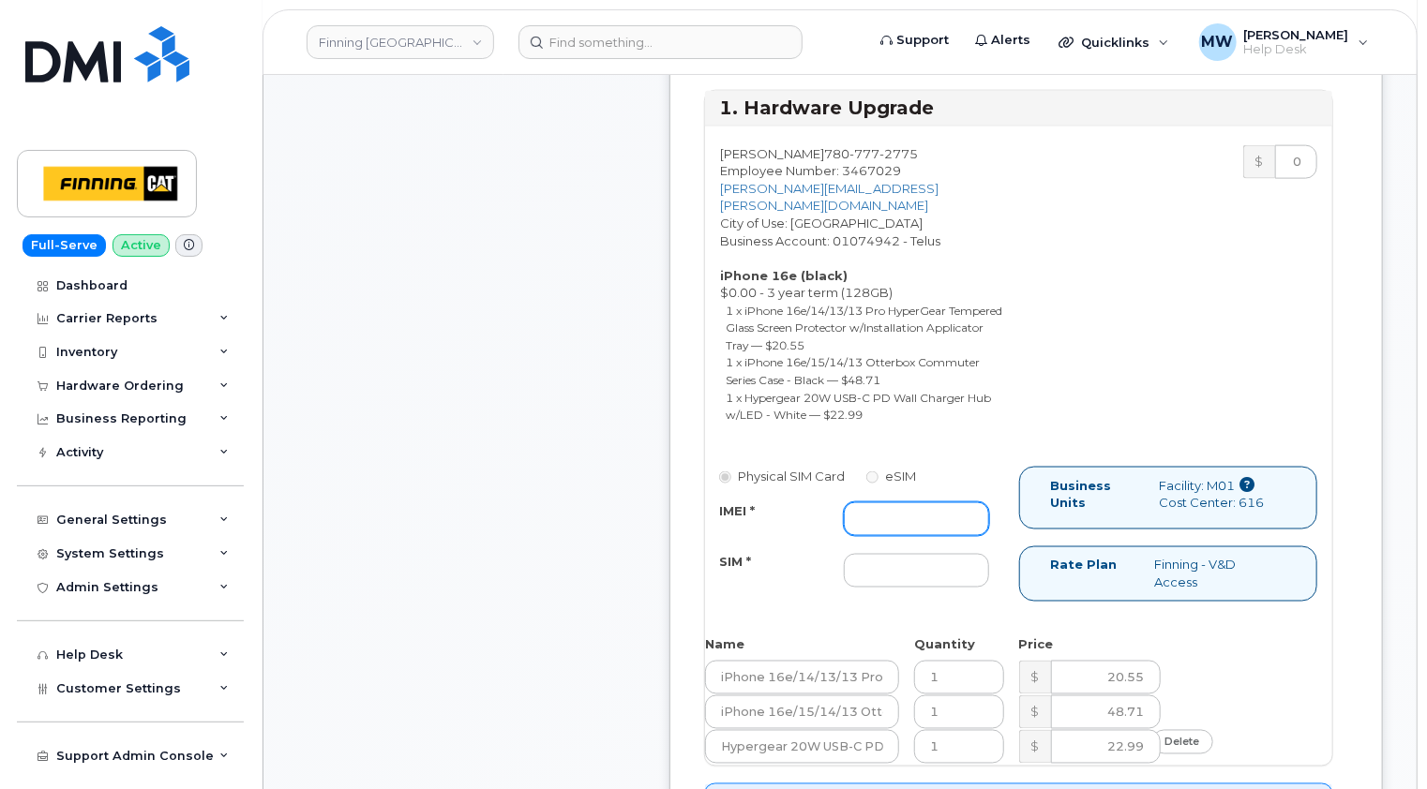
click at [941, 502] on input "IMEI *" at bounding box center [917, 519] width 146 height 34
paste input "353389561377037"
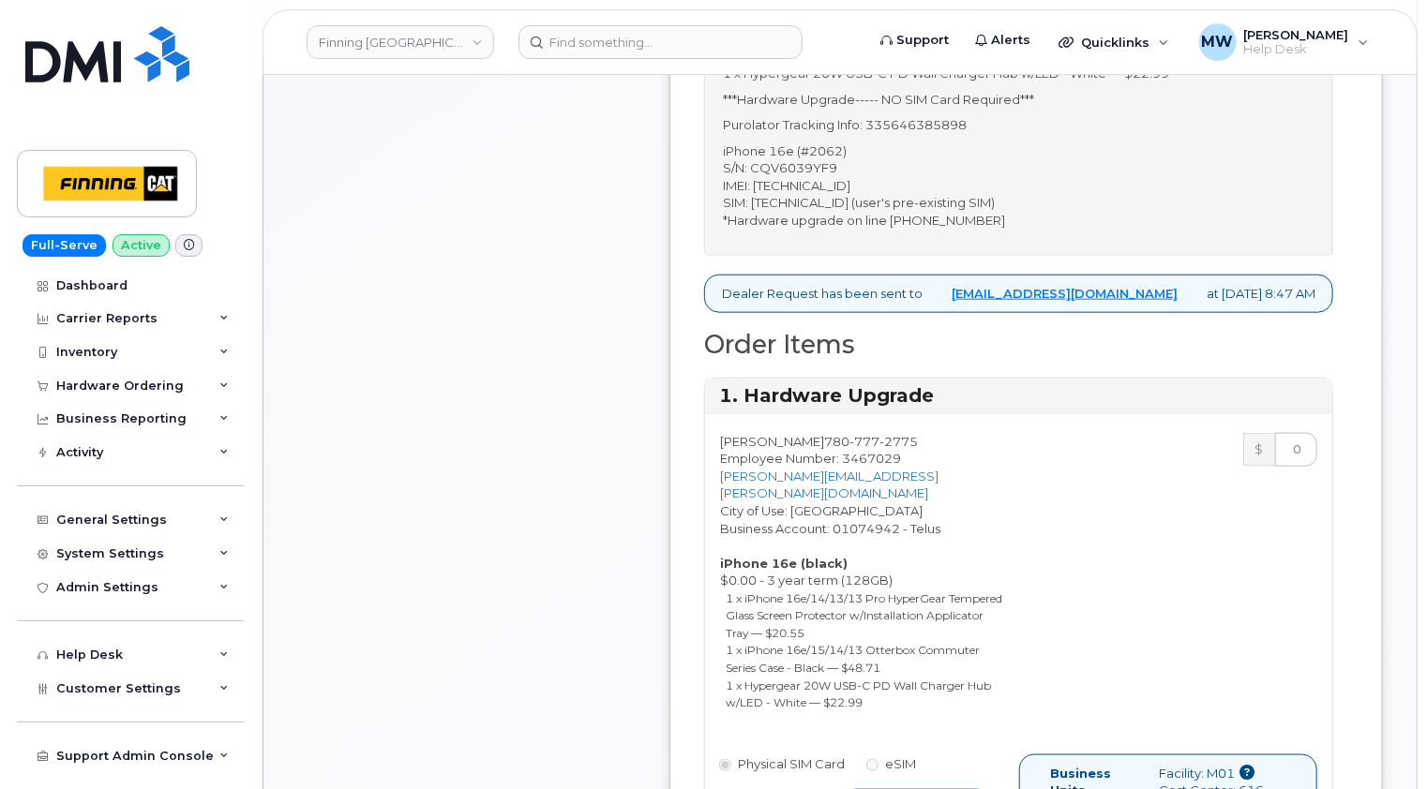
scroll to position [656, 0]
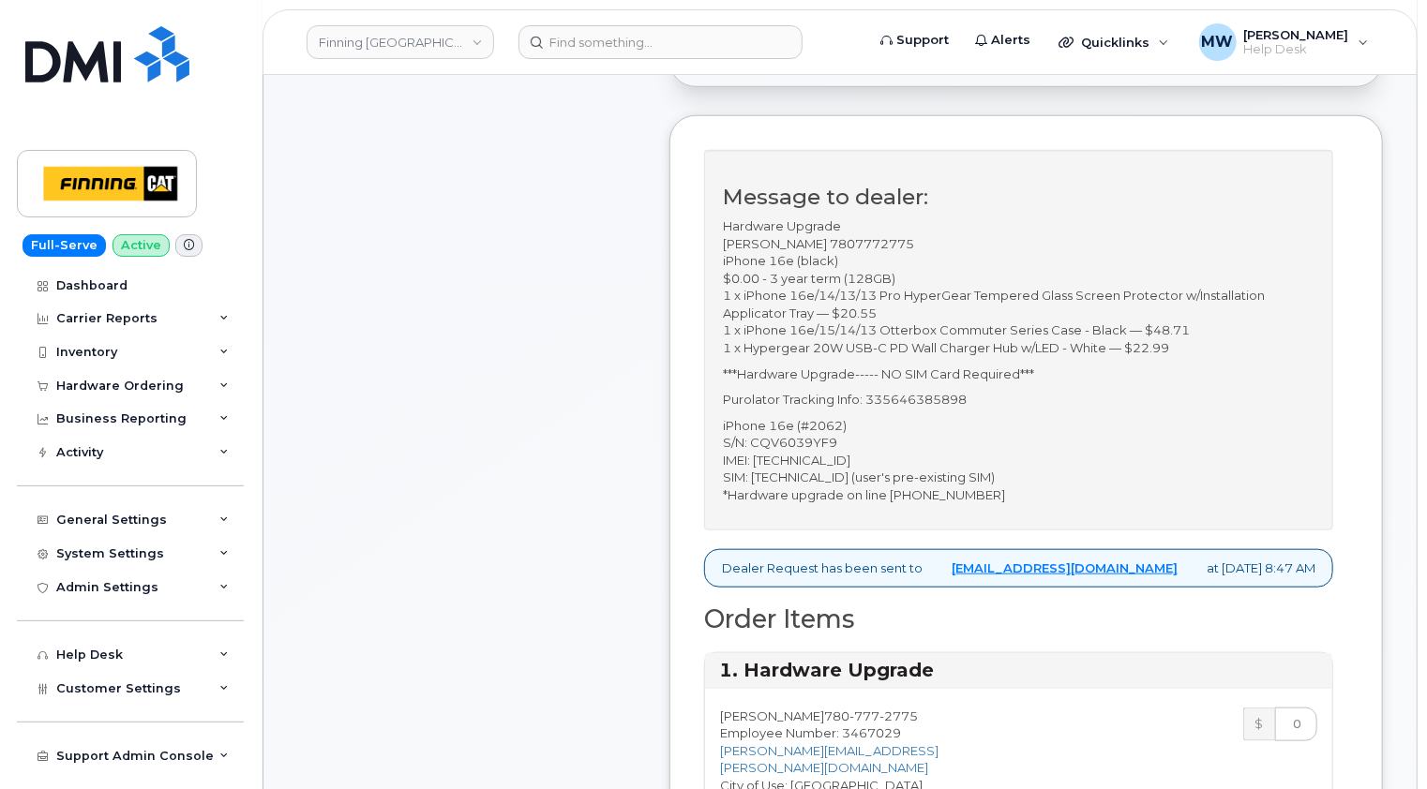
type input "353389561377037"
click at [840, 456] on p "iPhone 16e (#2062) S/N: CQV6039YF9 IMEI: [TECHNICAL_ID] SIM: [TECHNICAL_ID] (us…" at bounding box center [1019, 460] width 592 height 87
click at [840, 456] on p "iPhone 16e (#2062) S/N: CQV6039YF9 IMEI: 353389561377037 SIM: 89122301000405909…" at bounding box center [1019, 460] width 592 height 87
copy p "8912230100040590943"
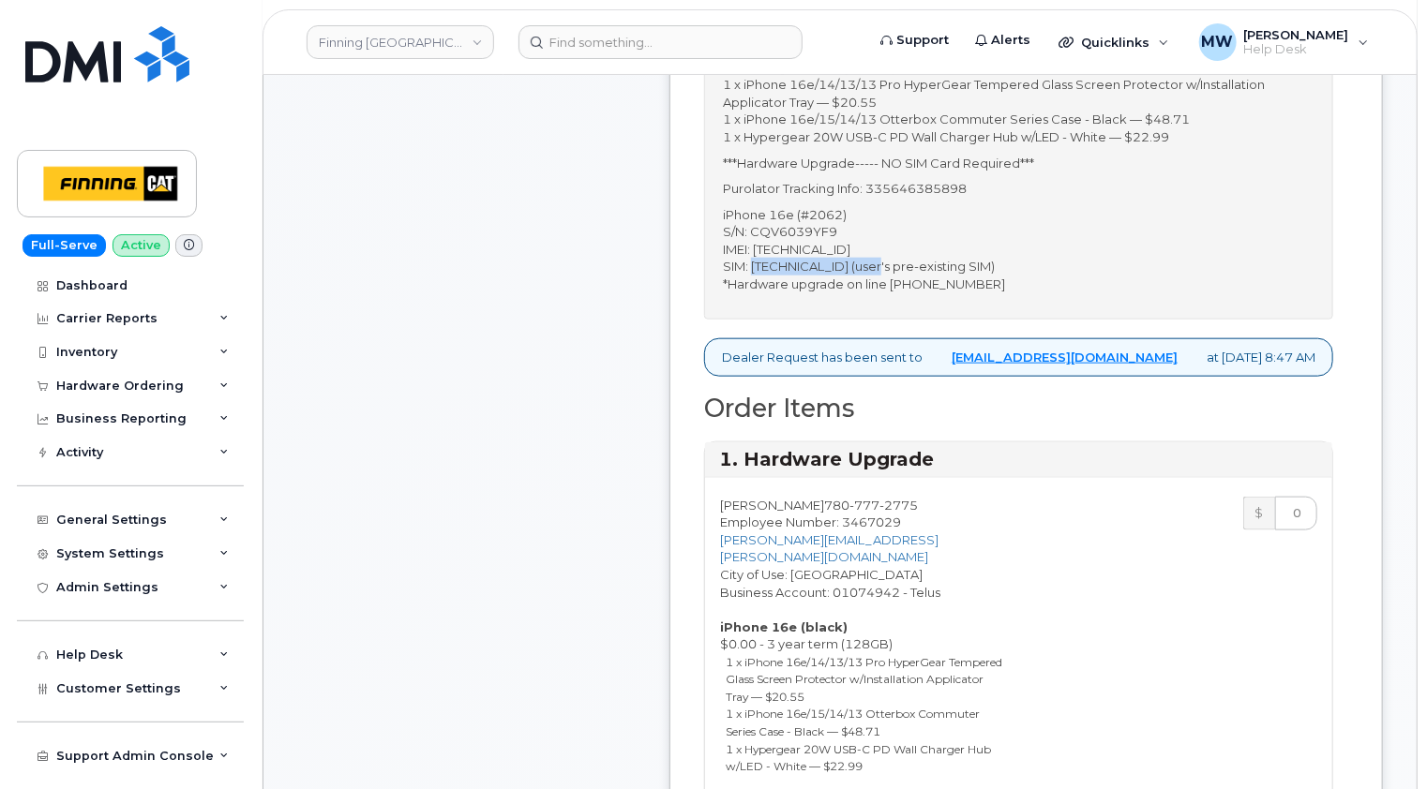
scroll to position [1219, 0]
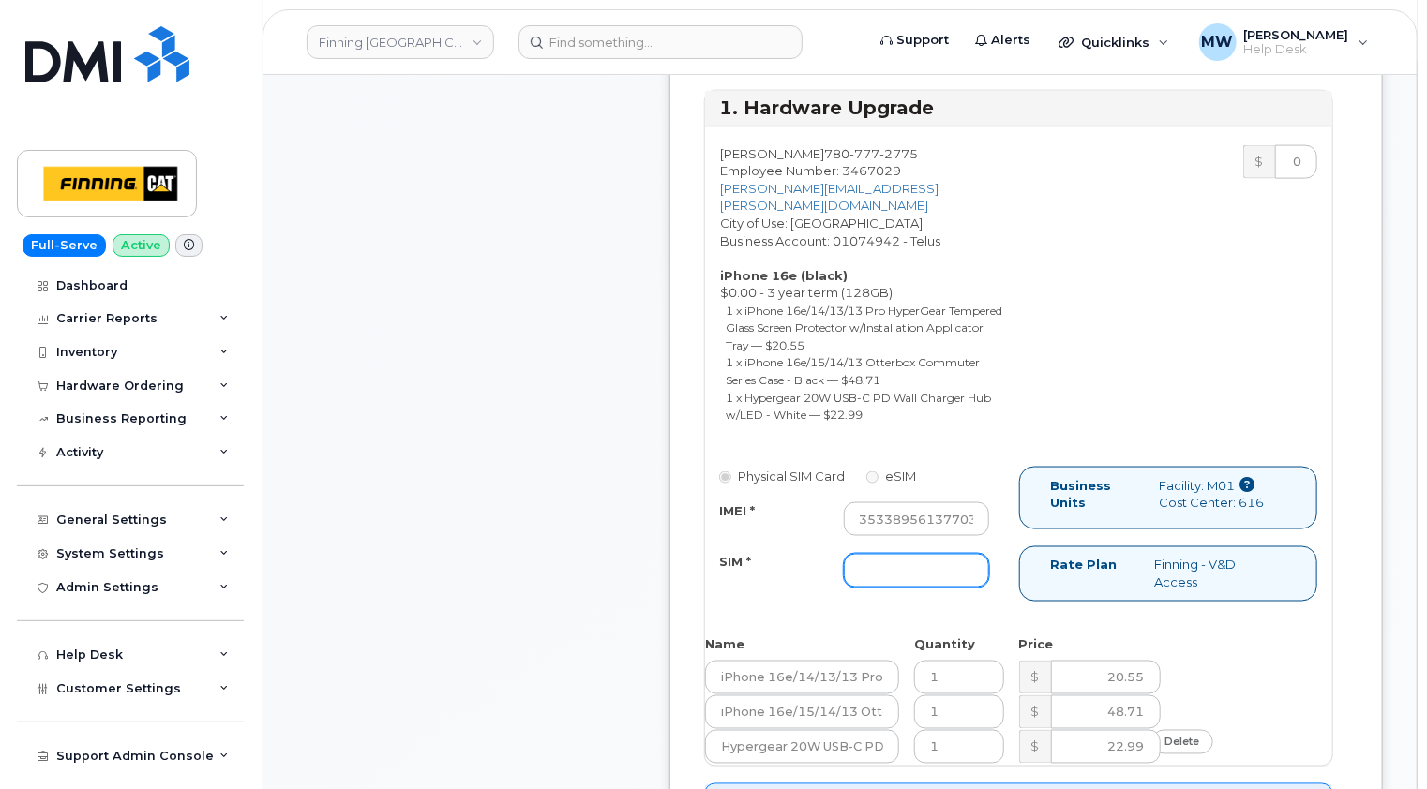
click at [892, 554] on input "SIM *" at bounding box center [917, 571] width 146 height 34
paste input "8912230100040590943"
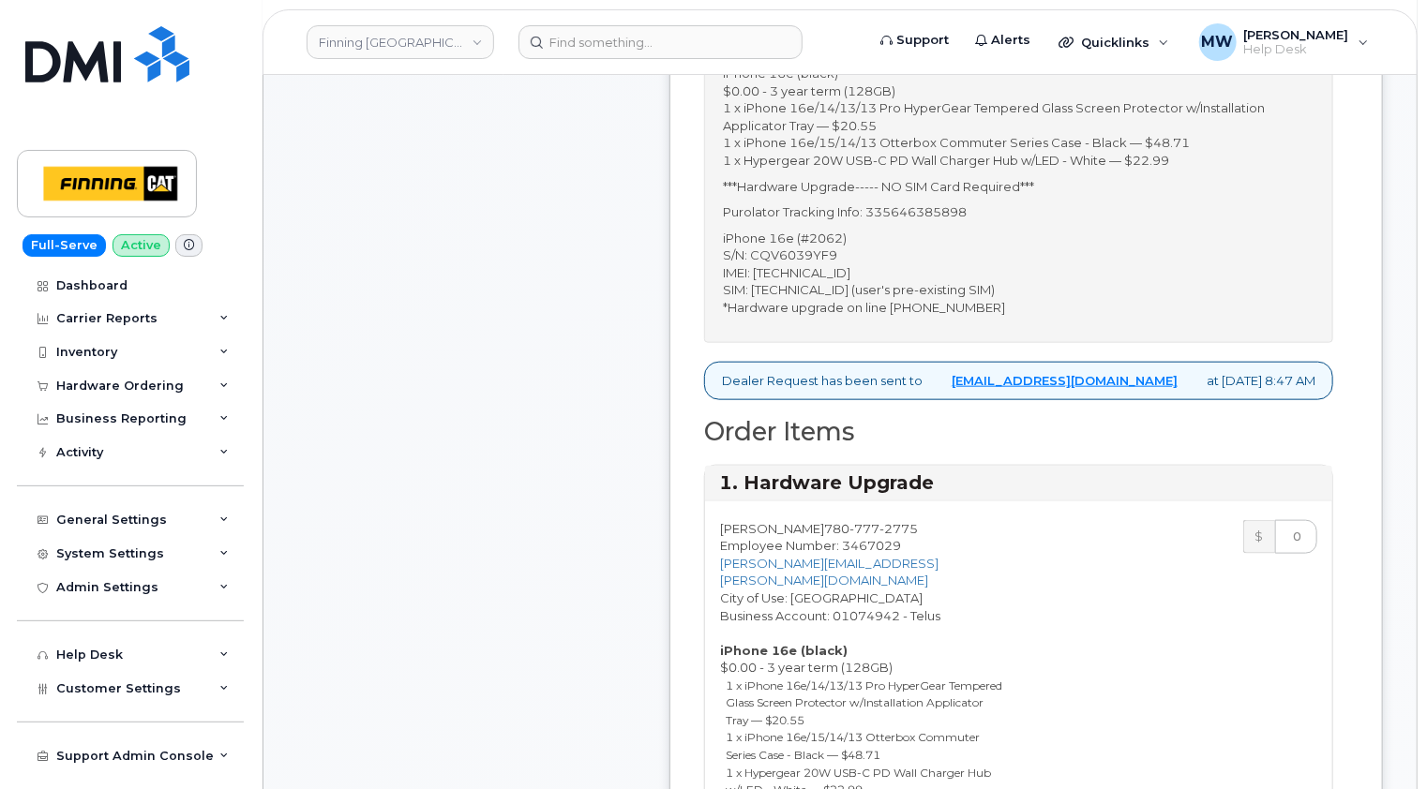
type input "8912230100040590943"
click at [953, 203] on p "Purolator Tracking Info: 335646385898" at bounding box center [1019, 212] width 592 height 18
copy p "335646385898"
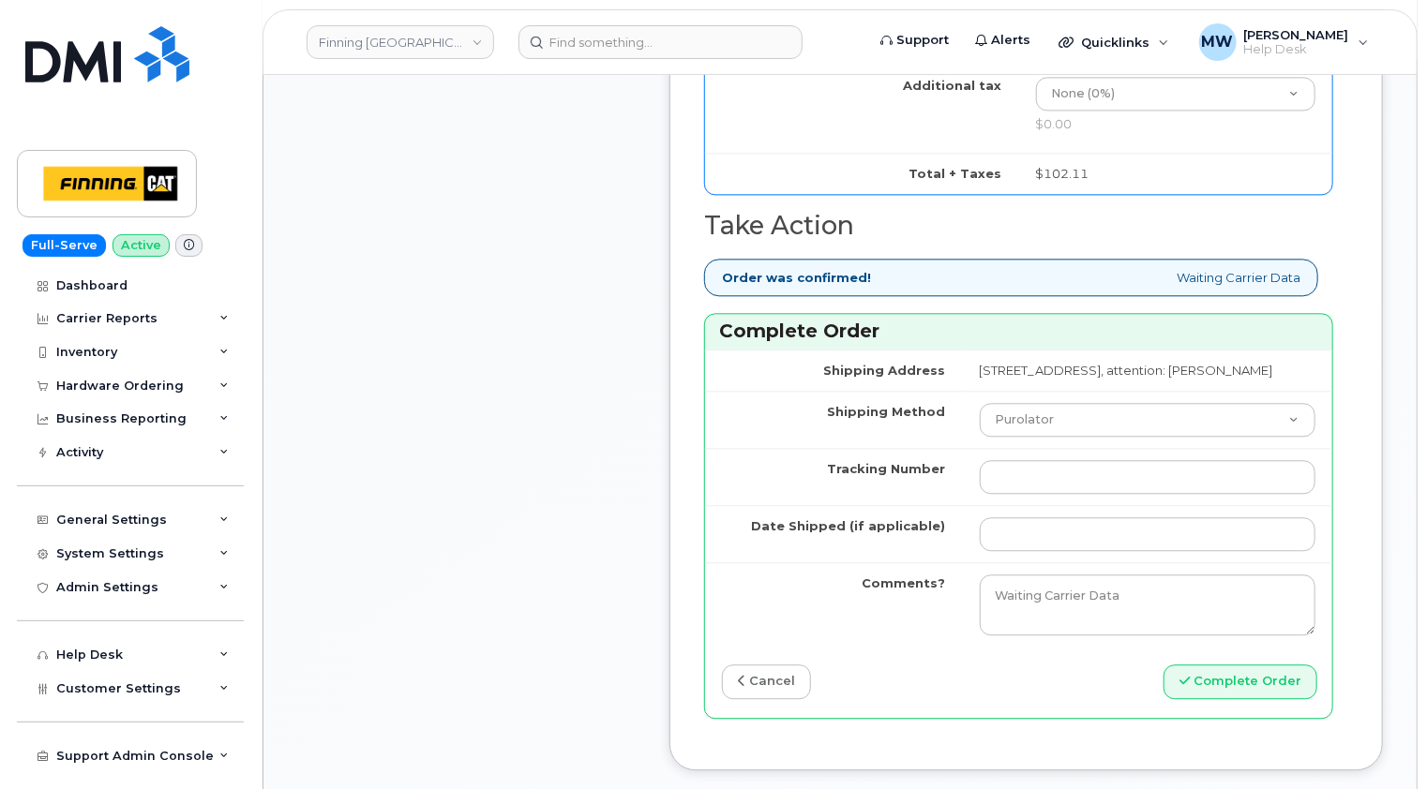
scroll to position [2250, 0]
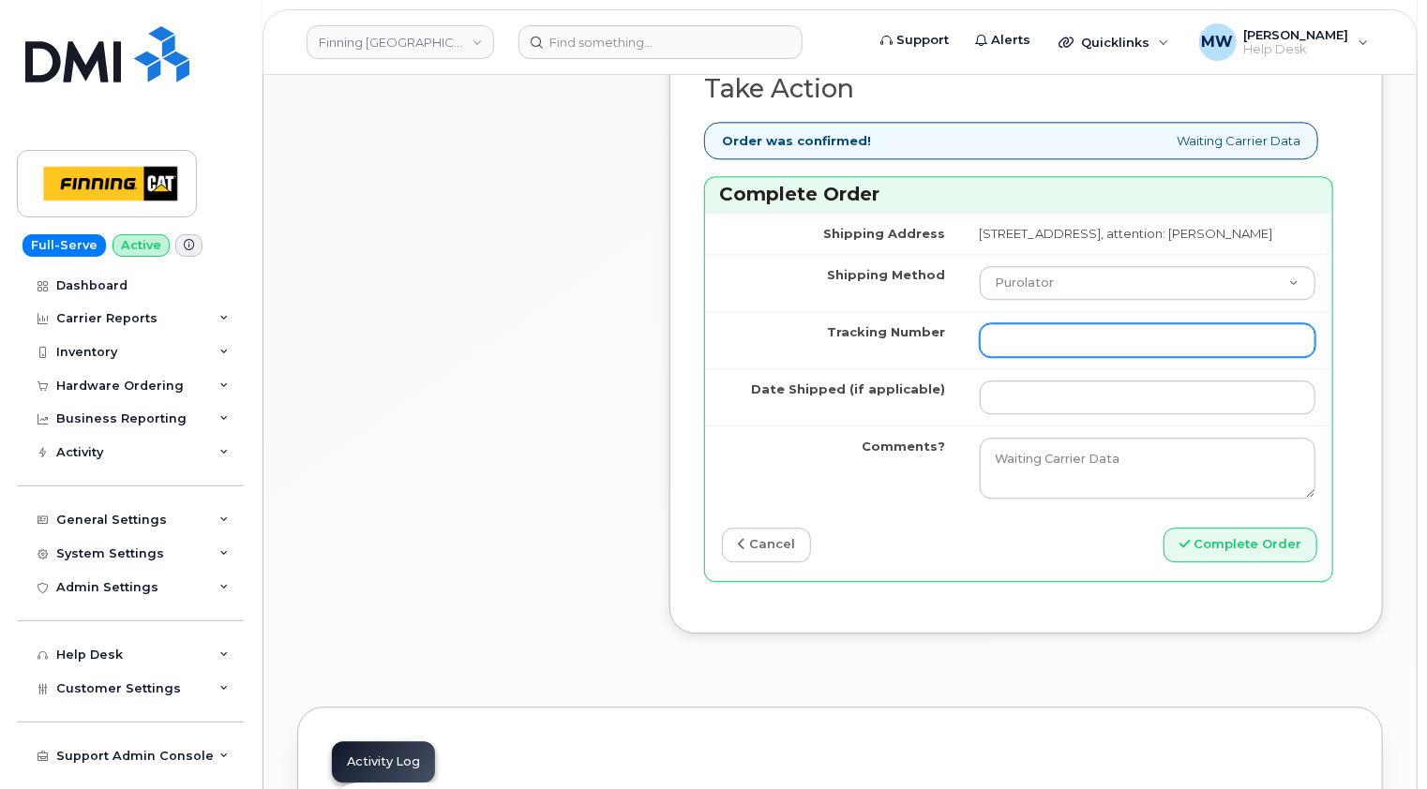
click at [982, 323] on input "Tracking Number" at bounding box center [1148, 340] width 336 height 34
paste input "335646385898"
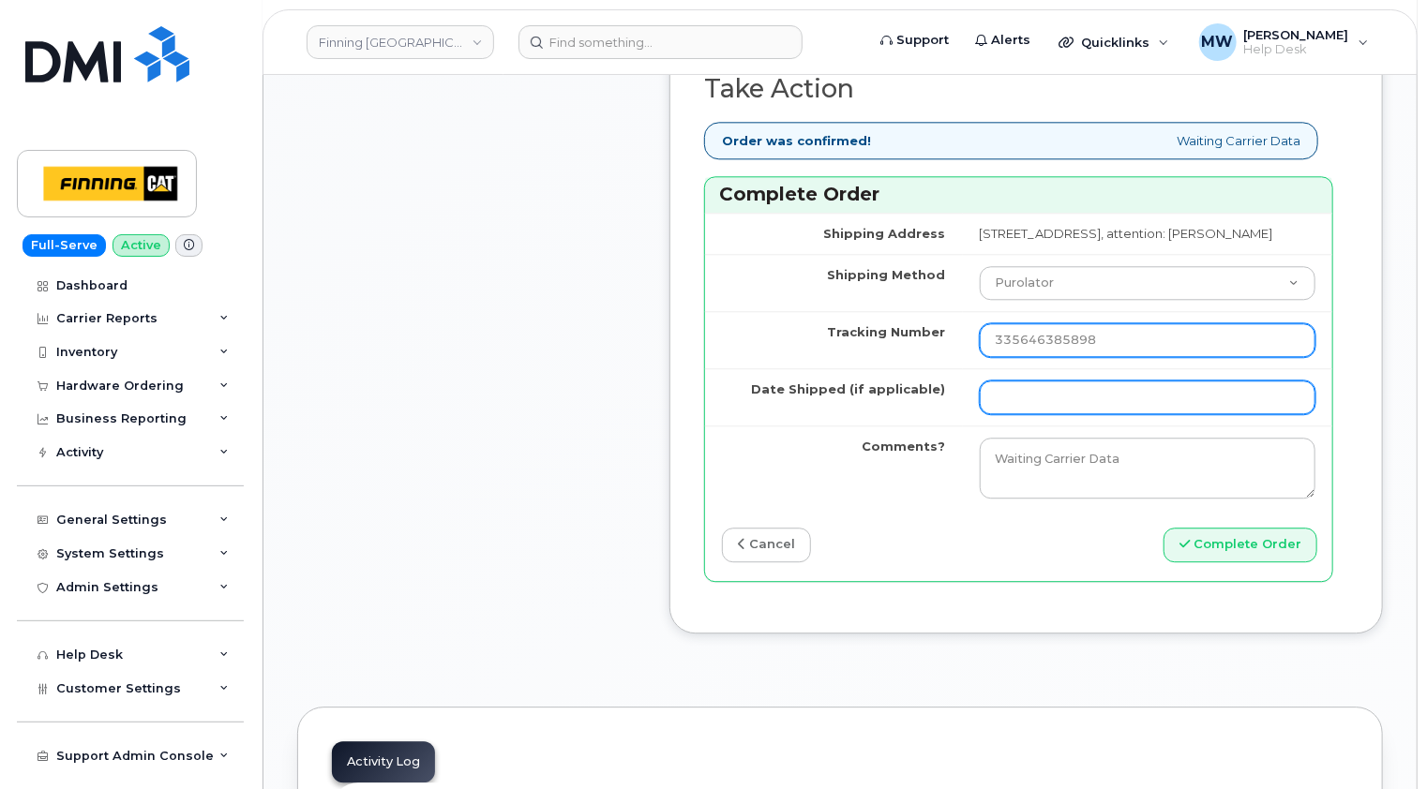
type input "335646385898"
click at [986, 381] on input "Date Shipped (if applicable)" at bounding box center [1148, 398] width 336 height 34
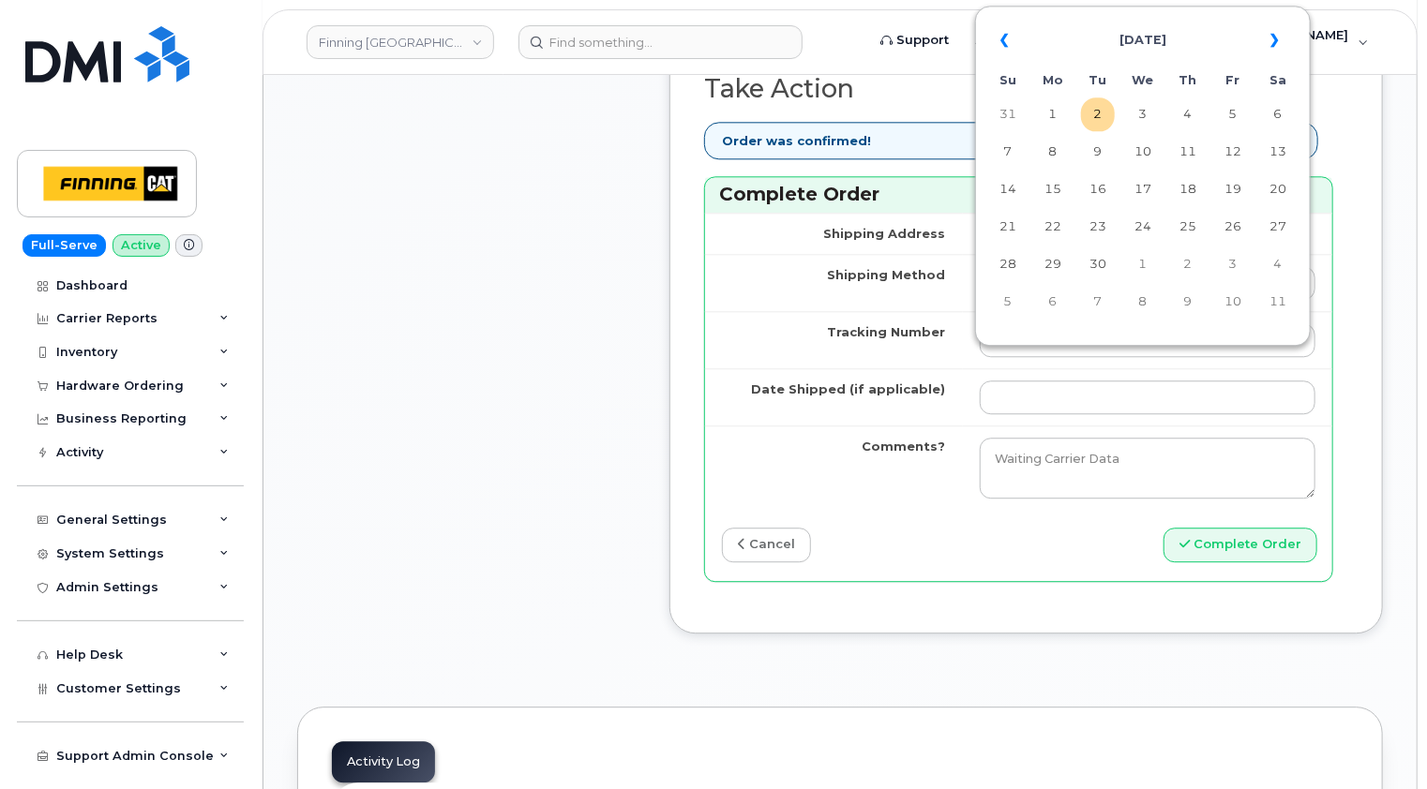
drag, startPoint x: 1099, startPoint y: 122, endPoint x: 1111, endPoint y: 202, distance: 81.5
click at [1099, 121] on td "2" at bounding box center [1098, 114] width 34 height 34
type input "2025-09-02"
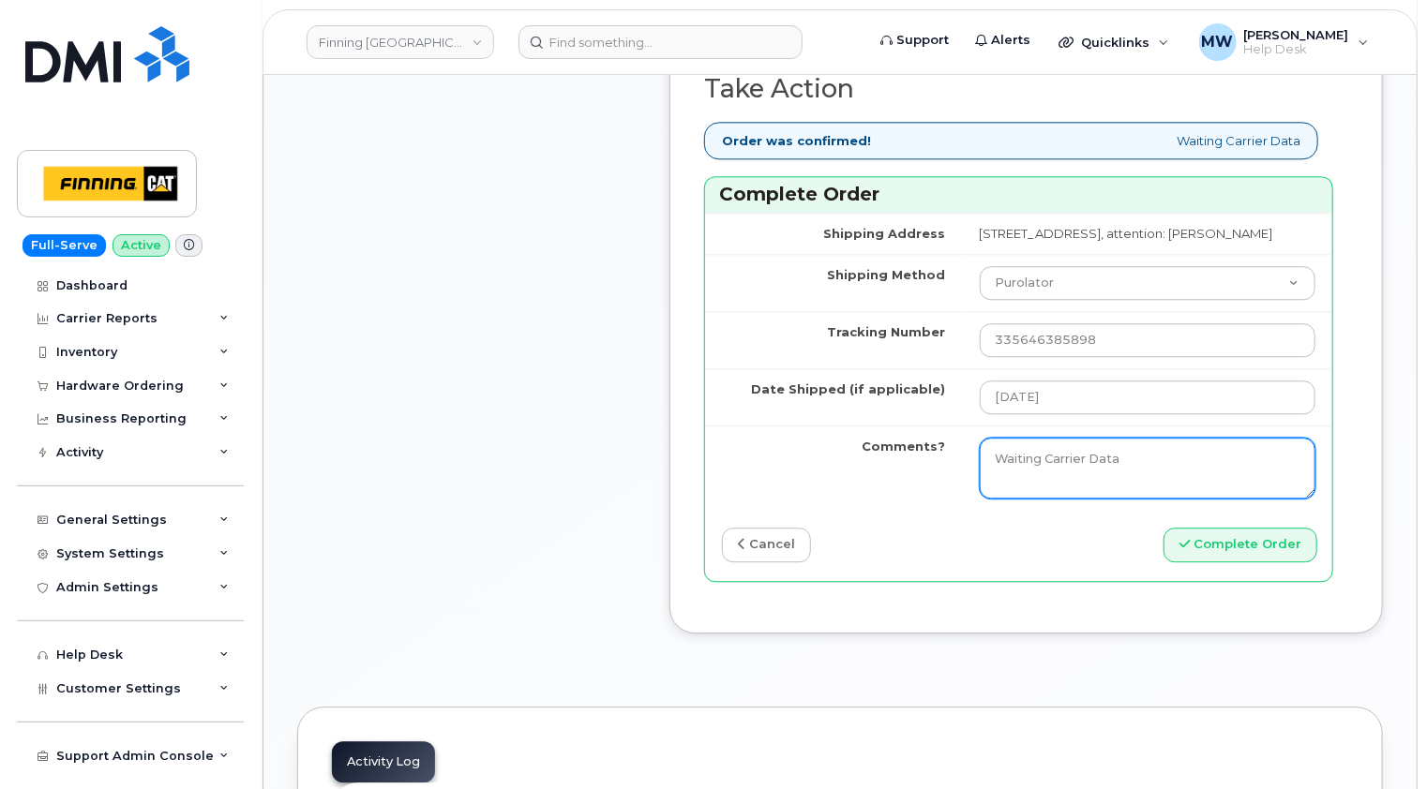
drag, startPoint x: 1113, startPoint y: 427, endPoint x: 825, endPoint y: 456, distance: 289.2
click at [827, 456] on tr "Comments? Waiting Carrier Data" at bounding box center [1018, 468] width 627 height 85
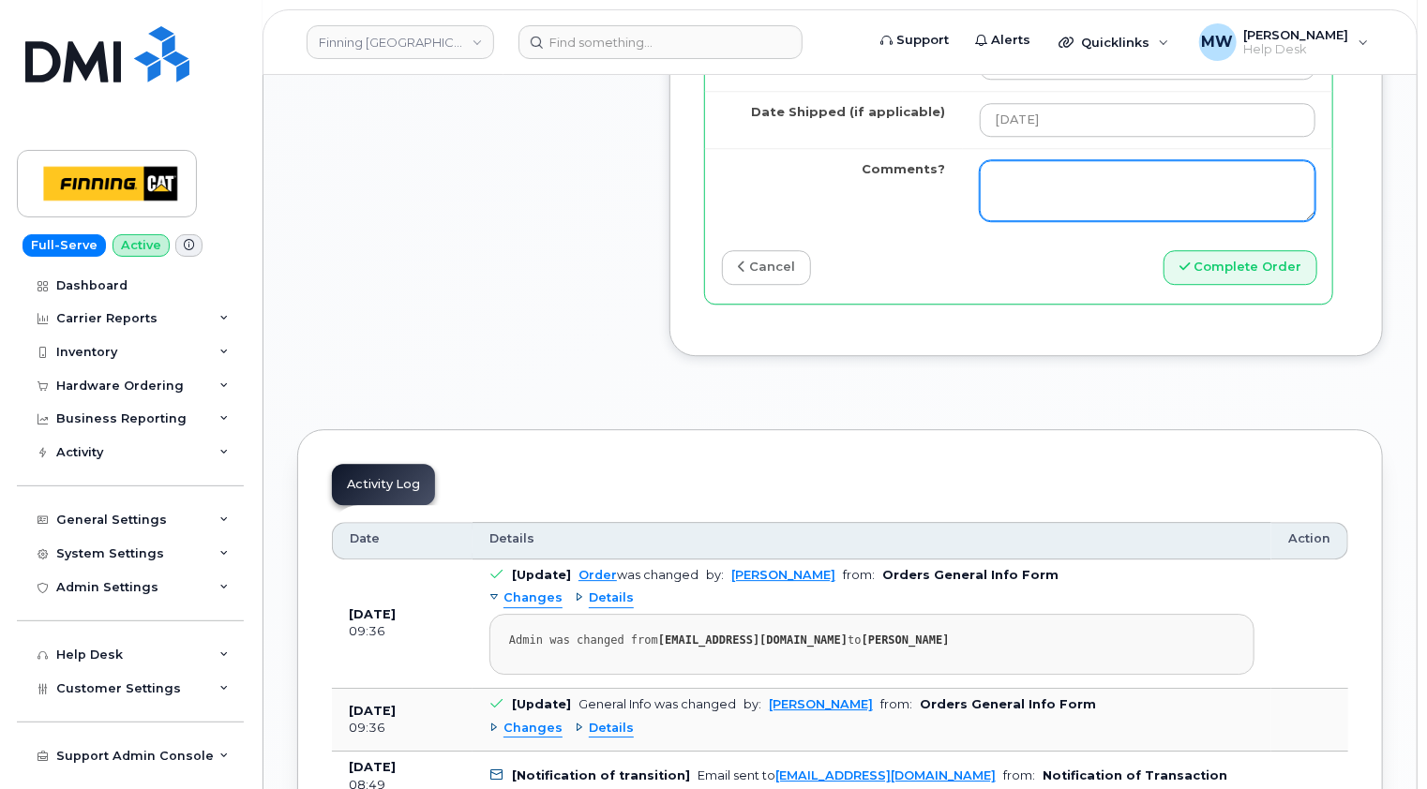
scroll to position [2531, 0]
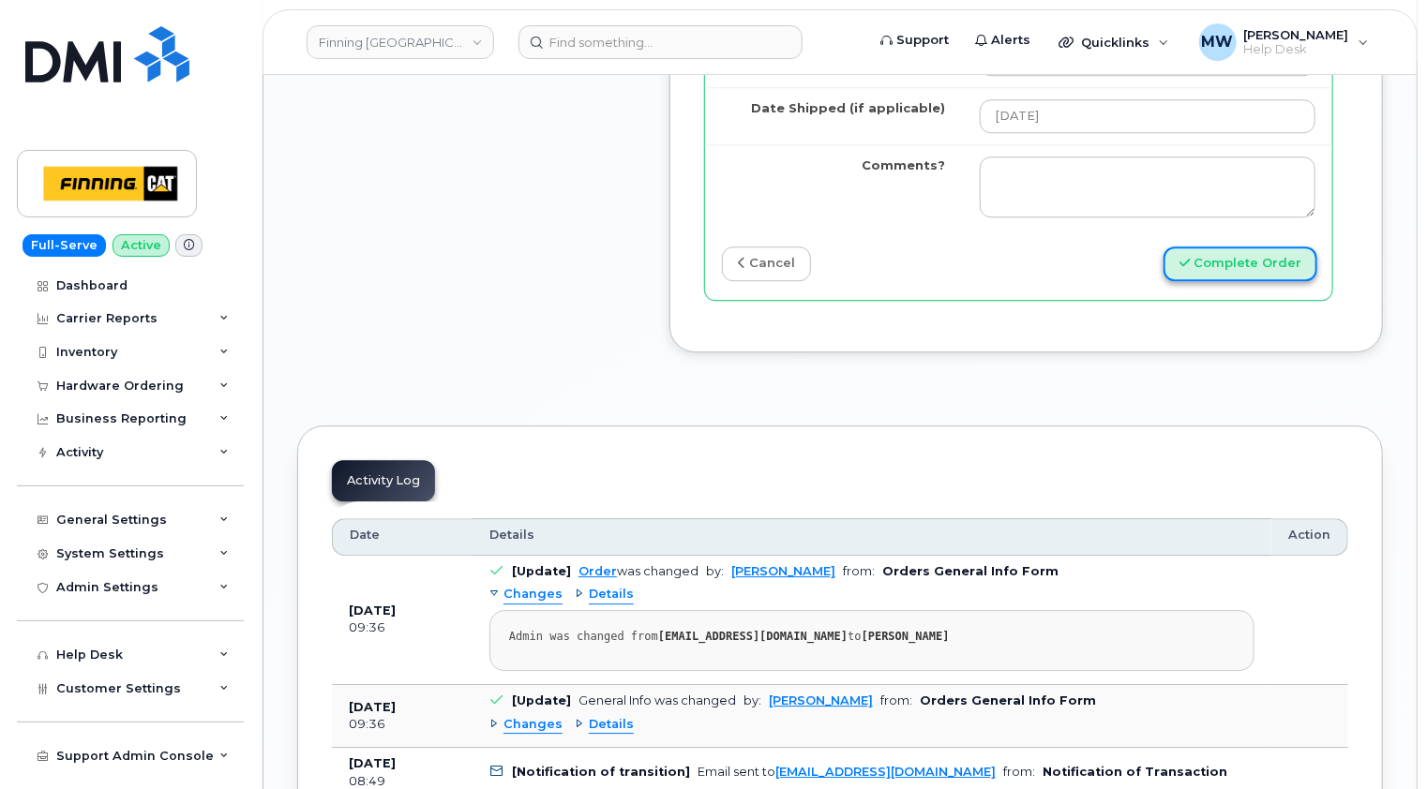
click at [1264, 247] on button "Complete Order" at bounding box center [1240, 264] width 154 height 35
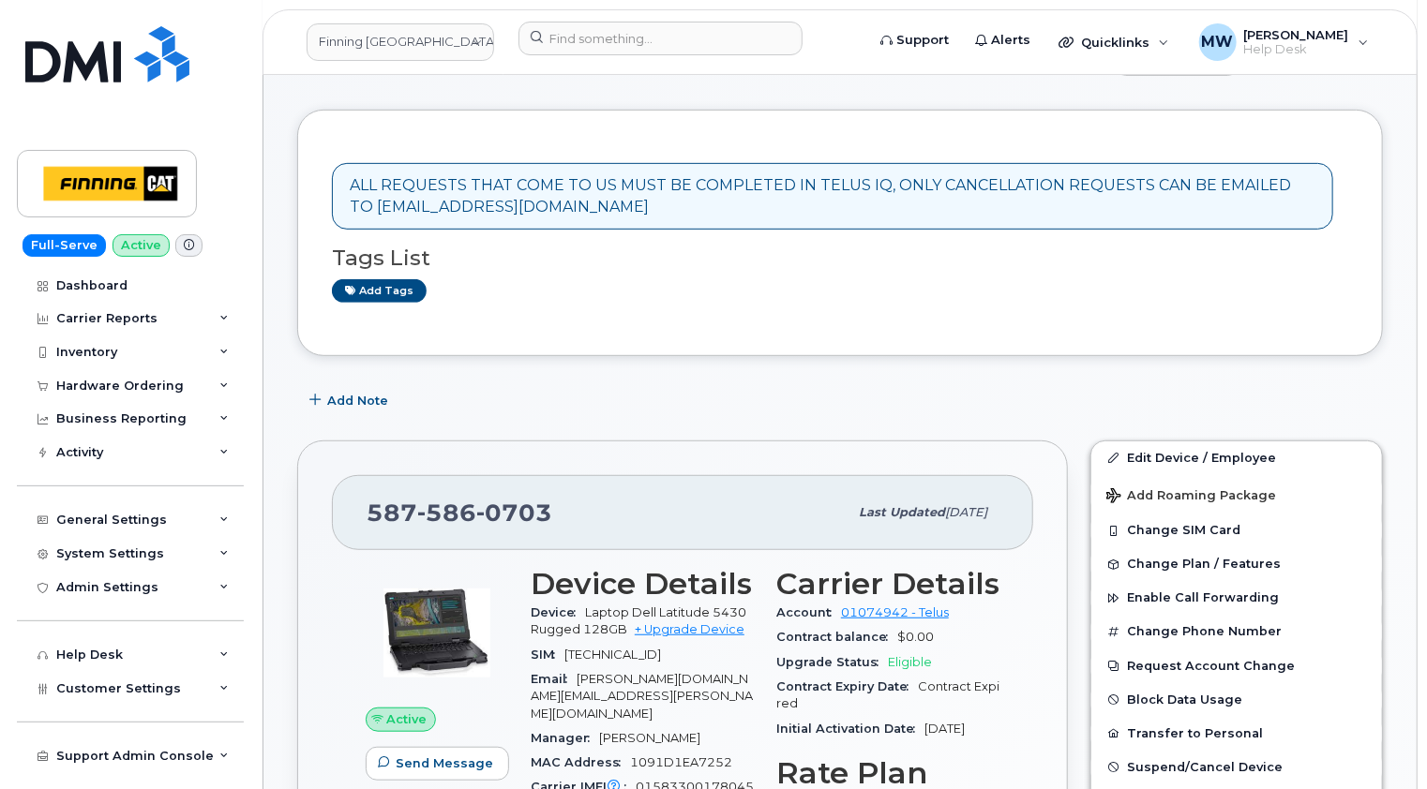
scroll to position [375, 0]
